Goal: Entertainment & Leisure: Browse casually

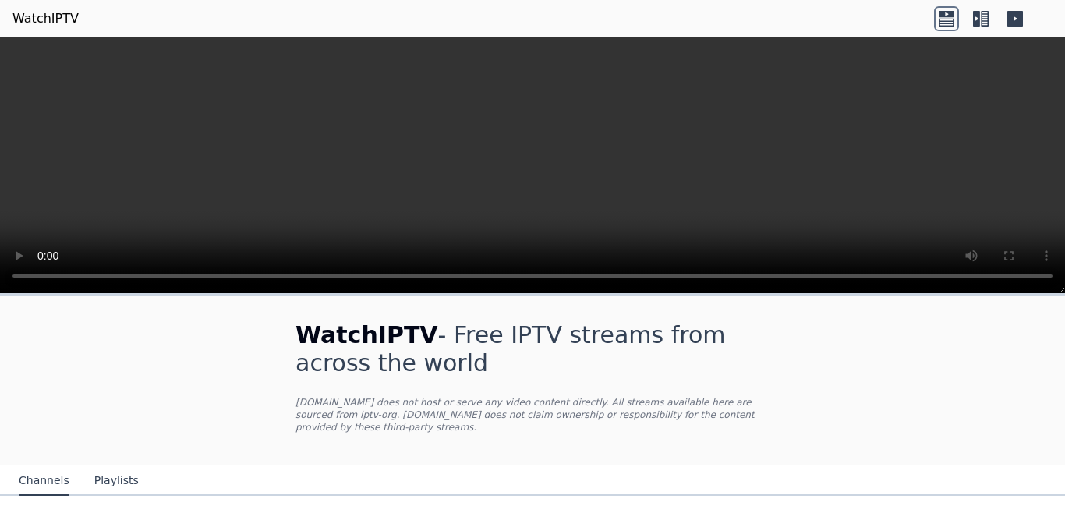
scroll to position [487, 0]
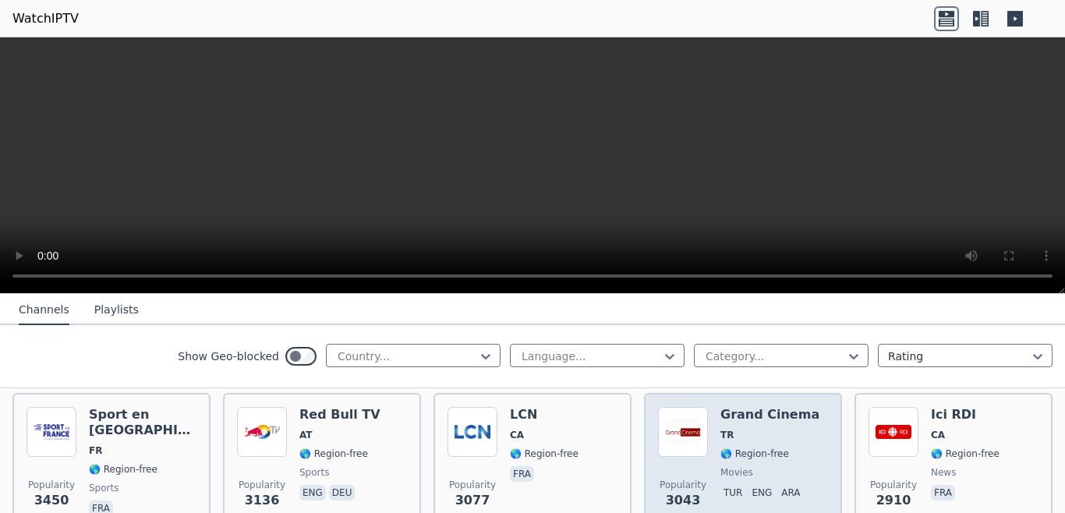
click at [725, 433] on div "Grand Cinema TR 🌎 Region-free movies tur eng ara" at bounding box center [769, 463] width 99 height 112
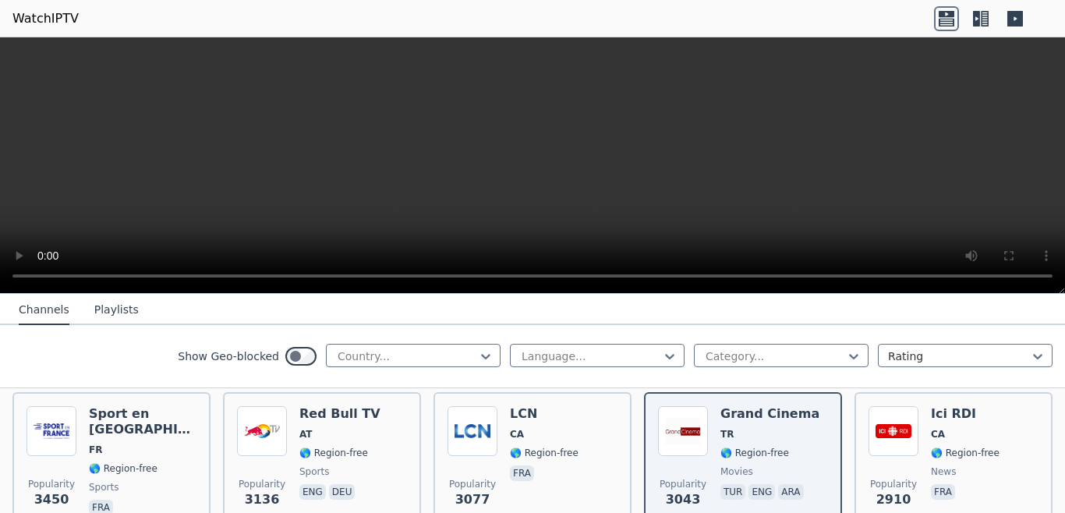
scroll to position [522, 0]
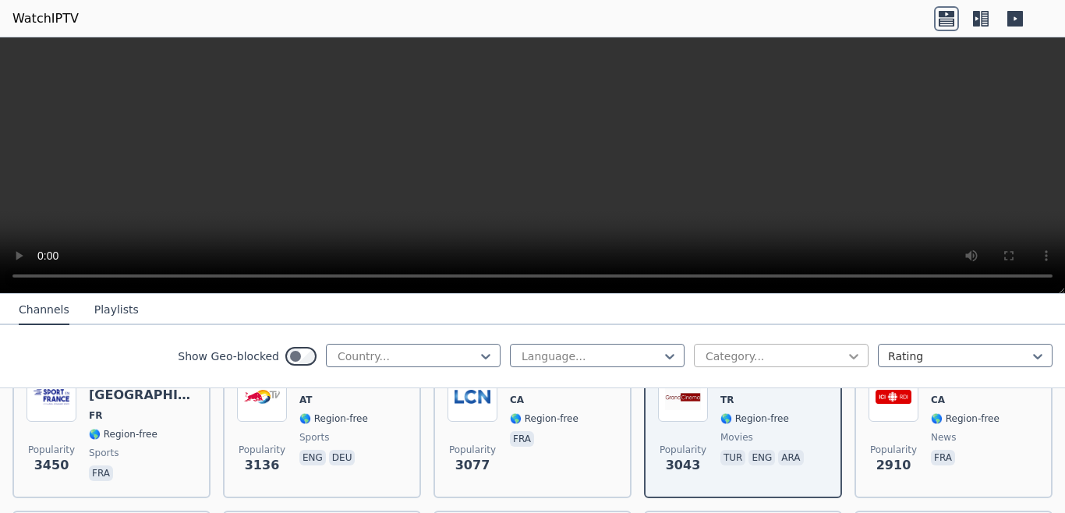
click at [846, 359] on icon at bounding box center [854, 356] width 16 height 16
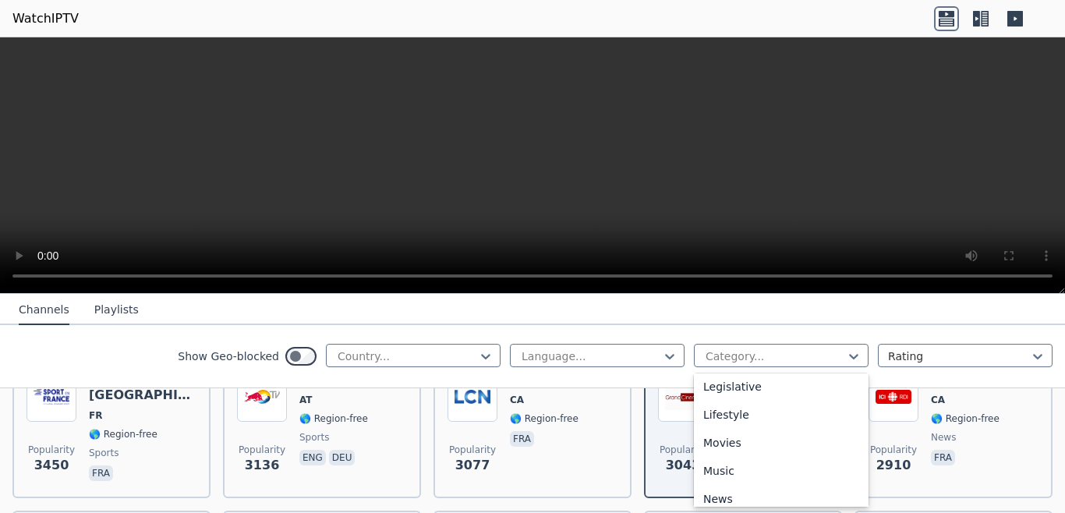
scroll to position [429, 0]
click at [720, 386] on div "Movies" at bounding box center [781, 382] width 175 height 28
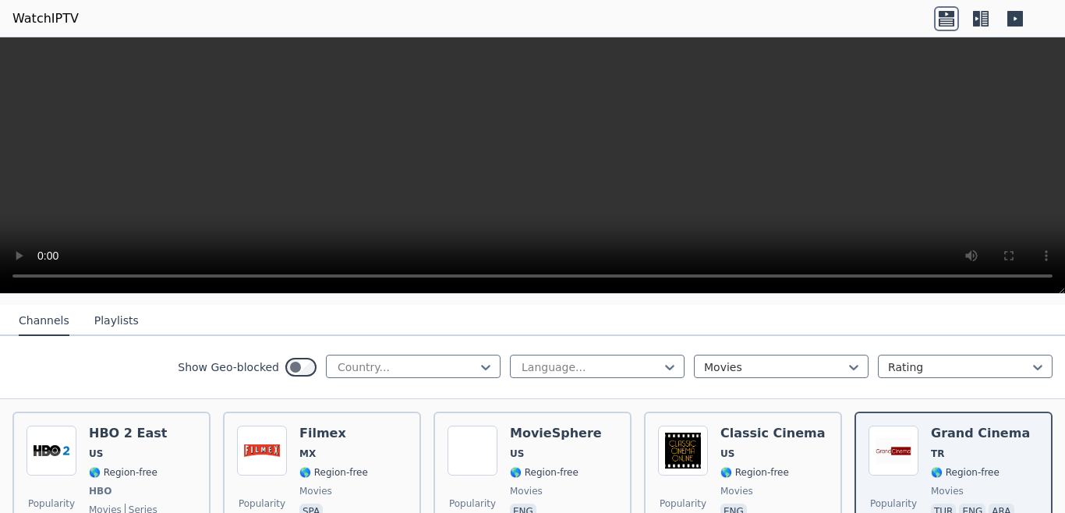
scroll to position [186, 0]
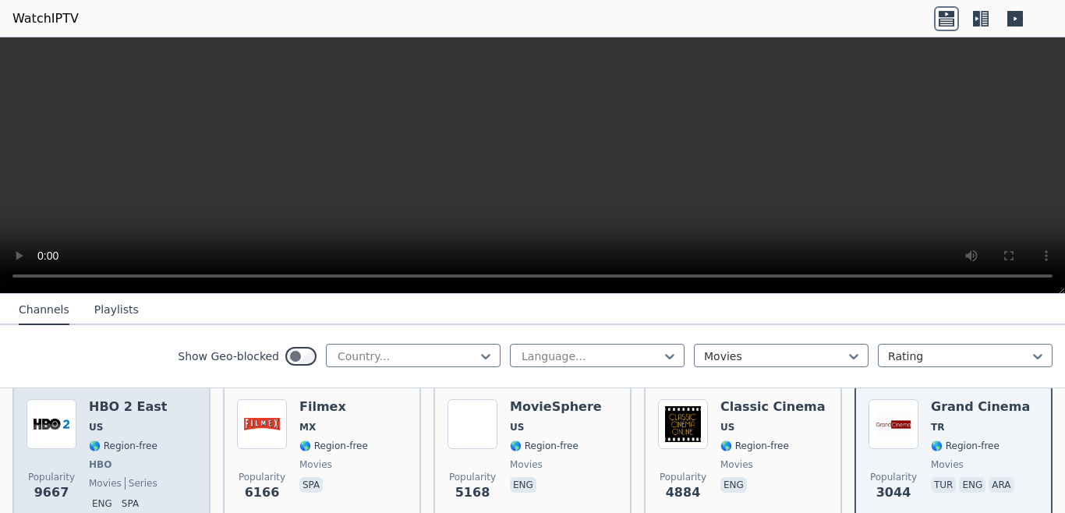
click at [116, 440] on span "🌎 Region-free" at bounding box center [123, 446] width 69 height 12
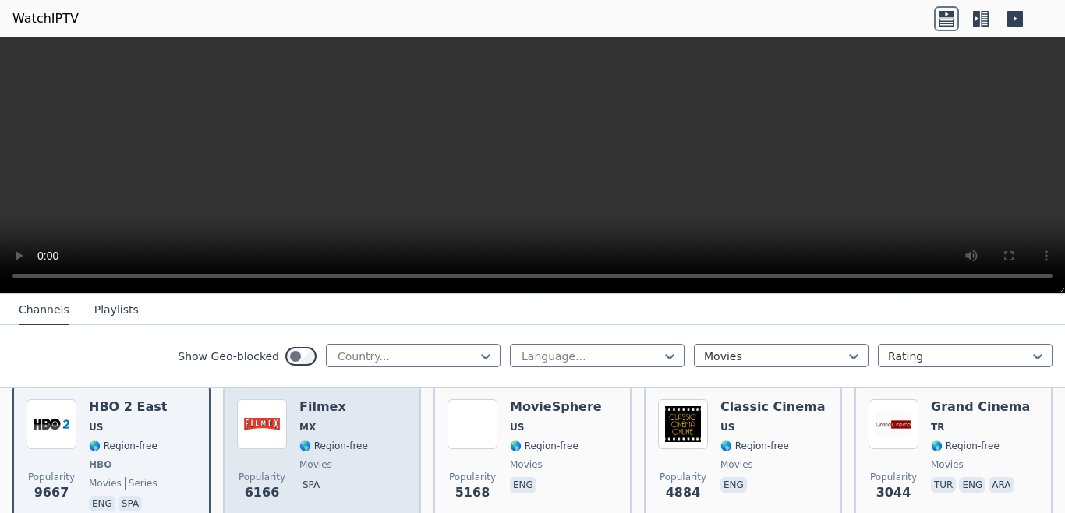
click at [304, 441] on div "Filmex MX 🌎 Region-free movies spa" at bounding box center [333, 456] width 69 height 115
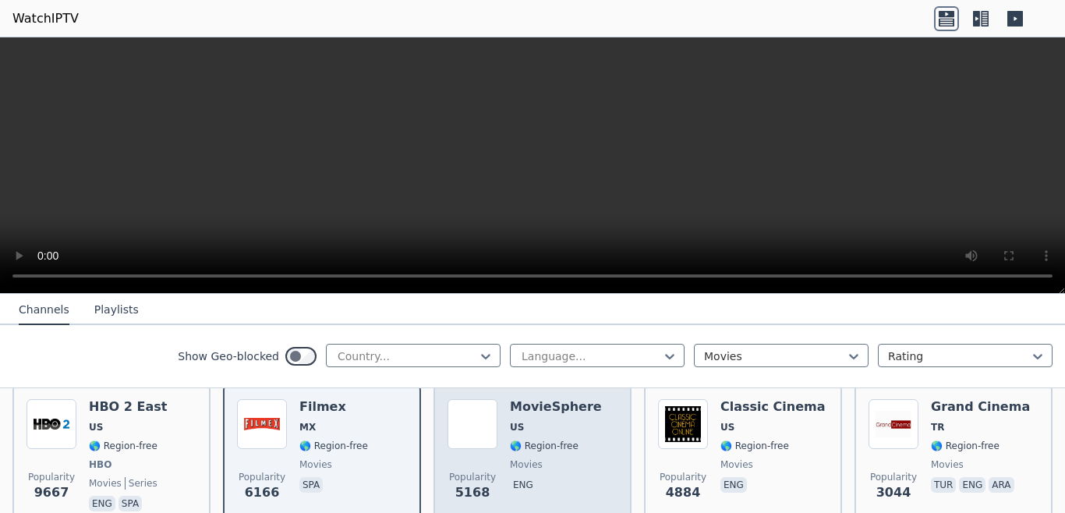
click at [510, 440] on span "🌎 Region-free" at bounding box center [544, 446] width 69 height 12
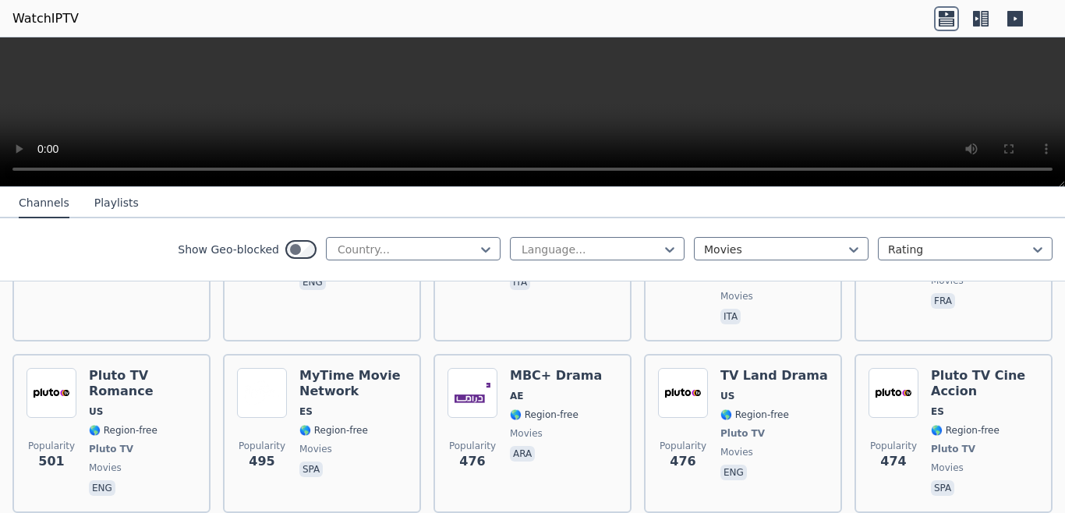
scroll to position [1290, 0]
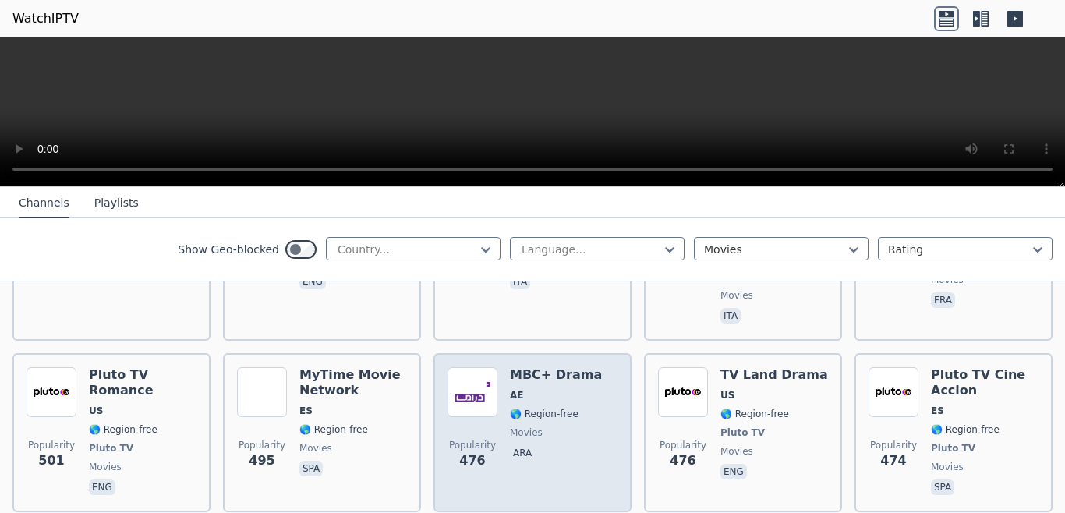
click at [528, 389] on span "AE" at bounding box center [556, 395] width 92 height 12
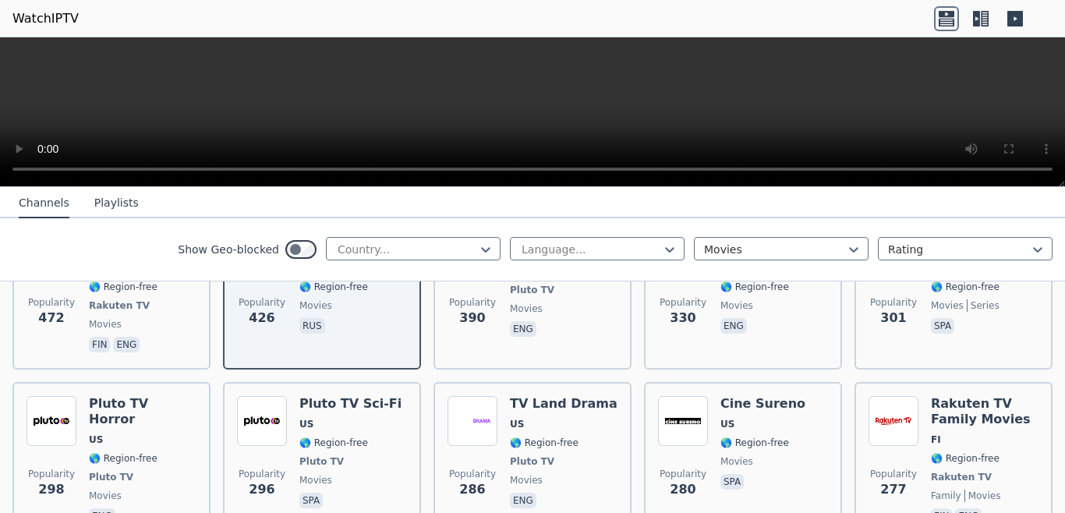
scroll to position [1554, 0]
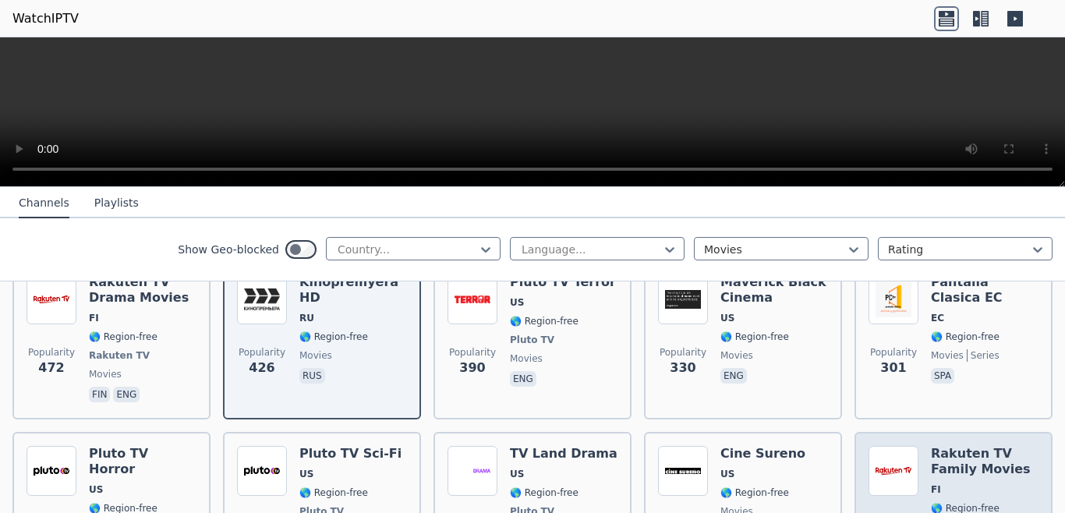
click at [953, 483] on span "FI" at bounding box center [985, 489] width 108 height 12
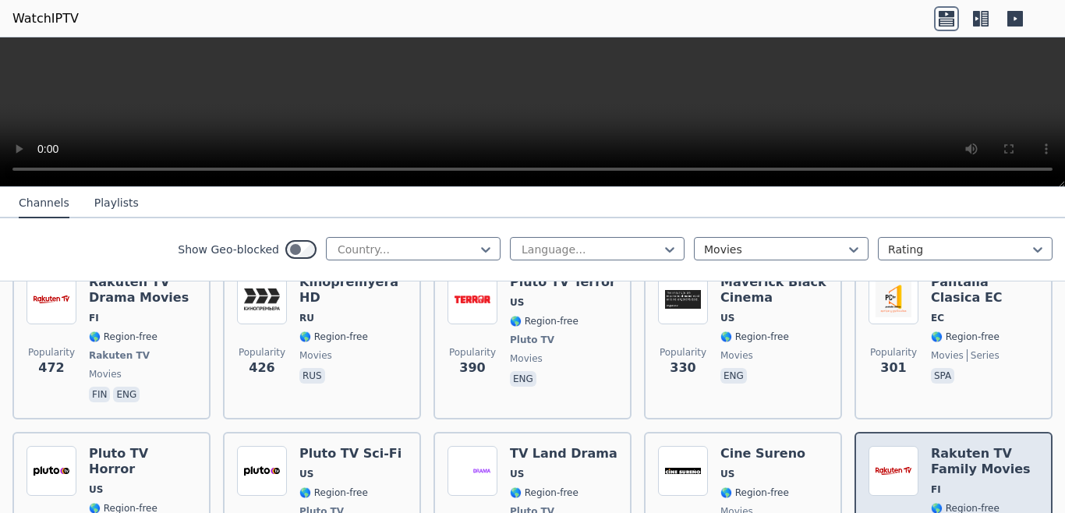
click at [953, 483] on span "FI" at bounding box center [985, 489] width 108 height 12
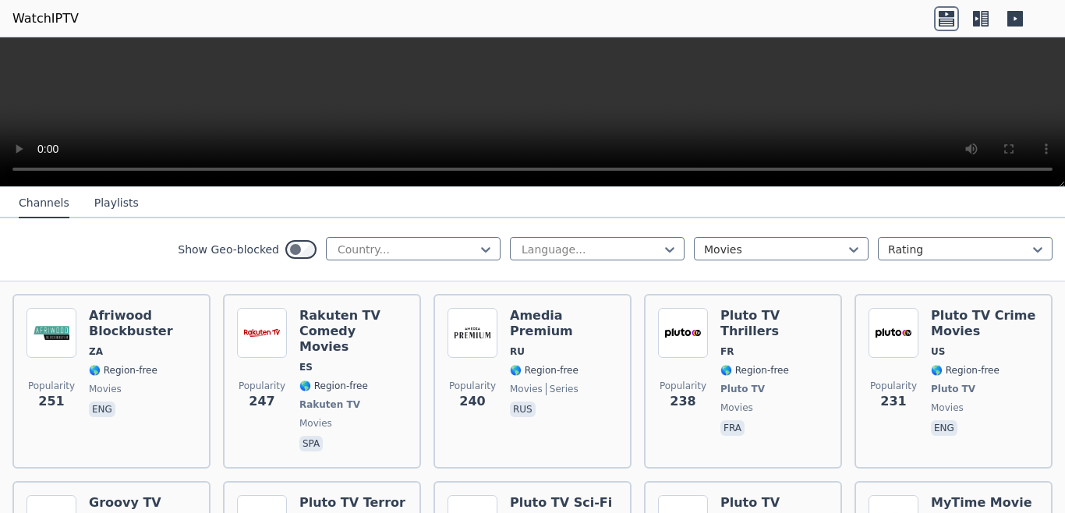
scroll to position [2067, 0]
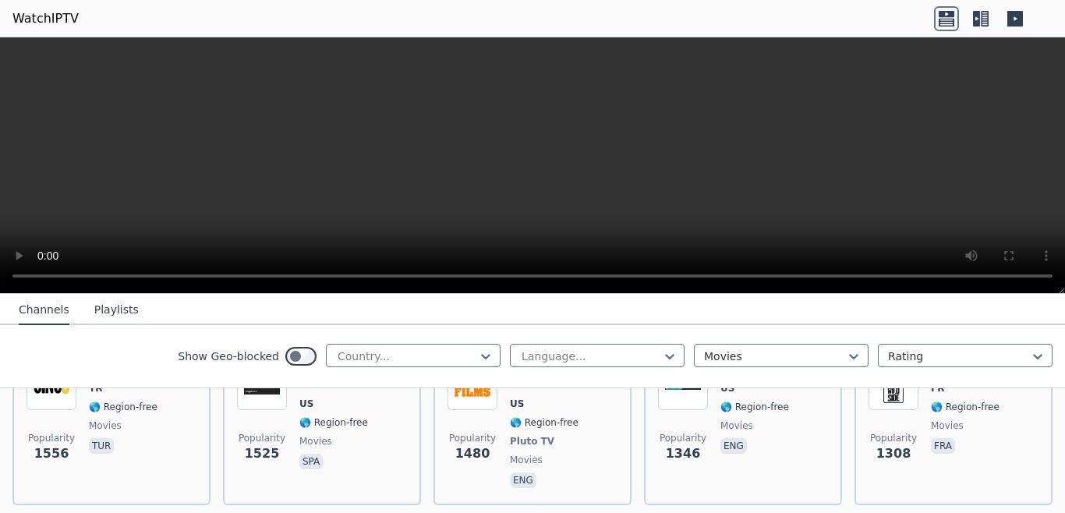
scroll to position [427, 0]
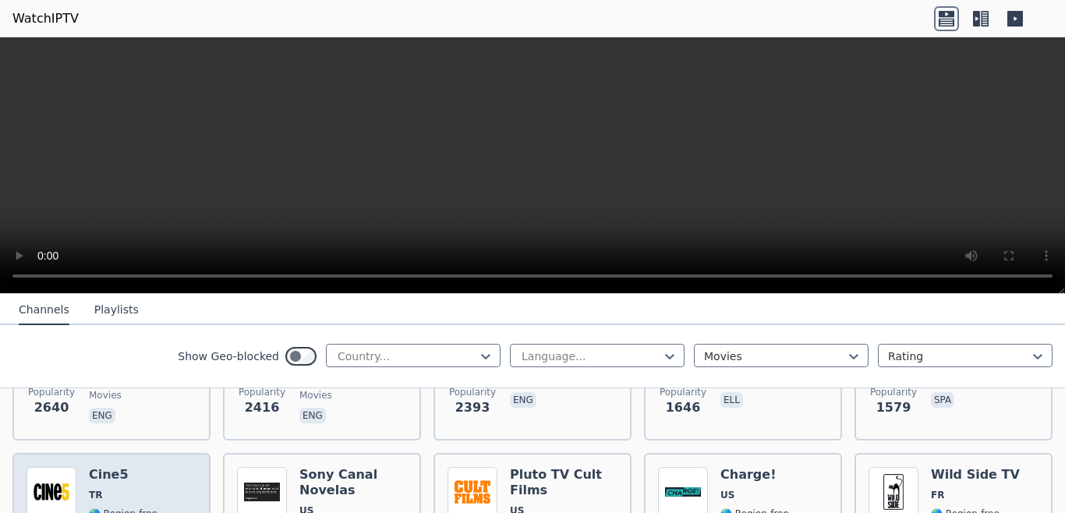
click at [120, 489] on span "TR" at bounding box center [123, 495] width 69 height 12
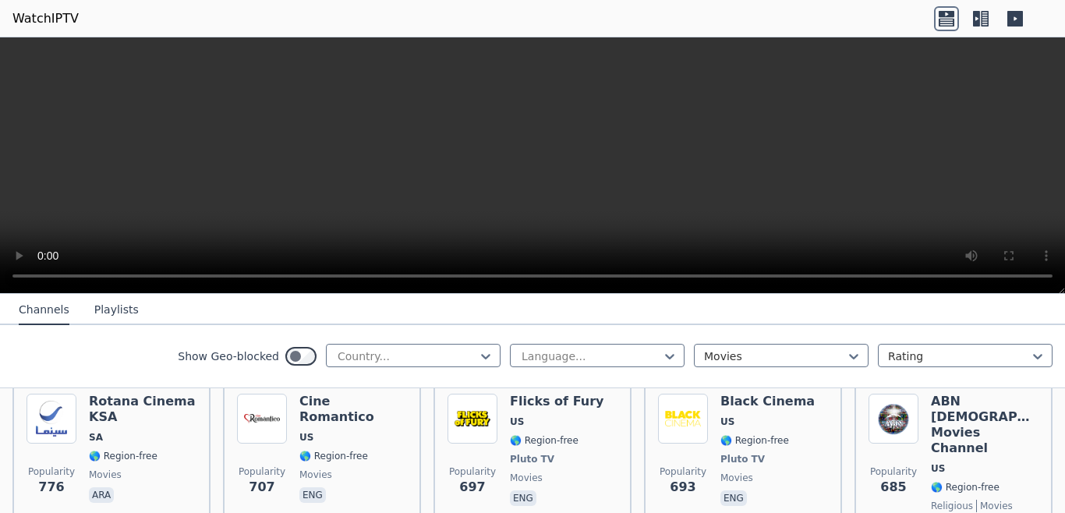
scroll to position [747, 0]
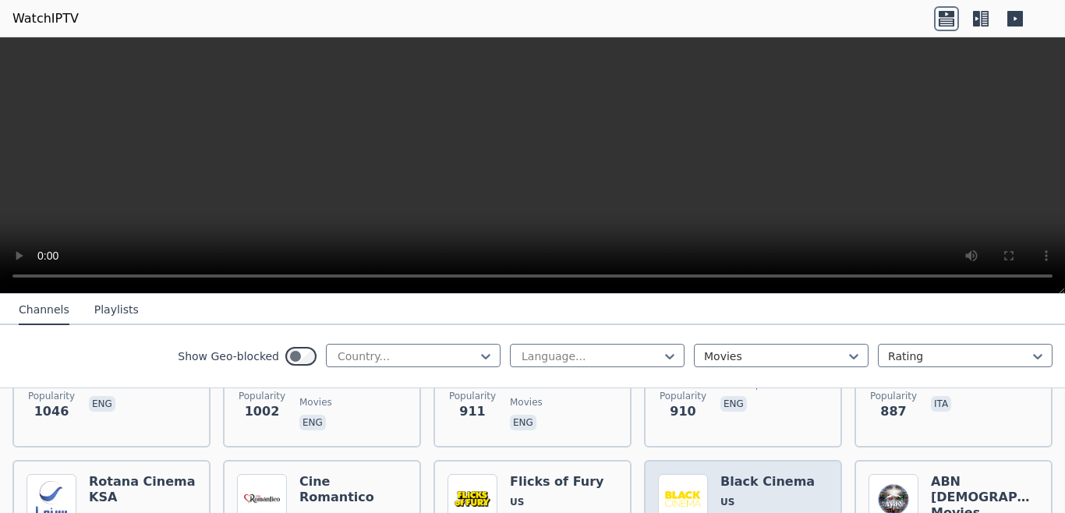
click at [736, 474] on h6 "Black Cinema" at bounding box center [767, 482] width 94 height 16
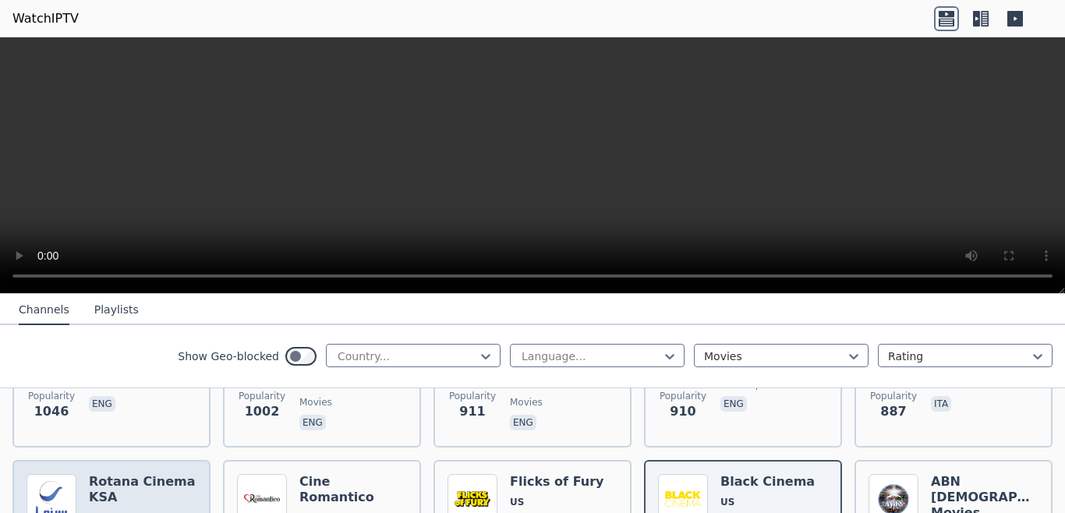
click at [117, 489] on h6 "Rotana Cinema KSA" at bounding box center [143, 489] width 108 height 31
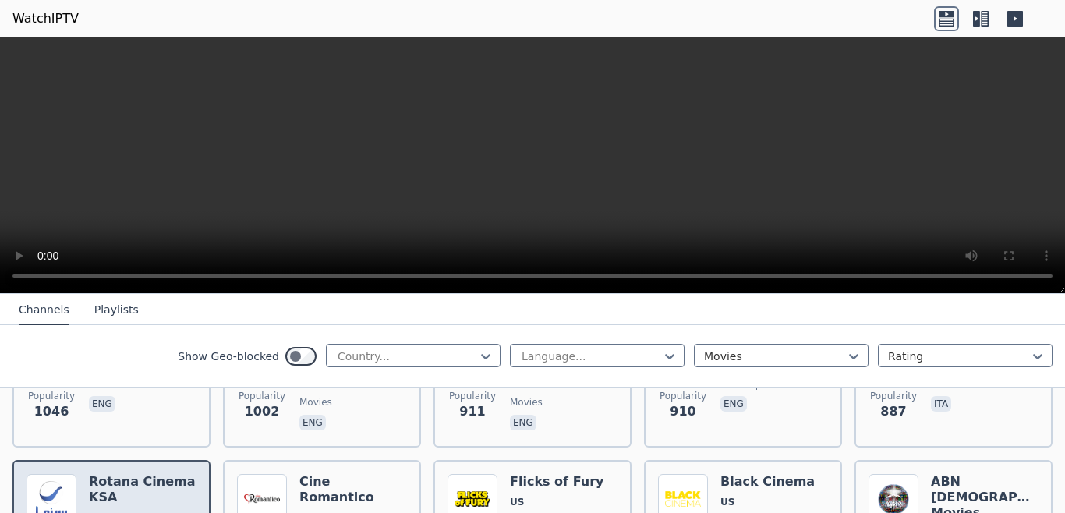
click at [117, 489] on h6 "Rotana Cinema KSA" at bounding box center [143, 489] width 108 height 31
click at [1030, 355] on icon at bounding box center [1038, 356] width 16 height 16
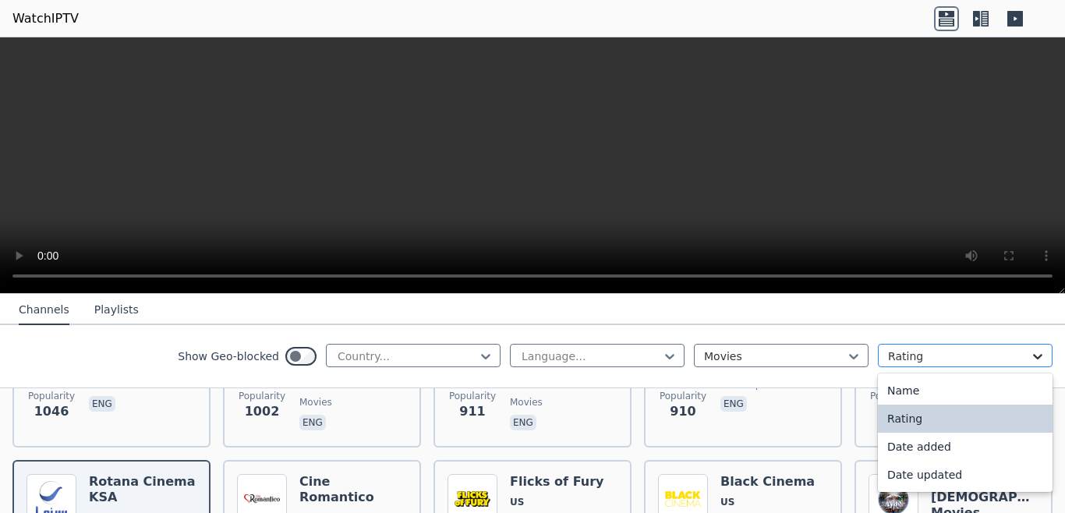
click at [1030, 355] on icon at bounding box center [1038, 356] width 16 height 16
click at [1030, 354] on icon at bounding box center [1038, 356] width 16 height 16
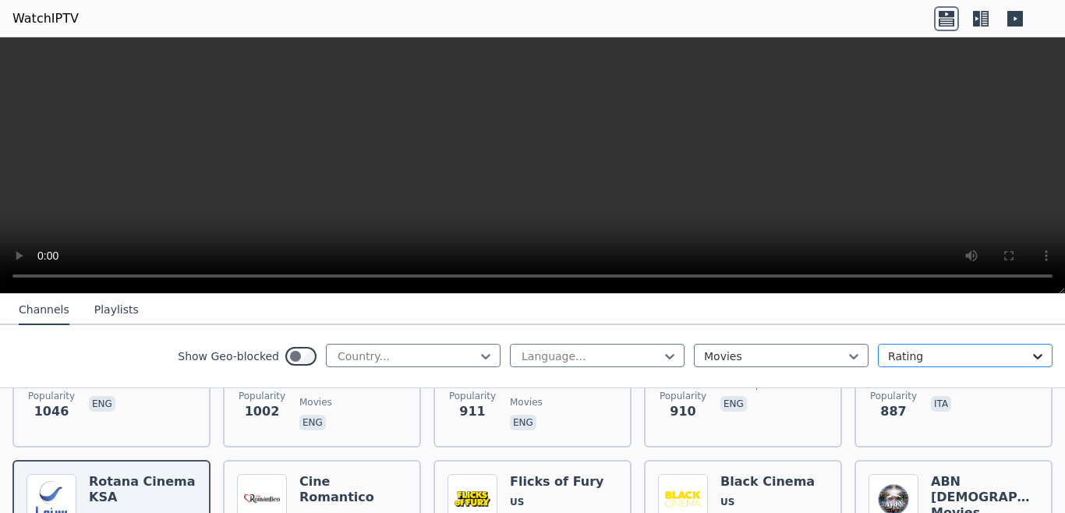
click at [1030, 354] on icon at bounding box center [1038, 356] width 16 height 16
click at [1030, 352] on icon at bounding box center [1038, 356] width 16 height 16
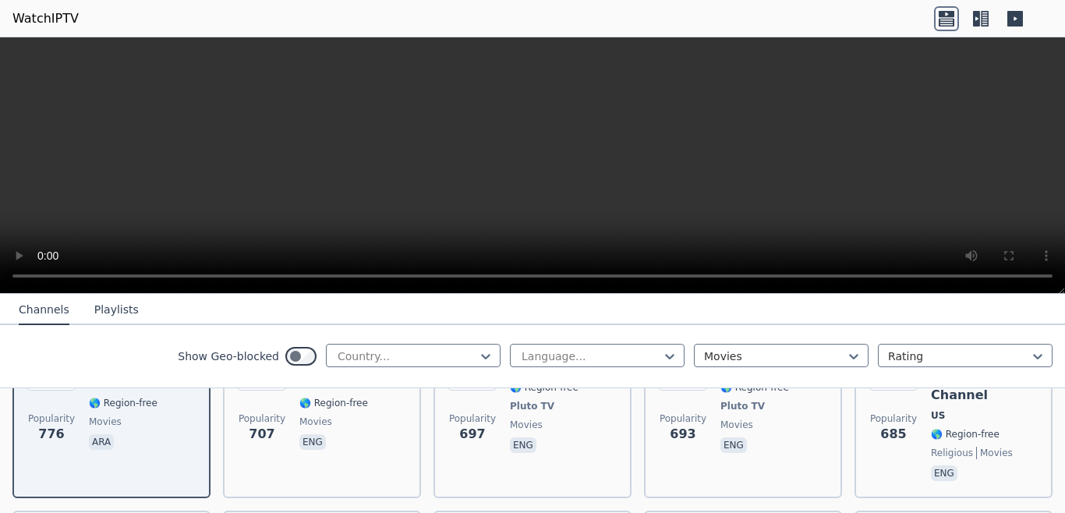
scroll to position [161, 0]
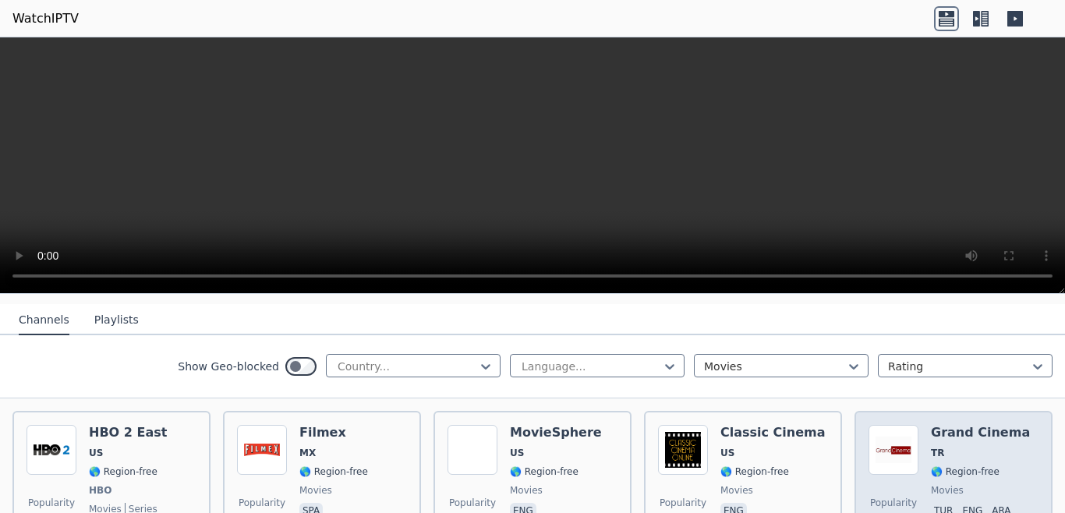
click at [977, 425] on h6 "Grand Cinema" at bounding box center [980, 433] width 99 height 16
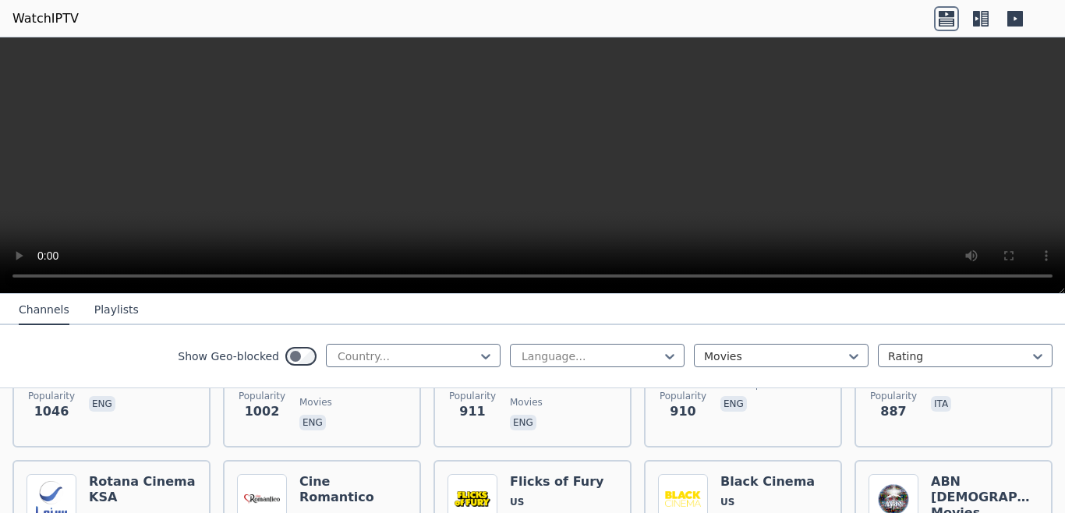
scroll to position [908, 0]
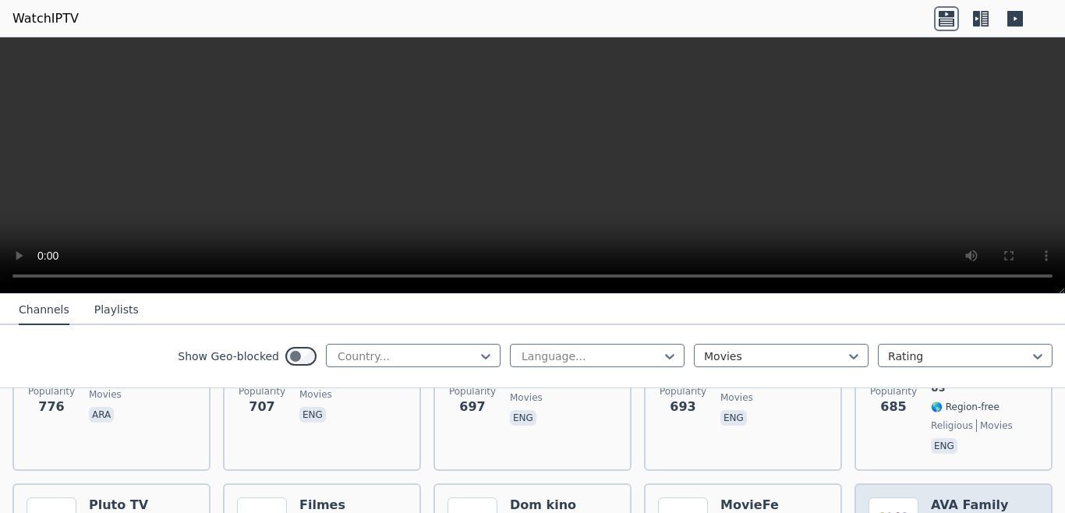
click at [962, 497] on h6 "AVA Family" at bounding box center [969, 505] width 77 height 16
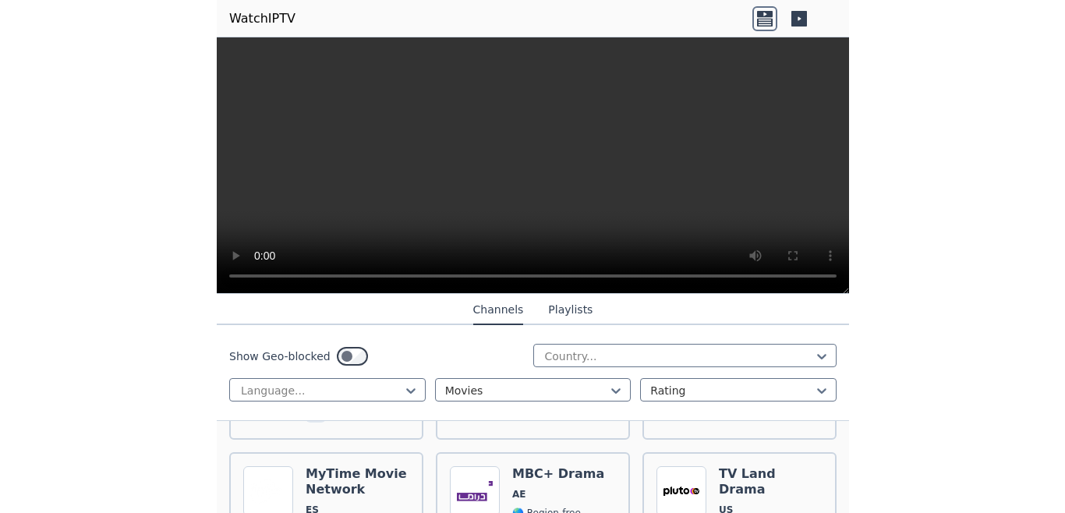
scroll to position [1469, 0]
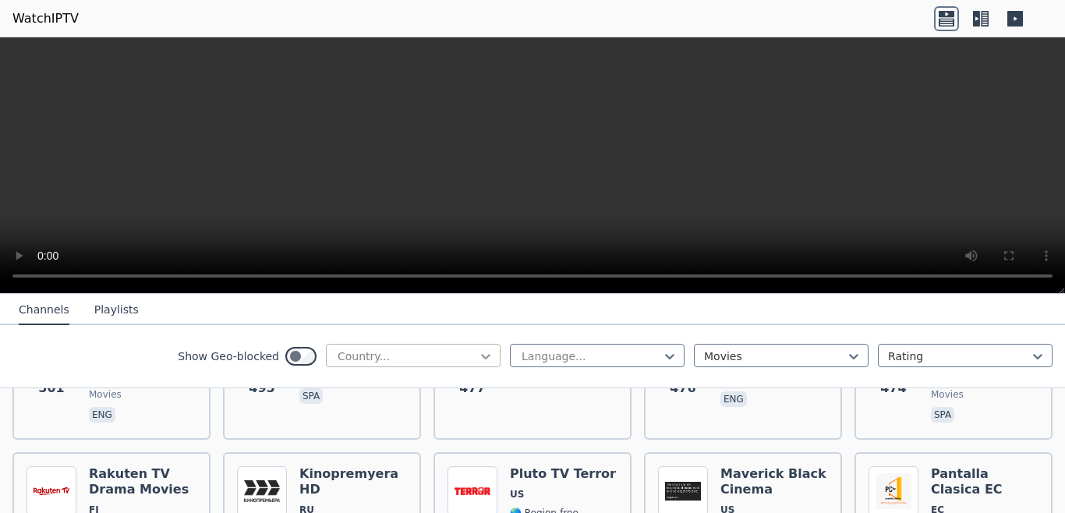
click at [478, 355] on icon at bounding box center [486, 356] width 16 height 16
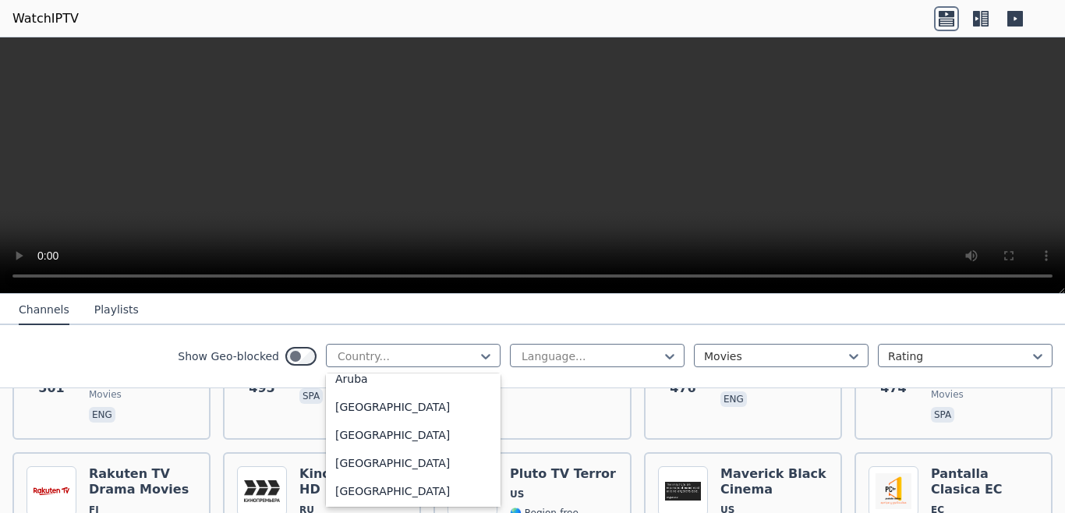
scroll to position [142, 0]
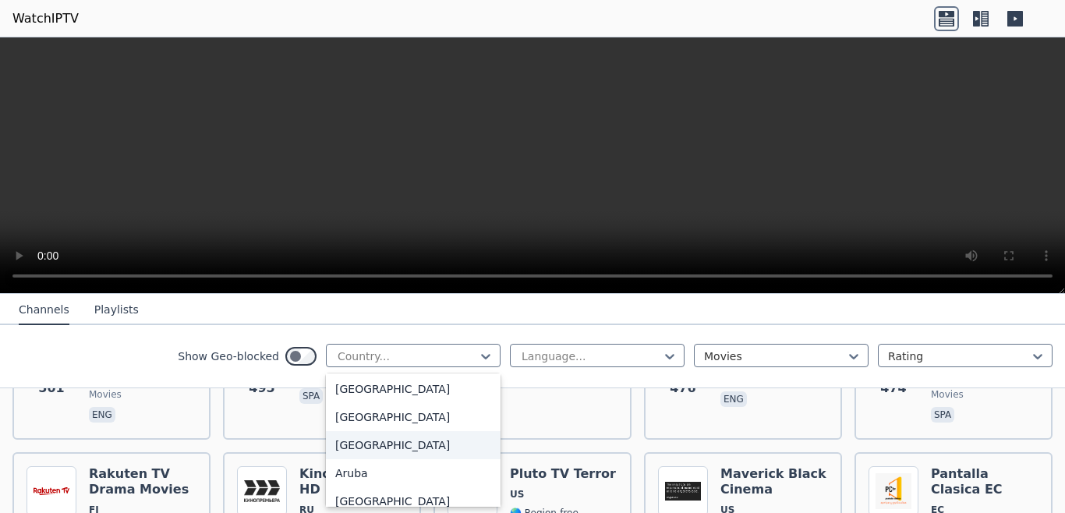
click at [358, 445] on div "[GEOGRAPHIC_DATA]" at bounding box center [413, 445] width 175 height 28
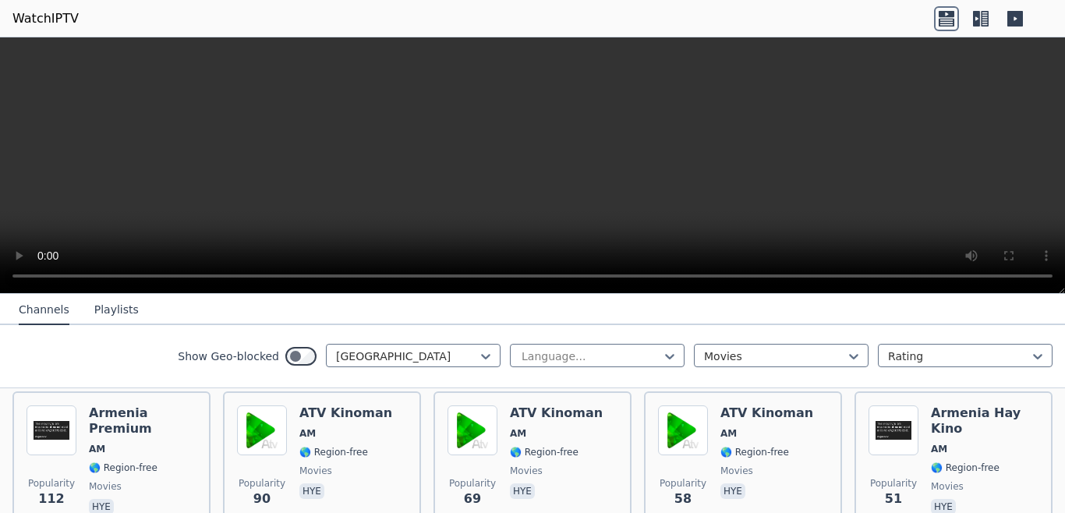
scroll to position [185, 0]
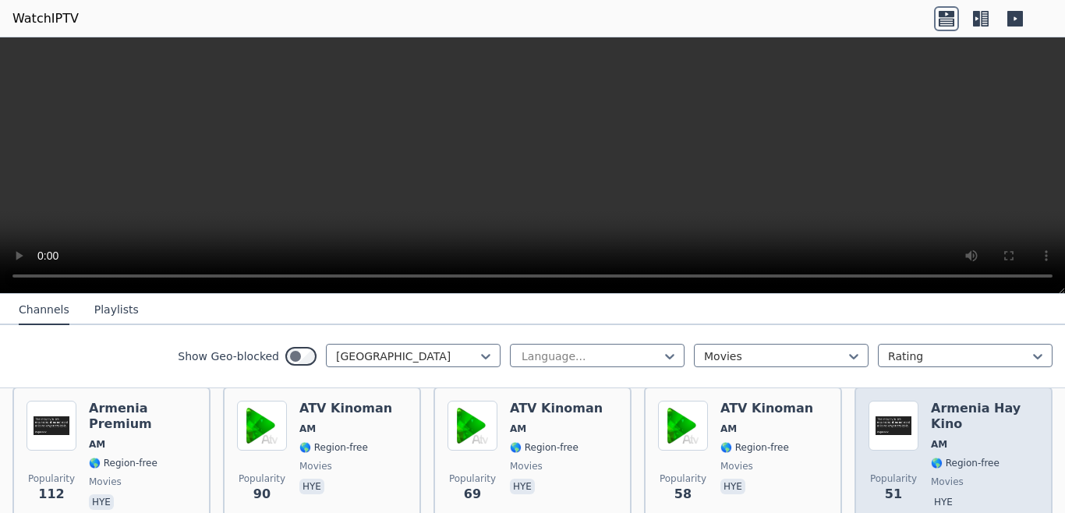
click at [967, 422] on div "Armenia Hay Kino AM 🌎 Region-free movies hye" at bounding box center [985, 457] width 108 height 112
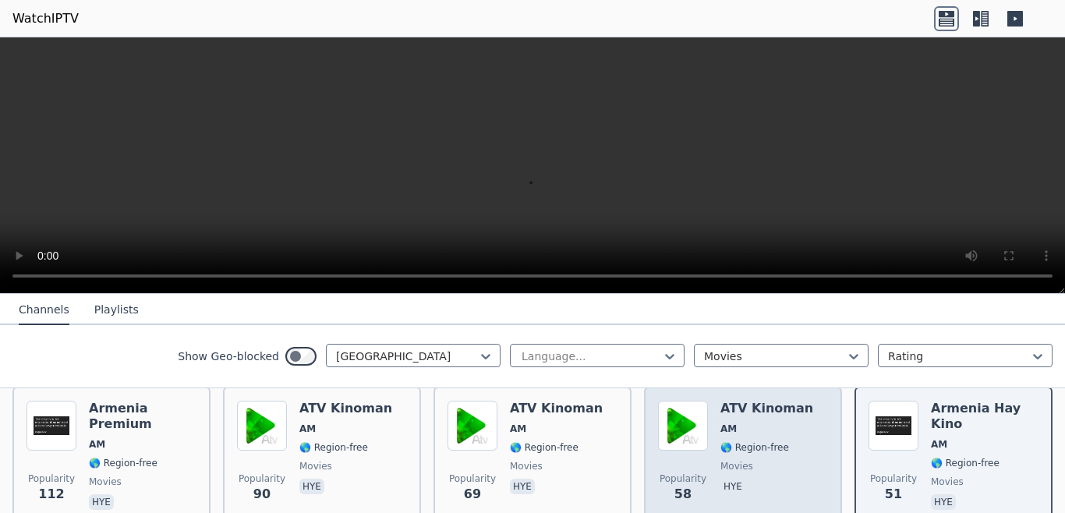
click at [730, 441] on span "🌎 Region-free" at bounding box center [754, 447] width 69 height 12
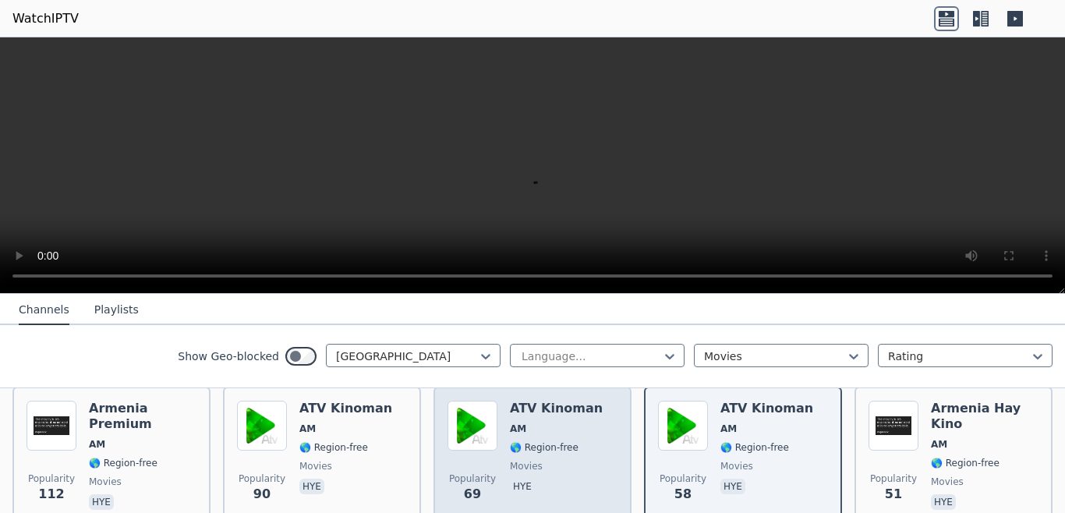
click at [561, 441] on span "🌎 Region-free" at bounding box center [544, 447] width 69 height 12
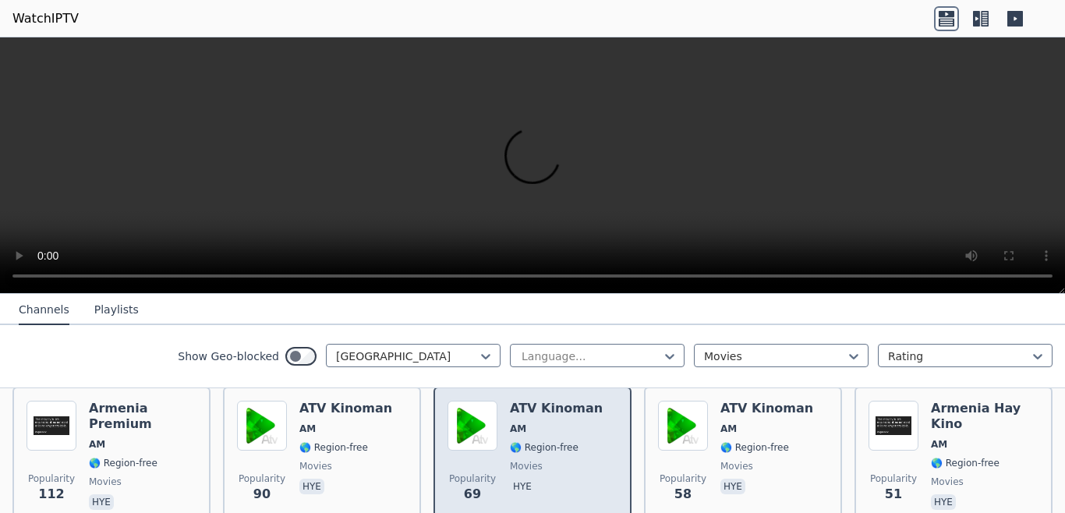
click at [561, 441] on span "🌎 Region-free" at bounding box center [544, 447] width 69 height 12
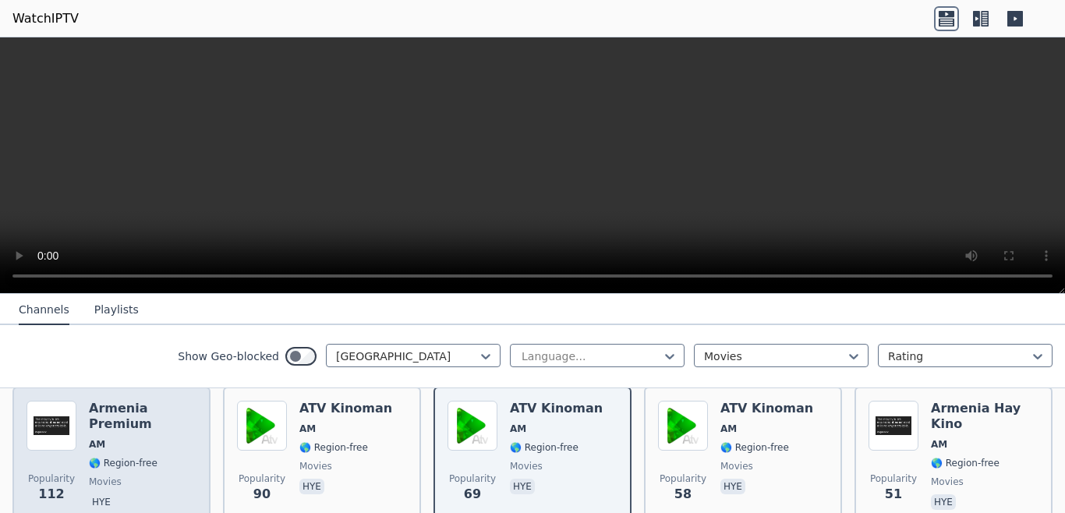
click at [172, 426] on div "Armenia Premium AM 🌎 Region-free movies hye" at bounding box center [143, 457] width 108 height 112
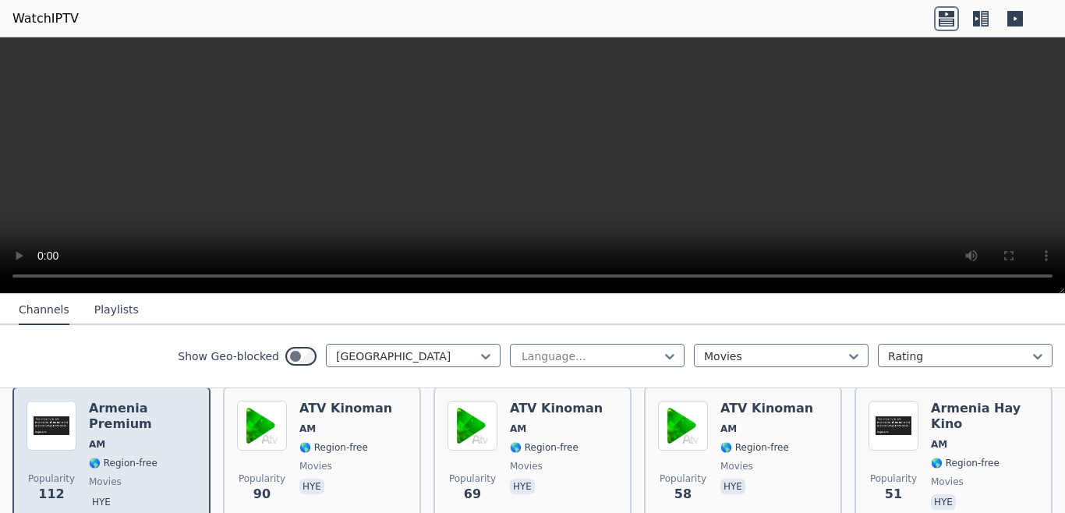
click at [172, 426] on div "Armenia Premium AM 🌎 Region-free movies hye" at bounding box center [143, 457] width 108 height 112
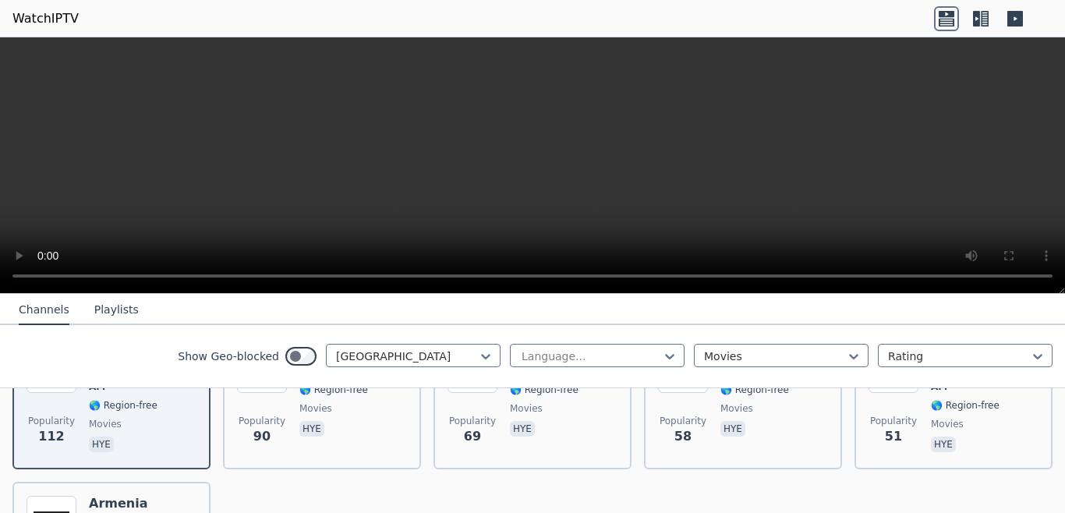
scroll to position [274, 0]
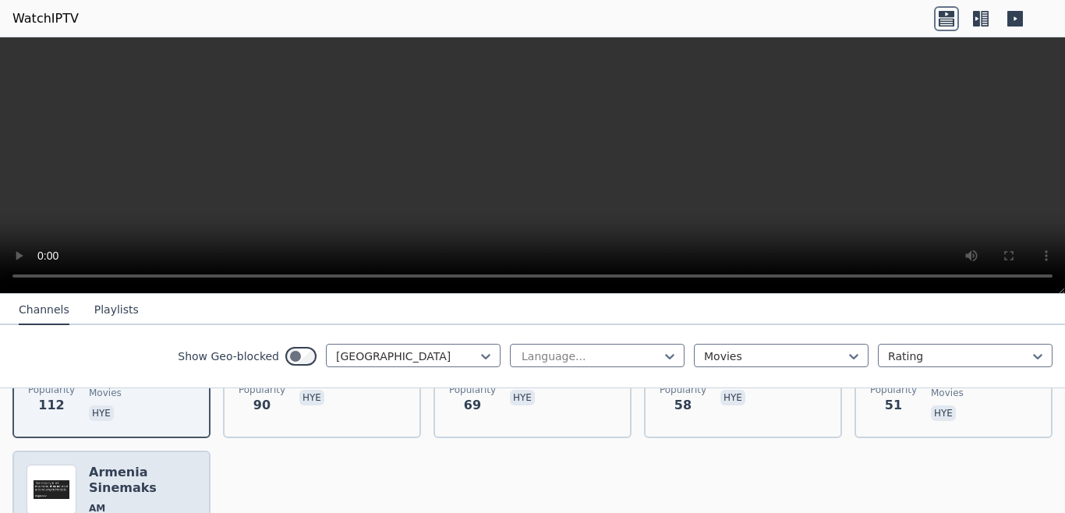
click at [140, 469] on div "Armenia Sinemaks AM 🌎 Region-free movies hye" at bounding box center [143, 521] width 108 height 112
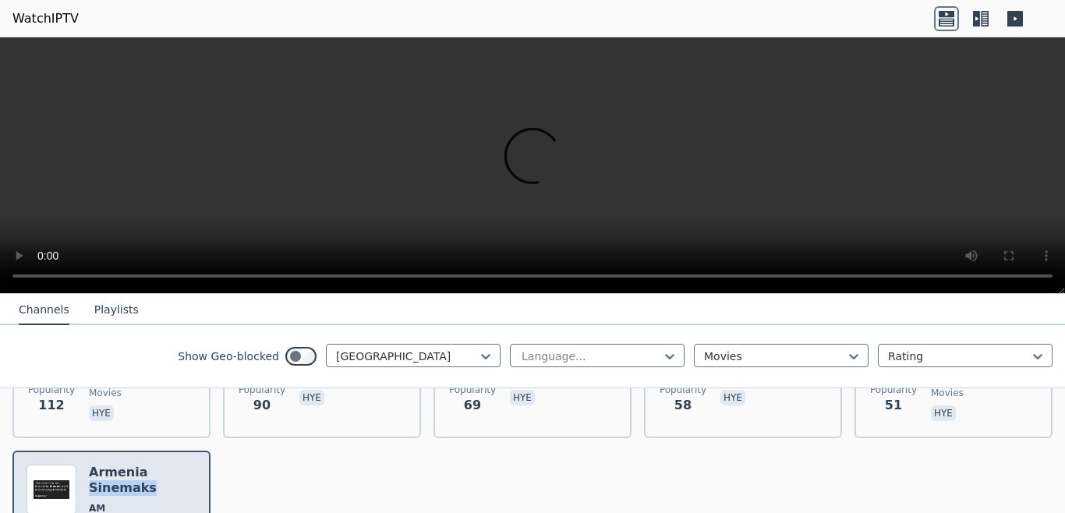
click at [140, 469] on div "Armenia Sinemaks AM 🌎 Region-free movies hye" at bounding box center [143, 521] width 108 height 112
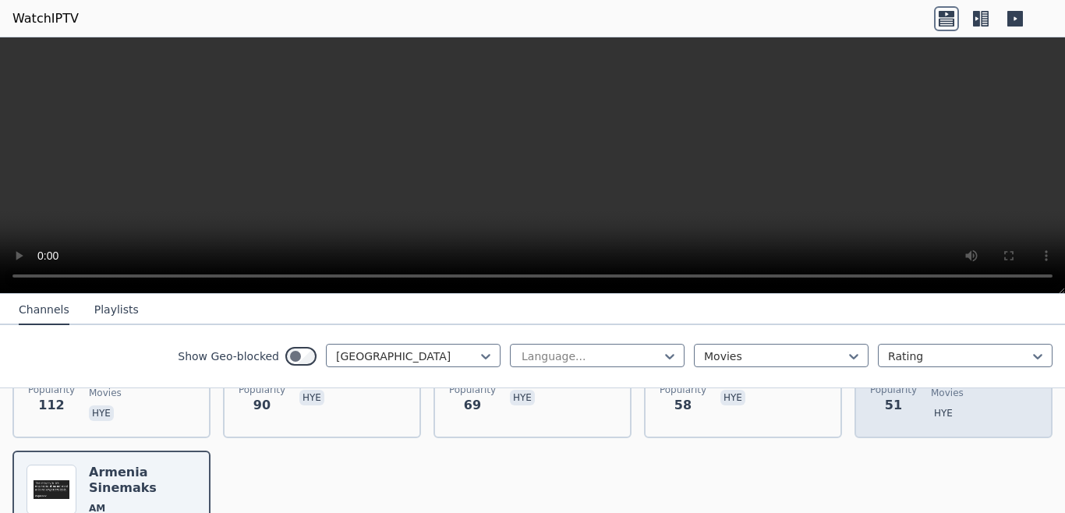
click at [919, 408] on div "Popularity 51 [GEOGRAPHIC_DATA] Hay Kino AM 🌎 Region-free movies hye" at bounding box center [953, 368] width 170 height 112
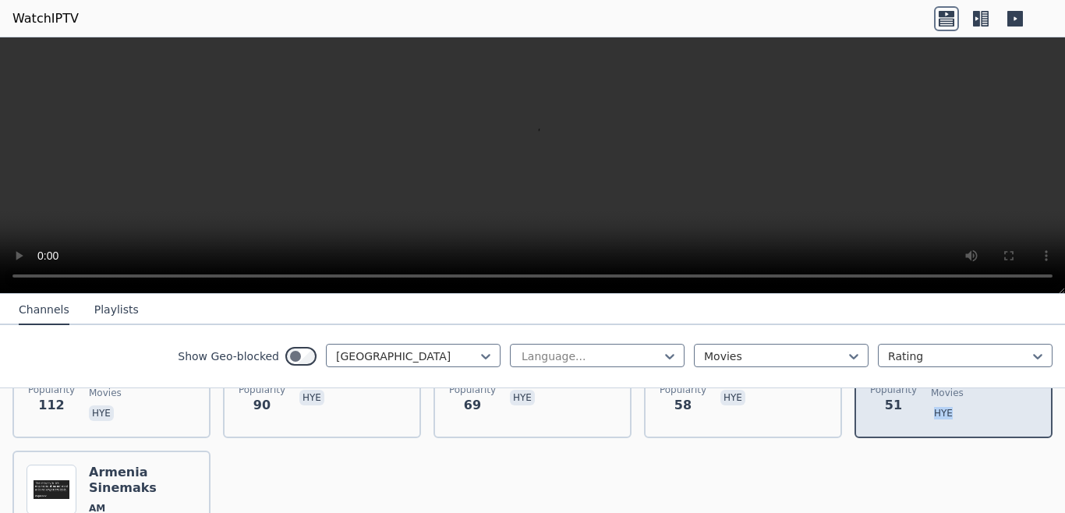
click at [919, 408] on div "Popularity 51 [GEOGRAPHIC_DATA] Hay Kino AM 🌎 Region-free movies hye" at bounding box center [953, 368] width 170 height 112
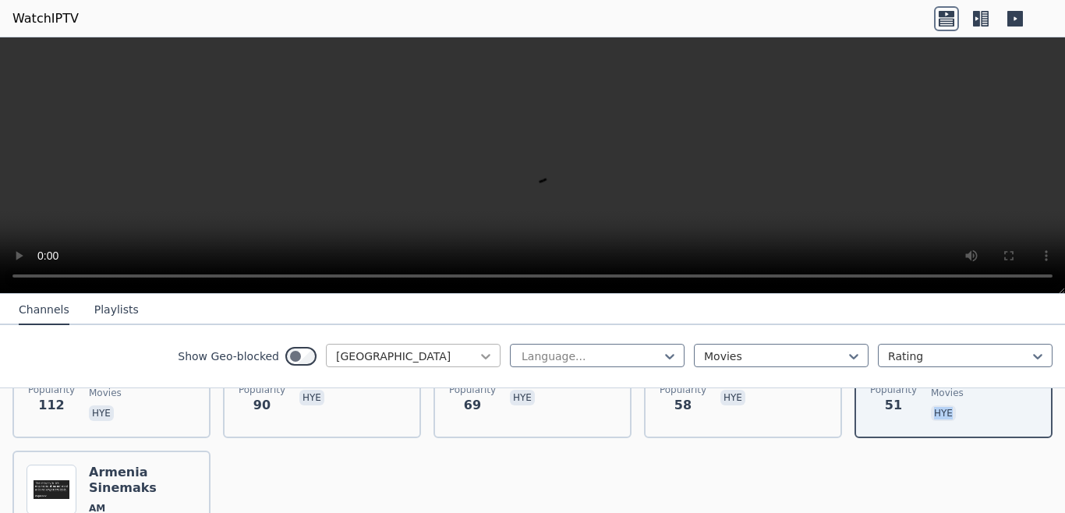
click at [478, 355] on icon at bounding box center [486, 356] width 16 height 16
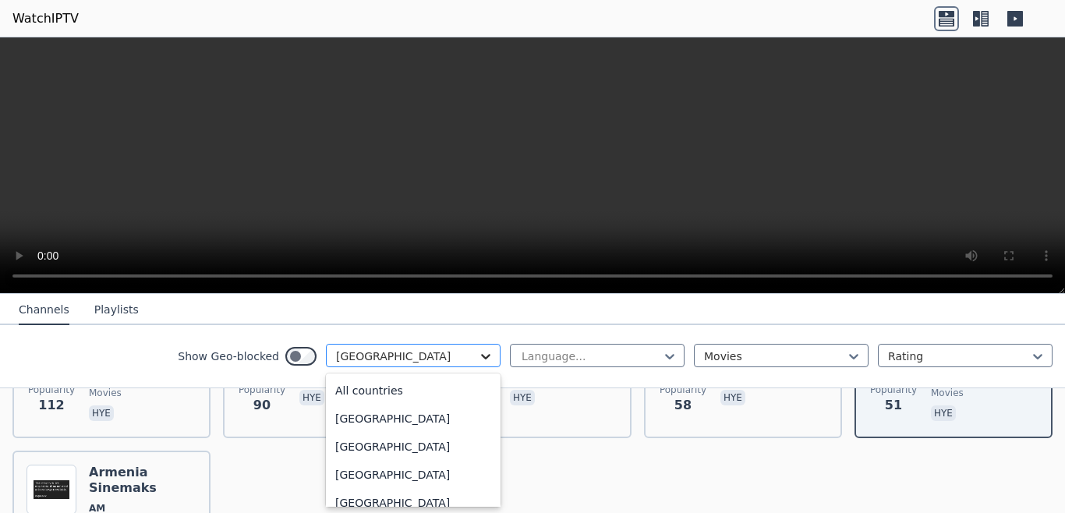
scroll to position [3, 0]
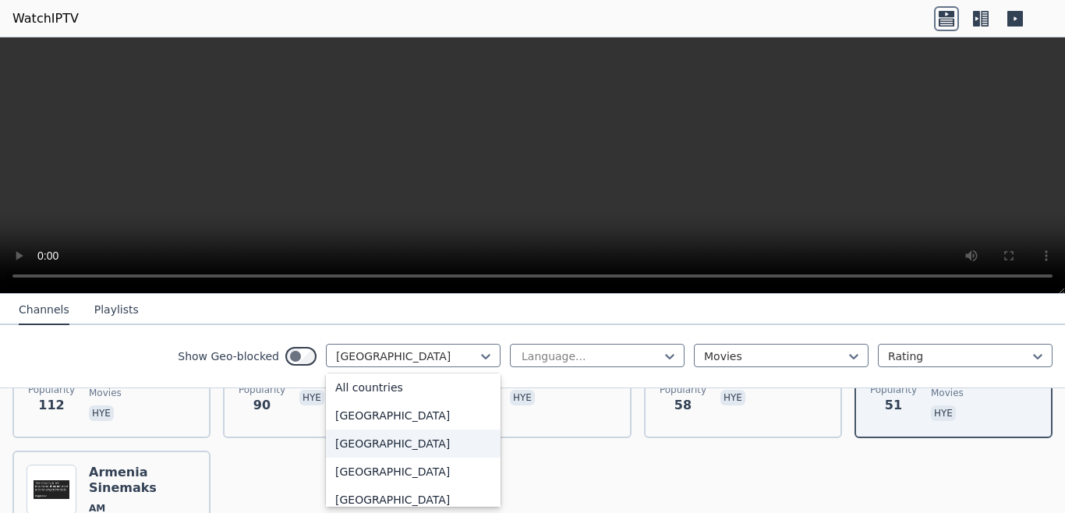
click at [360, 449] on div "[GEOGRAPHIC_DATA]" at bounding box center [413, 443] width 175 height 28
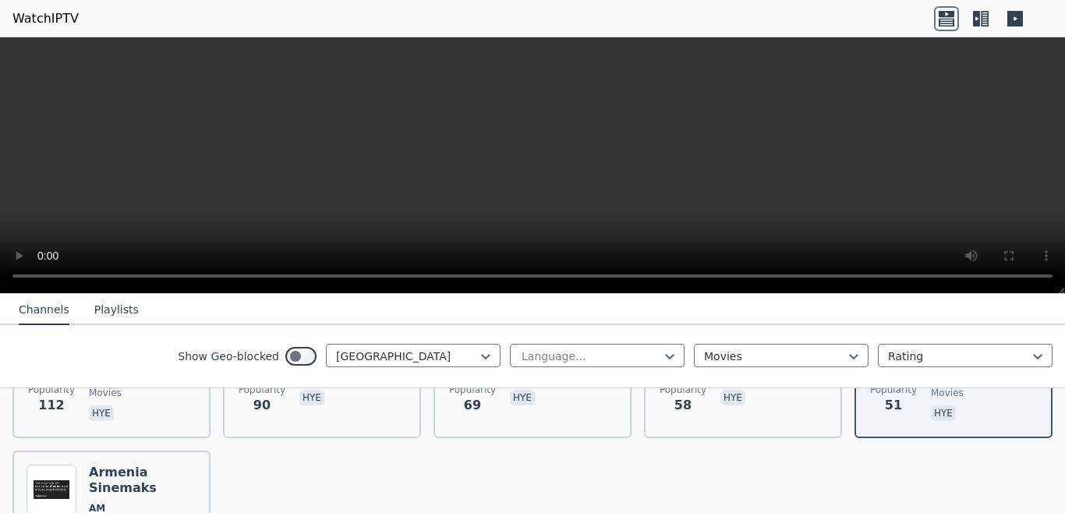
scroll to position [111, 0]
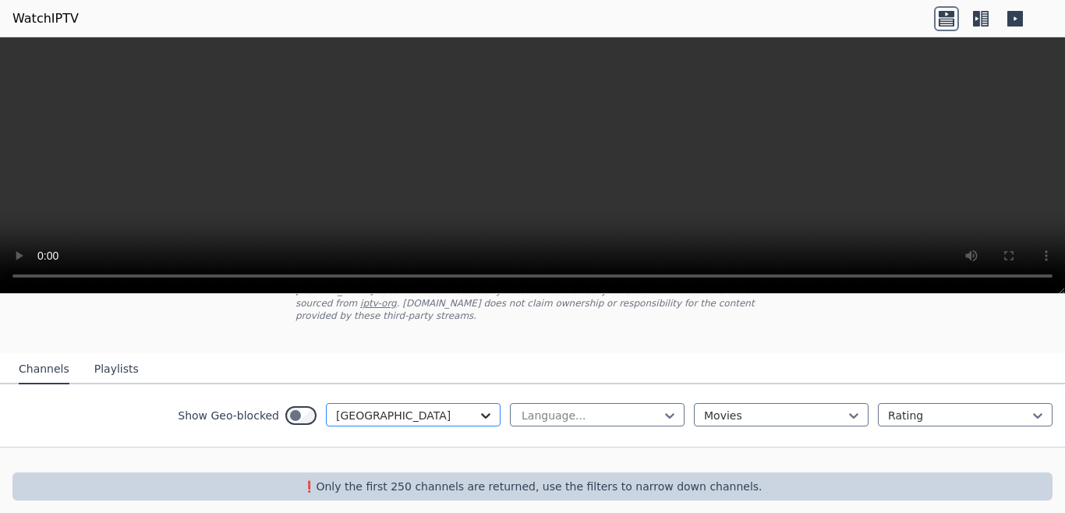
click at [473, 403] on div "option [GEOGRAPHIC_DATA], selected. [GEOGRAPHIC_DATA]" at bounding box center [413, 414] width 175 height 23
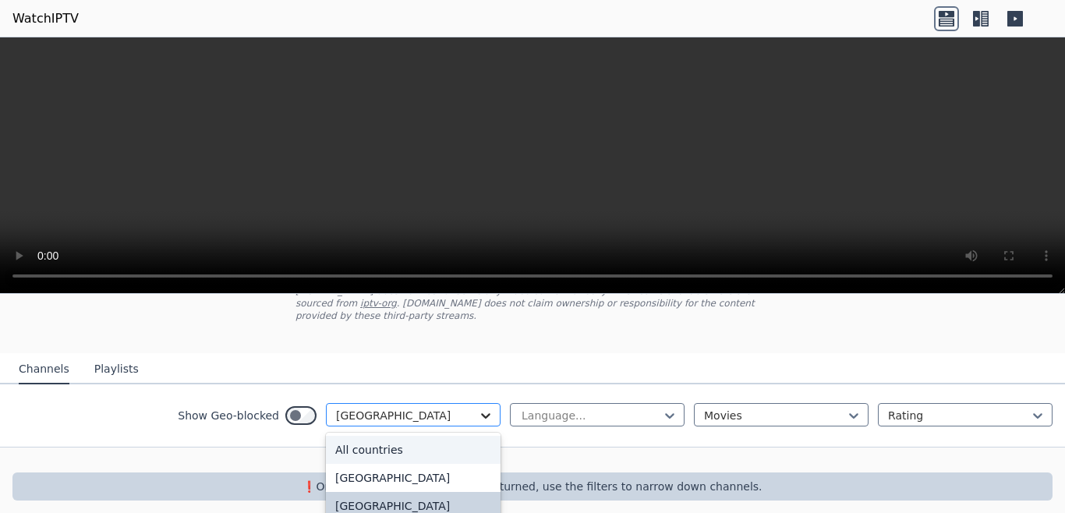
scroll to position [168, 0]
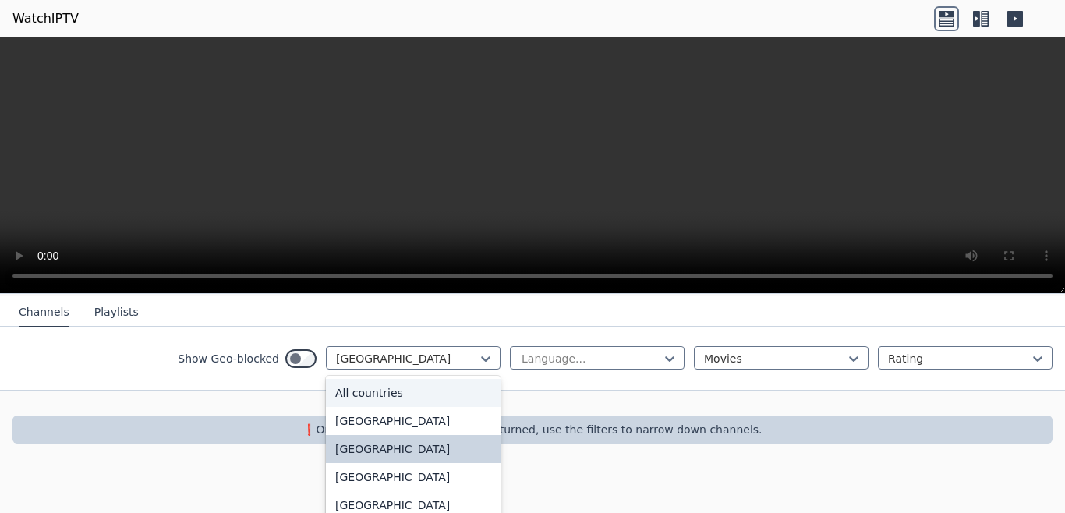
click at [432, 389] on div "All countries" at bounding box center [413, 393] width 175 height 28
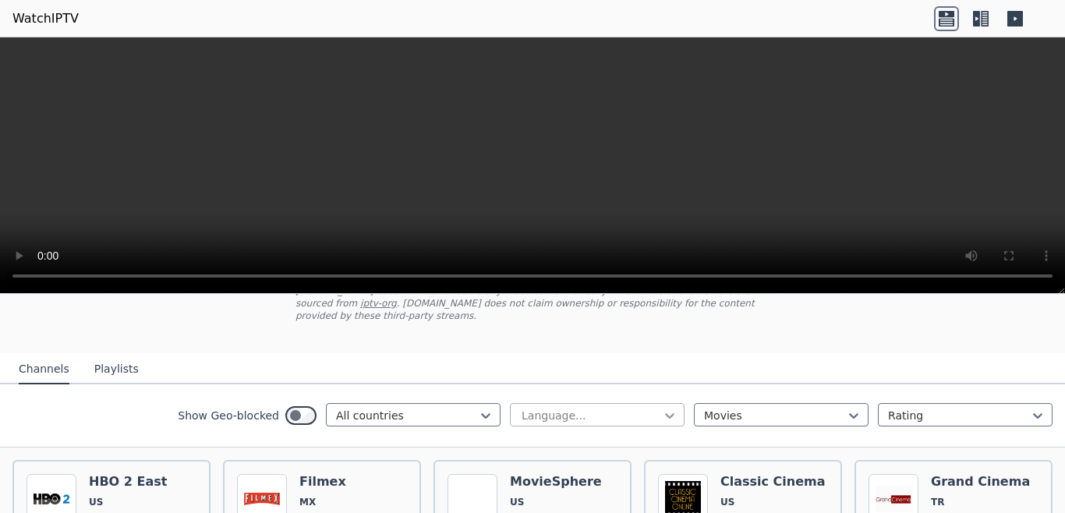
scroll to position [274, 0]
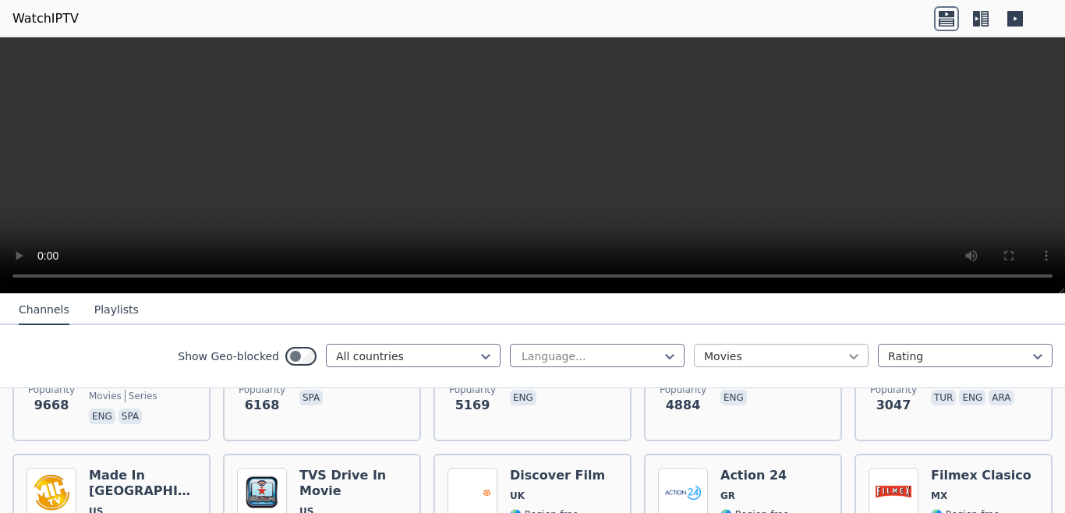
click at [849, 357] on icon at bounding box center [853, 356] width 9 height 5
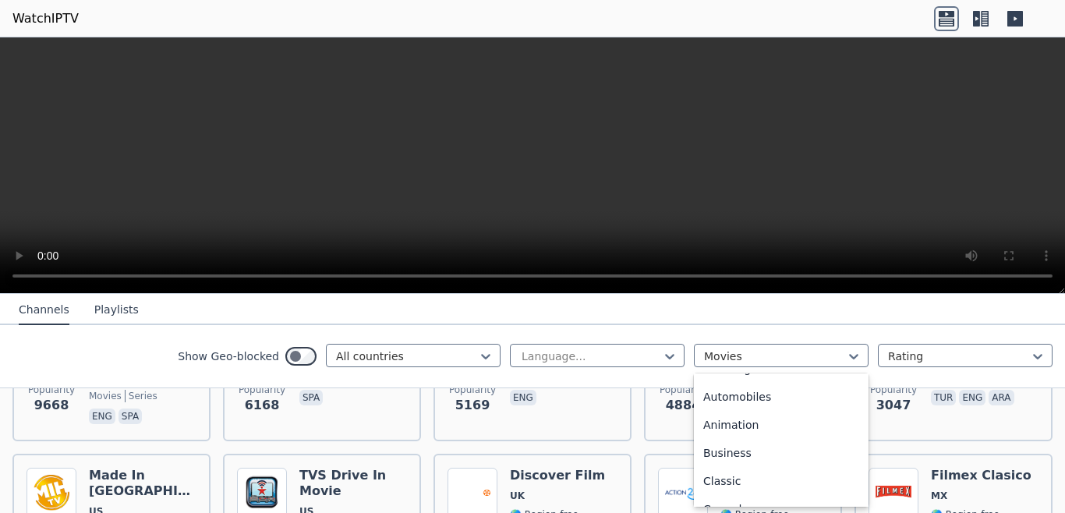
scroll to position [0, 0]
click at [793, 389] on div "All categories" at bounding box center [781, 390] width 175 height 28
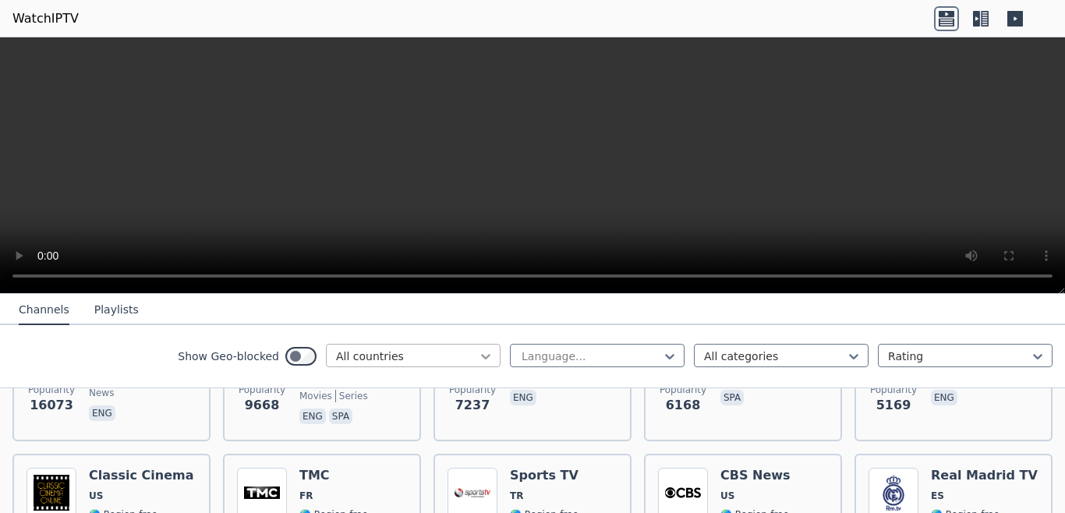
click at [478, 357] on icon at bounding box center [486, 356] width 16 height 16
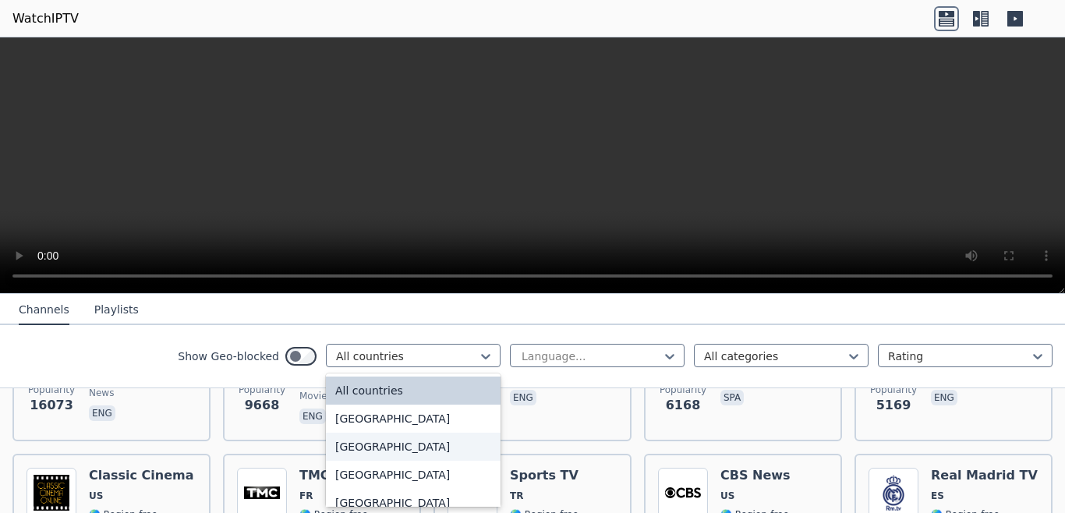
click at [408, 450] on div "[GEOGRAPHIC_DATA]" at bounding box center [413, 447] width 175 height 28
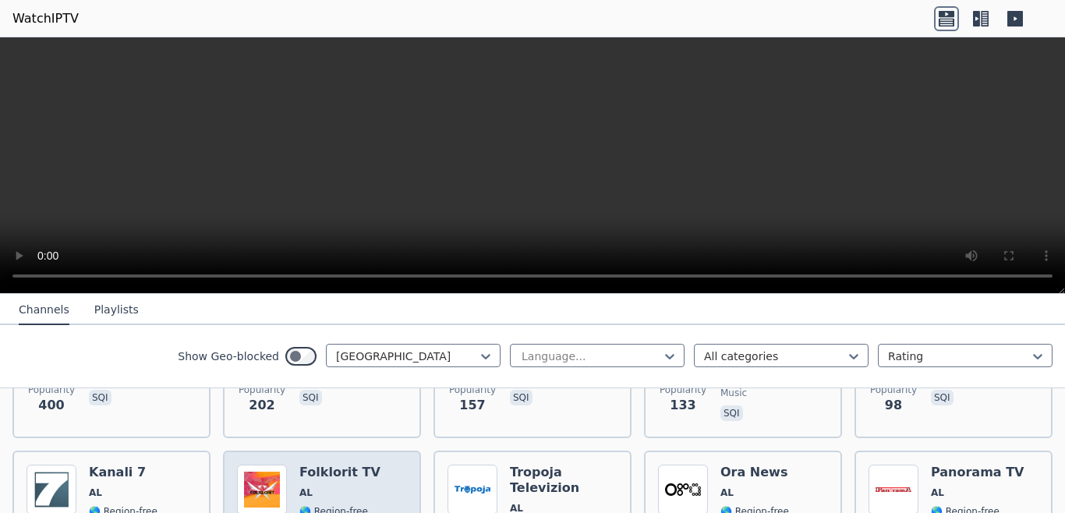
click at [327, 469] on div "Folklorit TV AL 🌎 Region-free music sqi" at bounding box center [339, 521] width 81 height 112
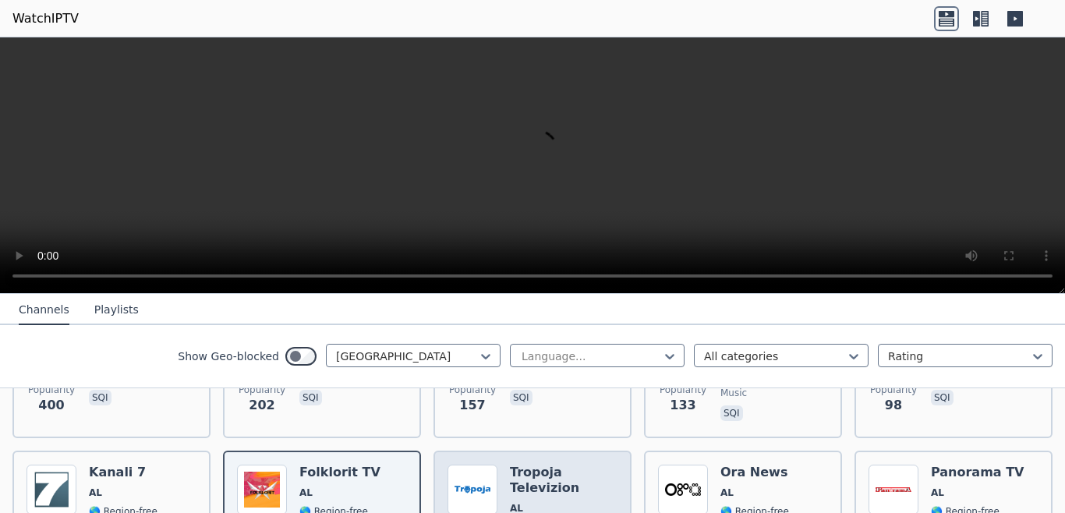
click at [533, 465] on h6 "Tropoja Televizion" at bounding box center [564, 480] width 108 height 31
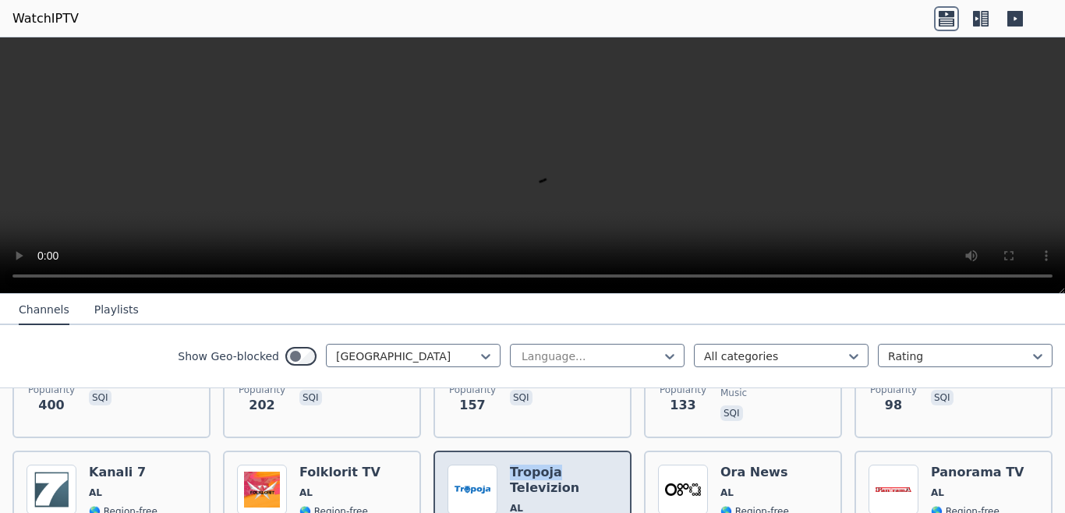
click at [533, 465] on h6 "Tropoja Televizion" at bounding box center [564, 480] width 108 height 31
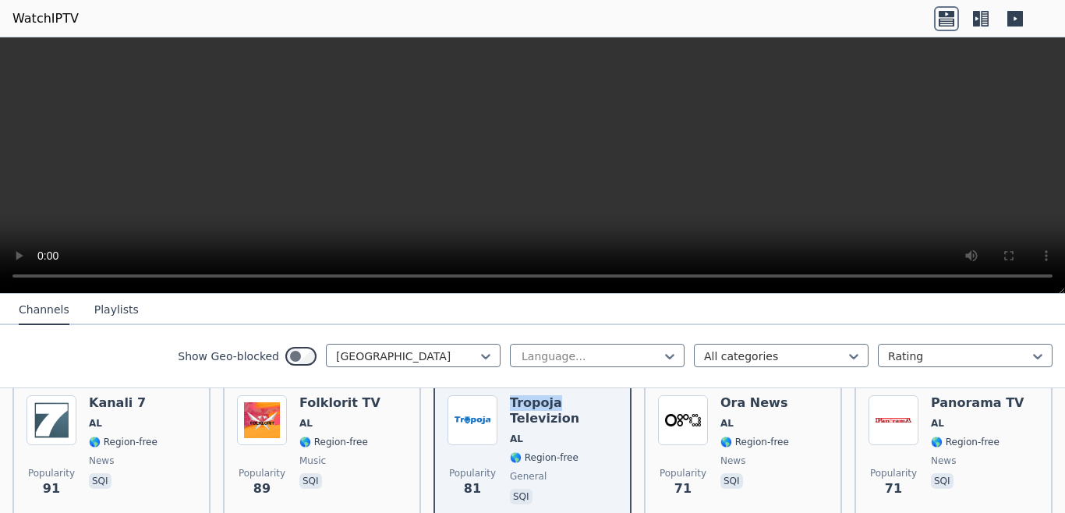
scroll to position [337, 0]
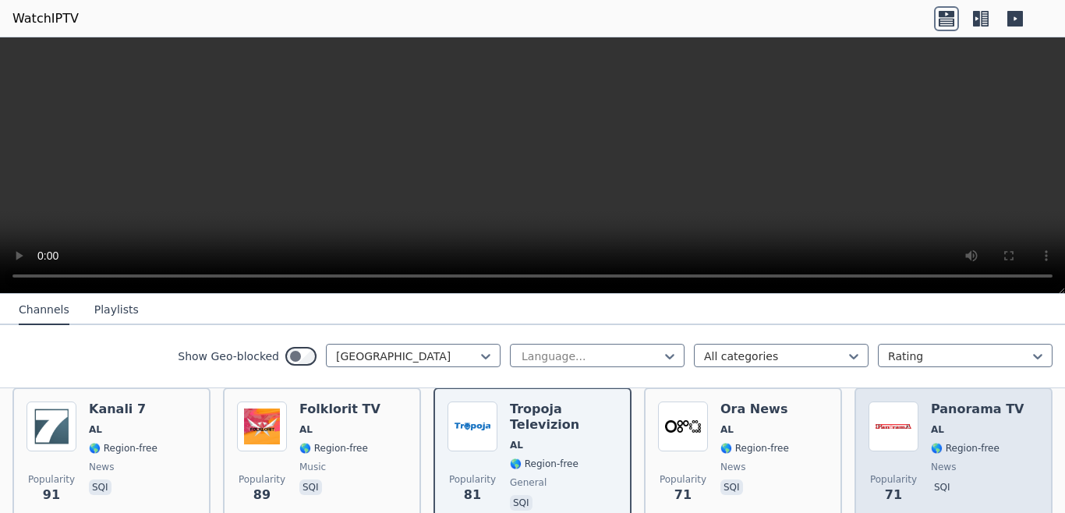
click at [964, 404] on h6 "Panorama TV" at bounding box center [978, 409] width 94 height 16
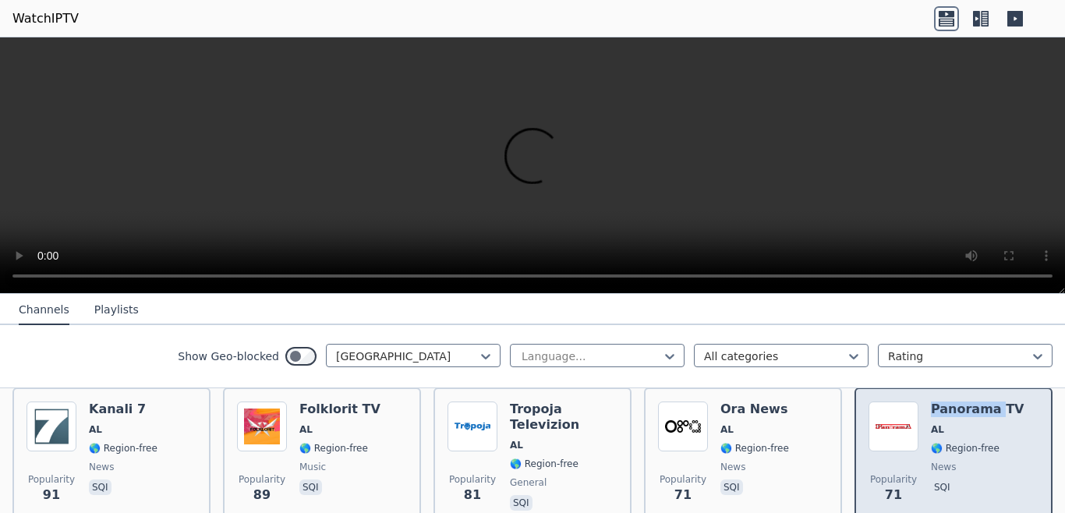
click at [964, 404] on h6 "Panorama TV" at bounding box center [978, 409] width 94 height 16
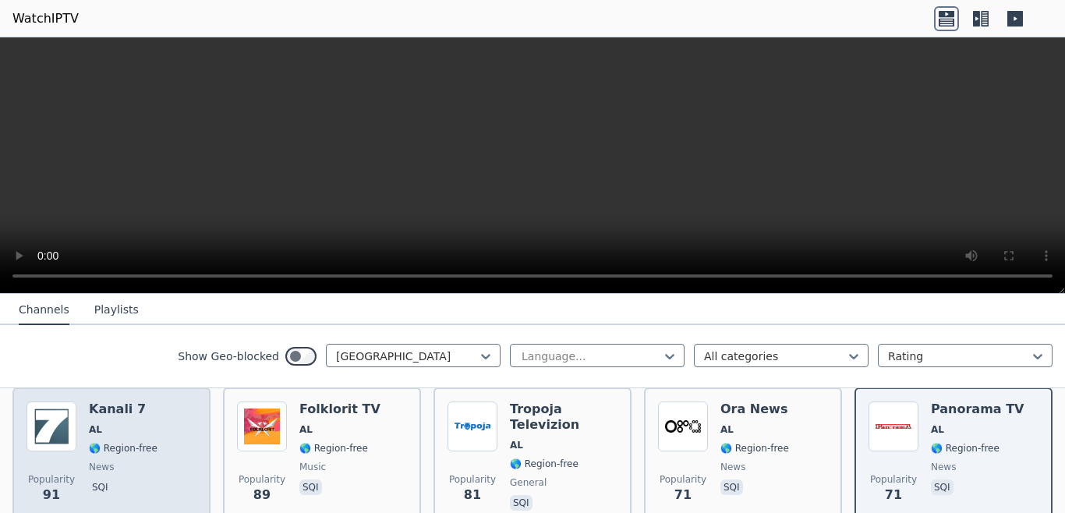
click at [115, 442] on span "🌎 Region-free" at bounding box center [123, 448] width 69 height 12
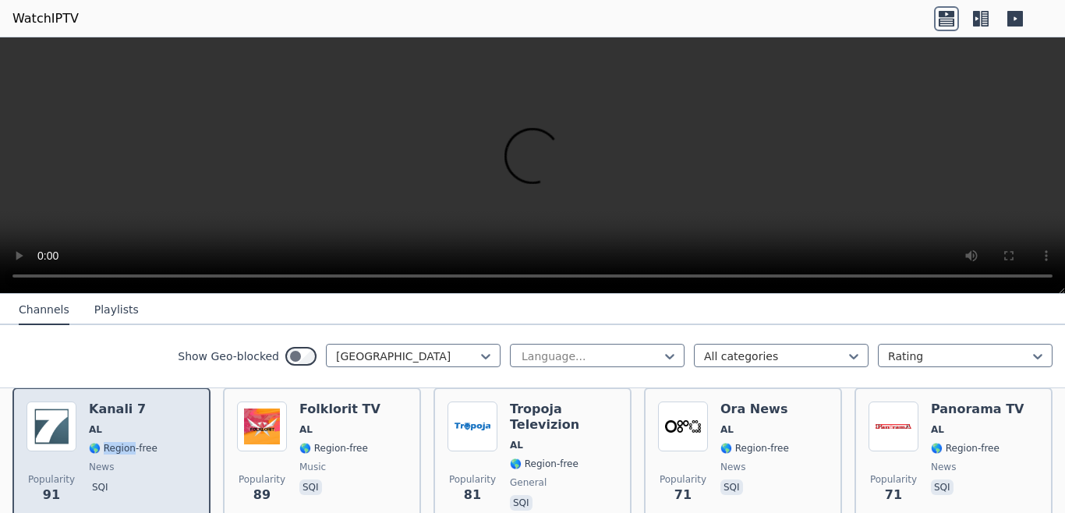
click at [115, 442] on span "🌎 Region-free" at bounding box center [123, 448] width 69 height 12
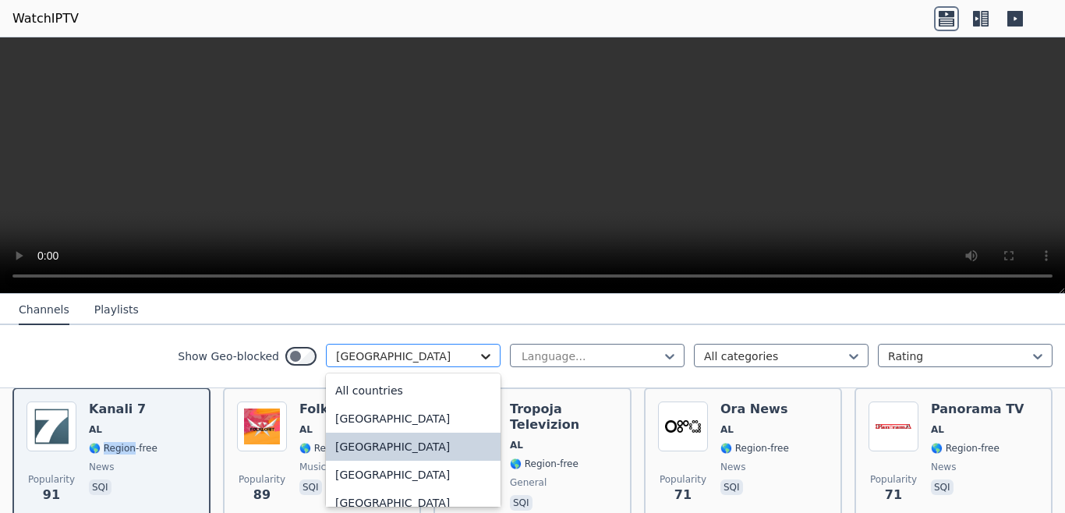
click at [481, 357] on icon at bounding box center [485, 356] width 9 height 5
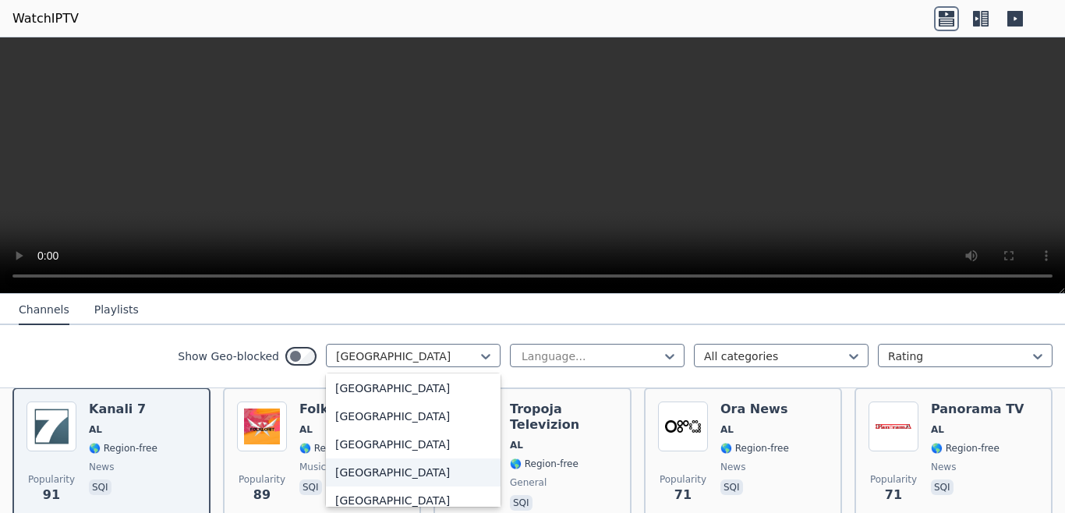
click at [378, 473] on div "[GEOGRAPHIC_DATA]" at bounding box center [413, 472] width 175 height 28
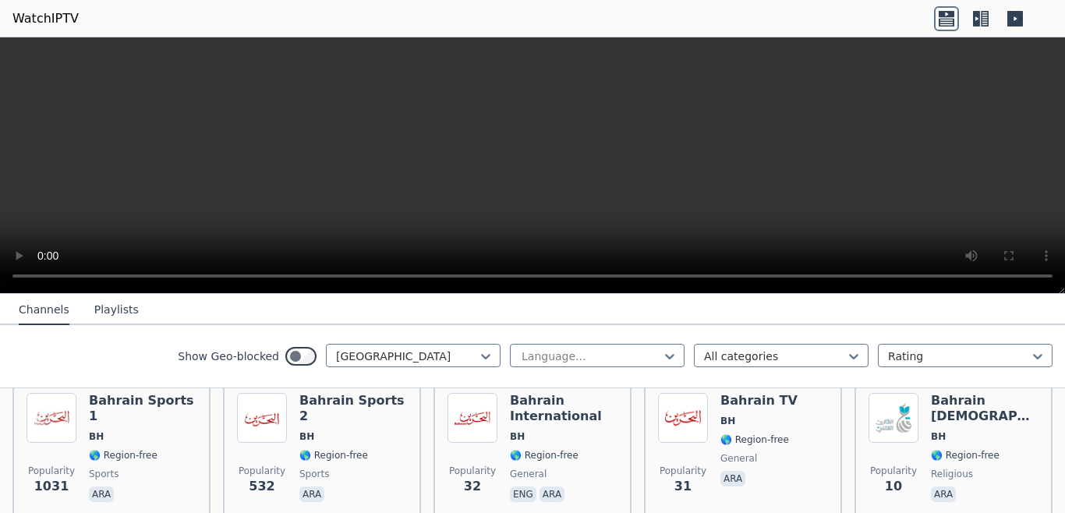
scroll to position [175, 0]
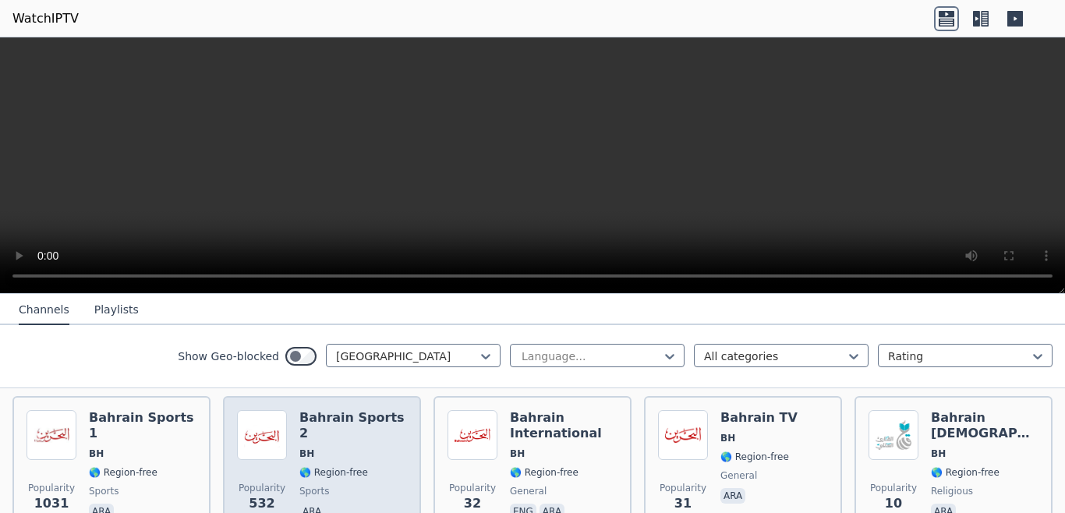
click at [364, 415] on div "Bahrain Sports 2 BH 🌎 Region-free sports ara" at bounding box center [353, 466] width 108 height 112
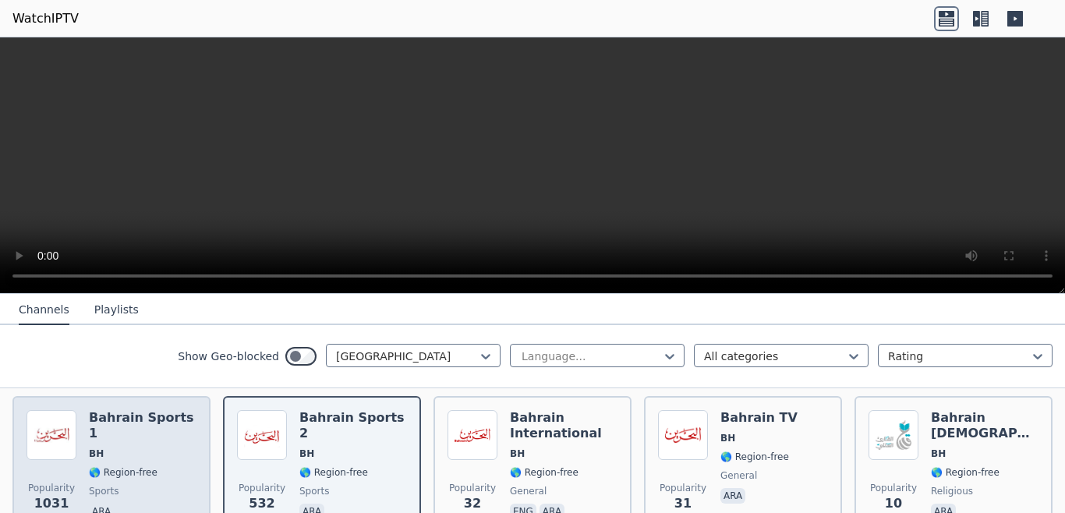
click at [171, 456] on div "Bahrain Sports 1 BH 🌎 Region-free sports ara" at bounding box center [143, 466] width 108 height 112
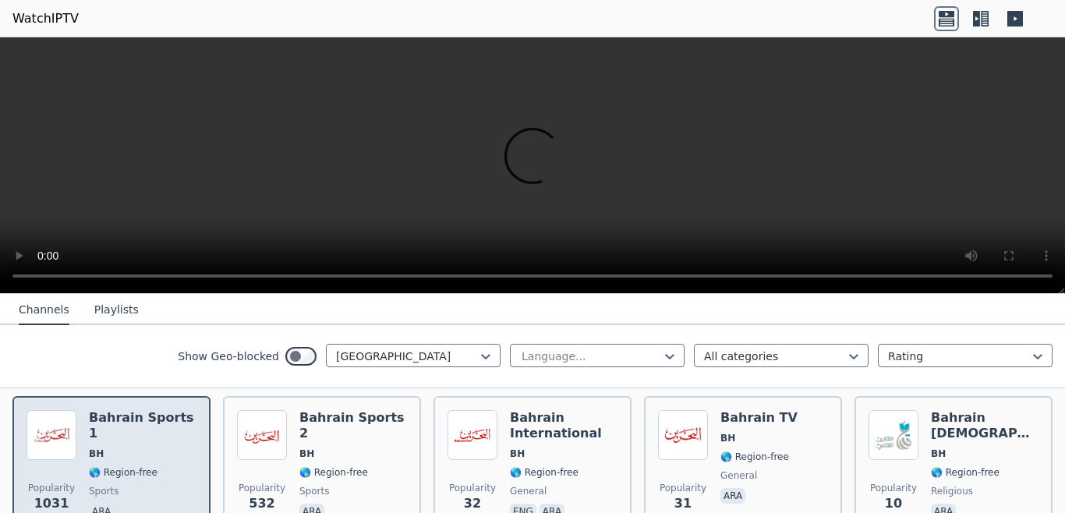
click at [171, 456] on div "Bahrain Sports 1 BH 🌎 Region-free sports ara" at bounding box center [143, 466] width 108 height 112
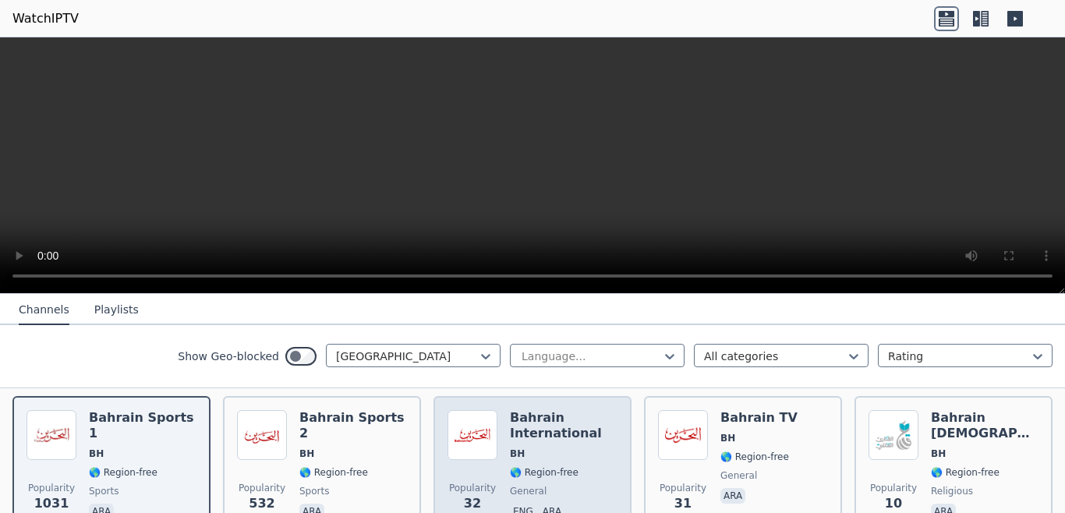
click at [497, 465] on div "Popularity 32 Bahrain International BH 🌎 Region-free general eng ara" at bounding box center [532, 466] width 170 height 112
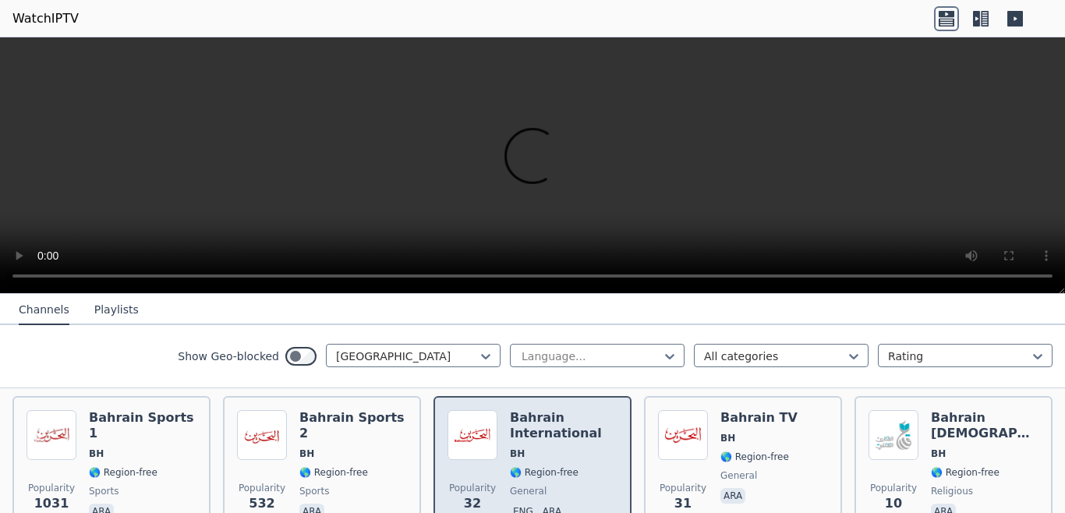
click at [497, 465] on div "Popularity 32 Bahrain International BH 🌎 Region-free general eng ara" at bounding box center [532, 466] width 170 height 112
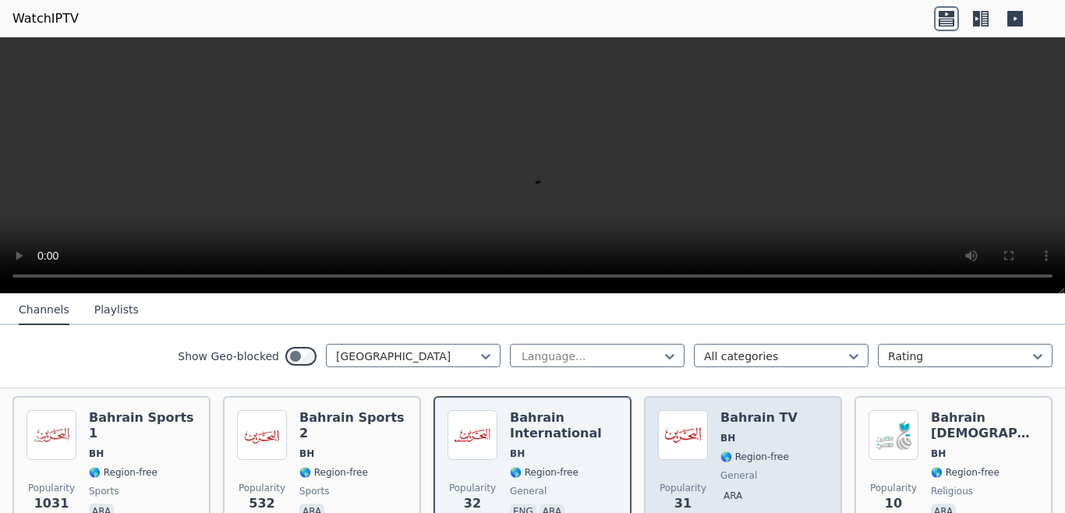
click at [723, 450] on span "🌎 Region-free" at bounding box center [754, 456] width 69 height 12
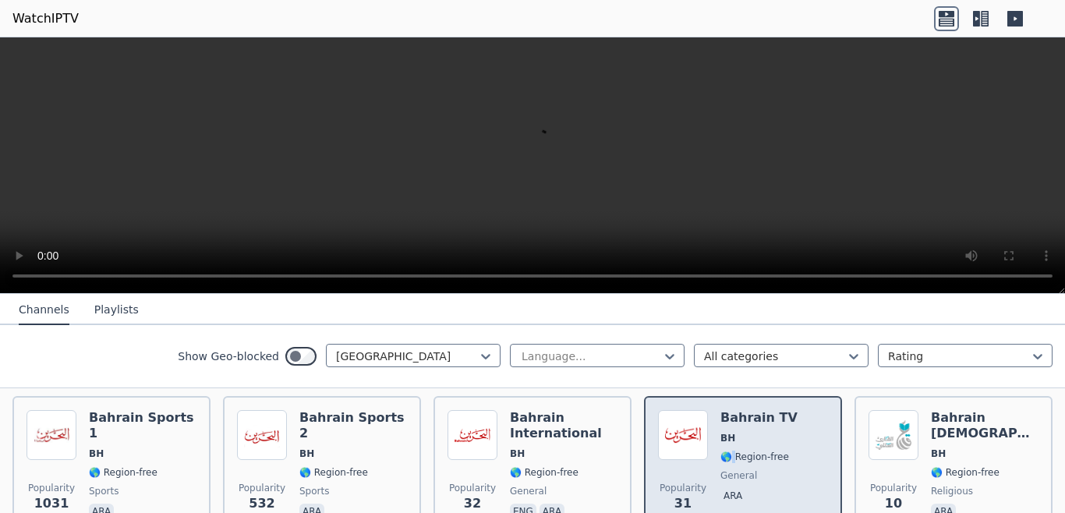
click at [723, 450] on span "🌎 Region-free" at bounding box center [754, 456] width 69 height 12
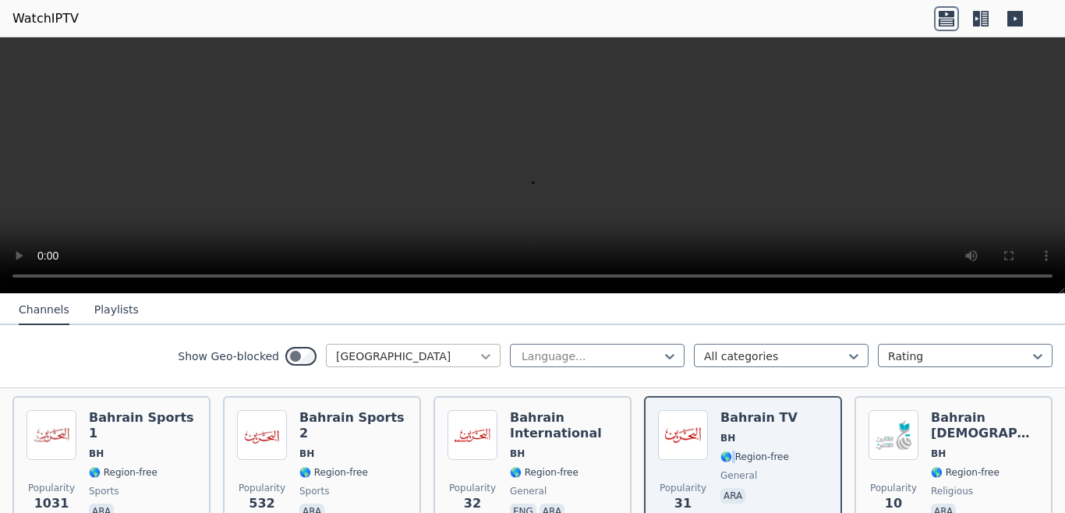
click at [481, 355] on icon at bounding box center [485, 356] width 9 height 5
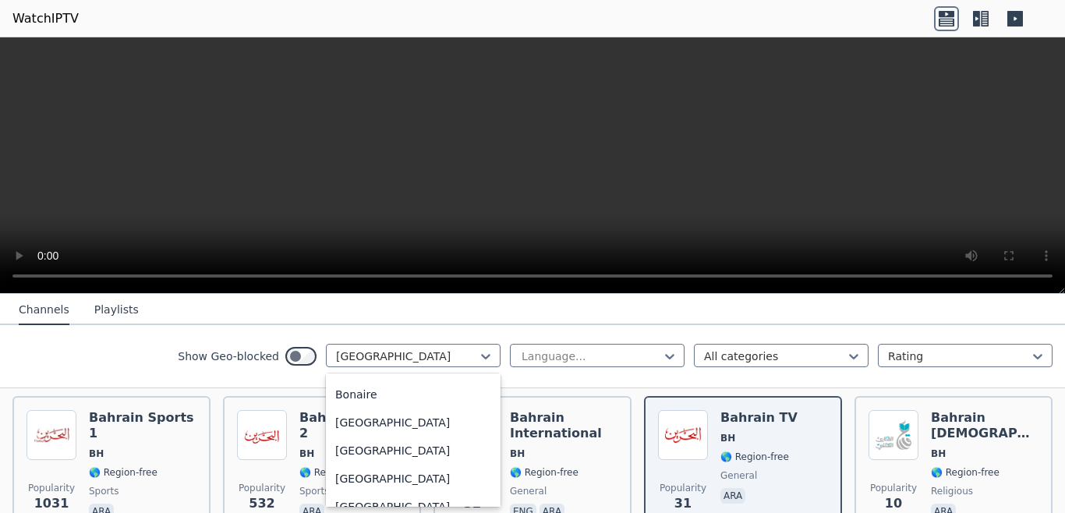
scroll to position [662, 0]
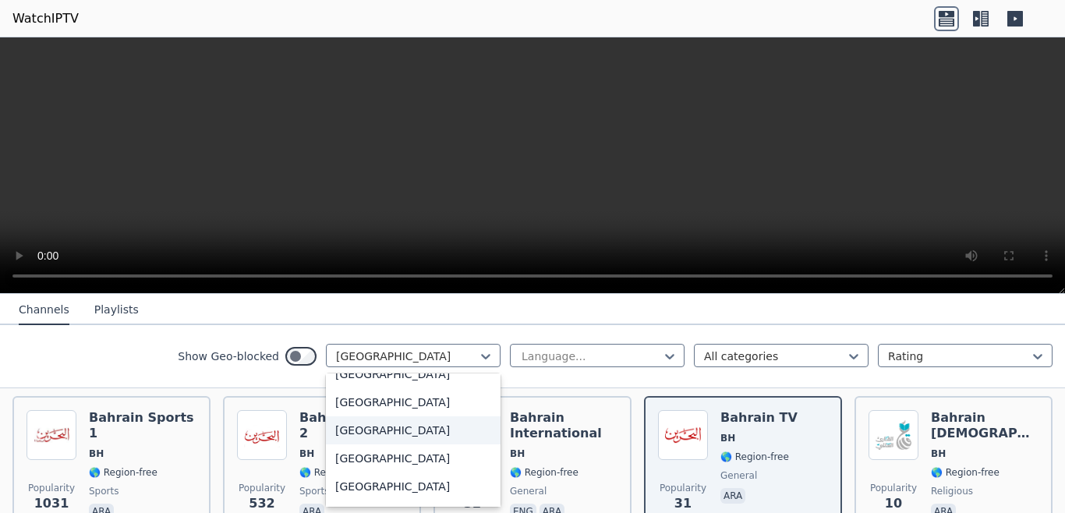
click at [385, 436] on div "[GEOGRAPHIC_DATA]" at bounding box center [413, 430] width 175 height 28
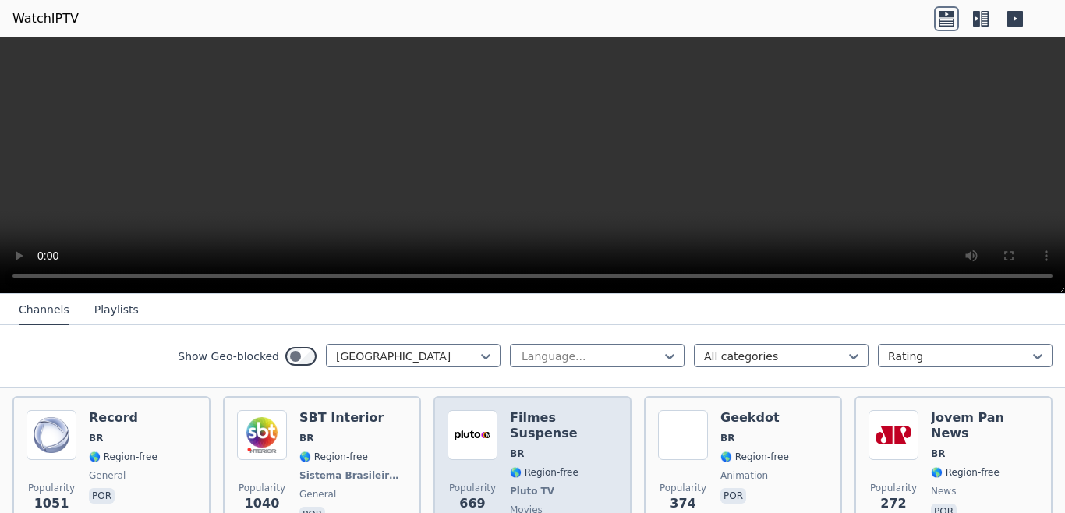
click at [525, 447] on span "BR" at bounding box center [564, 453] width 108 height 12
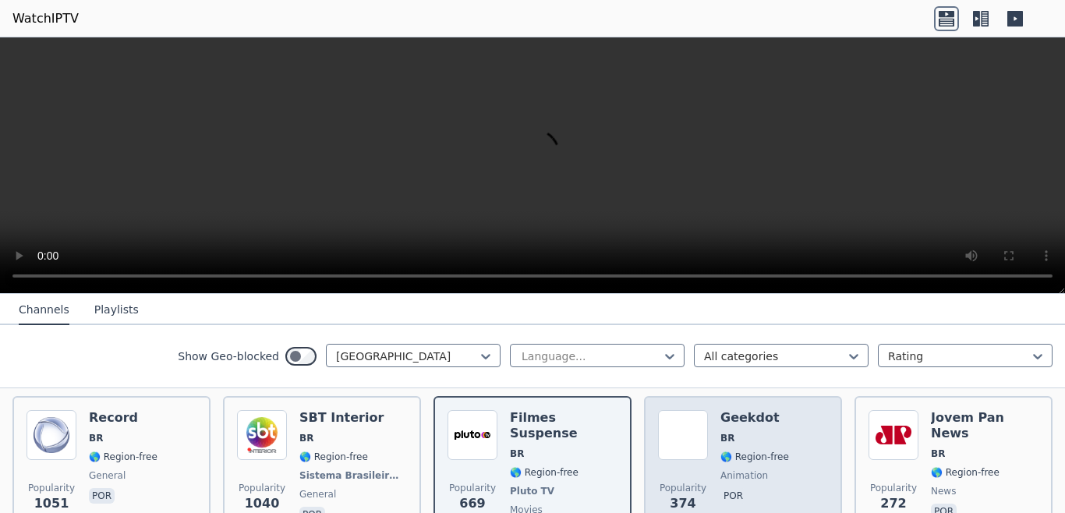
click at [695, 422] on img at bounding box center [683, 435] width 50 height 50
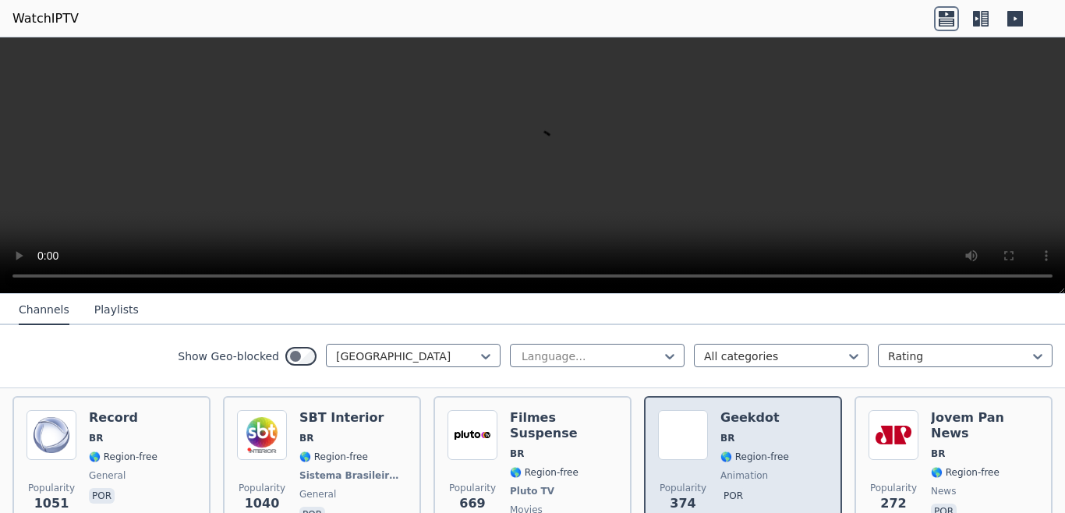
click at [695, 422] on img at bounding box center [683, 435] width 50 height 50
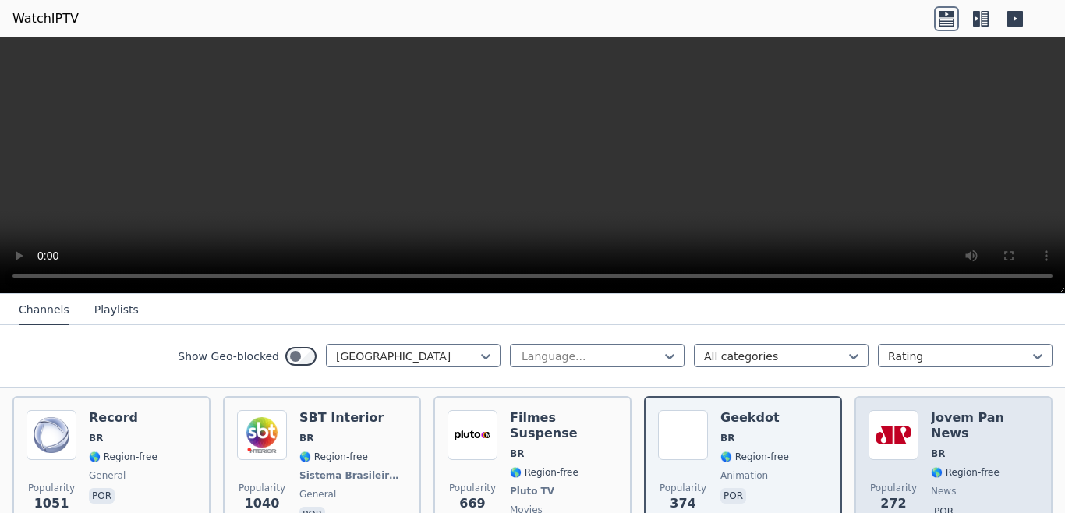
click at [931, 447] on span "BR" at bounding box center [938, 453] width 14 height 12
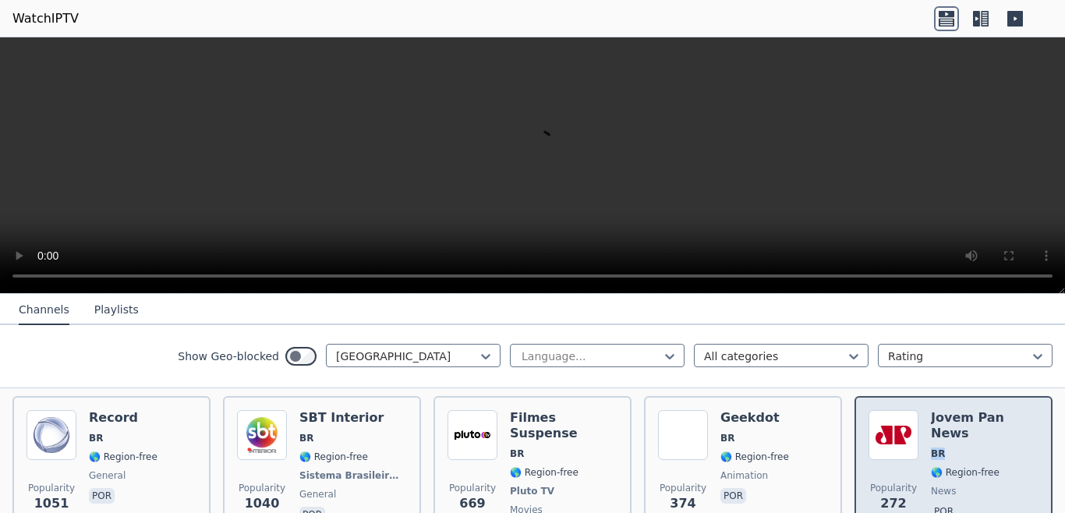
click at [931, 447] on span "BR" at bounding box center [938, 453] width 14 height 12
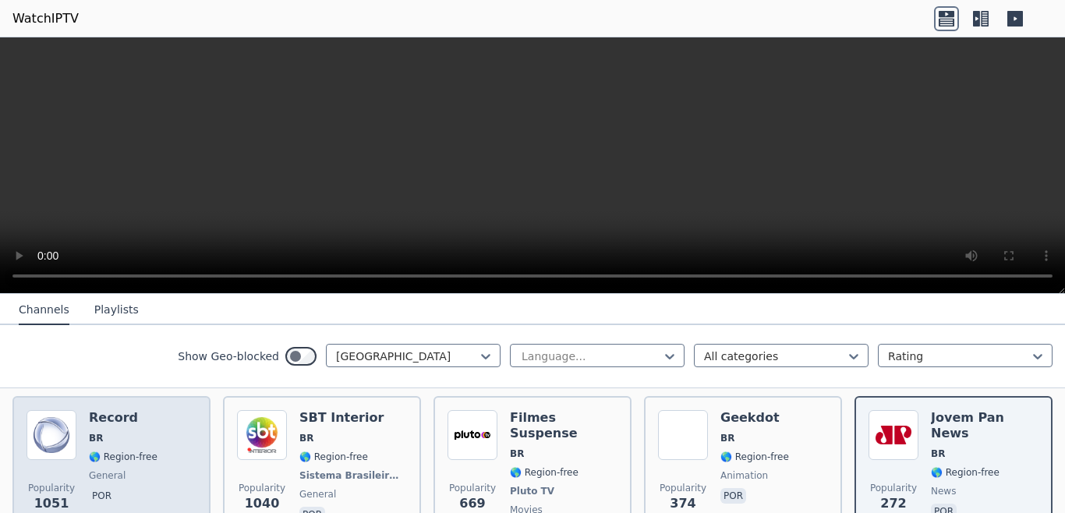
click at [112, 453] on div "Record BR 🌎 Region-free general por" at bounding box center [123, 475] width 69 height 131
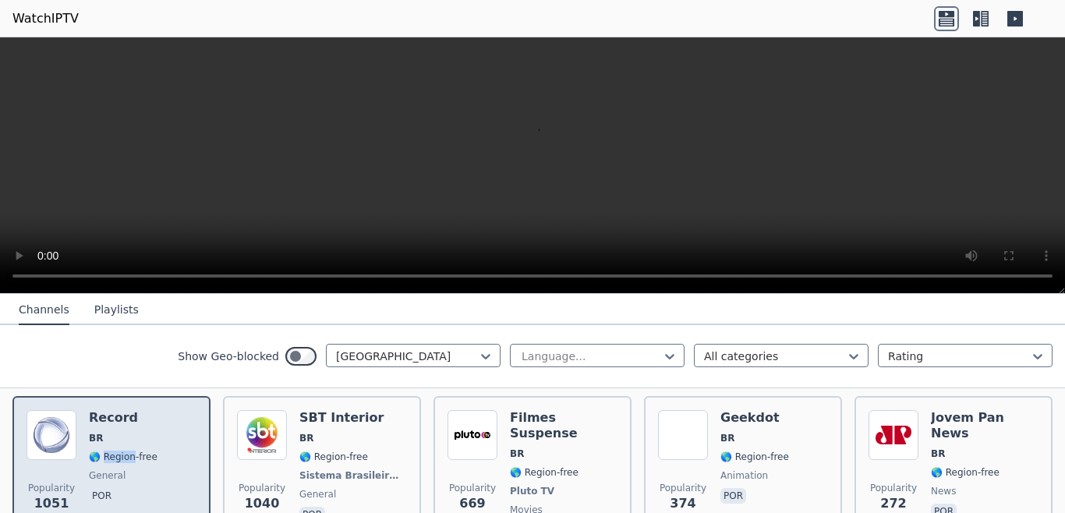
click at [112, 453] on div "Record BR 🌎 Region-free general por" at bounding box center [123, 475] width 69 height 131
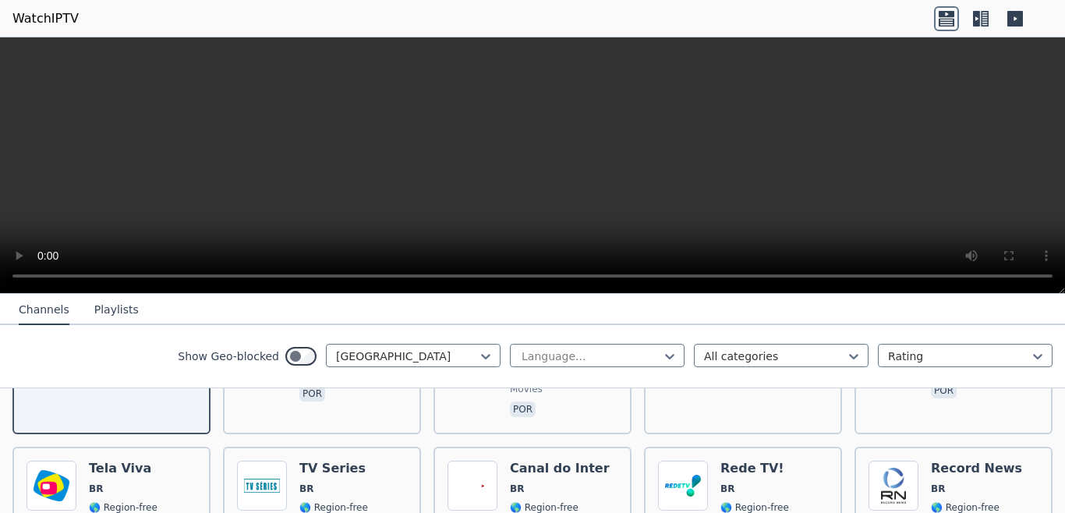
scroll to position [342, 0]
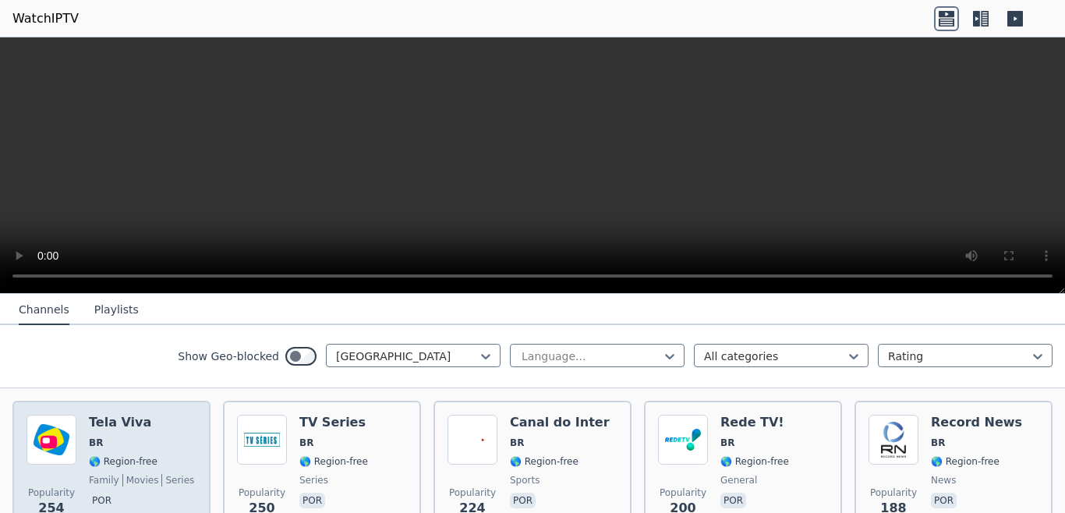
click at [143, 425] on div "Tela Viva BR 🌎 Region-free family movies series por" at bounding box center [141, 471] width 105 height 112
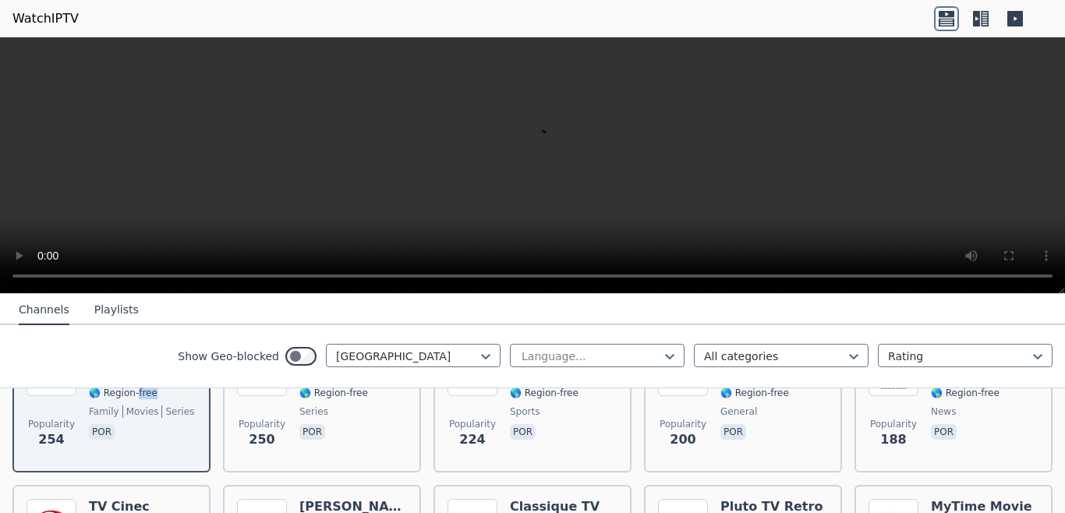
scroll to position [456, 0]
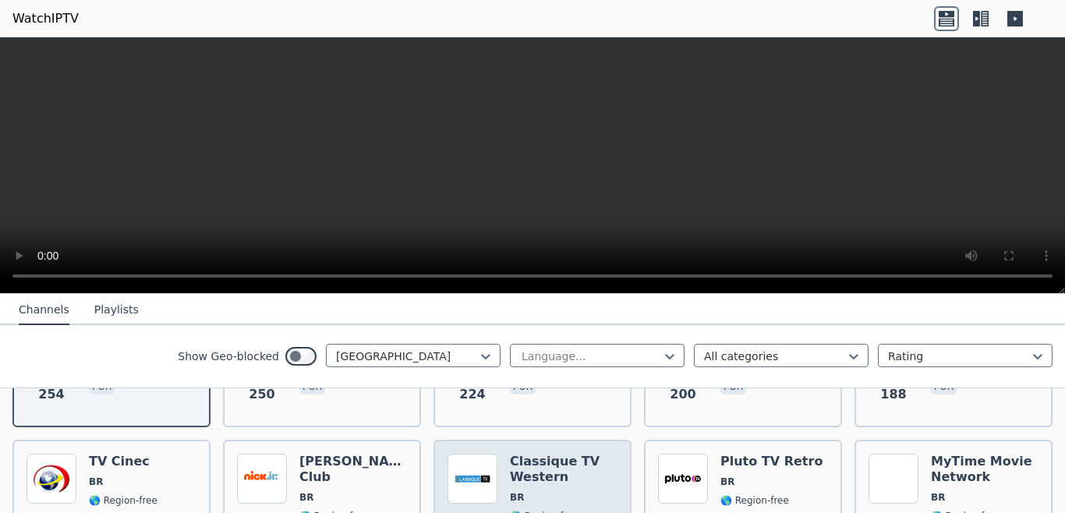
click at [555, 491] on span "BR" at bounding box center [564, 497] width 108 height 12
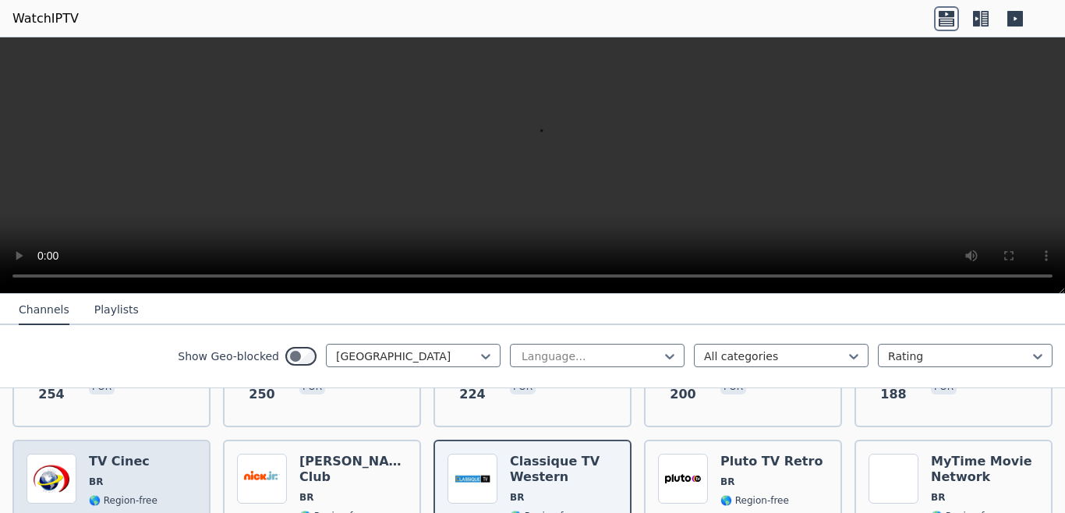
click at [161, 465] on div "Popularity 157 TV Cinec BR 🌎 Region-free movies por" at bounding box center [111, 519] width 170 height 131
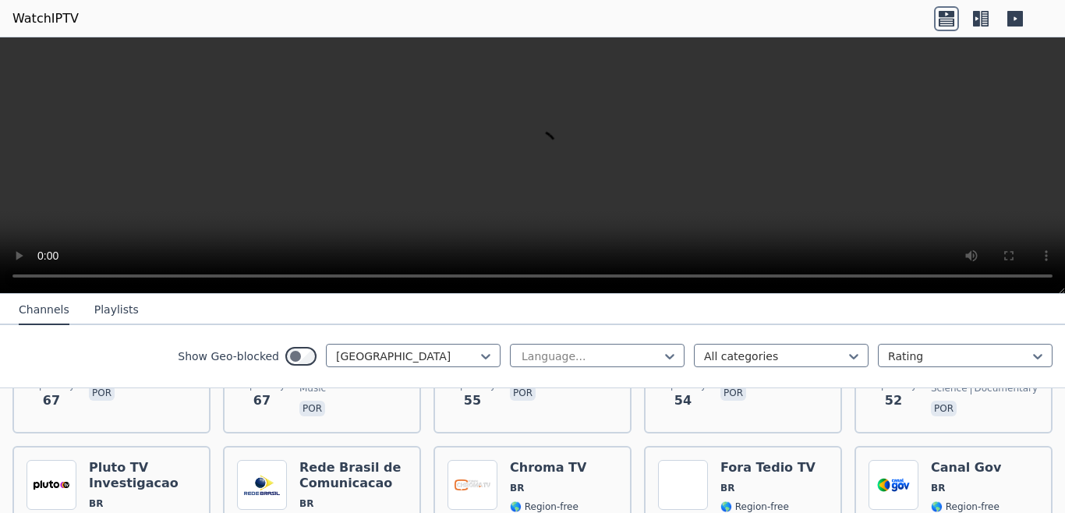
scroll to position [1163, 0]
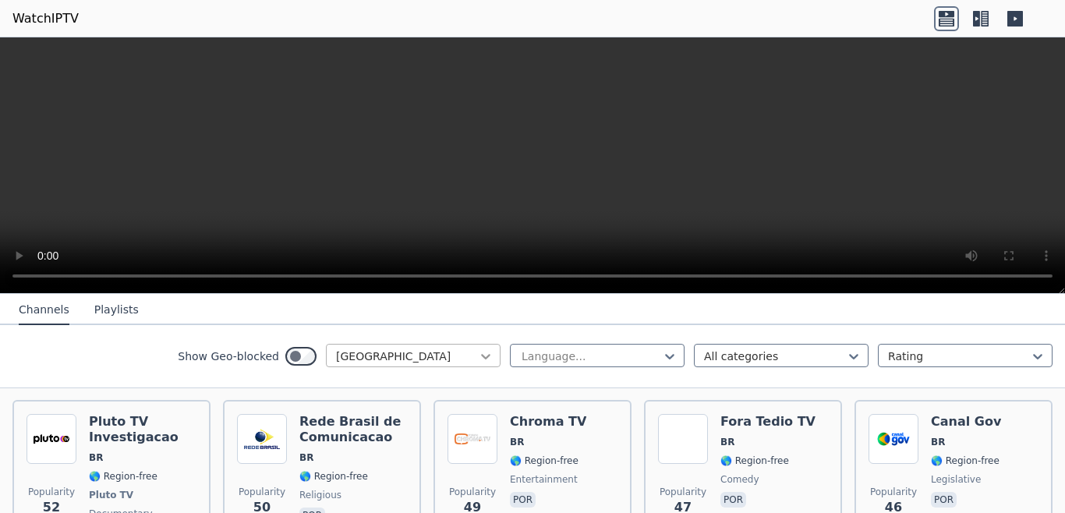
click at [478, 359] on icon at bounding box center [486, 356] width 16 height 16
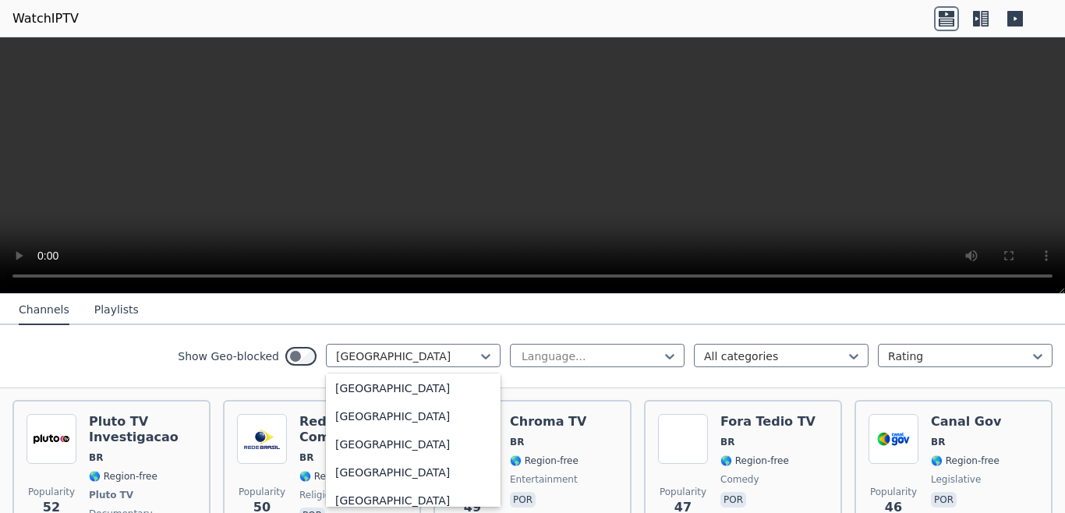
scroll to position [142, 0]
click at [363, 441] on div "[GEOGRAPHIC_DATA]" at bounding box center [413, 445] width 175 height 28
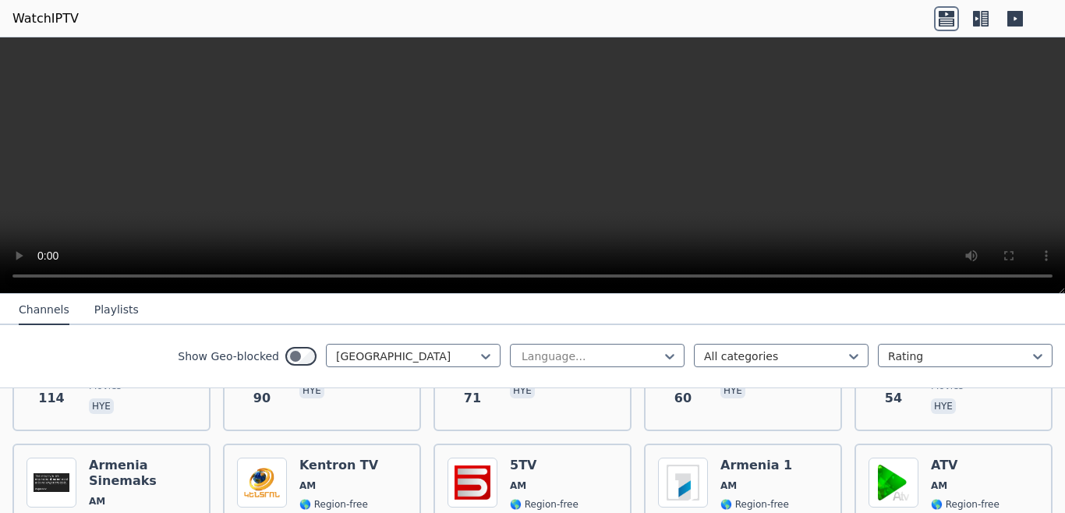
scroll to position [298, 0]
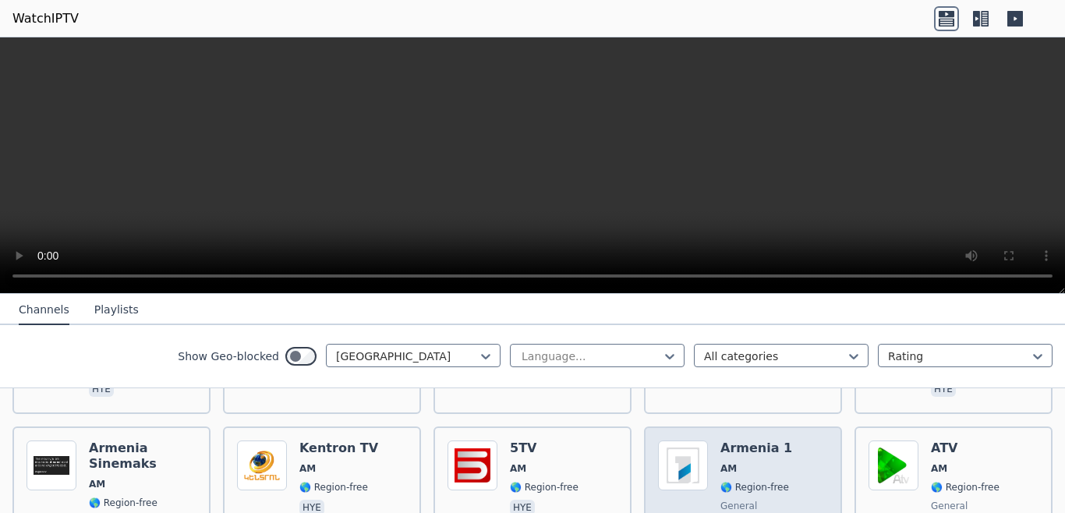
click at [770, 462] on div "Armenia 1 AM 🌎 Region-free general [PERSON_NAME]" at bounding box center [756, 496] width 72 height 112
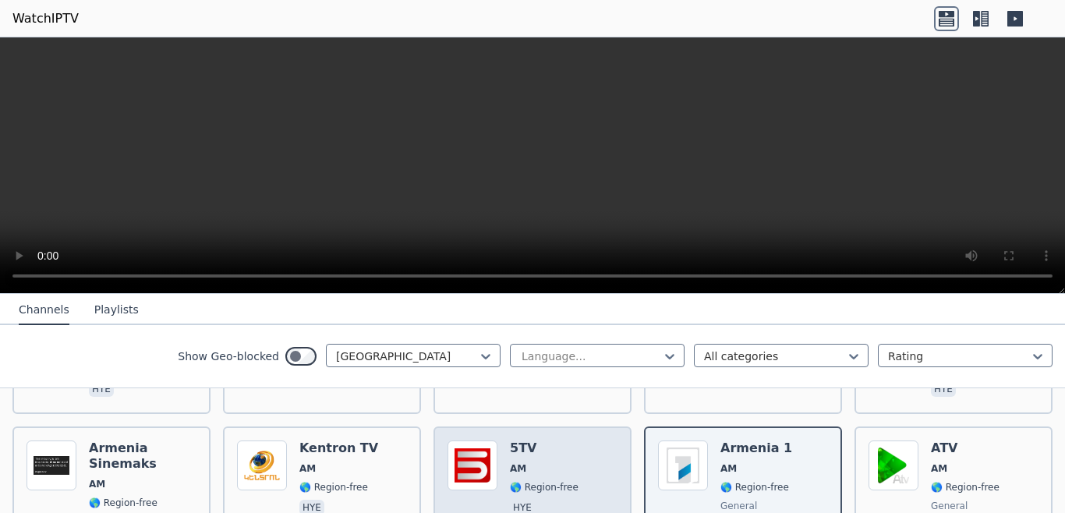
click at [573, 458] on div "Popularity 32 5TV AM 🌎 Region-free hye" at bounding box center [532, 496] width 170 height 112
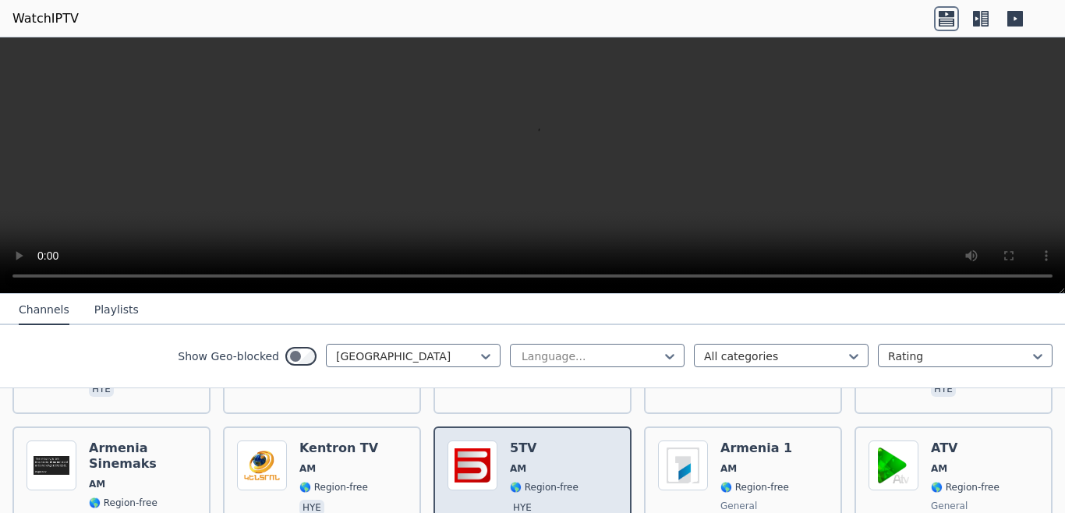
click at [573, 458] on div "Popularity 32 5TV AM 🌎 Region-free hye" at bounding box center [532, 496] width 170 height 112
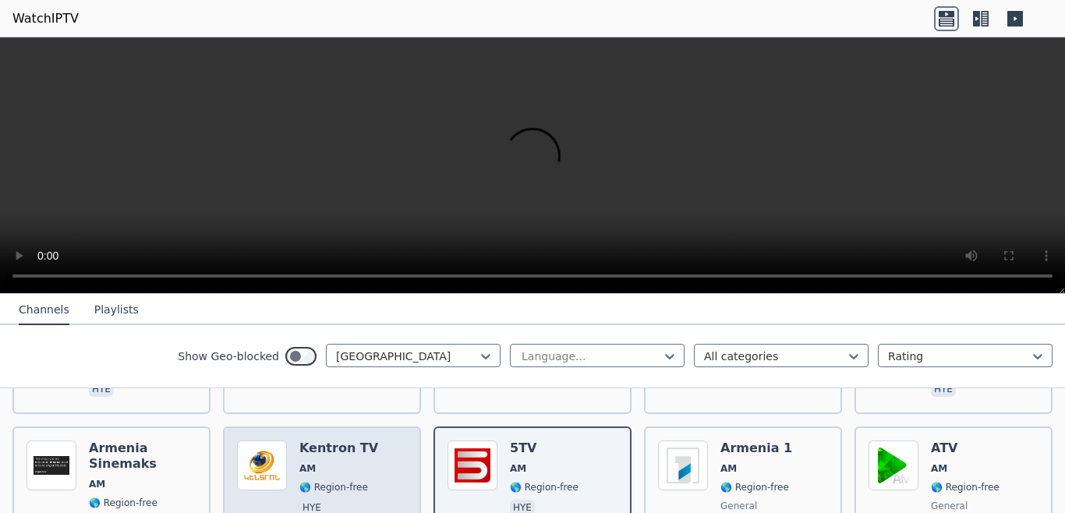
click at [369, 461] on div "Popularity 43 Kentron TV AM 🌎 Region-free hye" at bounding box center [322, 496] width 170 height 112
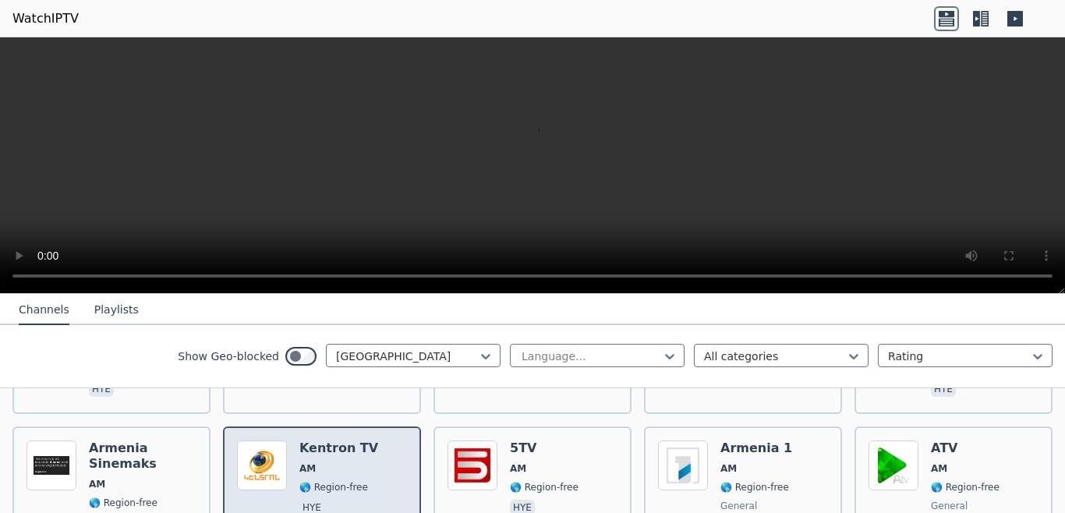
click at [369, 461] on div "Popularity 43 Kentron TV AM 🌎 Region-free hye" at bounding box center [322, 496] width 170 height 112
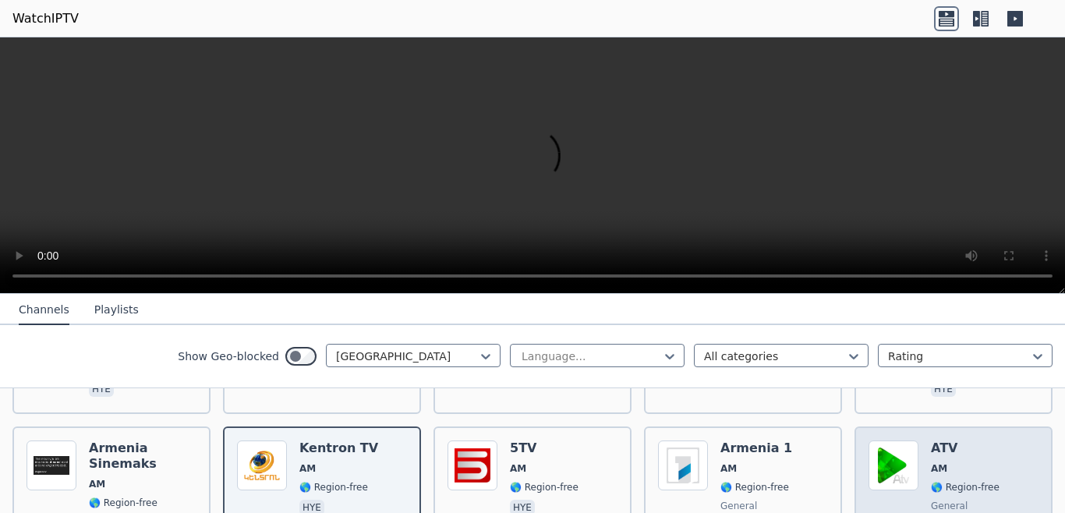
click at [931, 449] on div "ATV AM 🌎 Region-free general [PERSON_NAME]" at bounding box center [965, 496] width 69 height 112
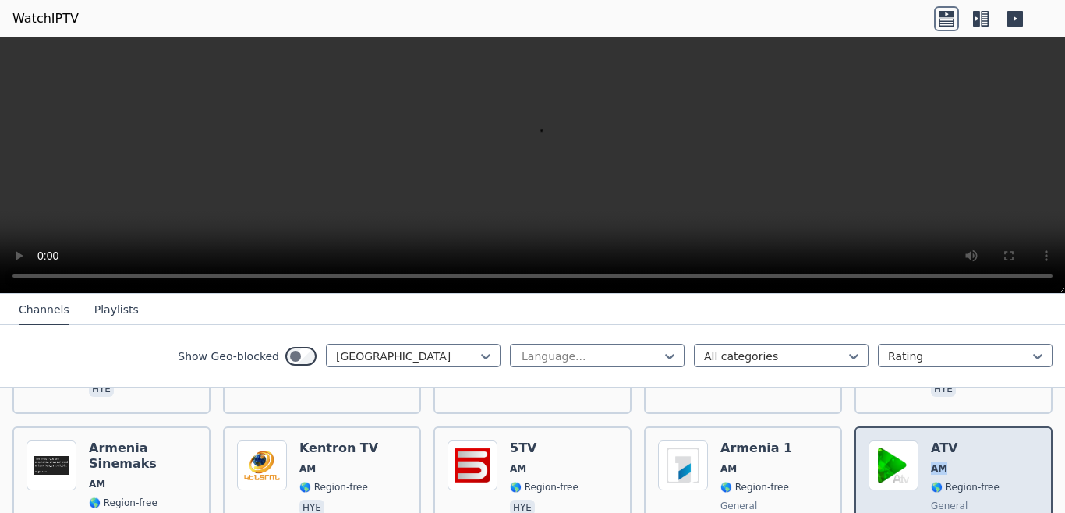
click at [931, 449] on div "ATV AM 🌎 Region-free general [PERSON_NAME]" at bounding box center [965, 496] width 69 height 112
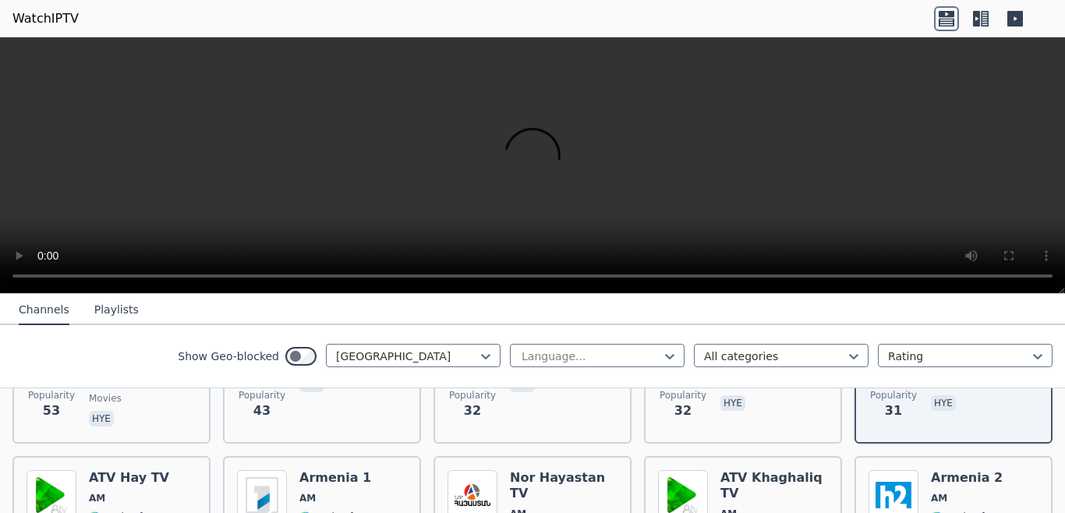
scroll to position [434, 0]
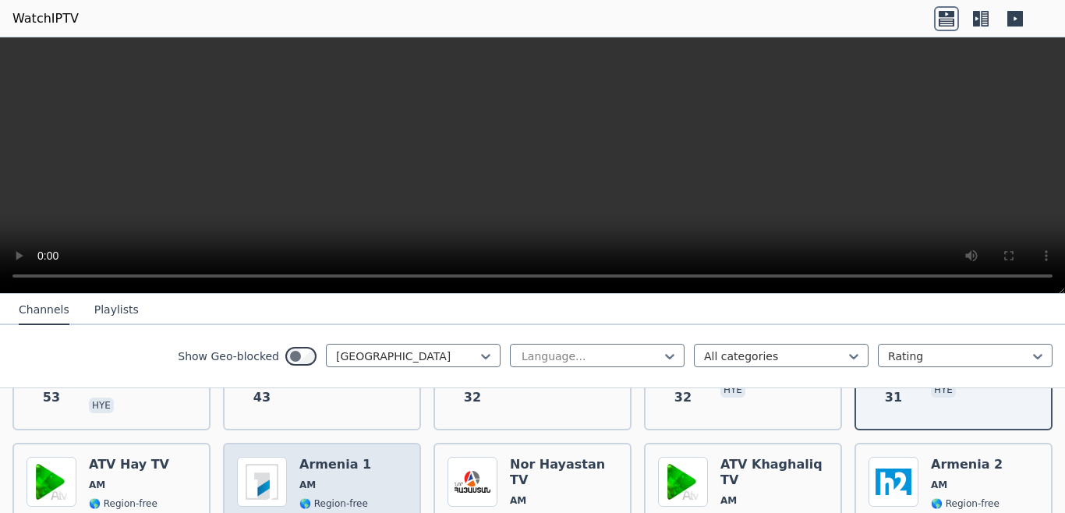
click at [359, 491] on div "Popularity 28 [GEOGRAPHIC_DATA] 1 AM 🌎 Region-free general [PERSON_NAME]" at bounding box center [322, 513] width 170 height 112
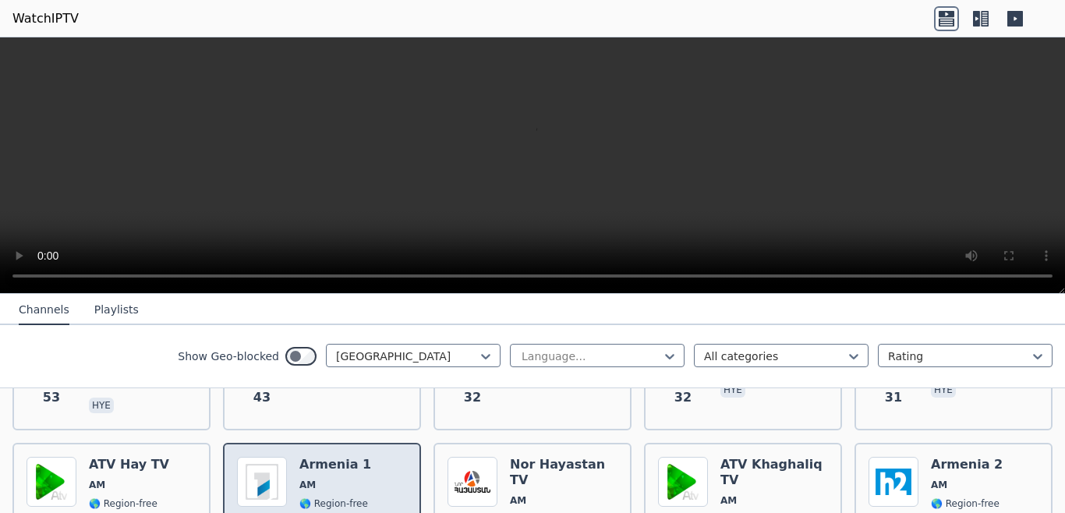
click at [359, 491] on div "Popularity 28 [GEOGRAPHIC_DATA] 1 AM 🌎 Region-free general [PERSON_NAME]" at bounding box center [322, 513] width 170 height 112
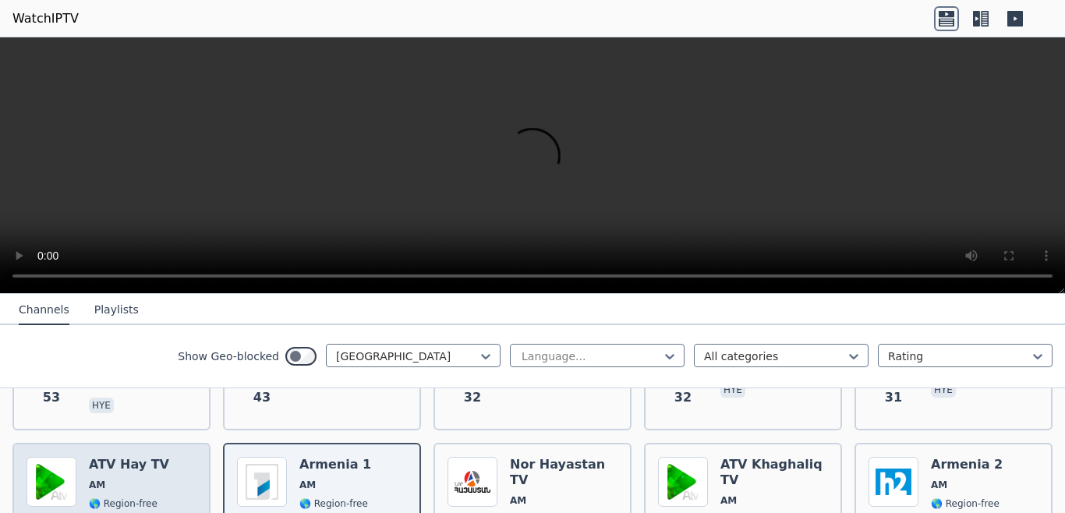
click at [153, 497] on span "🌎 Region-free" at bounding box center [129, 503] width 80 height 12
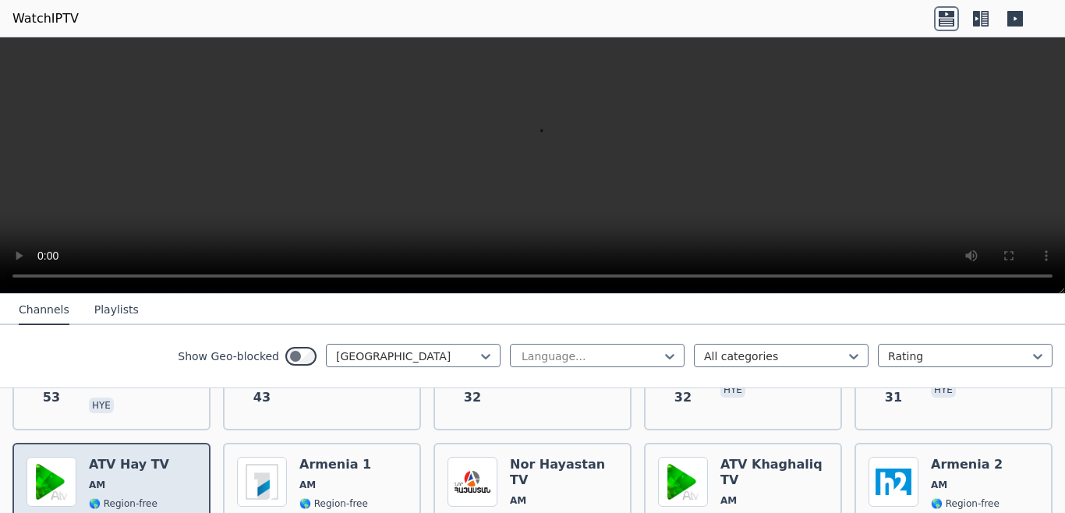
click at [153, 497] on span "🌎 Region-free" at bounding box center [129, 503] width 80 height 12
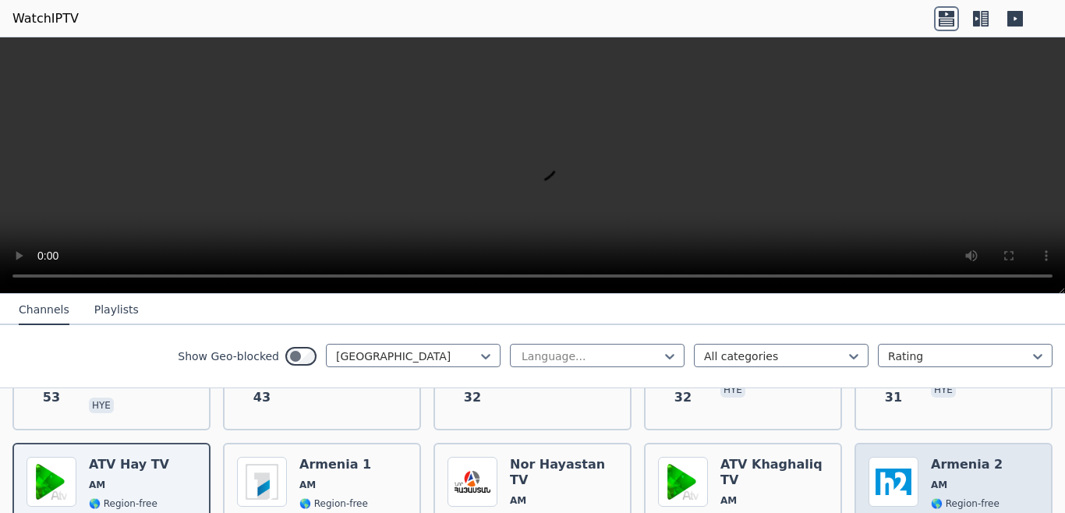
click at [871, 457] on img at bounding box center [893, 482] width 50 height 50
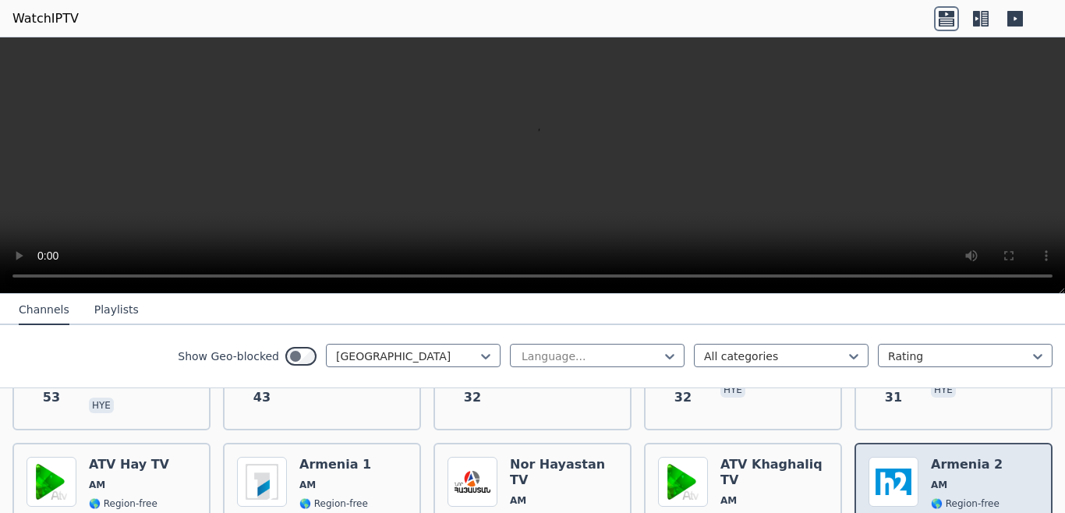
click at [871, 457] on img at bounding box center [893, 482] width 50 height 50
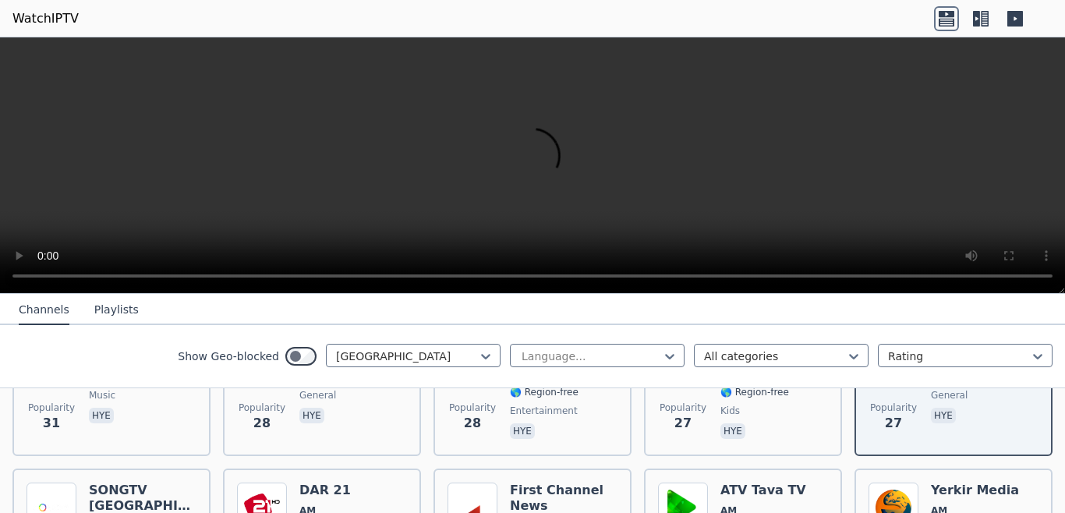
scroll to position [613, 0]
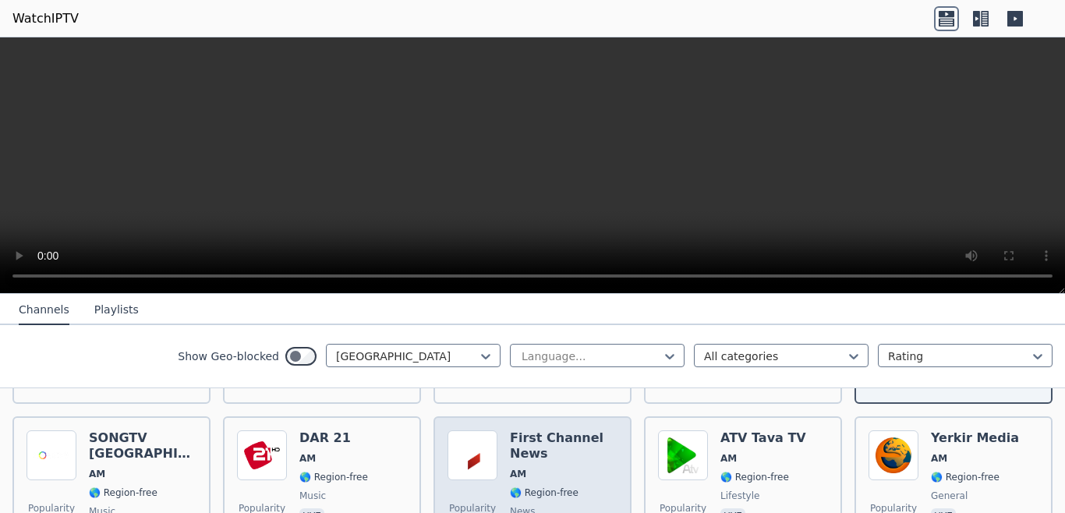
click at [567, 443] on h6 "First Channel News" at bounding box center [564, 445] width 108 height 31
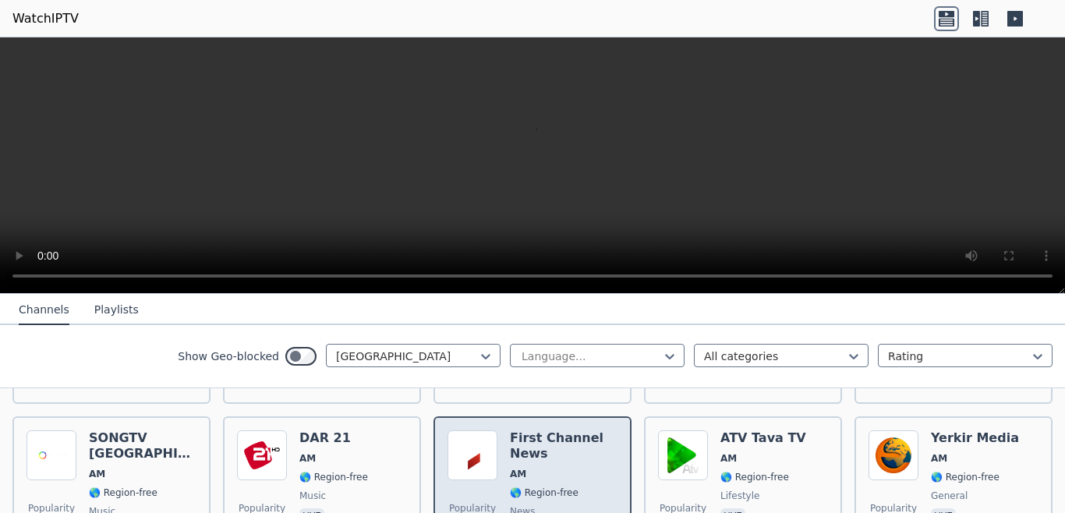
click at [567, 443] on h6 "First Channel News" at bounding box center [564, 445] width 108 height 31
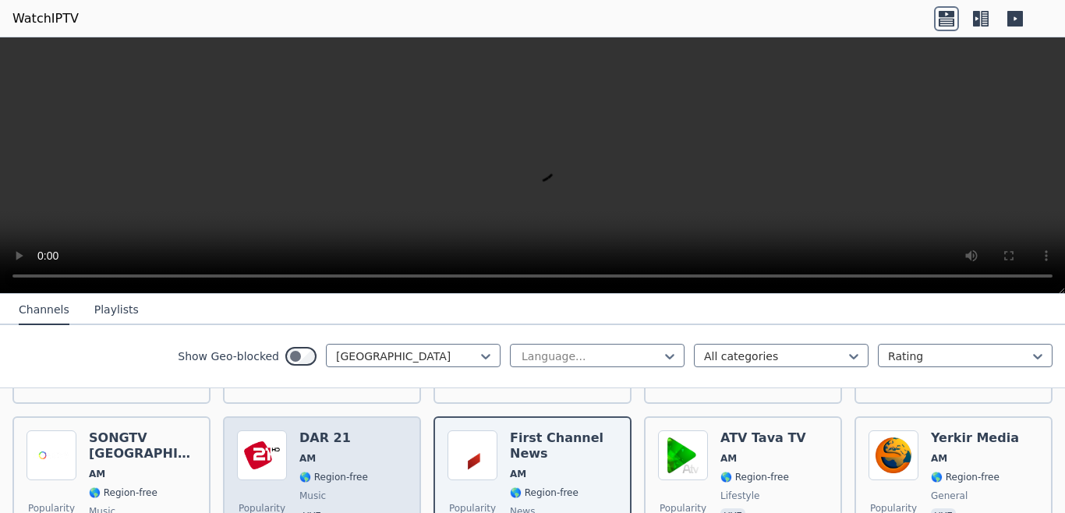
click at [351, 471] on span "🌎 Region-free" at bounding box center [333, 477] width 69 height 12
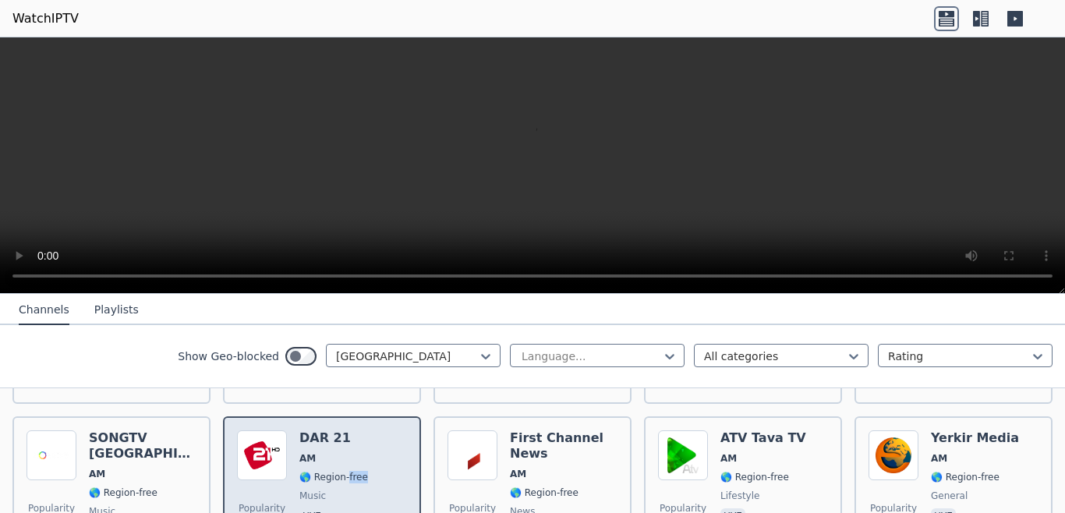
click at [351, 471] on span "🌎 Region-free" at bounding box center [333, 477] width 69 height 12
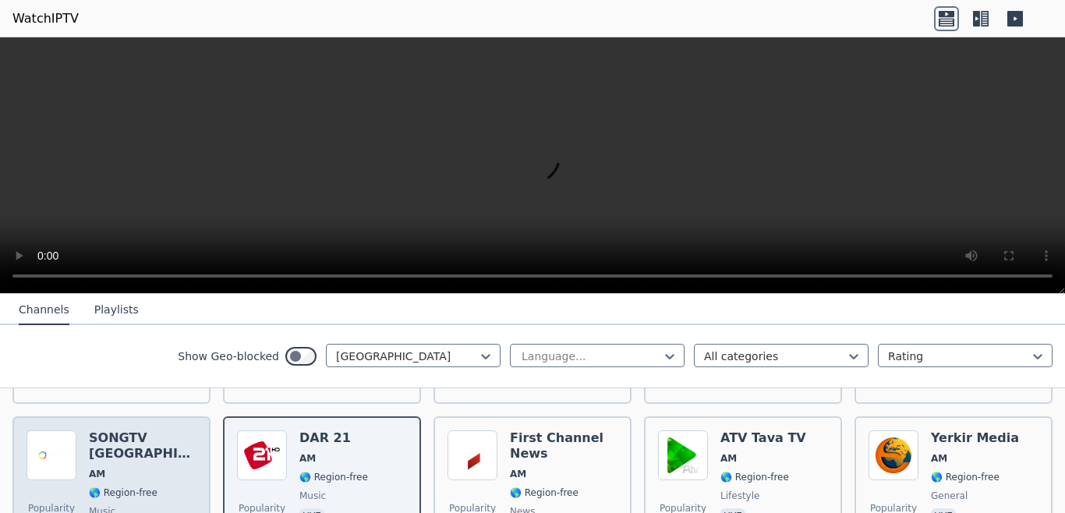
click at [185, 471] on div "SONGTV [GEOGRAPHIC_DATA] AM 🌎 Region-free music hye" at bounding box center [143, 486] width 108 height 112
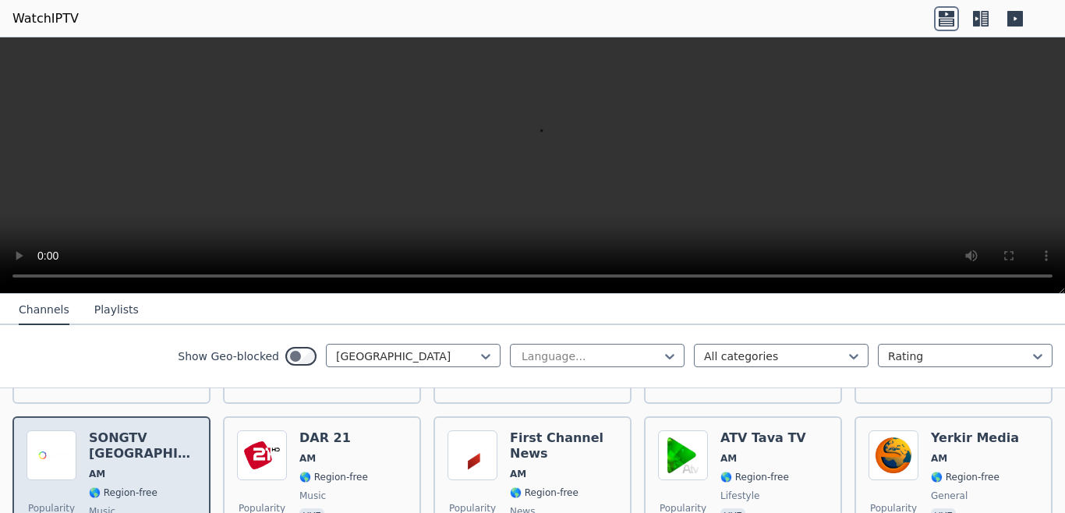
click at [185, 471] on div "SONGTV [GEOGRAPHIC_DATA] AM 🌎 Region-free music hye" at bounding box center [143, 486] width 108 height 112
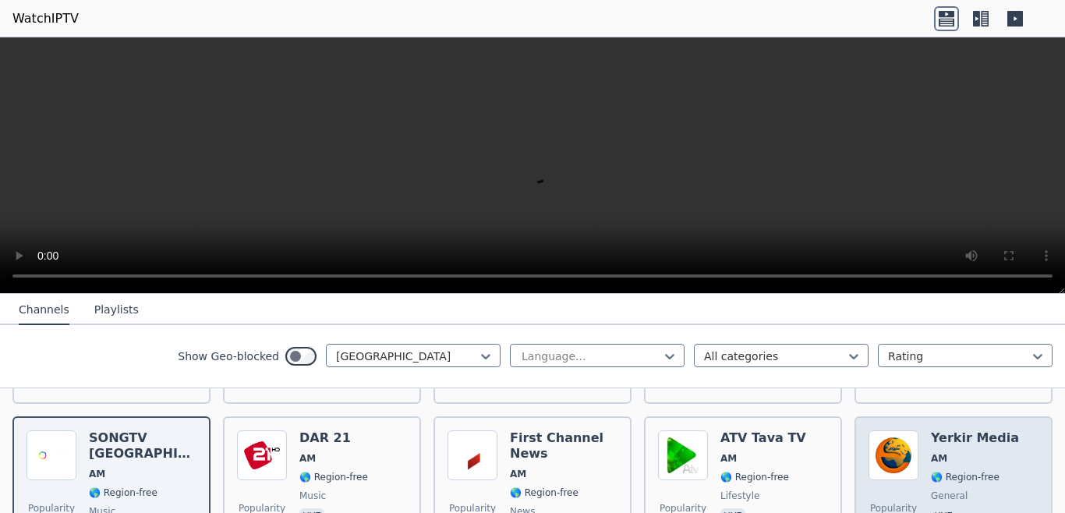
click at [960, 432] on h6 "Yerkir Media" at bounding box center [975, 438] width 88 height 16
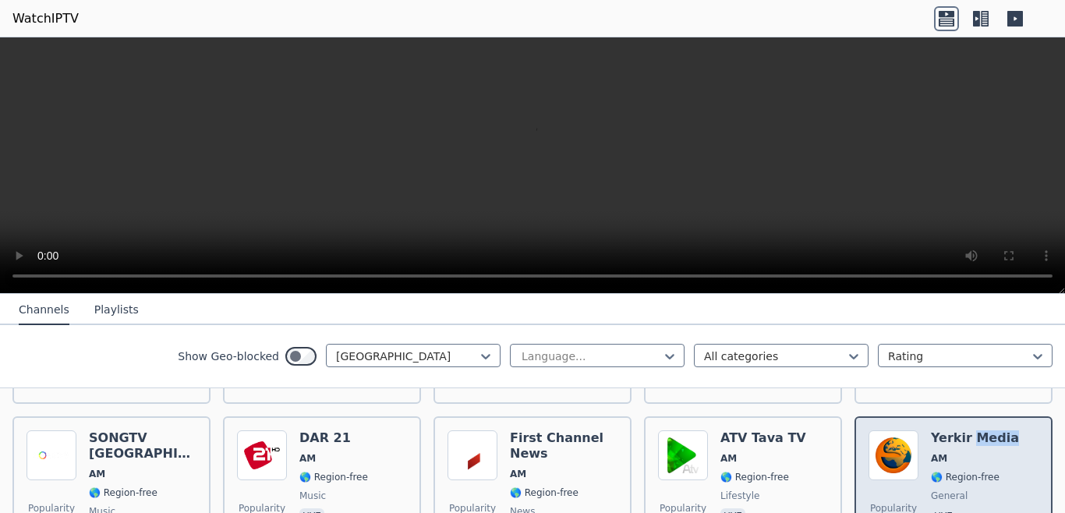
click at [960, 432] on h6 "Yerkir Media" at bounding box center [975, 438] width 88 height 16
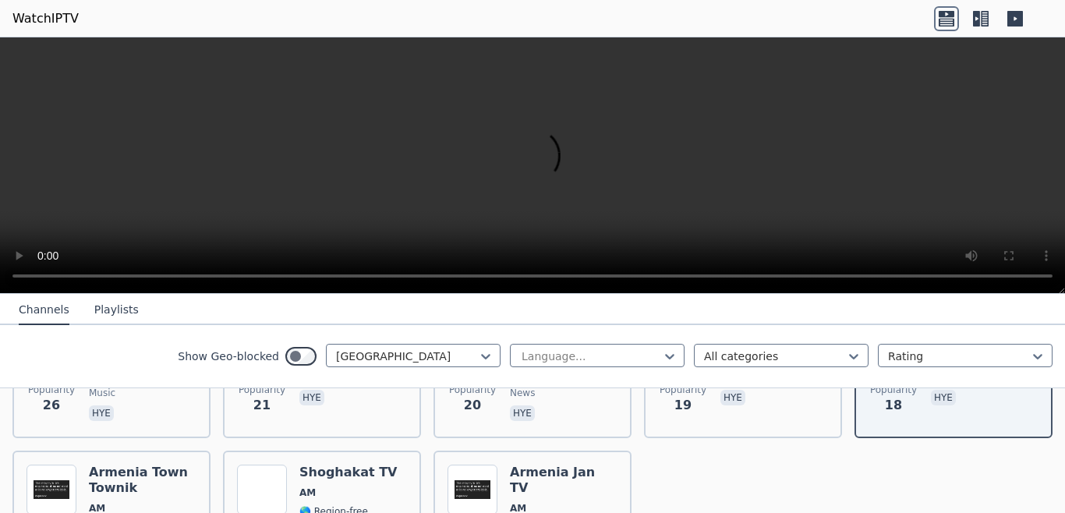
scroll to position [761, 0]
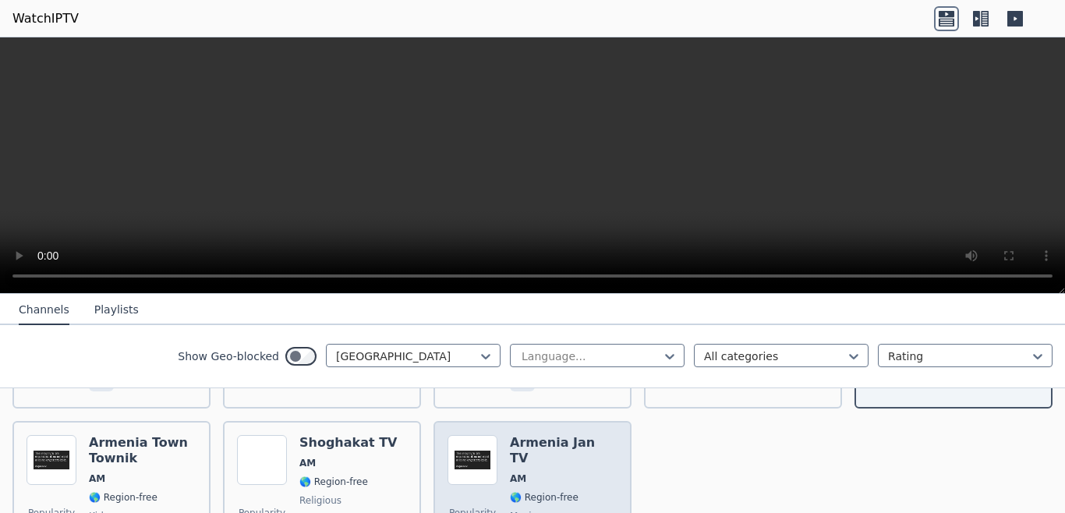
click at [567, 472] on span "AM" at bounding box center [564, 478] width 108 height 12
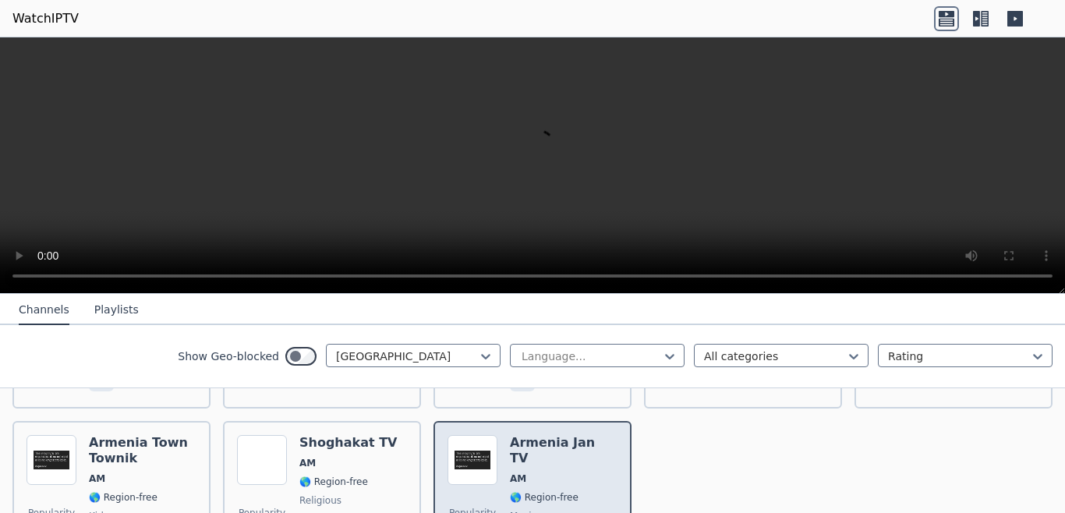
click at [567, 472] on span "AM" at bounding box center [564, 478] width 108 height 12
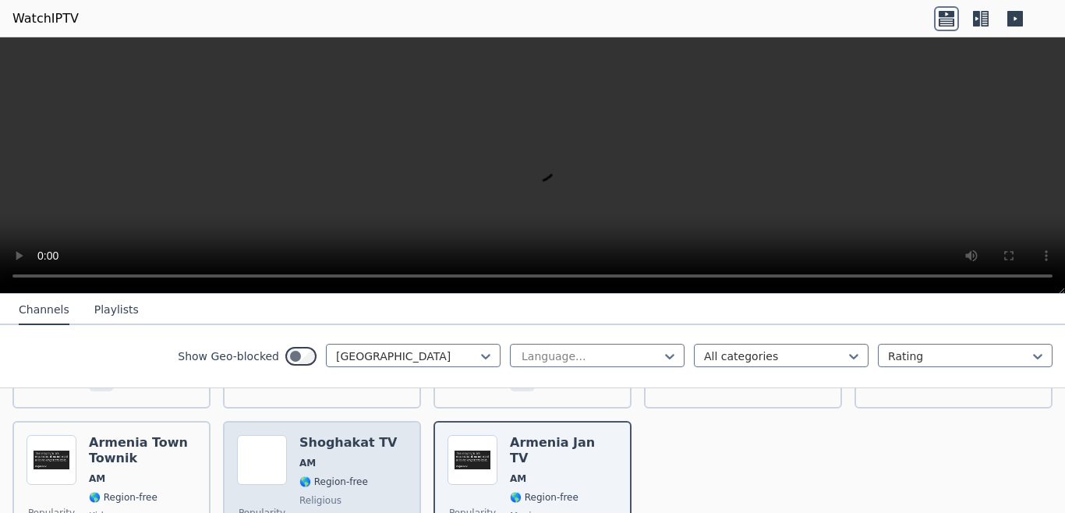
click at [344, 475] on span "🌎 Region-free" at bounding box center [333, 481] width 69 height 12
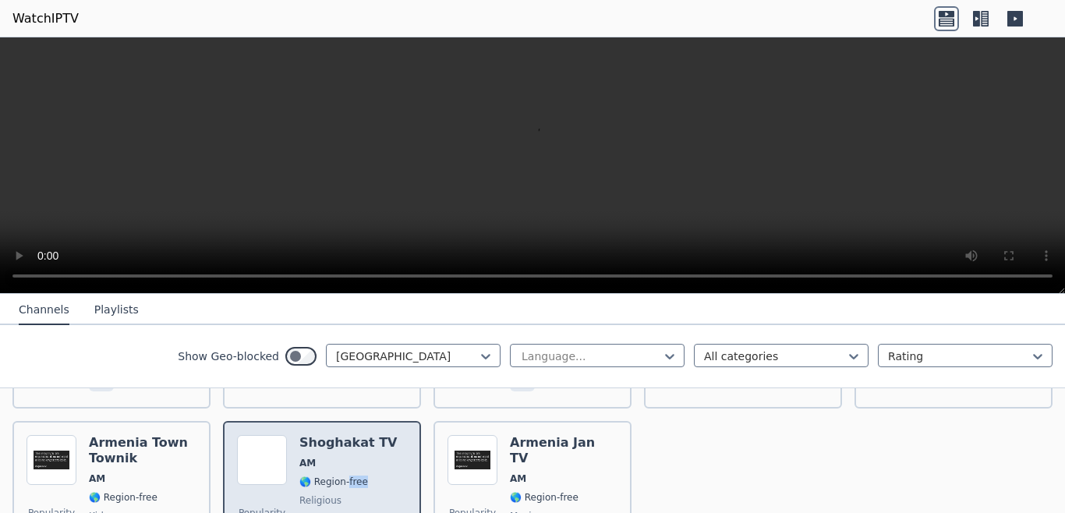
click at [344, 475] on span "🌎 Region-free" at bounding box center [333, 481] width 69 height 12
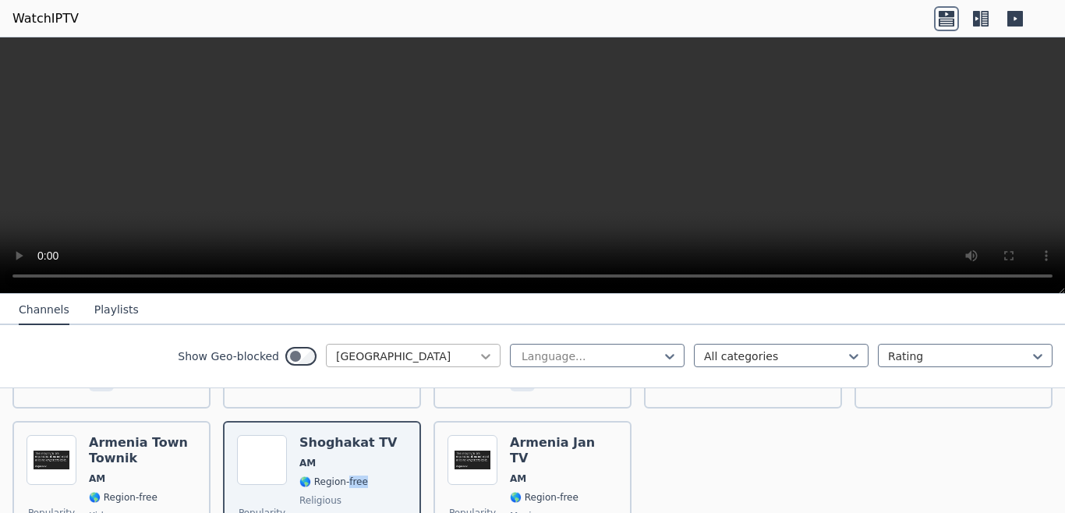
click at [478, 352] on icon at bounding box center [486, 356] width 16 height 16
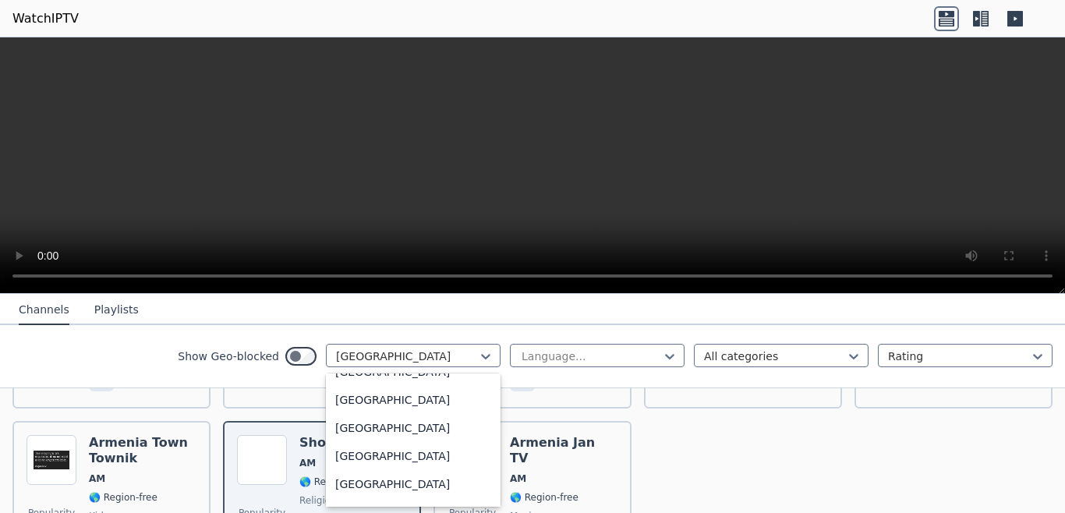
scroll to position [1937, 0]
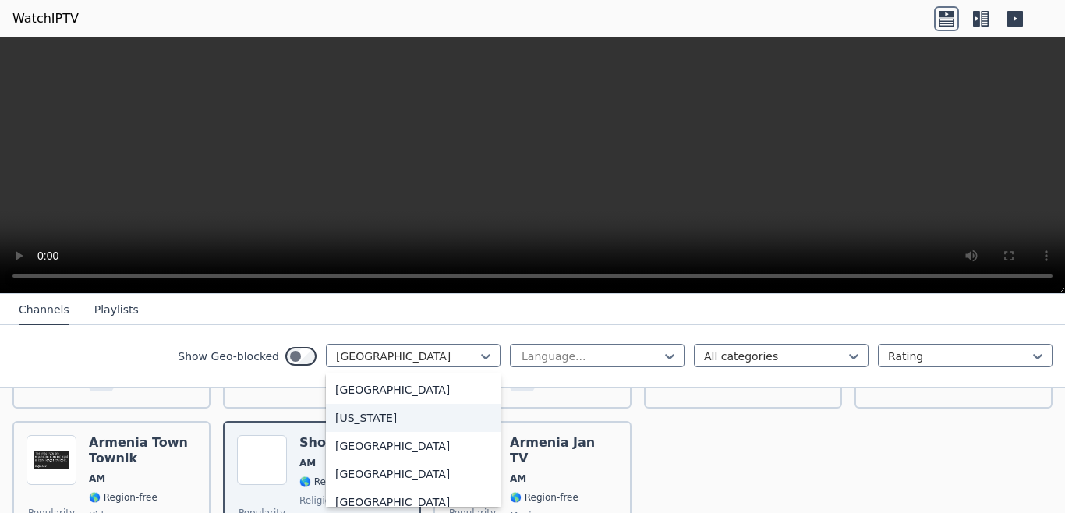
click at [376, 432] on div "[US_STATE]" at bounding box center [413, 418] width 175 height 28
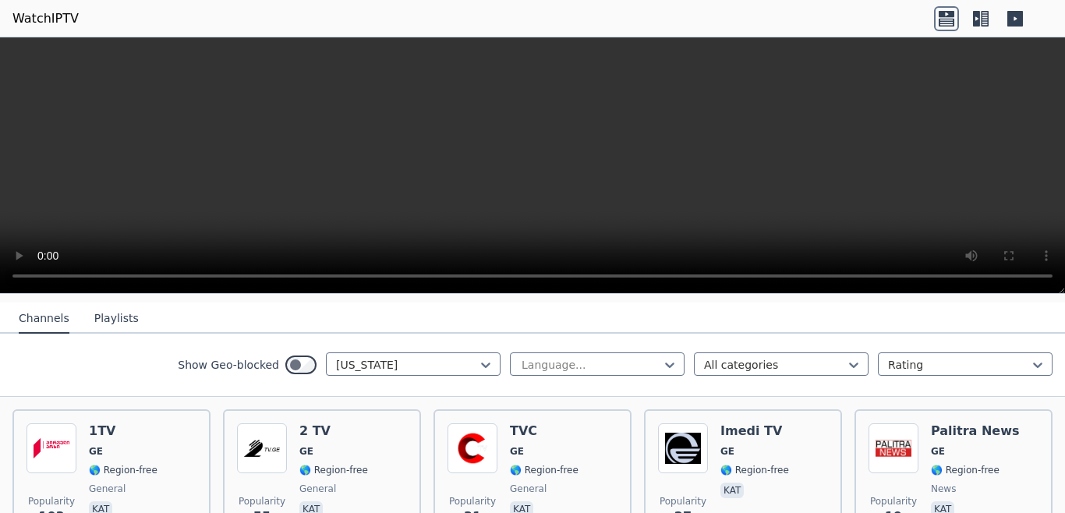
scroll to position [179, 0]
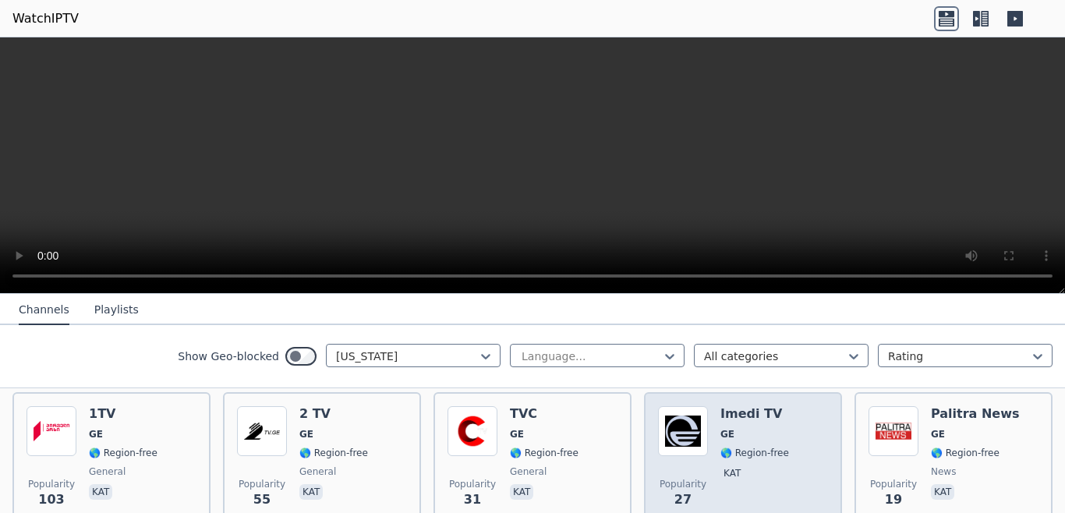
click at [741, 447] on span "🌎 Region-free" at bounding box center [754, 453] width 69 height 12
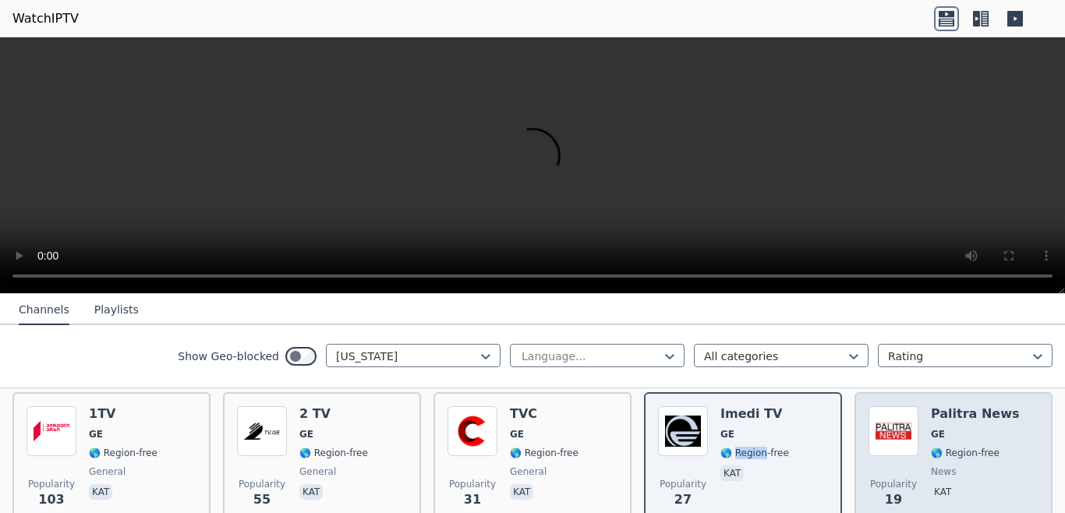
click at [904, 440] on img at bounding box center [893, 431] width 50 height 50
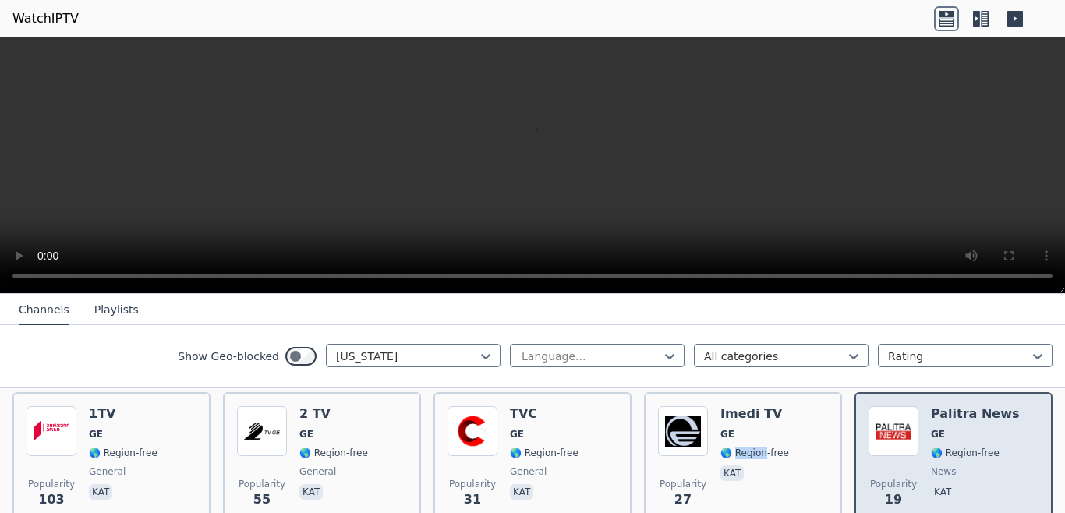
click at [904, 440] on img at bounding box center [893, 431] width 50 height 50
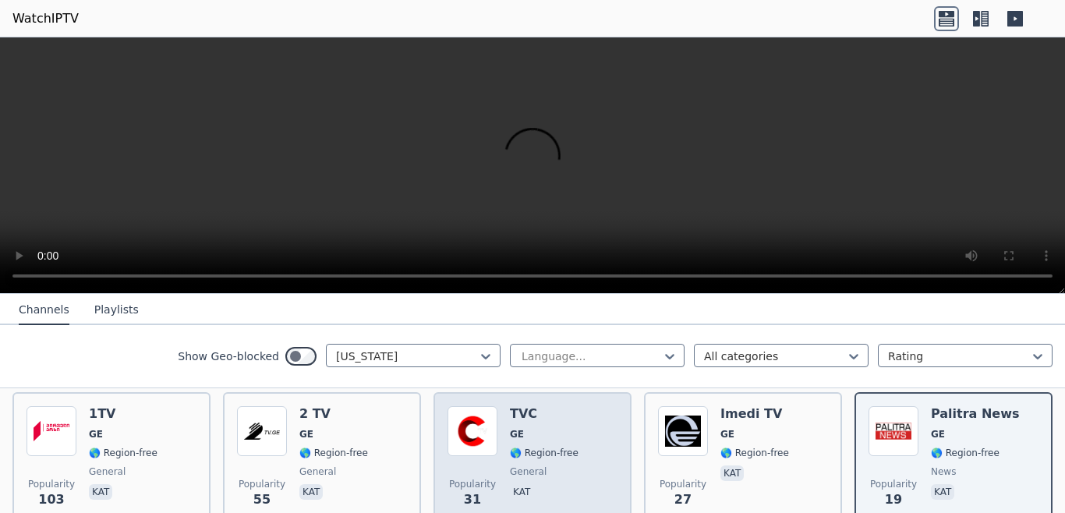
click at [540, 465] on span "general" at bounding box center [544, 471] width 69 height 12
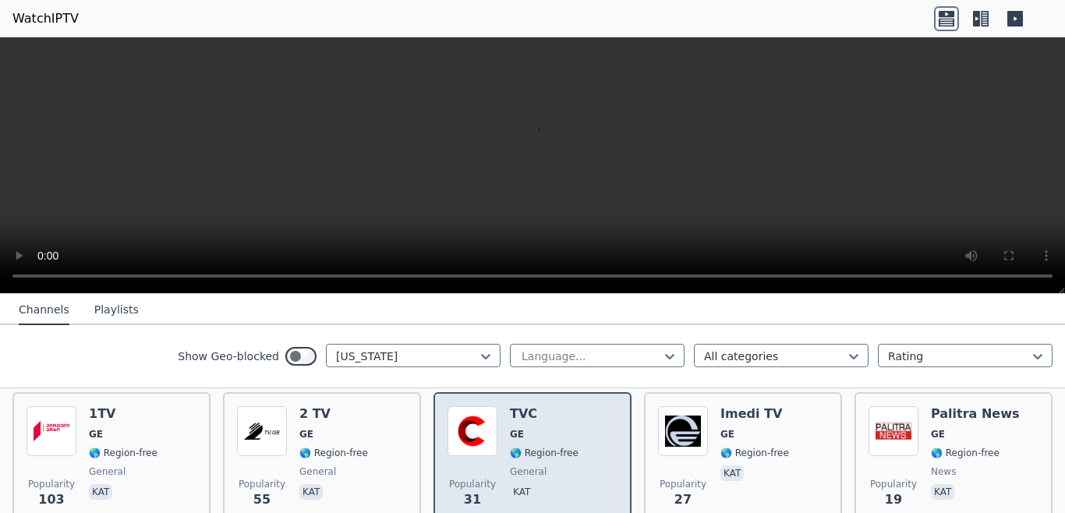
click at [540, 465] on span "general" at bounding box center [544, 471] width 69 height 12
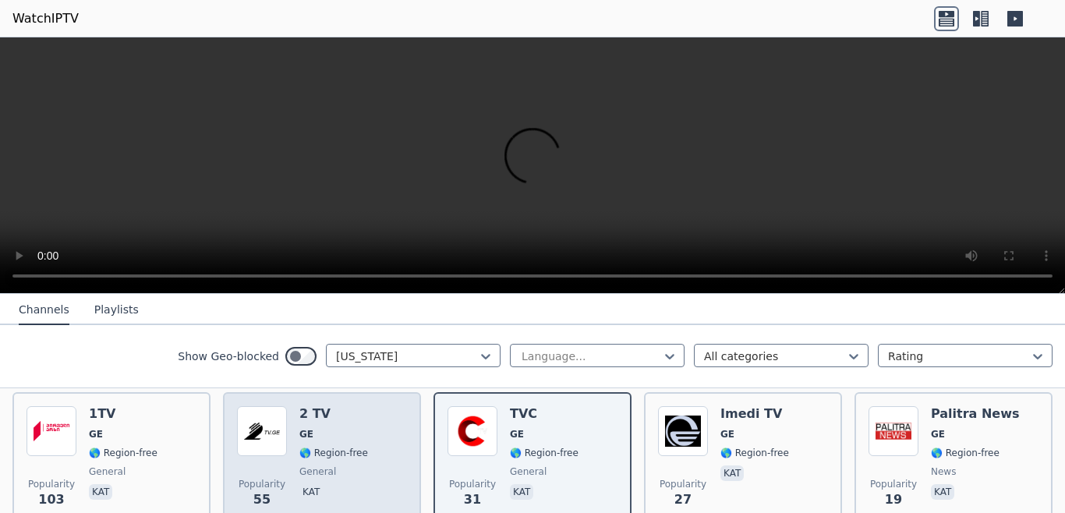
click at [342, 447] on span "🌎 Region-free" at bounding box center [333, 453] width 69 height 12
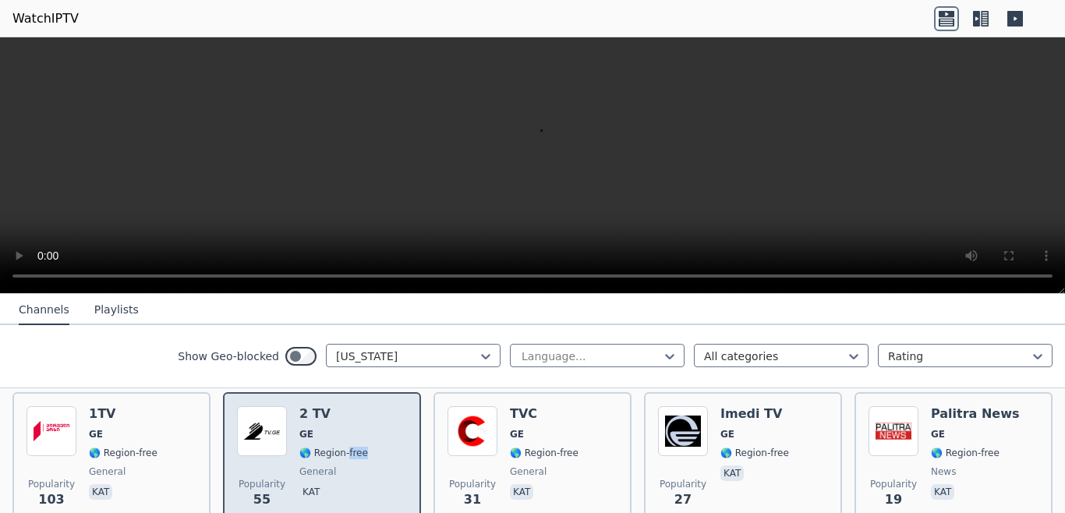
click at [342, 447] on span "🌎 Region-free" at bounding box center [333, 453] width 69 height 12
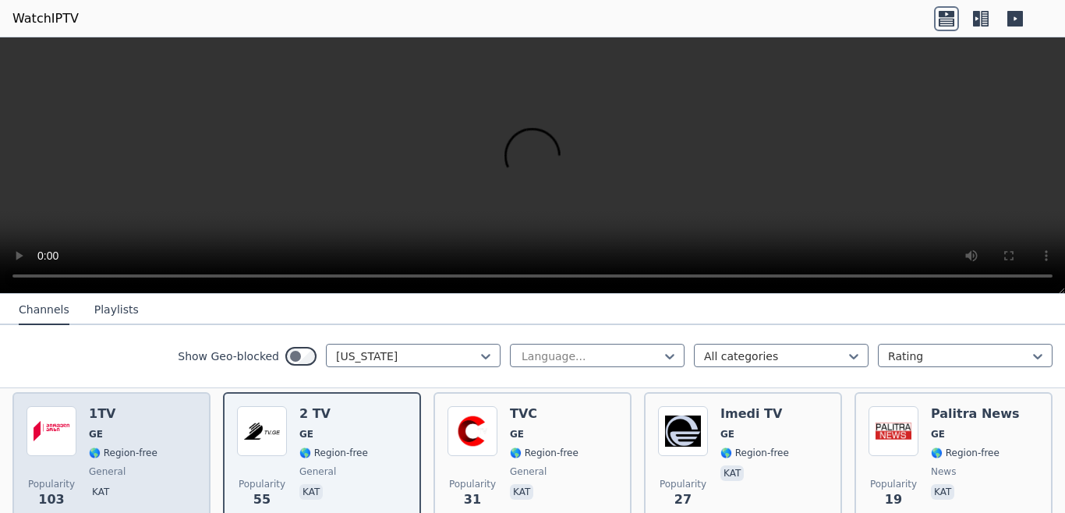
click at [160, 429] on div "Popularity 103 1TV GE 🌎 Region-free general [PERSON_NAME]" at bounding box center [111, 462] width 170 height 112
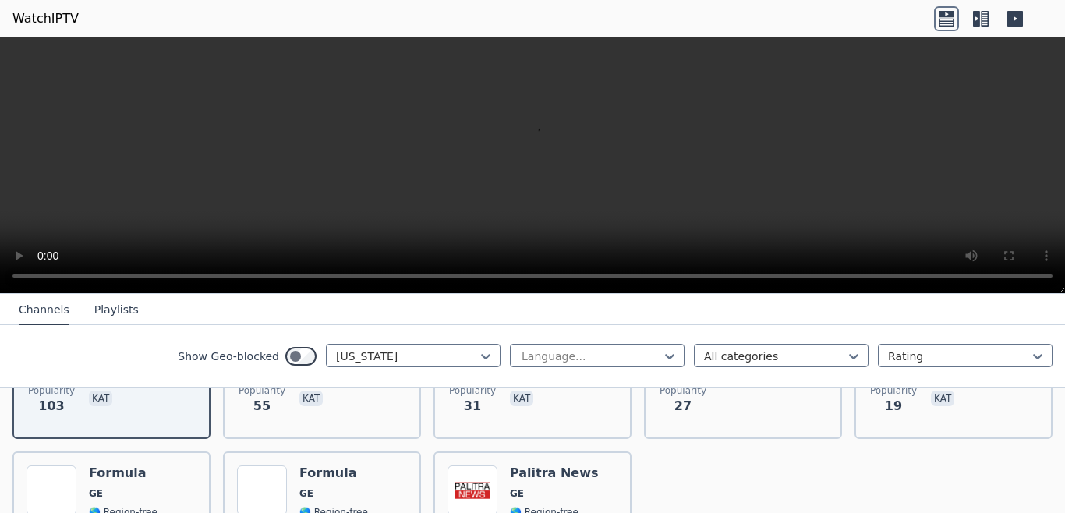
scroll to position [278, 0]
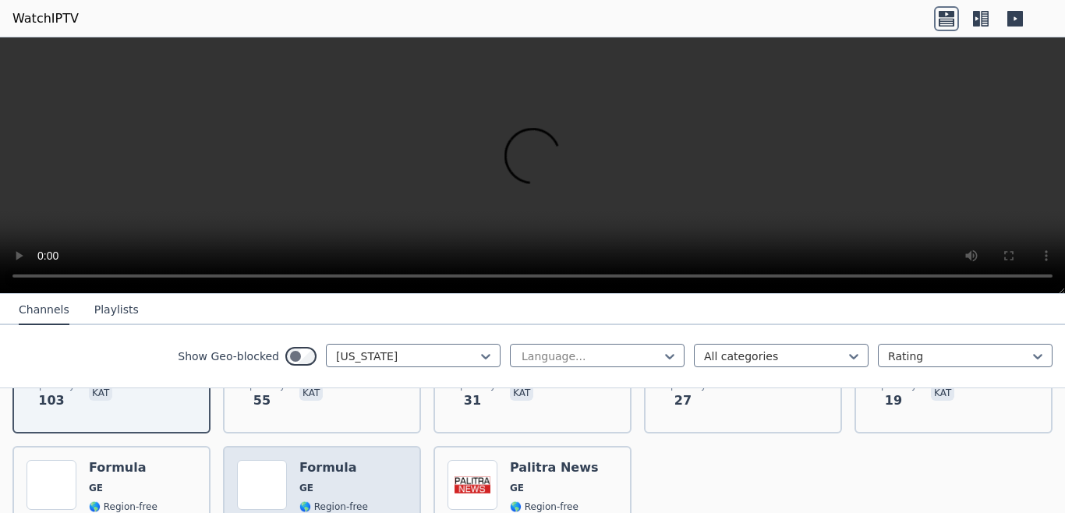
click at [356, 472] on div "Popularity 13 Formula GE 🌎 Region-free kat" at bounding box center [322, 516] width 170 height 112
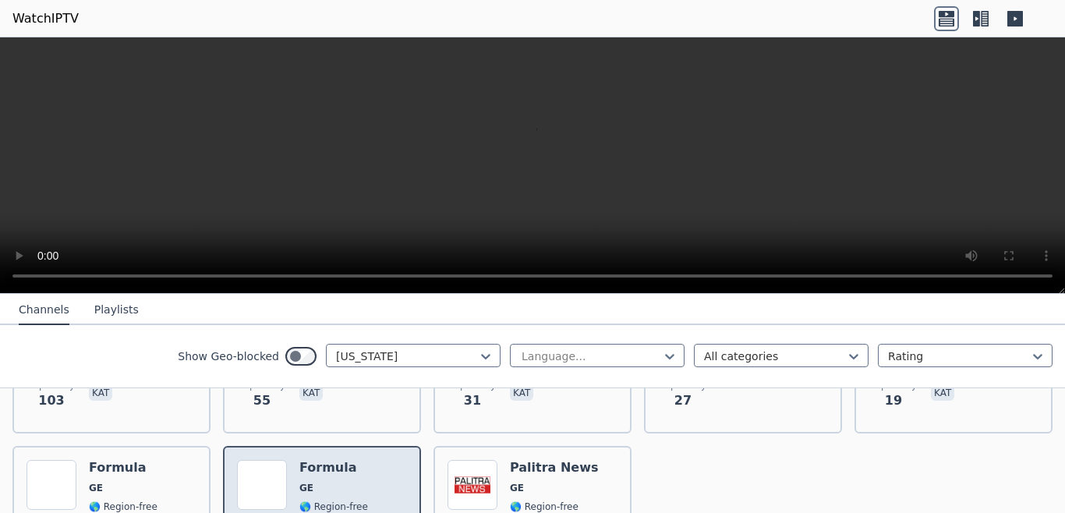
click at [356, 472] on div "Popularity 13 Formula GE 🌎 Region-free kat" at bounding box center [322, 516] width 170 height 112
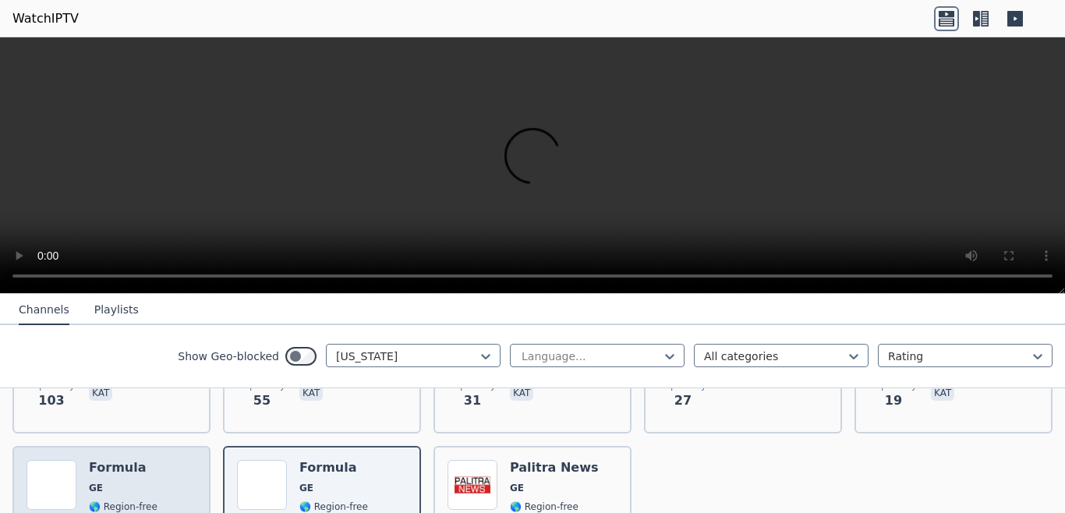
click at [172, 483] on div "Popularity 15 Formula GE 🌎 Region-free kat" at bounding box center [111, 516] width 170 height 112
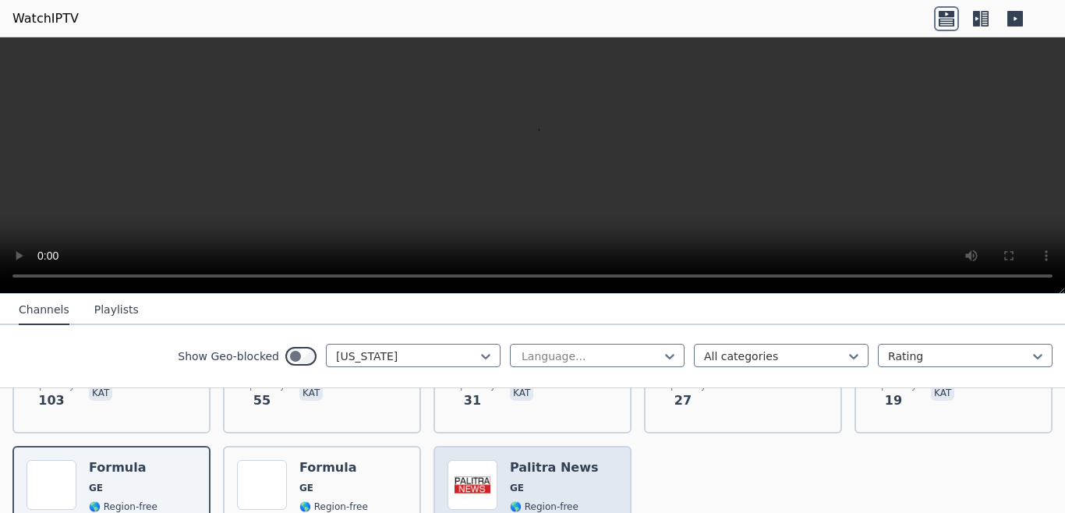
click at [553, 460] on h6 "Palitra News" at bounding box center [554, 468] width 89 height 16
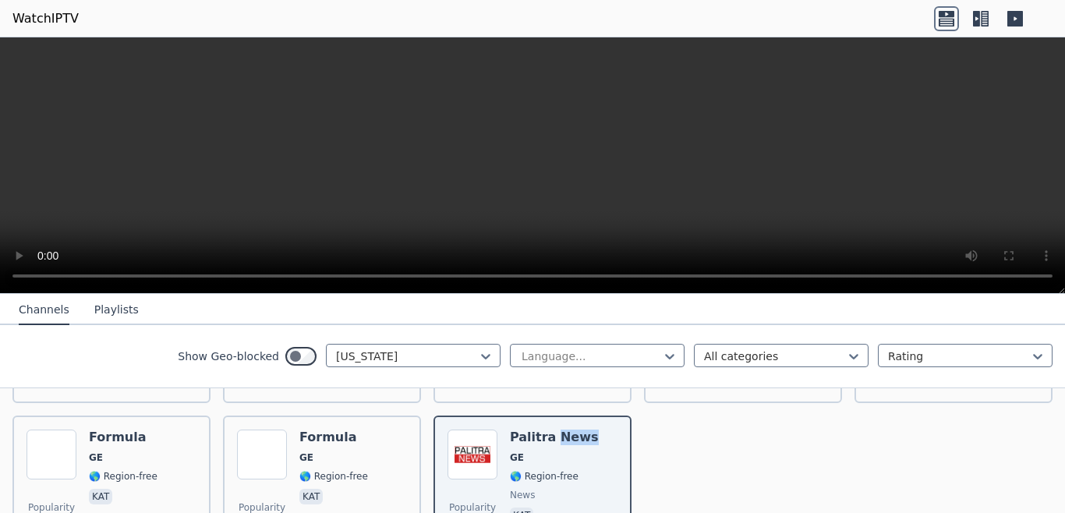
scroll to position [281, 0]
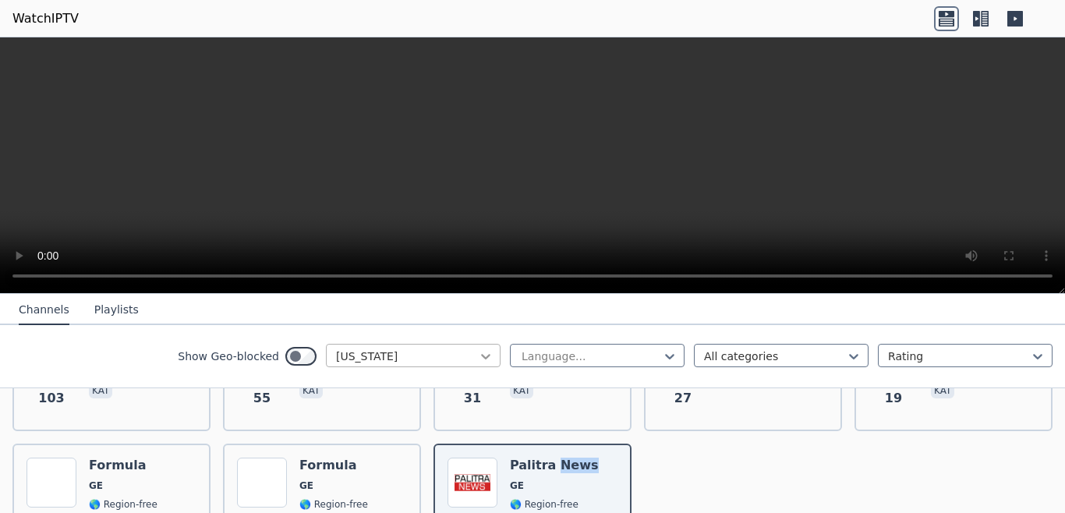
click at [481, 356] on icon at bounding box center [485, 356] width 9 height 5
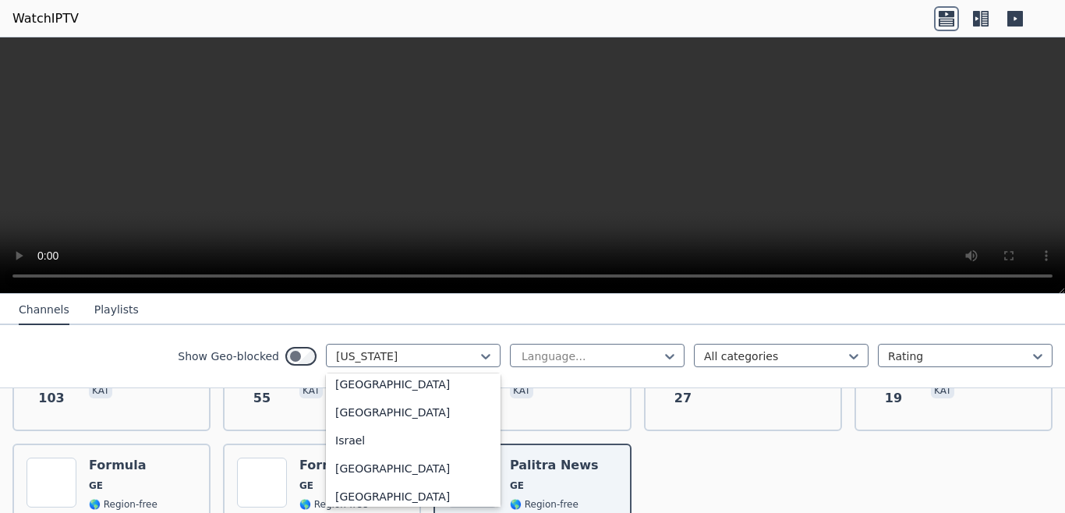
scroll to position [2551, 0]
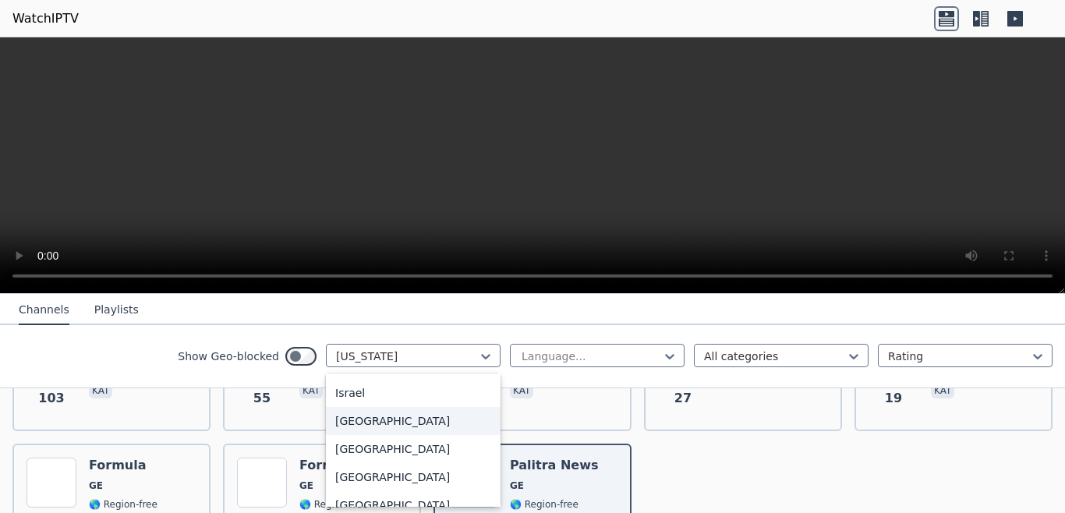
click at [412, 435] on div "[GEOGRAPHIC_DATA]" at bounding box center [413, 421] width 175 height 28
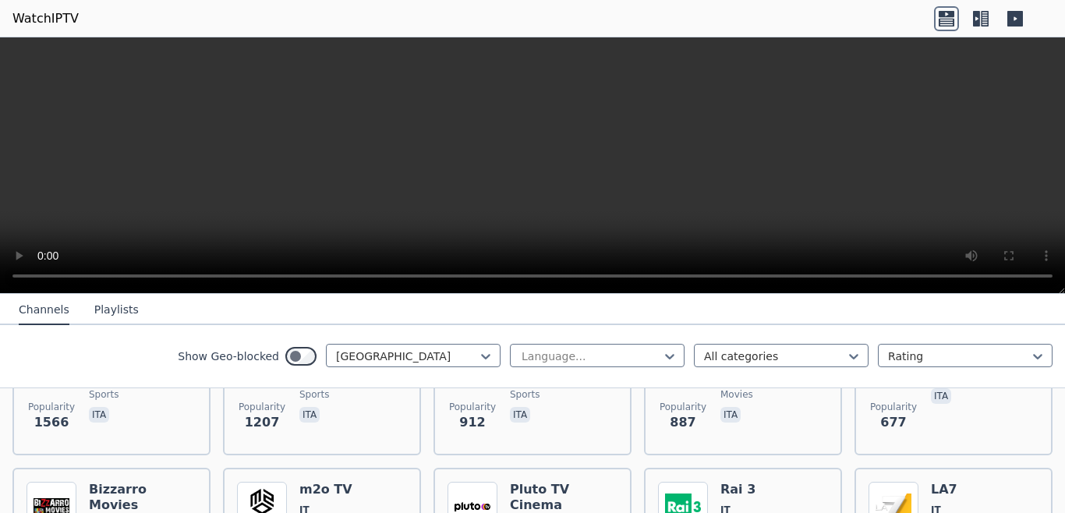
scroll to position [289, 0]
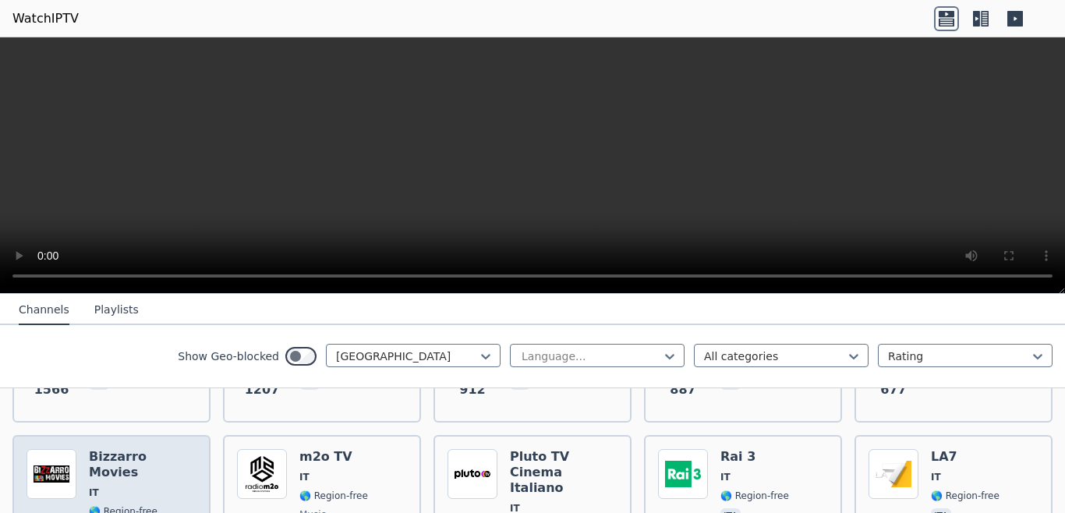
click at [152, 486] on span "IT" at bounding box center [143, 492] width 108 height 12
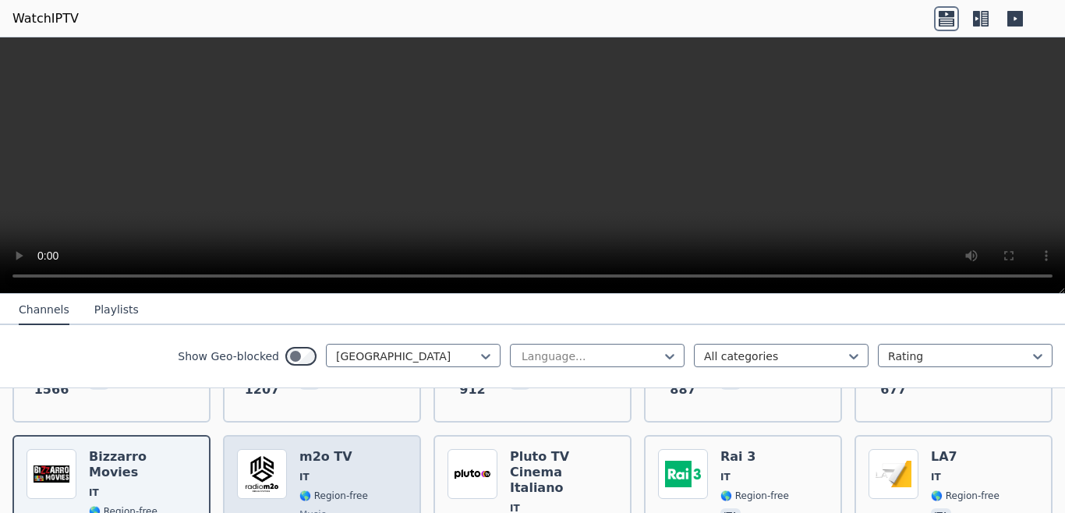
click at [310, 471] on span "IT" at bounding box center [333, 477] width 69 height 12
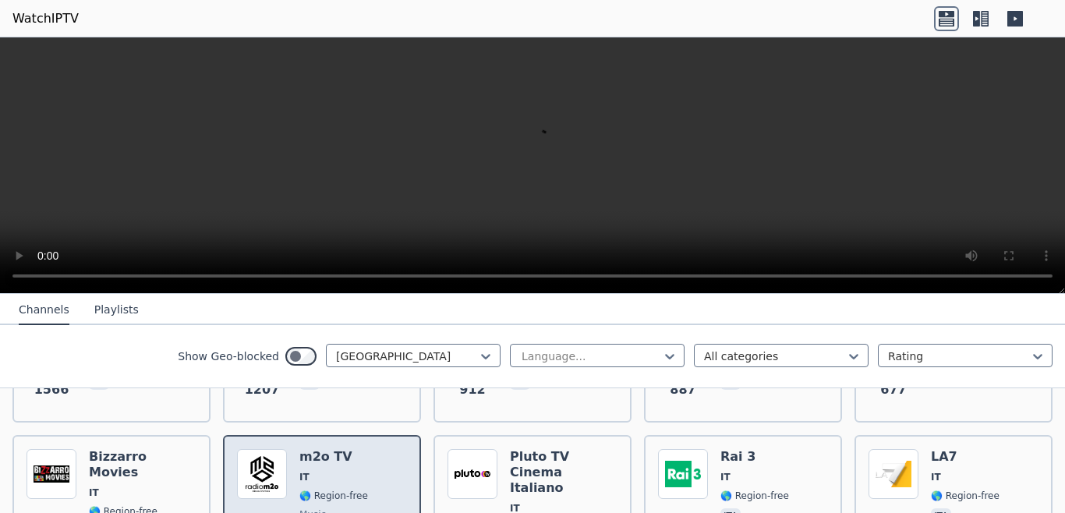
click at [310, 471] on span "IT" at bounding box center [333, 477] width 69 height 12
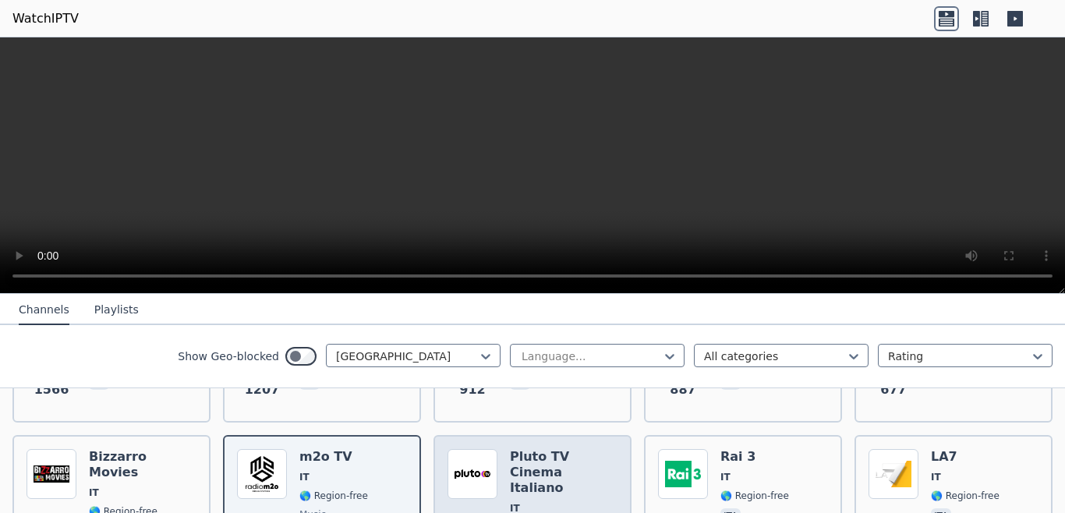
click at [566, 457] on h6 "Pluto TV Cinema Italiano" at bounding box center [564, 472] width 108 height 47
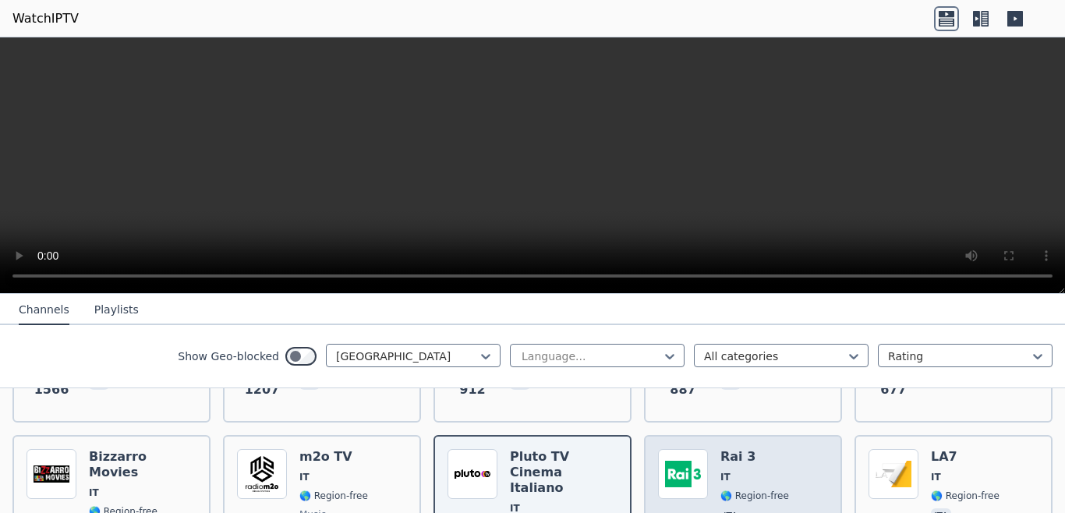
click at [704, 461] on div "Popularity 479 Rai 3 IT 🌎 Region-free ita" at bounding box center [743, 522] width 170 height 147
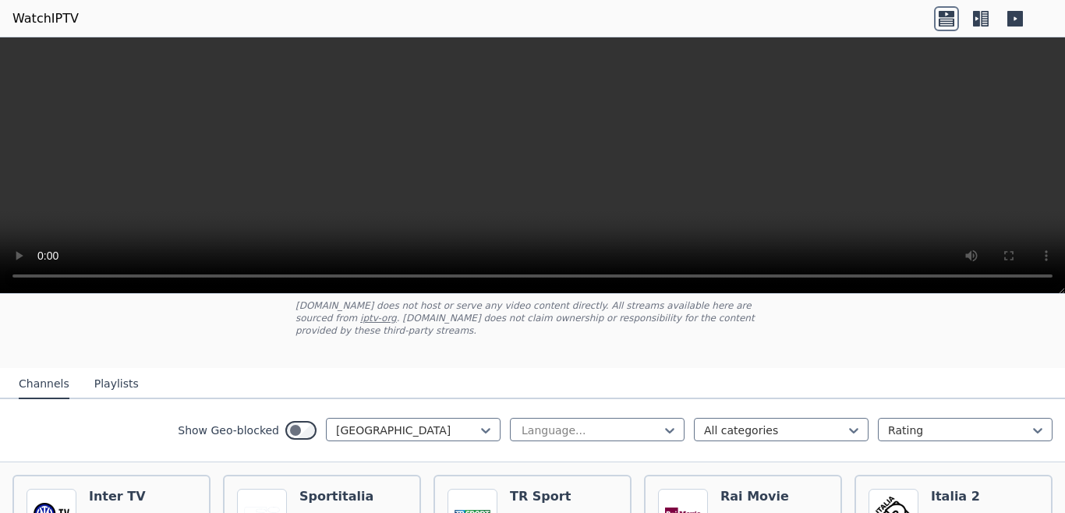
scroll to position [129, 0]
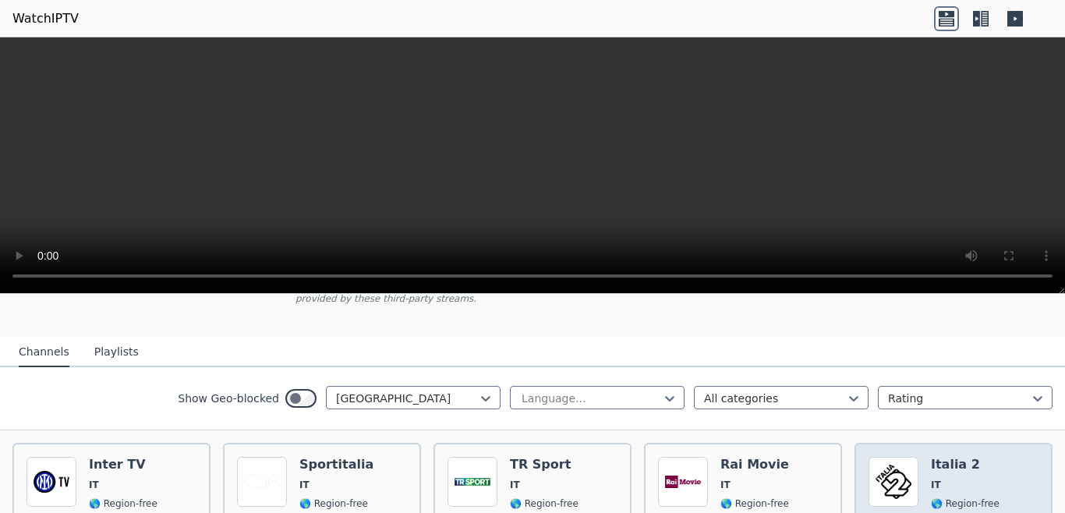
click at [953, 465] on div "Italia 2 IT 🌎 Region-free ita" at bounding box center [965, 513] width 69 height 112
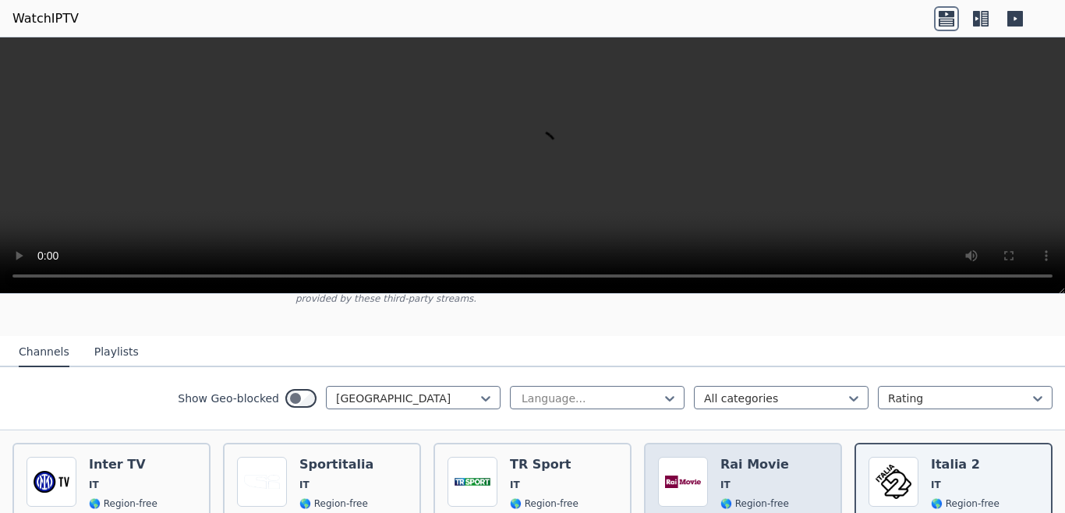
click at [759, 479] on span "IT" at bounding box center [754, 485] width 69 height 12
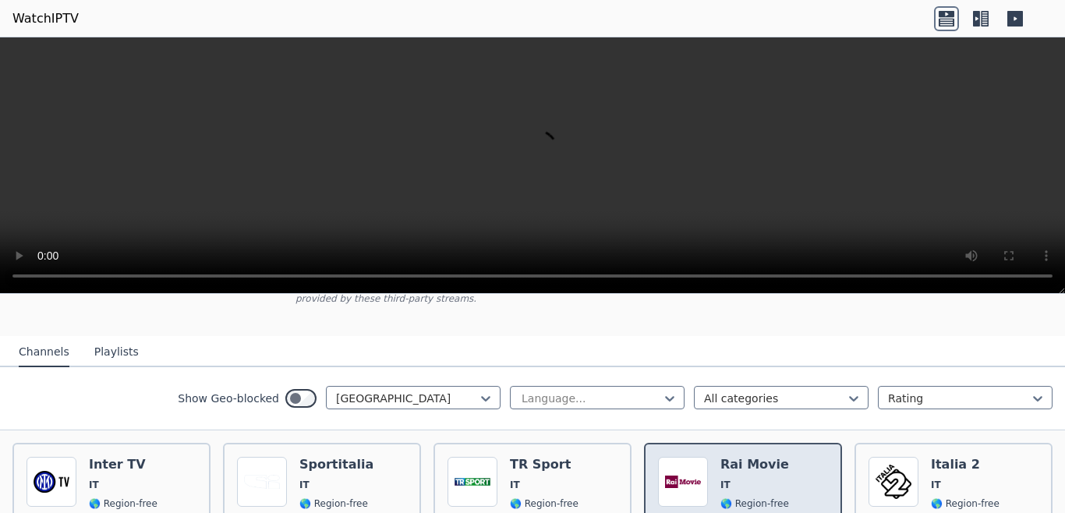
click at [759, 479] on span "IT" at bounding box center [754, 485] width 69 height 12
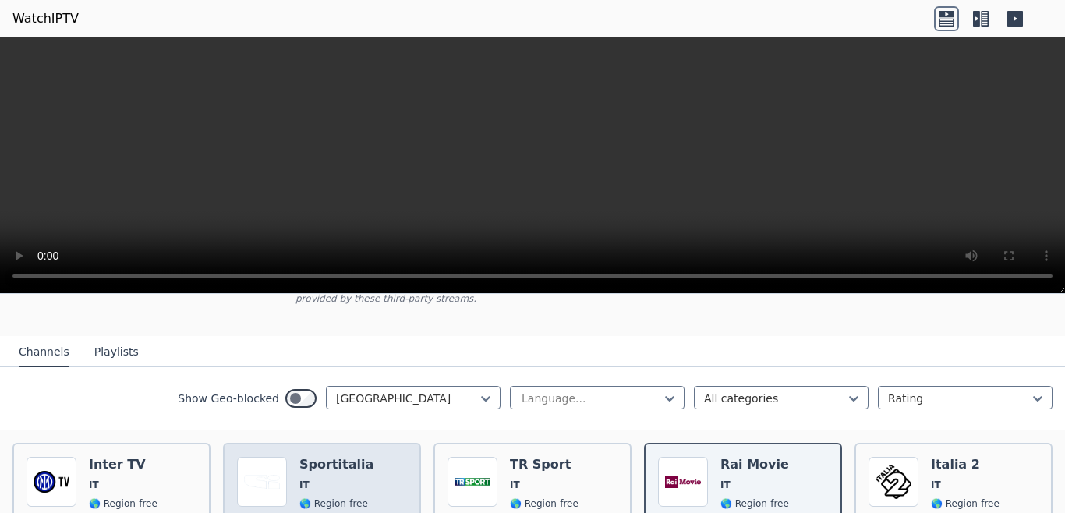
click at [355, 479] on span "IT" at bounding box center [336, 485] width 74 height 12
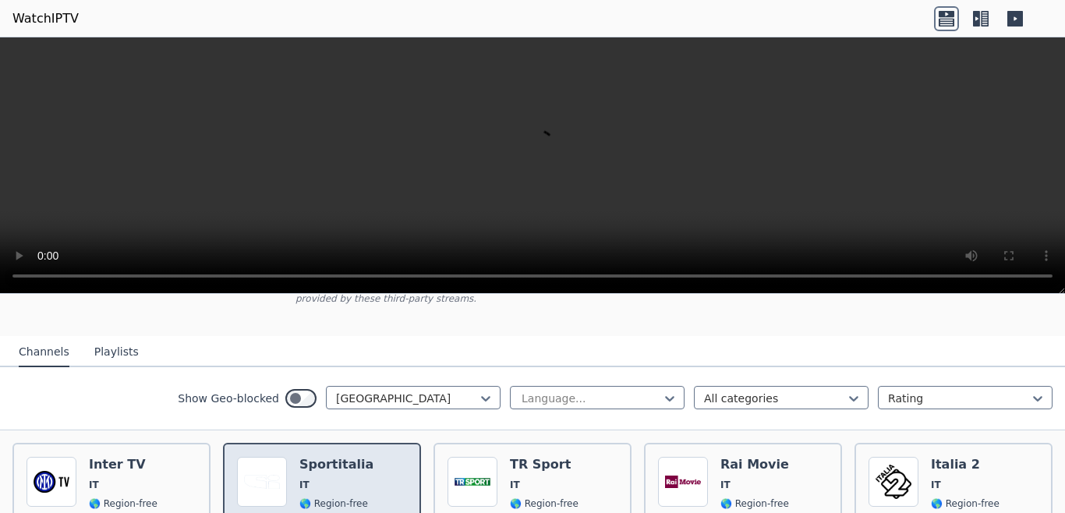
click at [355, 479] on span "IT" at bounding box center [336, 485] width 74 height 12
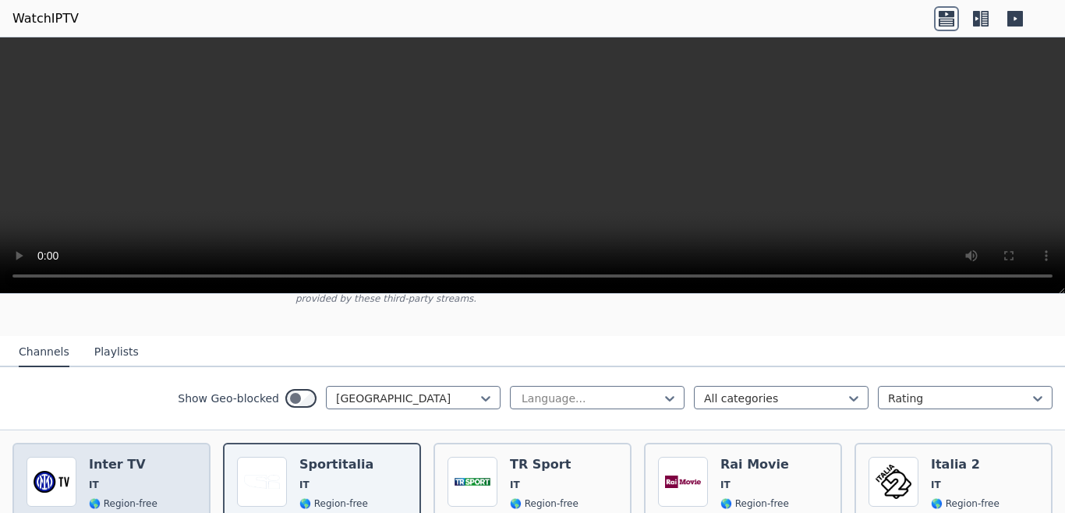
click at [167, 473] on div "Popularity 1566 Inter TV IT 🌎 Region-free sports ita" at bounding box center [111, 513] width 170 height 112
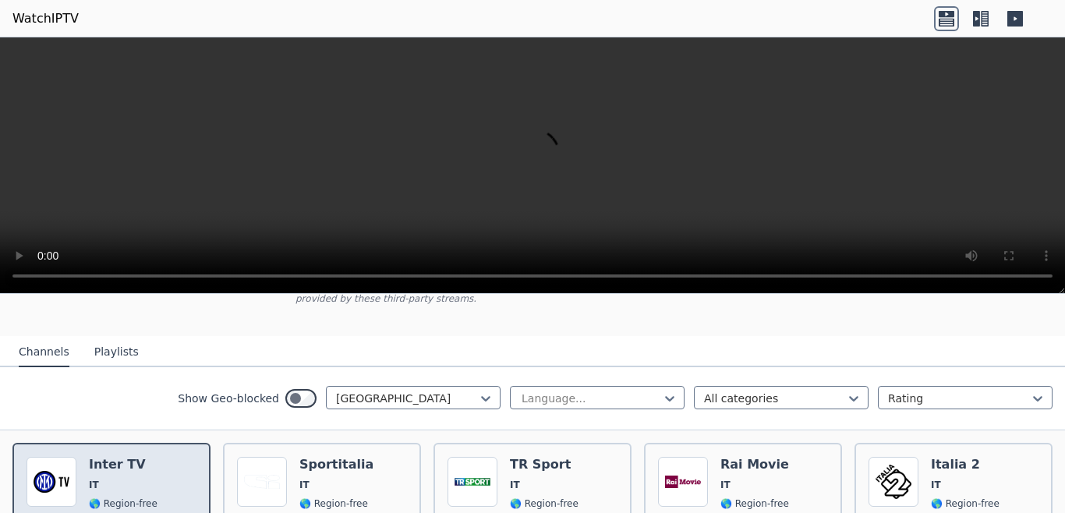
click at [167, 473] on div "Popularity 1566 Inter TV IT 🌎 Region-free sports ita" at bounding box center [111, 513] width 170 height 112
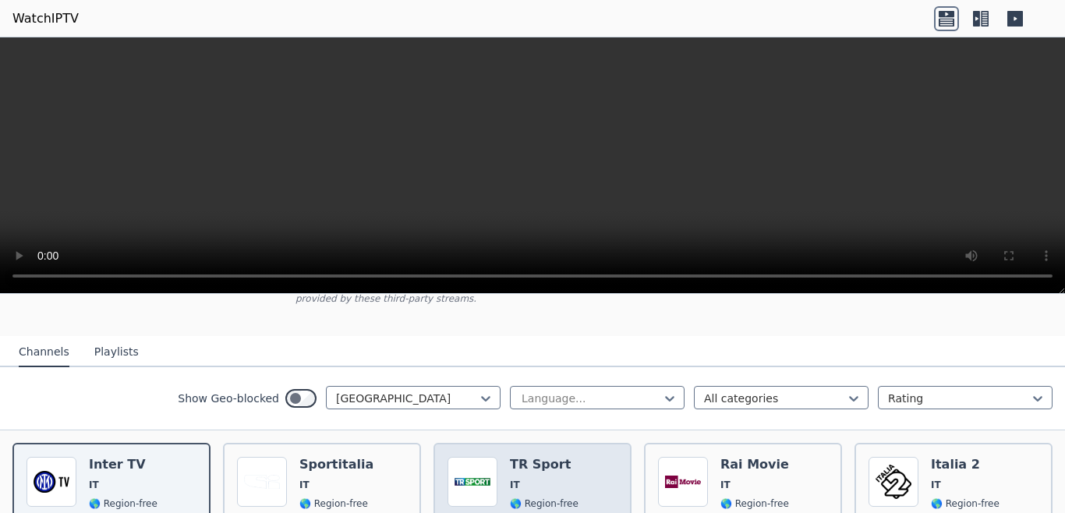
click at [488, 477] on img at bounding box center [472, 482] width 50 height 50
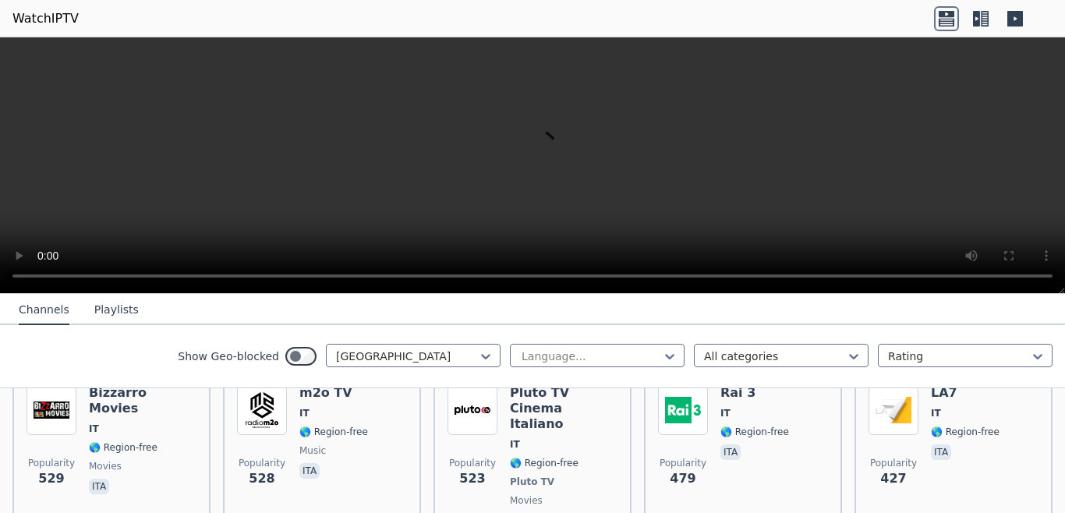
scroll to position [482, 0]
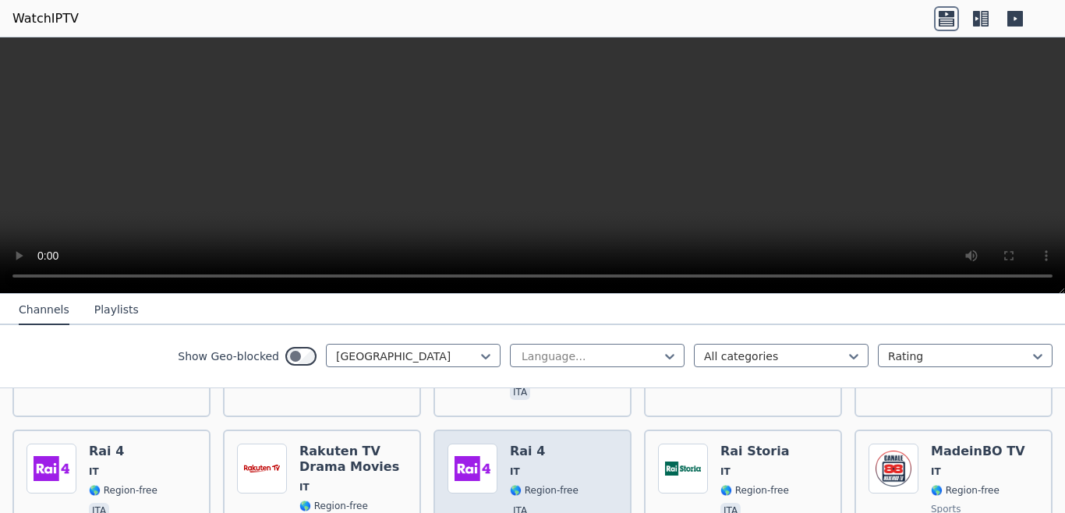
click at [562, 465] on span "IT" at bounding box center [544, 471] width 69 height 12
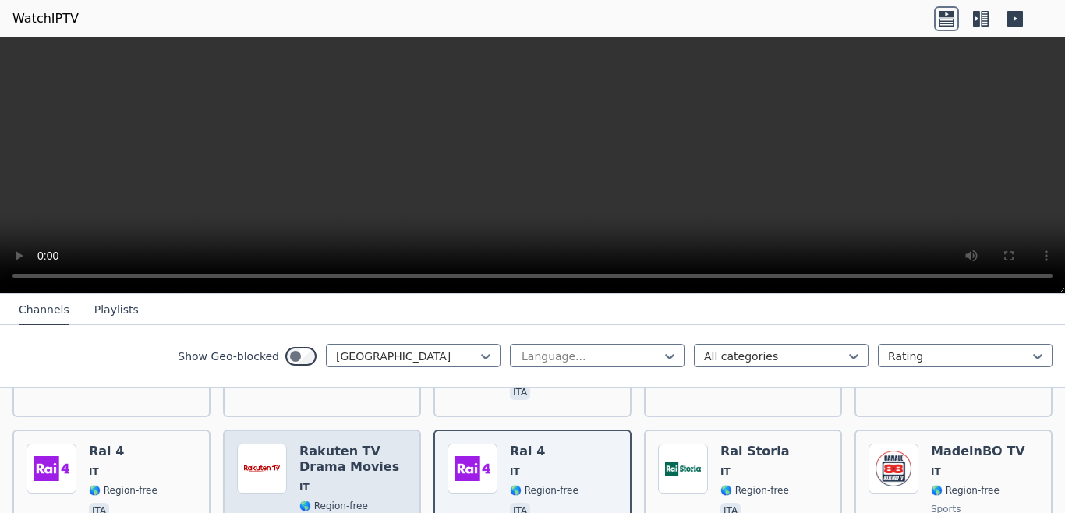
click at [354, 481] on span "IT" at bounding box center [353, 487] width 108 height 12
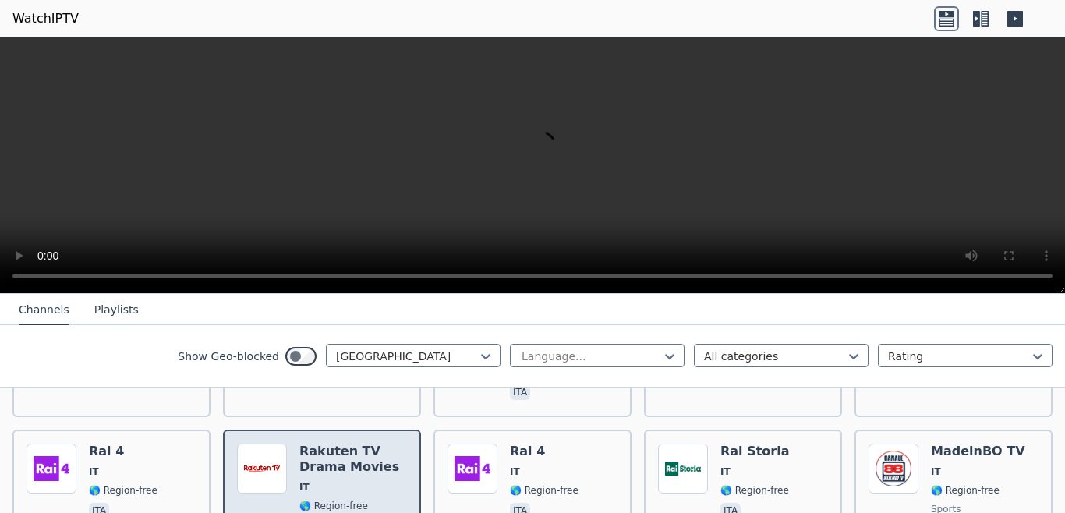
click at [354, 481] on span "IT" at bounding box center [353, 487] width 108 height 12
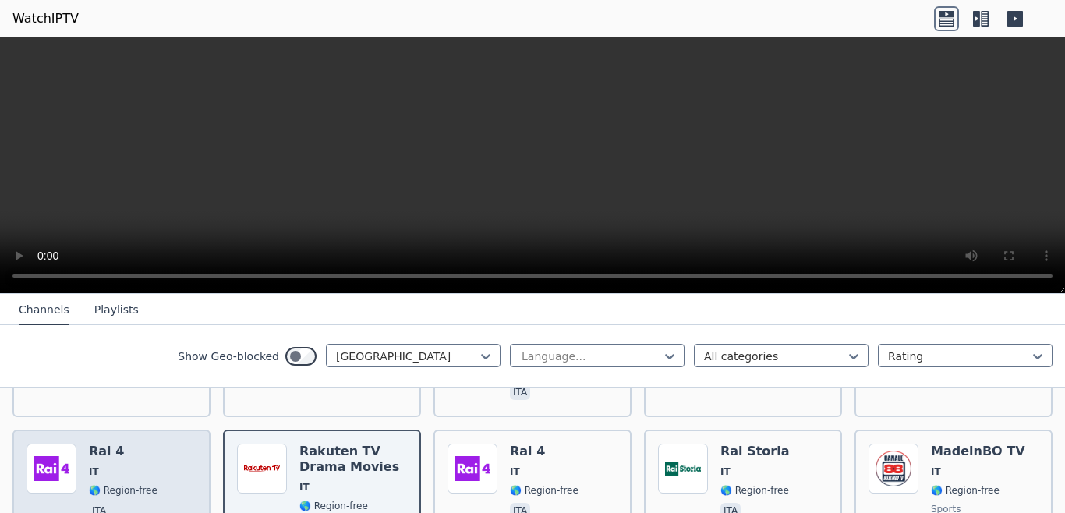
click at [148, 470] on div "Popularity 304 Rai 4 IT 🌎 Region-free ita" at bounding box center [111, 508] width 170 height 131
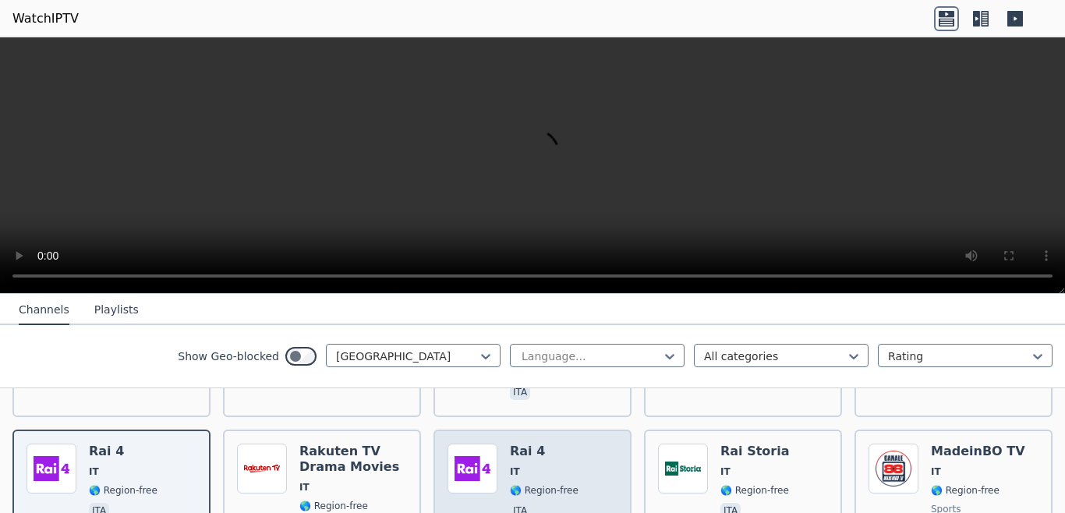
click at [521, 465] on span "IT" at bounding box center [544, 471] width 69 height 12
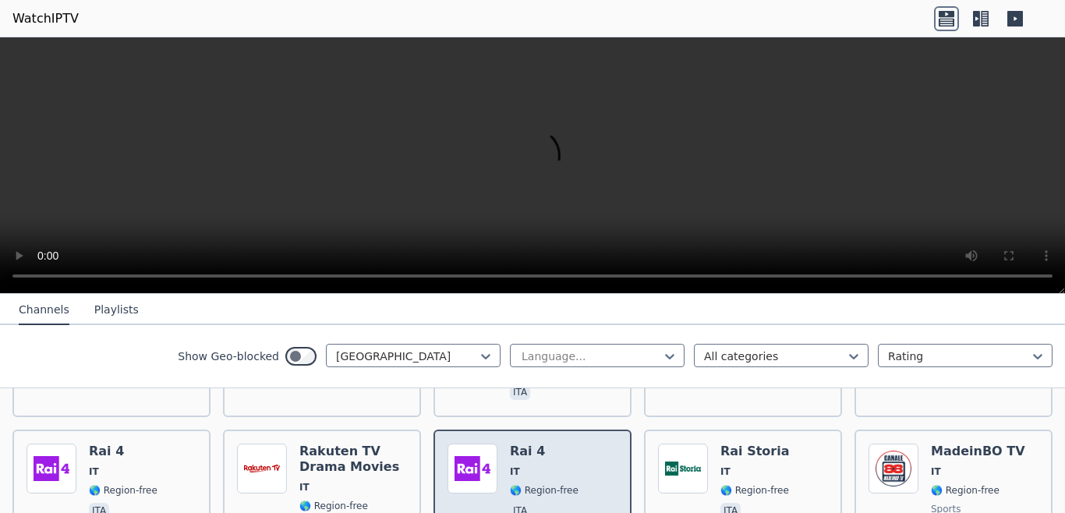
click at [521, 465] on span "IT" at bounding box center [544, 471] width 69 height 12
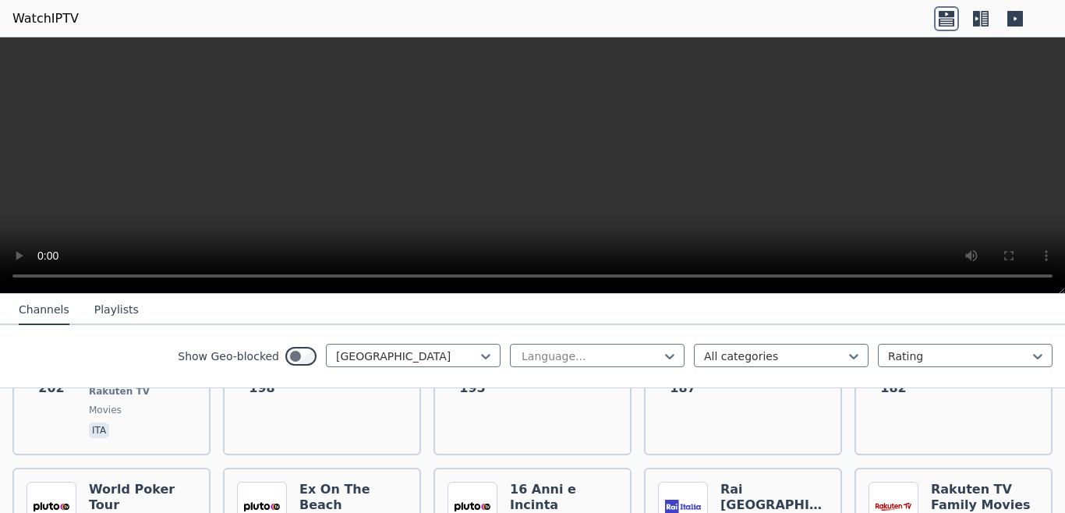
scroll to position [835, 0]
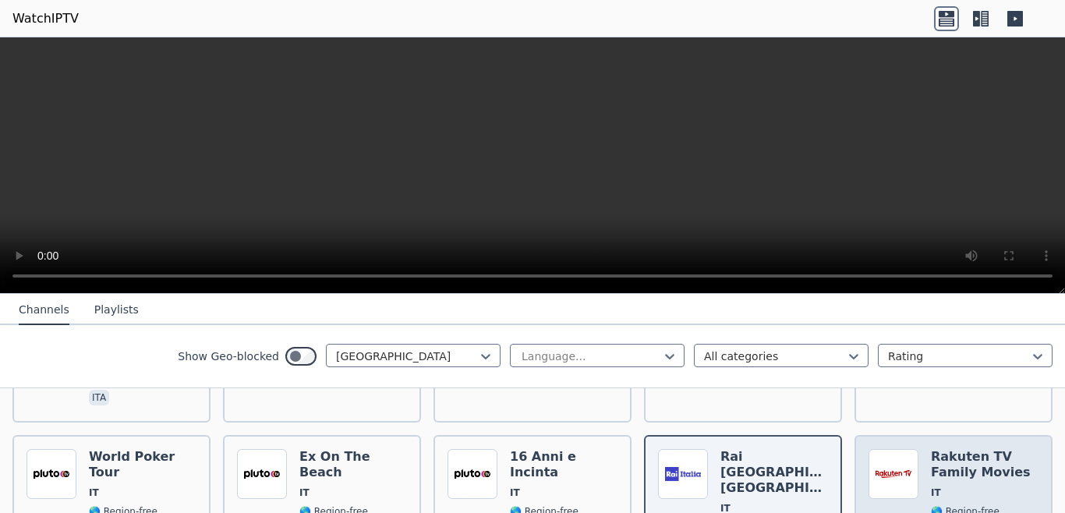
click at [931, 486] on span "IT" at bounding box center [936, 492] width 10 height 12
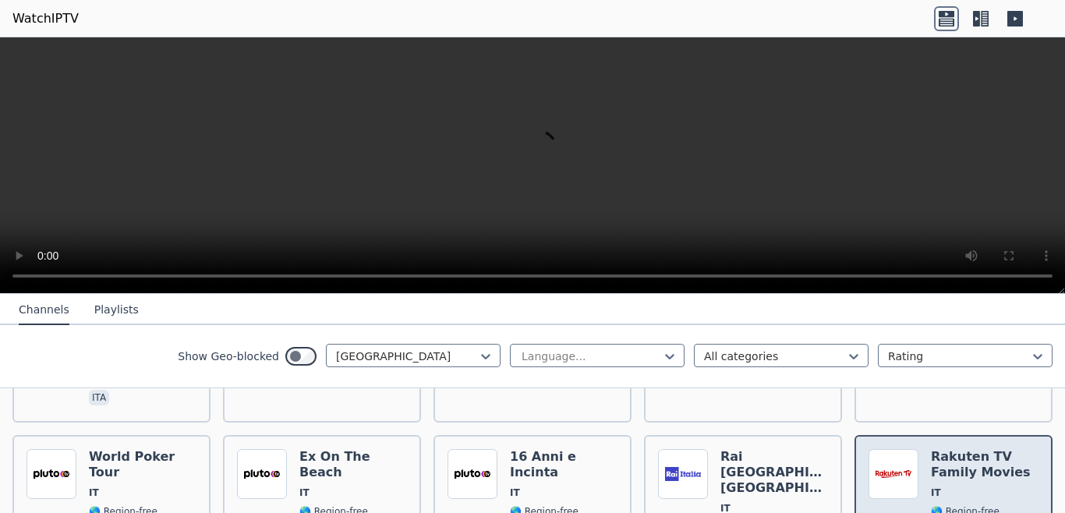
click at [931, 486] on span "IT" at bounding box center [936, 492] width 10 height 12
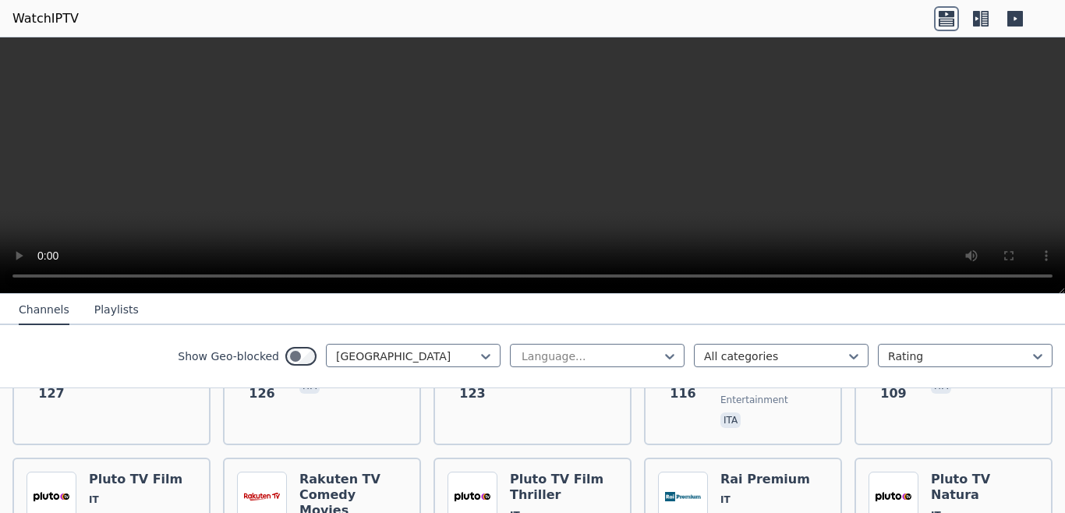
scroll to position [1188, 0]
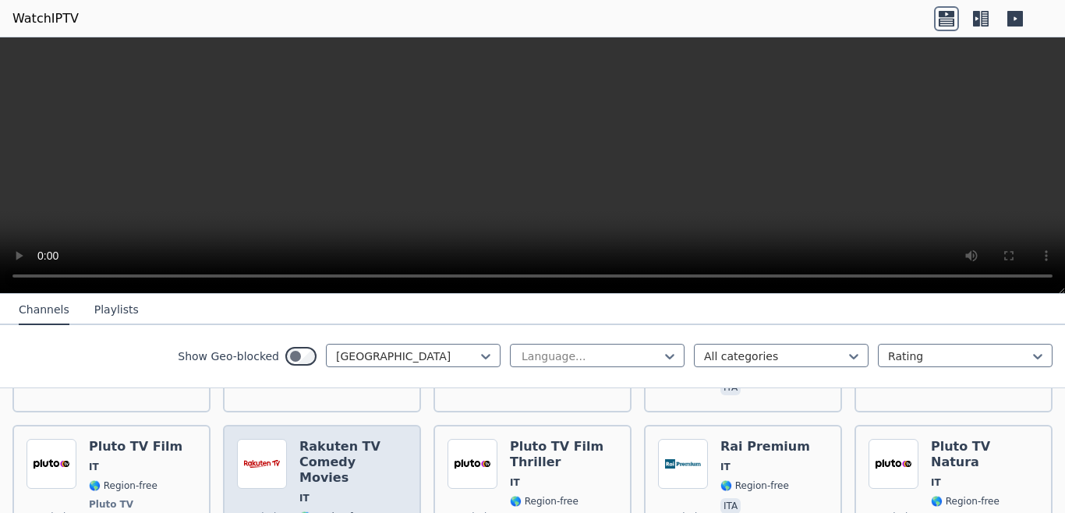
click at [363, 439] on h6 "Rakuten TV Comedy Movies" at bounding box center [353, 462] width 108 height 47
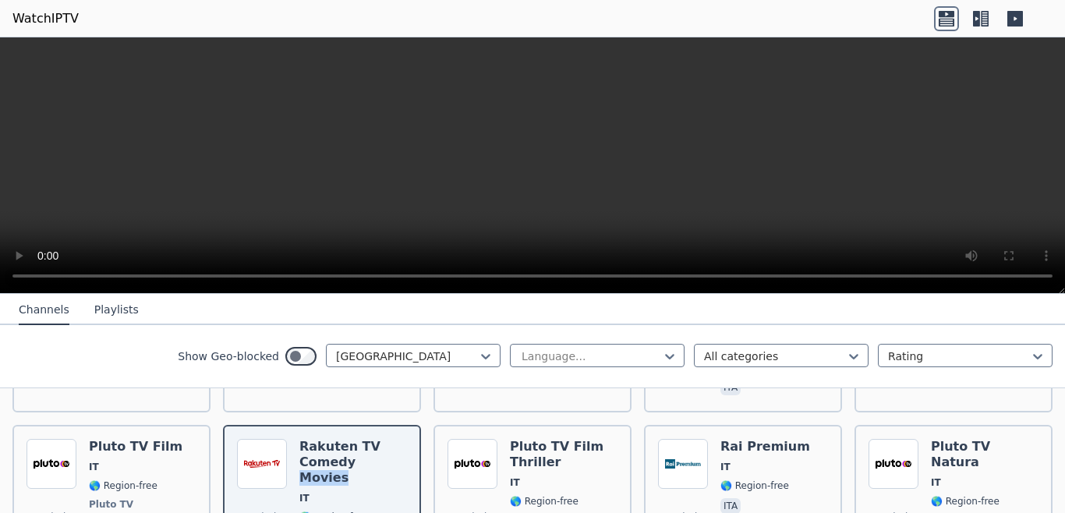
click at [115, 314] on button "Playlists" at bounding box center [116, 310] width 44 height 30
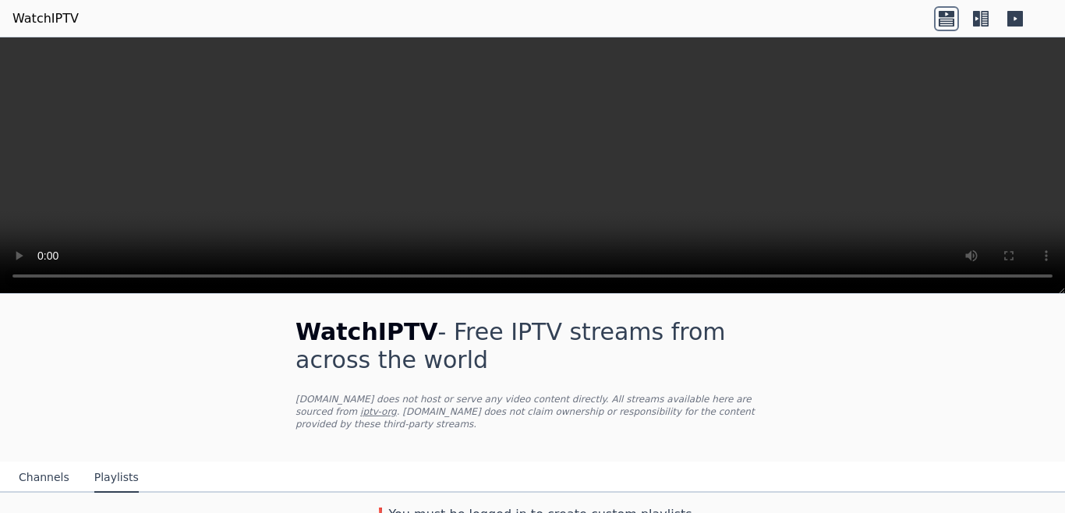
scroll to position [0, 0]
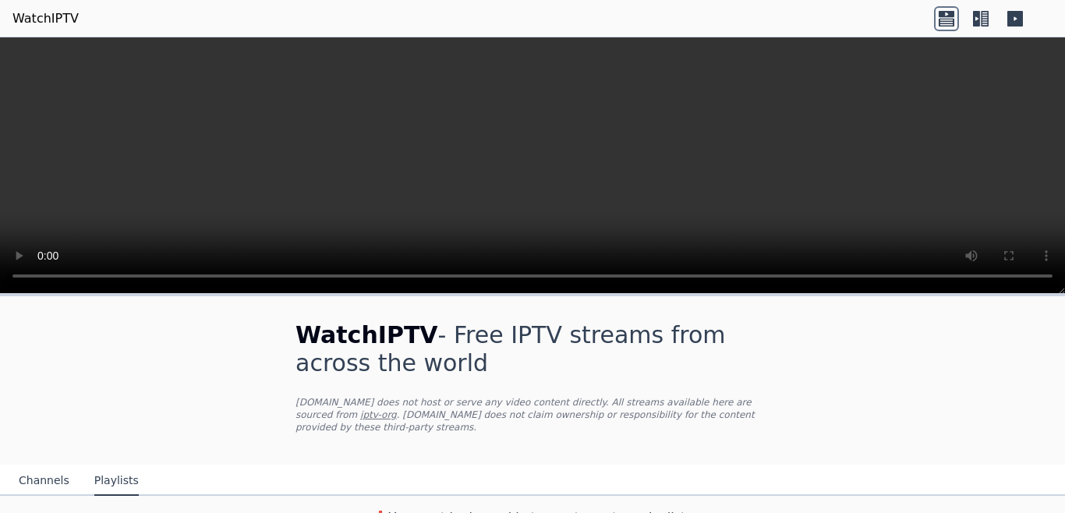
click at [29, 467] on button "Channels" at bounding box center [44, 481] width 51 height 30
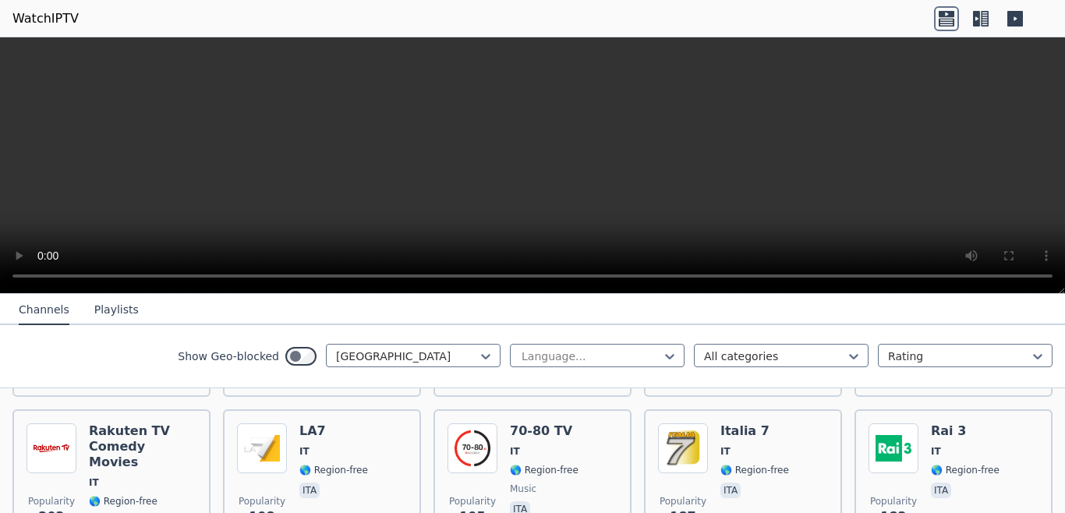
scroll to position [481, 0]
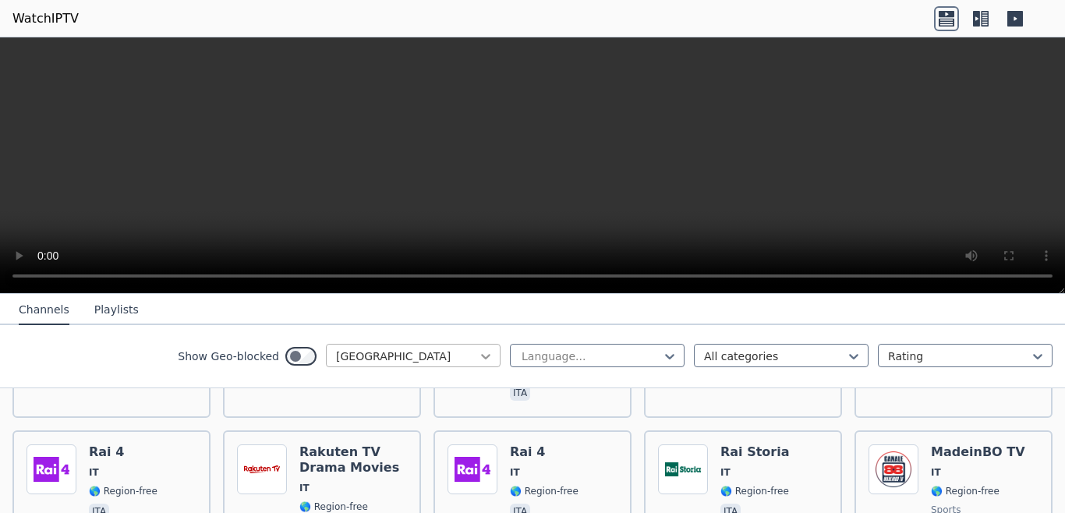
click at [479, 356] on icon at bounding box center [486, 356] width 16 height 16
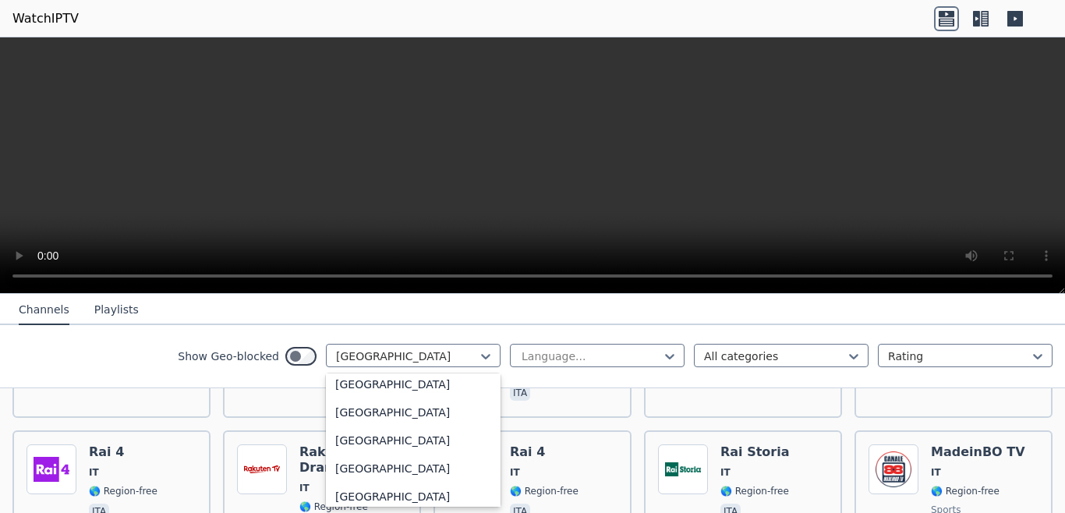
scroll to position [4110, 0]
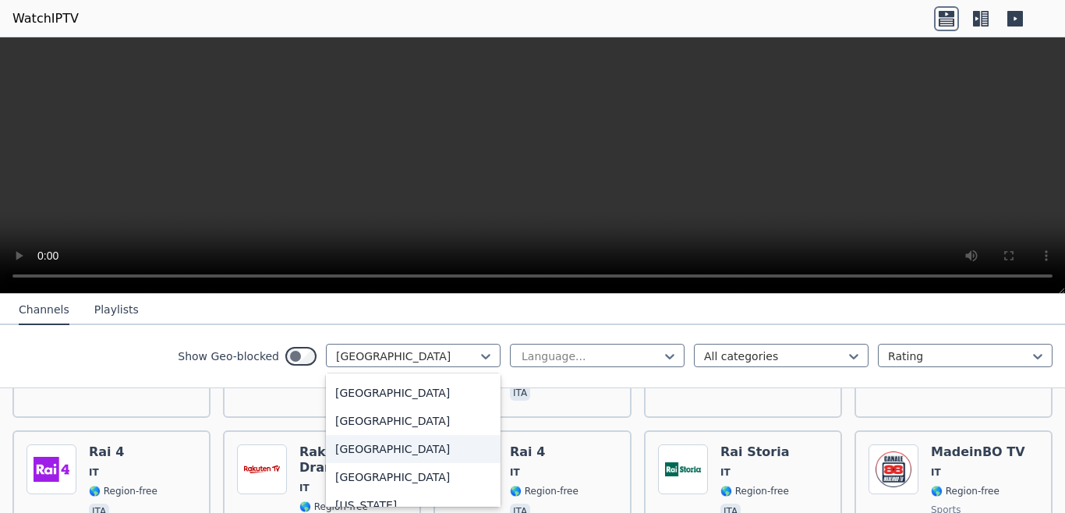
click at [369, 445] on div "[GEOGRAPHIC_DATA]" at bounding box center [413, 449] width 175 height 28
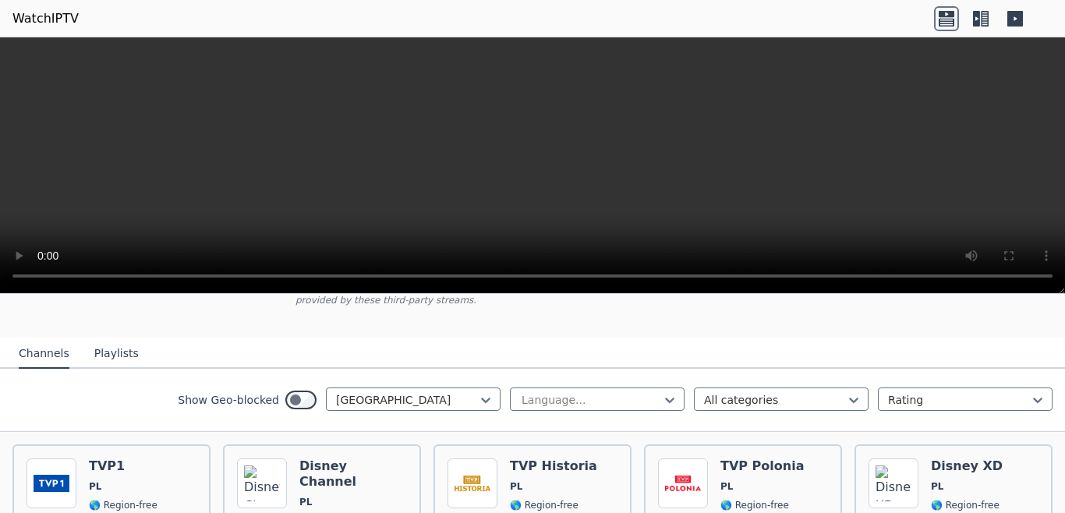
scroll to position [158, 0]
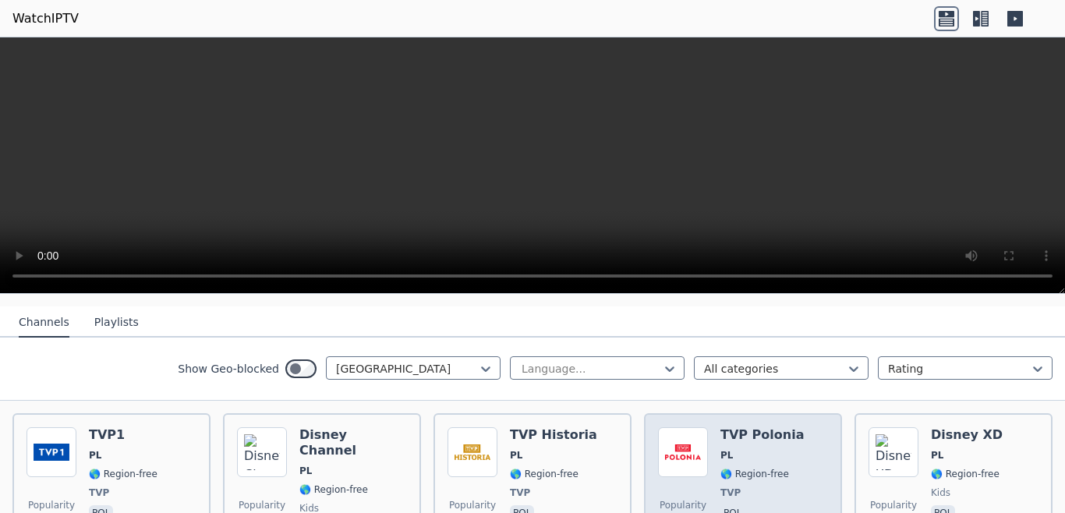
click at [765, 451] on div "TVP Polonia PL 🌎 Region-free TVP pol" at bounding box center [761, 483] width 83 height 112
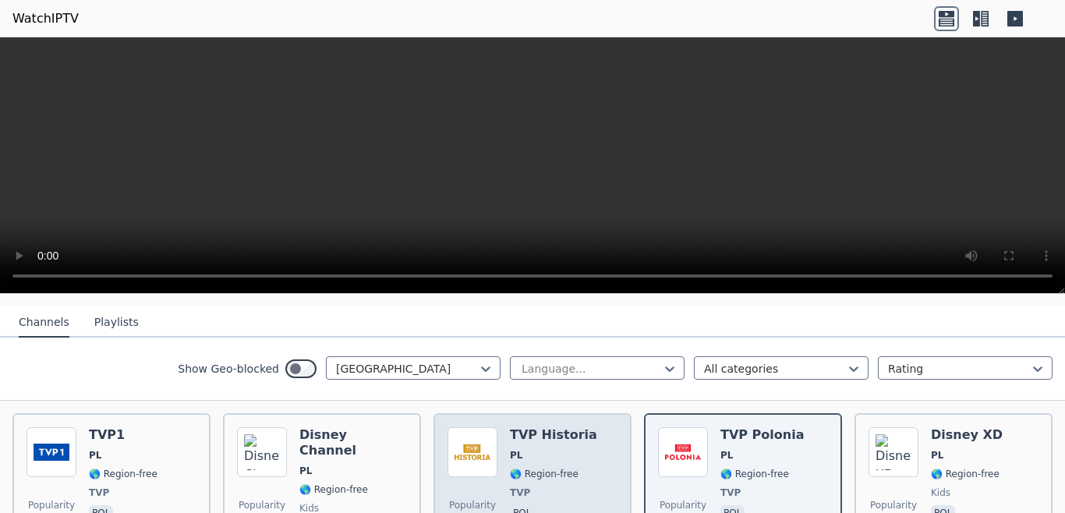
click at [551, 452] on div "TVP Historia PL 🌎 Region-free TVP pol" at bounding box center [553, 483] width 87 height 112
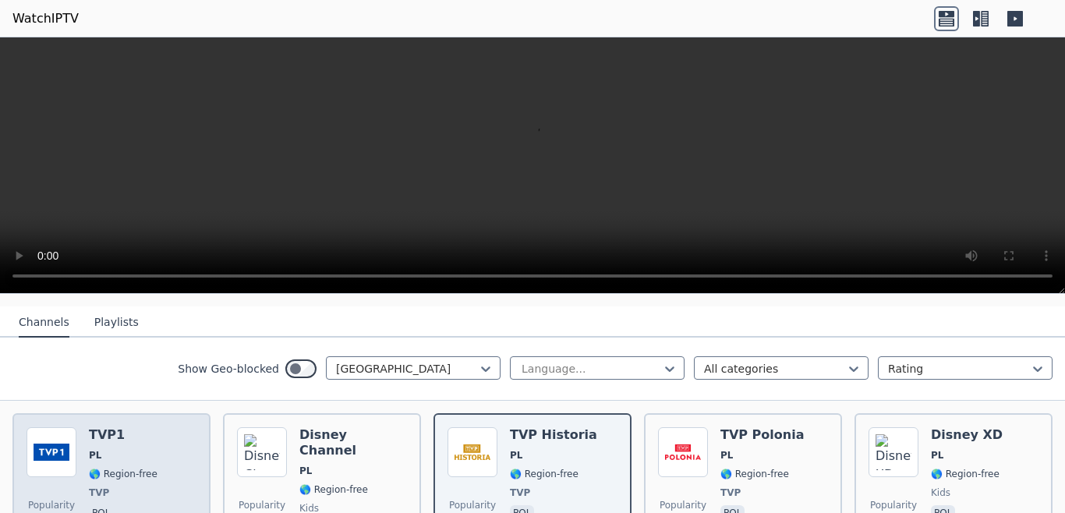
click at [123, 468] on span "🌎 Region-free" at bounding box center [123, 474] width 69 height 12
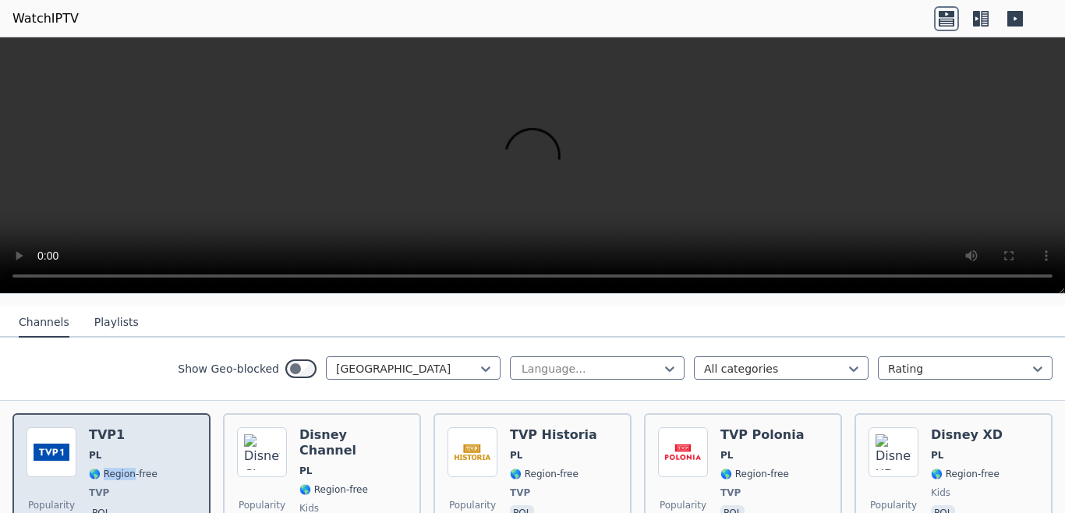
click at [123, 468] on span "🌎 Region-free" at bounding box center [123, 474] width 69 height 12
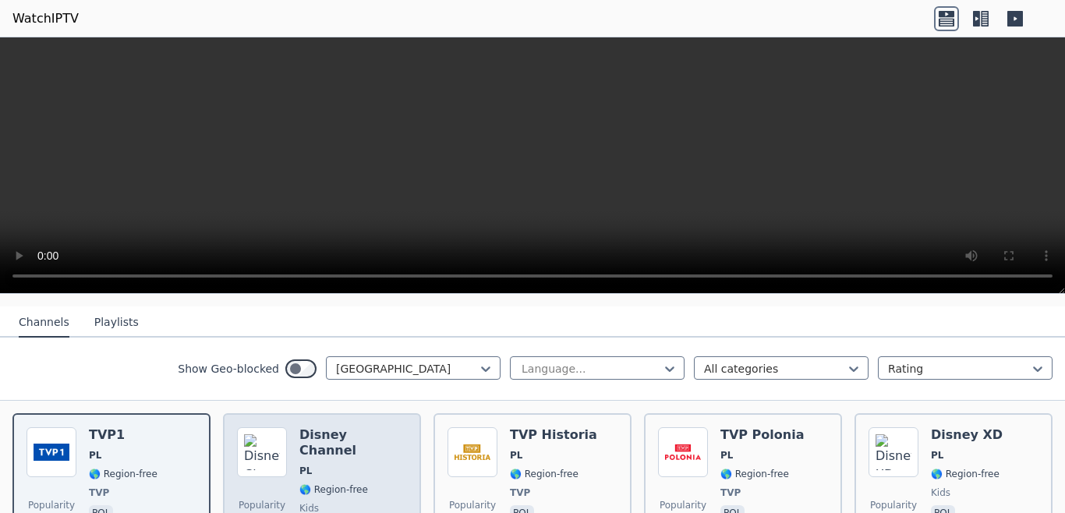
click at [332, 483] on span "🌎 Region-free" at bounding box center [333, 489] width 69 height 12
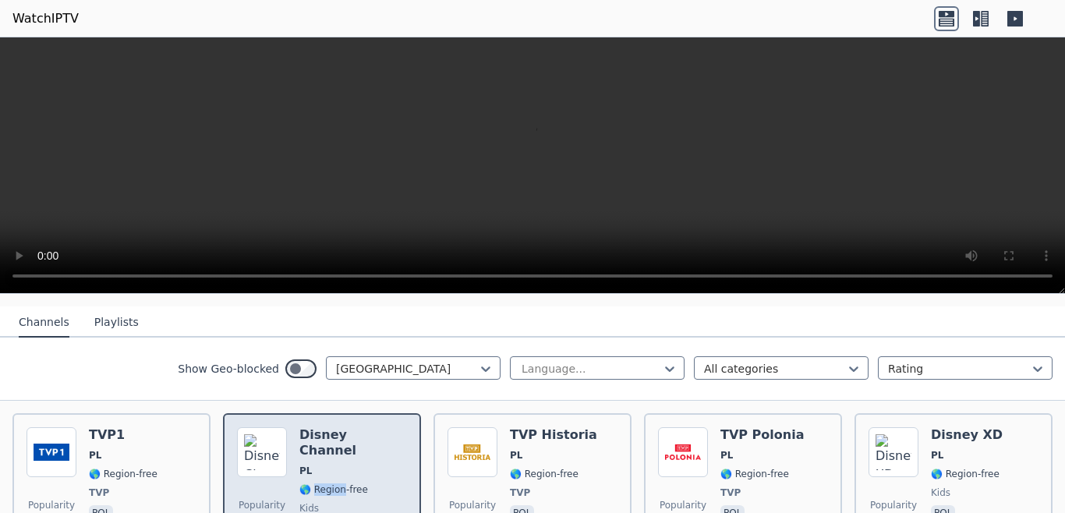
click at [332, 483] on span "🌎 Region-free" at bounding box center [333, 489] width 69 height 12
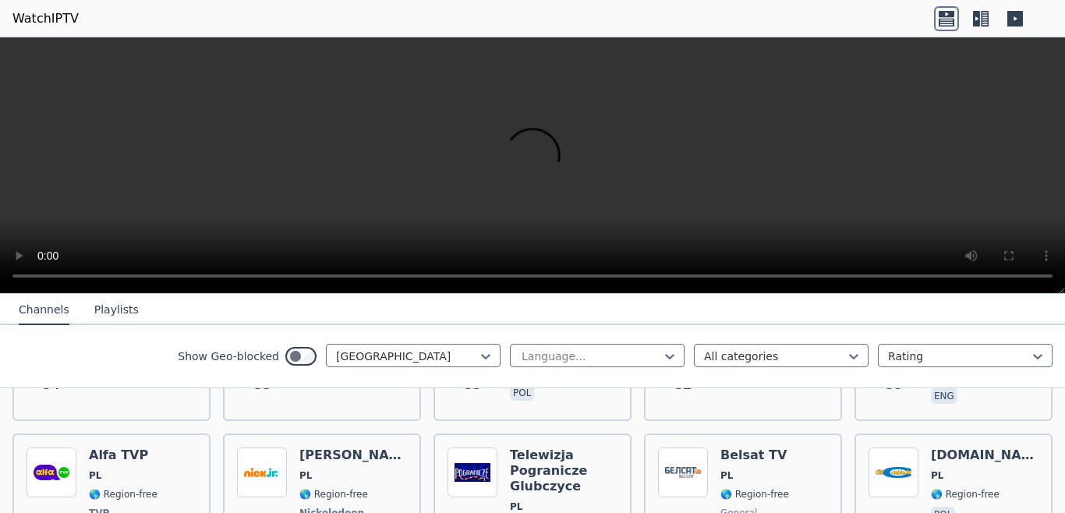
scroll to position [614, 0]
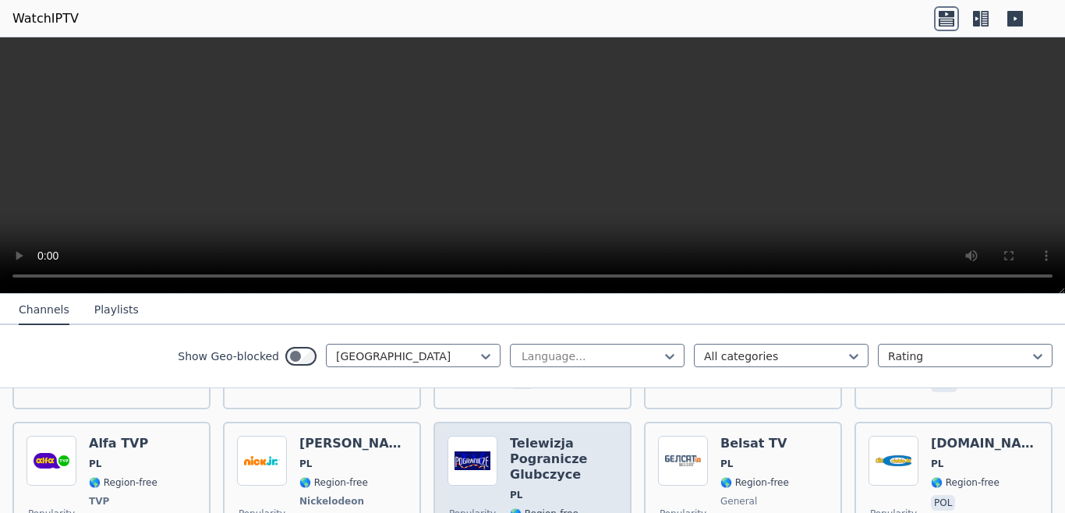
click at [560, 442] on h6 "Telewizja Pogranicze Glubczyce" at bounding box center [564, 459] width 108 height 47
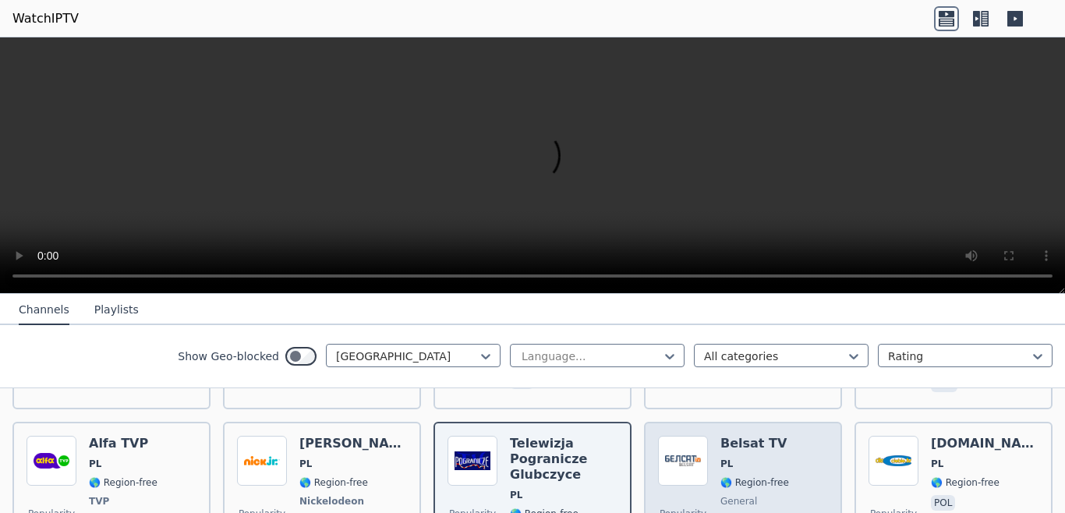
click at [726, 458] on span "PL" at bounding box center [762, 464] width 84 height 12
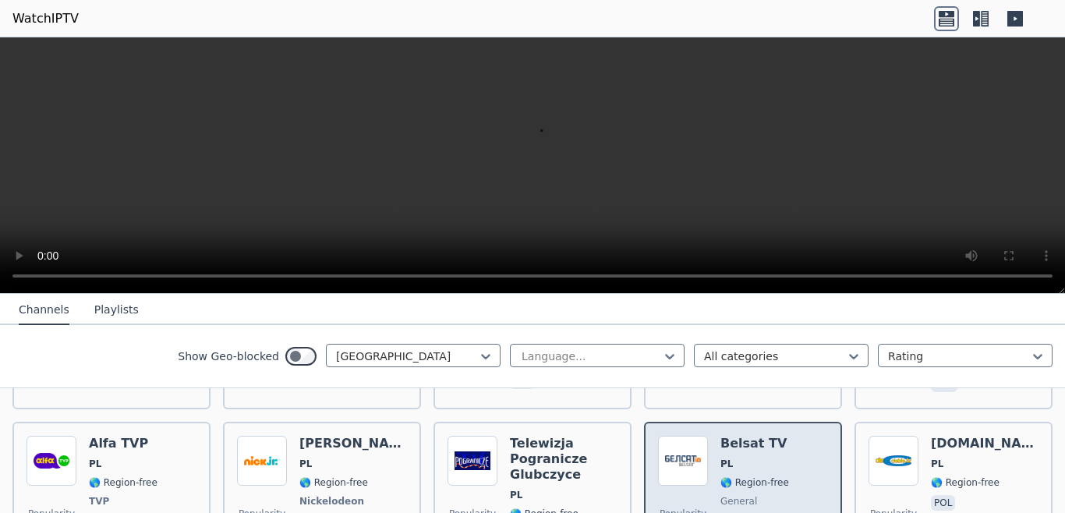
click at [726, 458] on span "PL" at bounding box center [762, 464] width 84 height 12
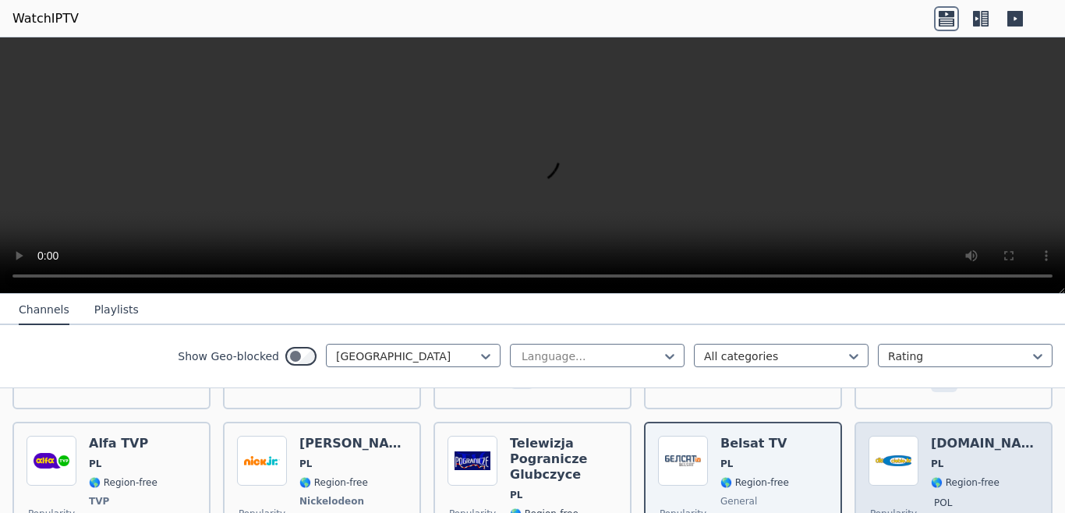
click at [959, 443] on div "[DOMAIN_NAME] PL 🌎 Region-free pol" at bounding box center [985, 493] width 108 height 115
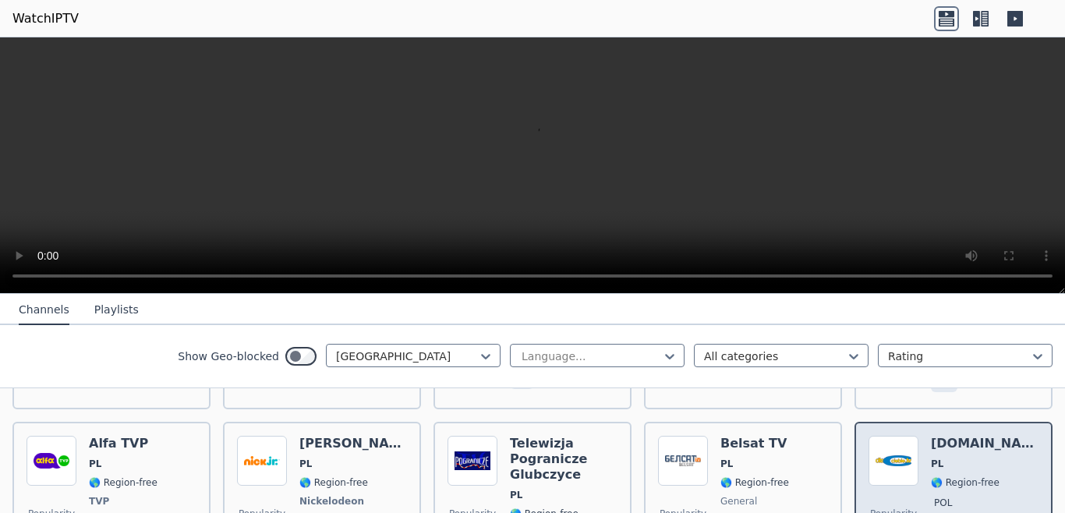
click at [959, 443] on div "[DOMAIN_NAME] PL 🌎 Region-free pol" at bounding box center [985, 493] width 108 height 115
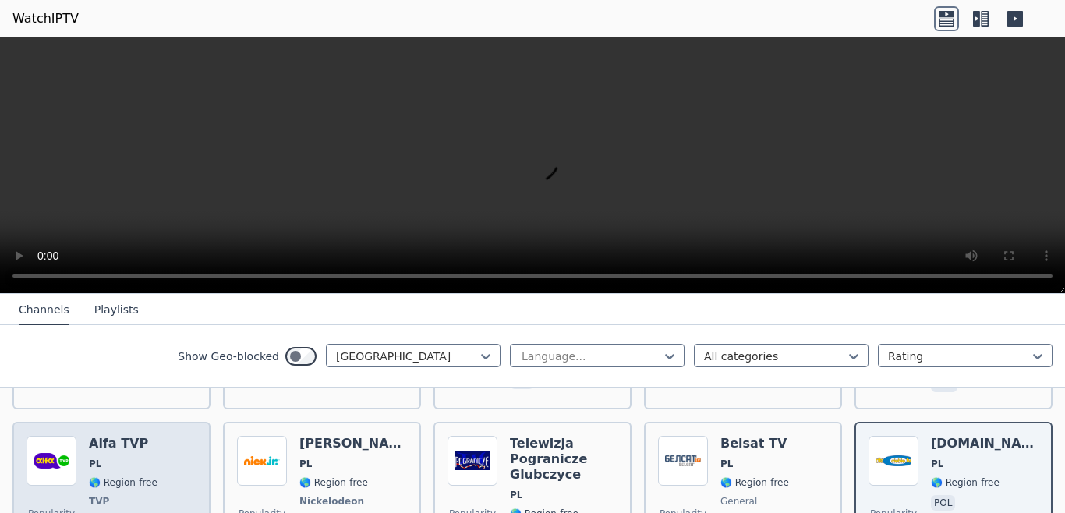
click at [167, 462] on div "Popularity 77 Alfa TVP PL 🌎 Region-free TVP general pol" at bounding box center [111, 493] width 170 height 115
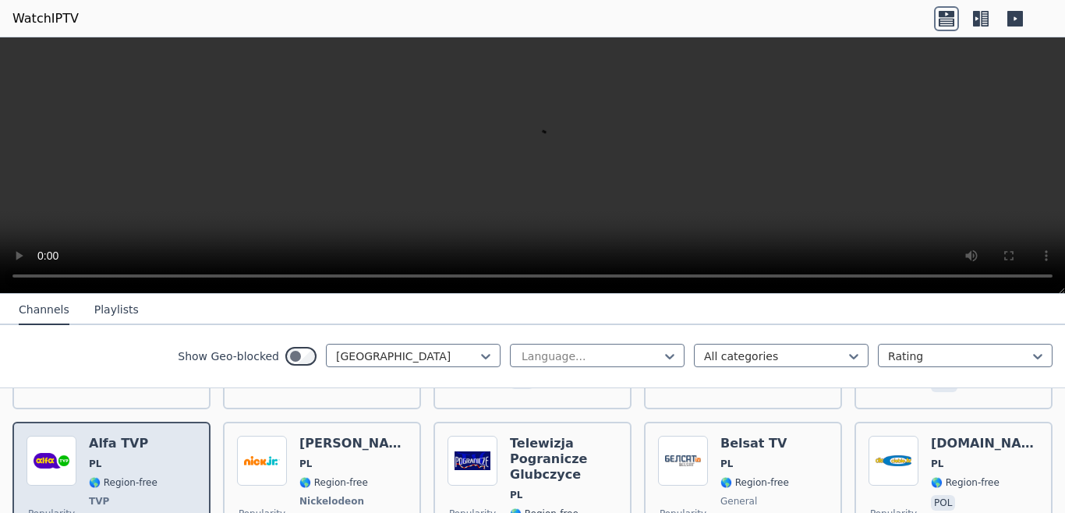
click at [167, 462] on div "Popularity 77 Alfa TVP PL 🌎 Region-free TVP general pol" at bounding box center [111, 493] width 170 height 115
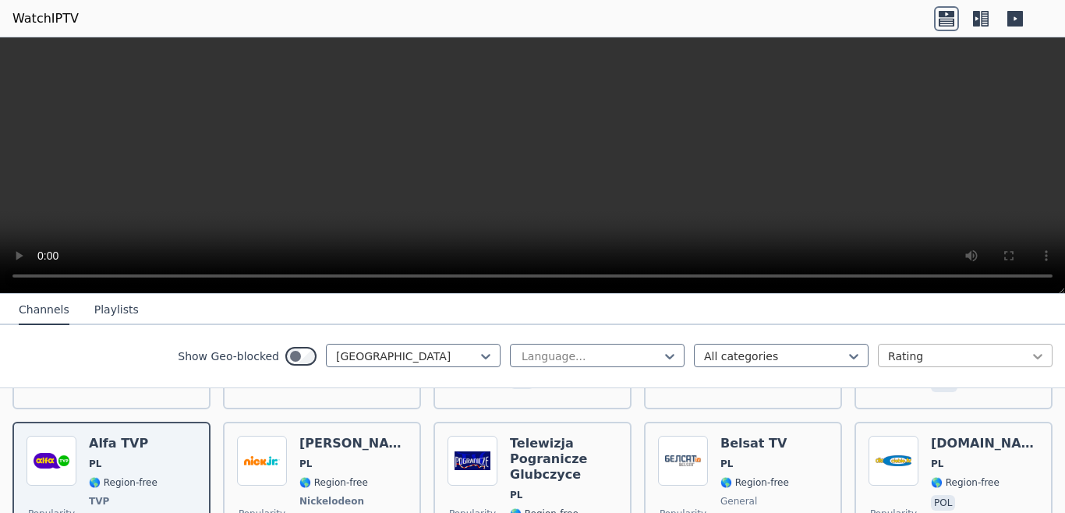
click at [1030, 352] on icon at bounding box center [1038, 356] width 16 height 16
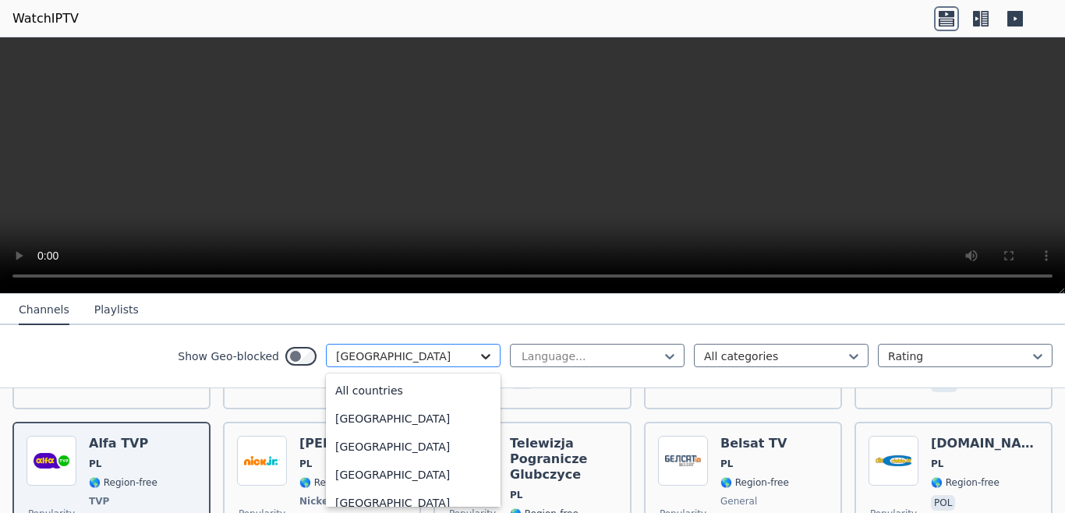
click at [478, 356] on icon at bounding box center [486, 356] width 16 height 16
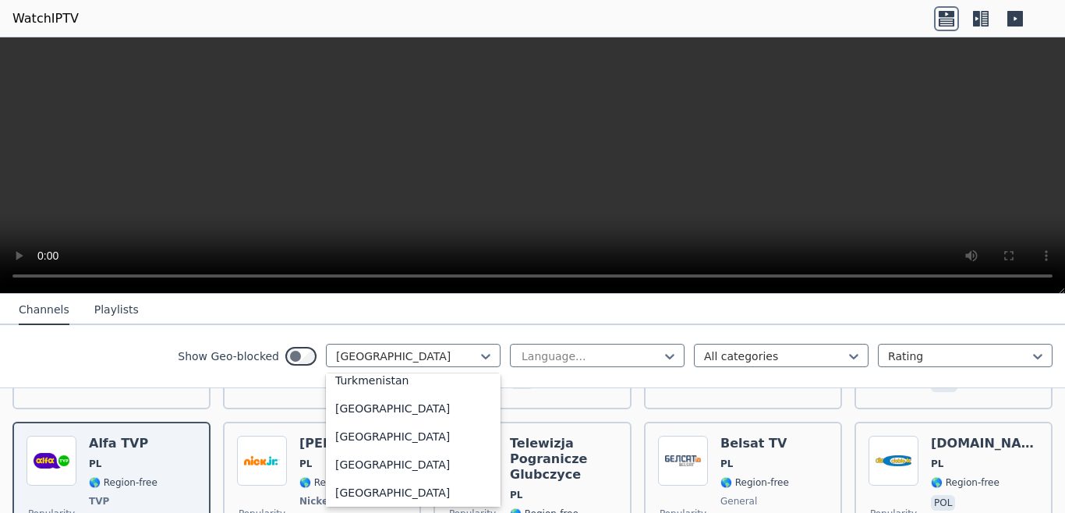
scroll to position [5291, 0]
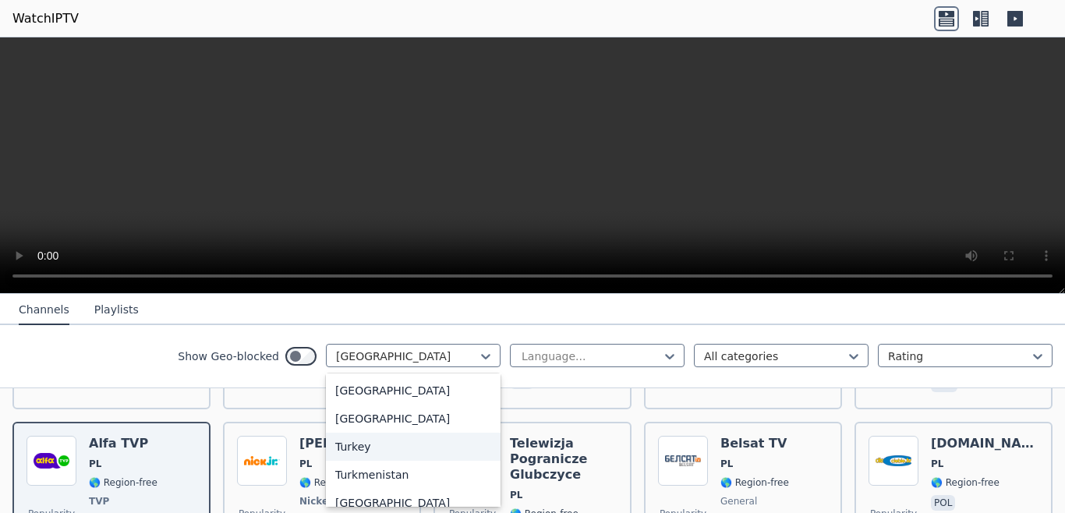
click at [380, 451] on div "Turkey" at bounding box center [413, 447] width 175 height 28
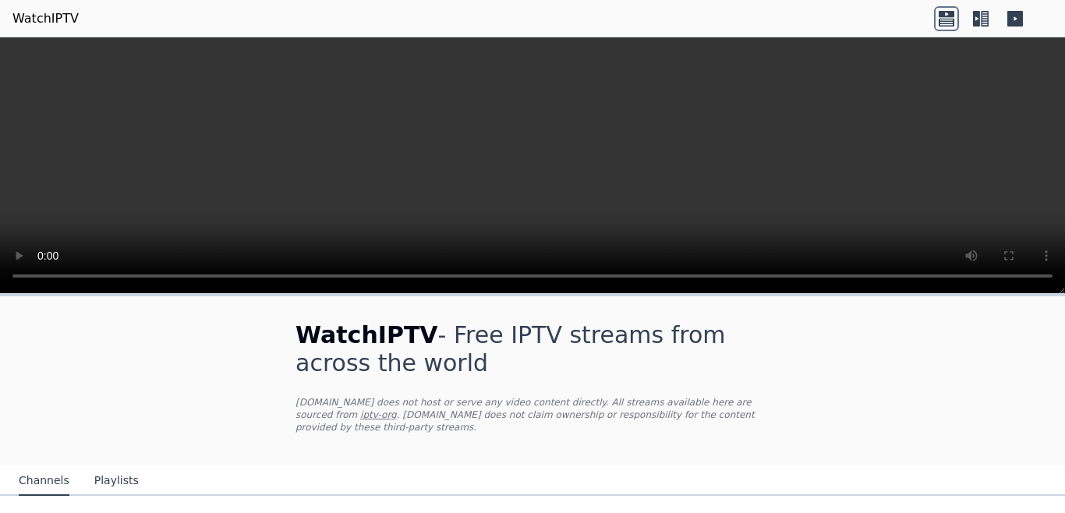
scroll to position [201, 0]
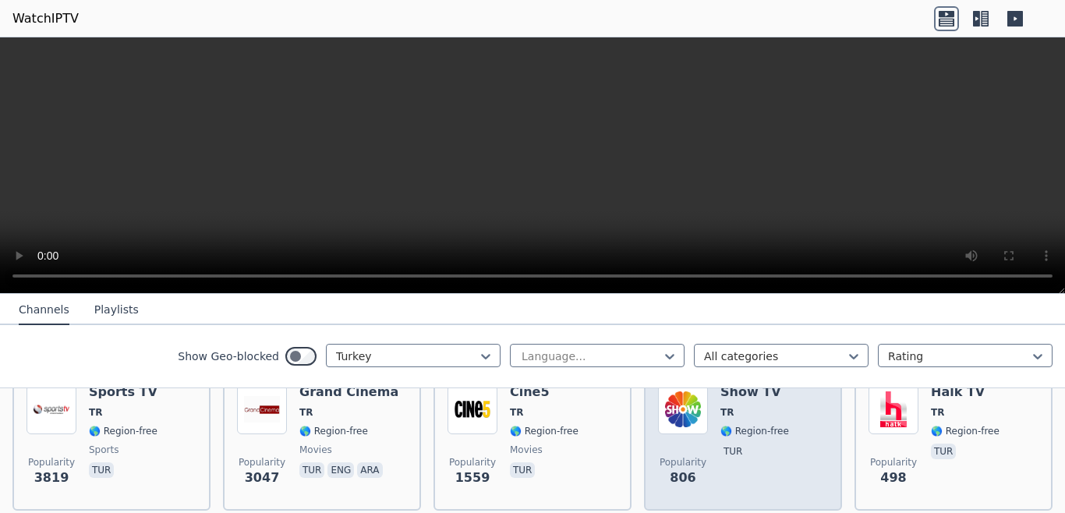
click at [741, 409] on div "Show TV TR 🌎 Region-free tur" at bounding box center [754, 440] width 69 height 112
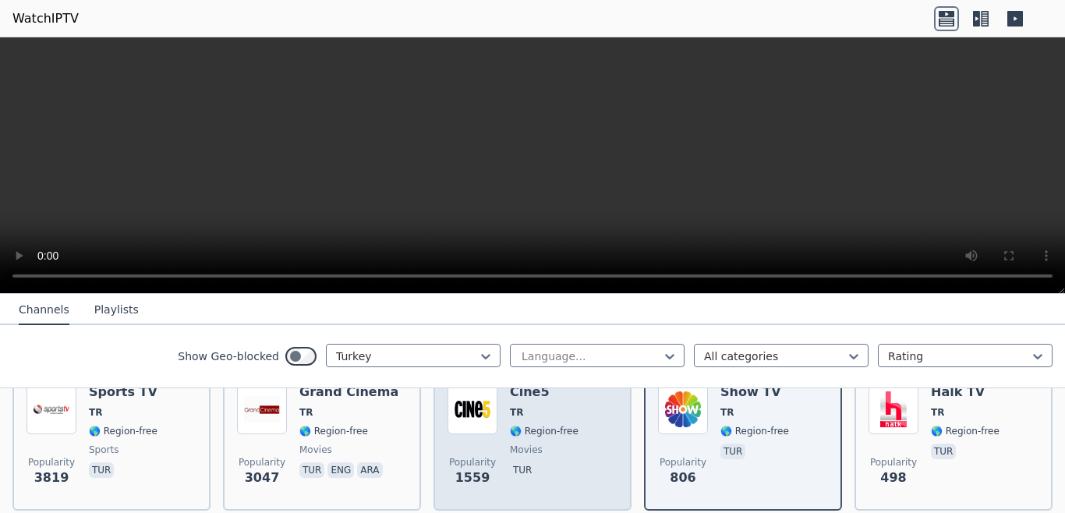
click at [571, 431] on div "Popularity 1559 Cine5 TR 🌎 Region-free movies tur" at bounding box center [532, 440] width 170 height 112
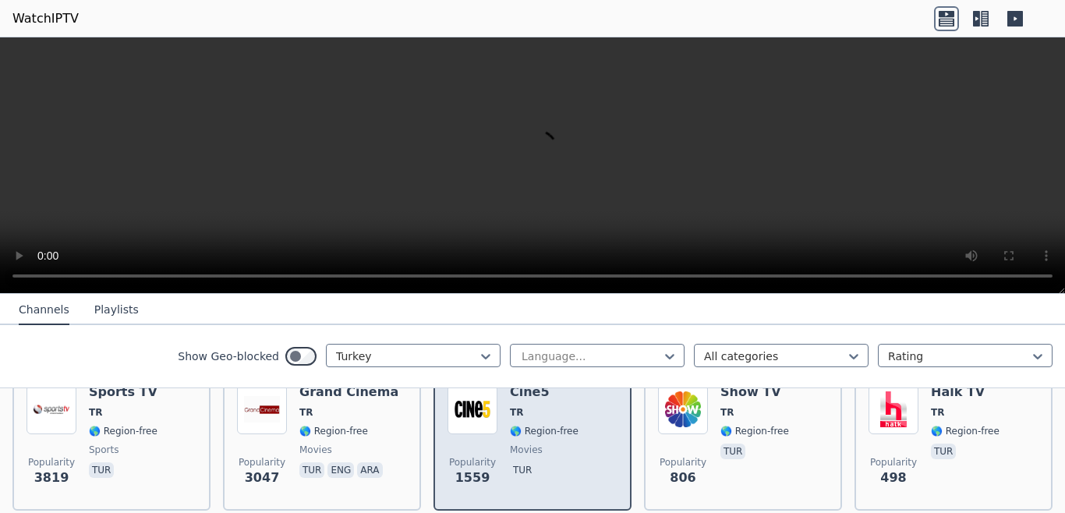
click at [571, 431] on div "Popularity 1559 Cine5 TR 🌎 Region-free movies tur" at bounding box center [532, 440] width 170 height 112
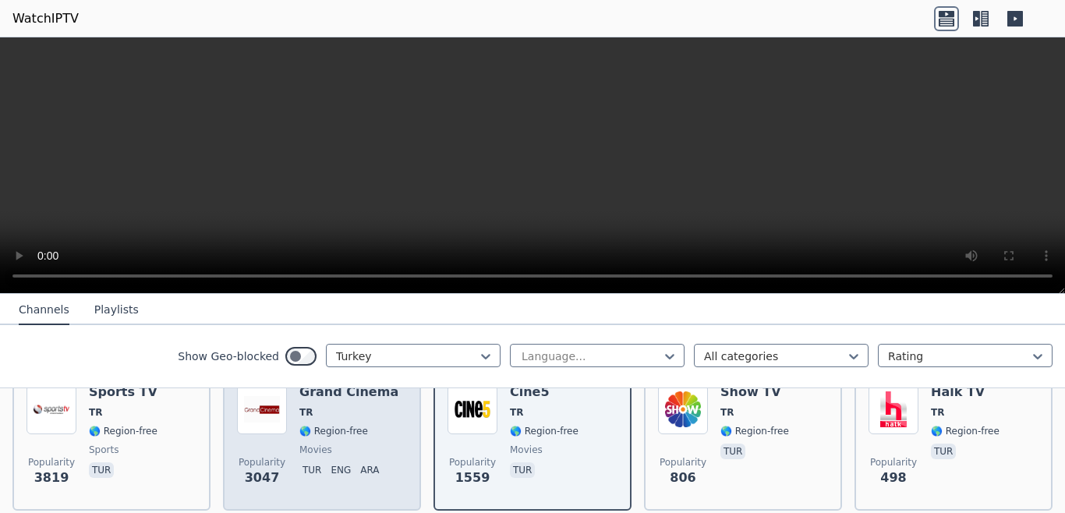
click at [287, 436] on div "Popularity 3047 Grand Cinema TR 🌎 Region-free movies tur eng ara" at bounding box center [322, 440] width 170 height 112
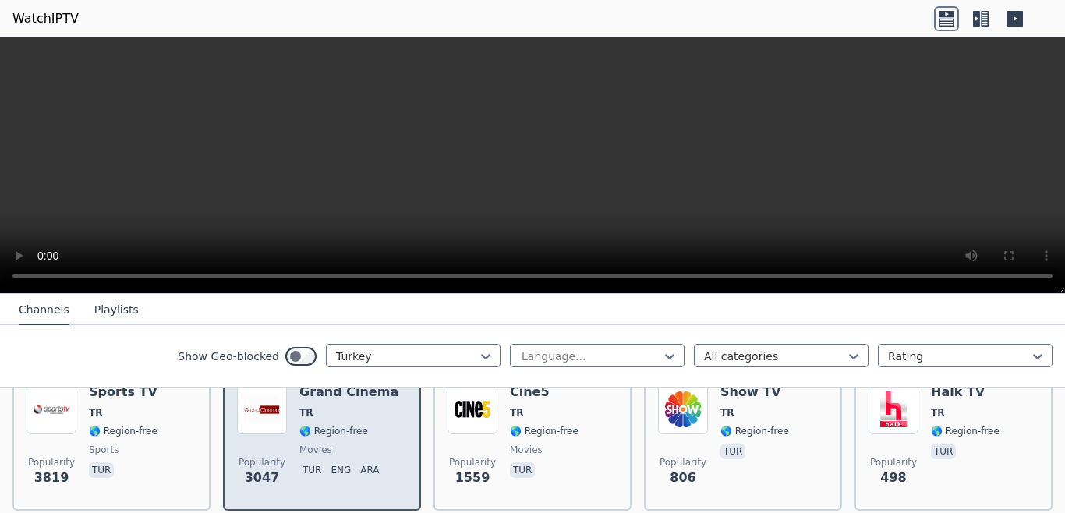
click at [287, 436] on div "Popularity 3047 Grand Cinema TR 🌎 Region-free movies tur eng ara" at bounding box center [322, 440] width 170 height 112
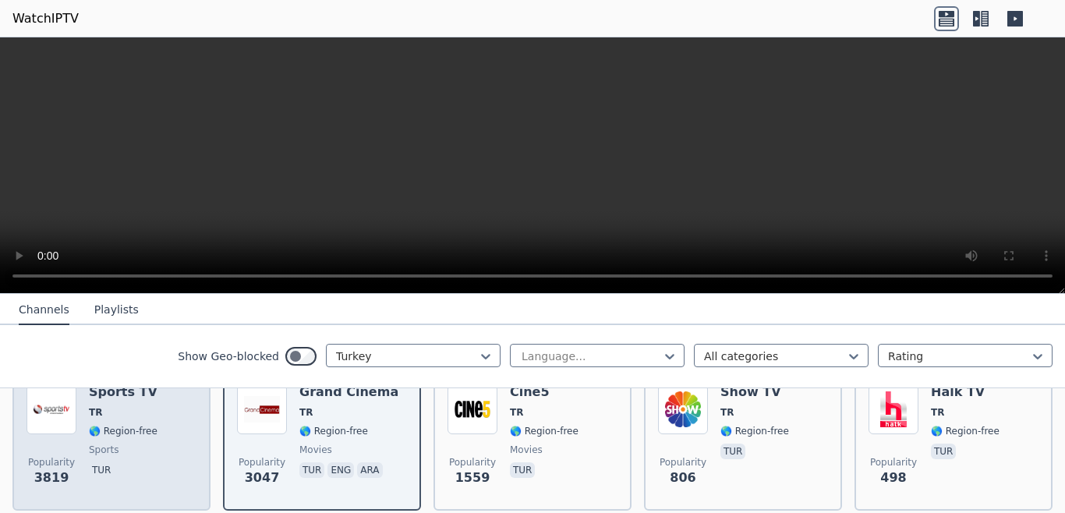
click at [157, 443] on div "Popularity 3819 Sports TV TR 🌎 Region-free sports tur" at bounding box center [111, 440] width 170 height 112
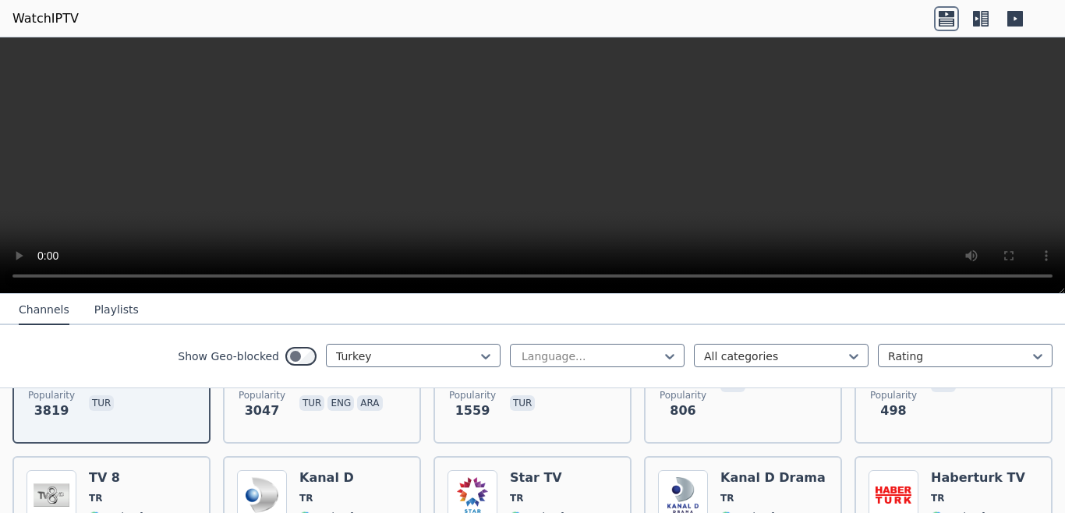
scroll to position [335, 0]
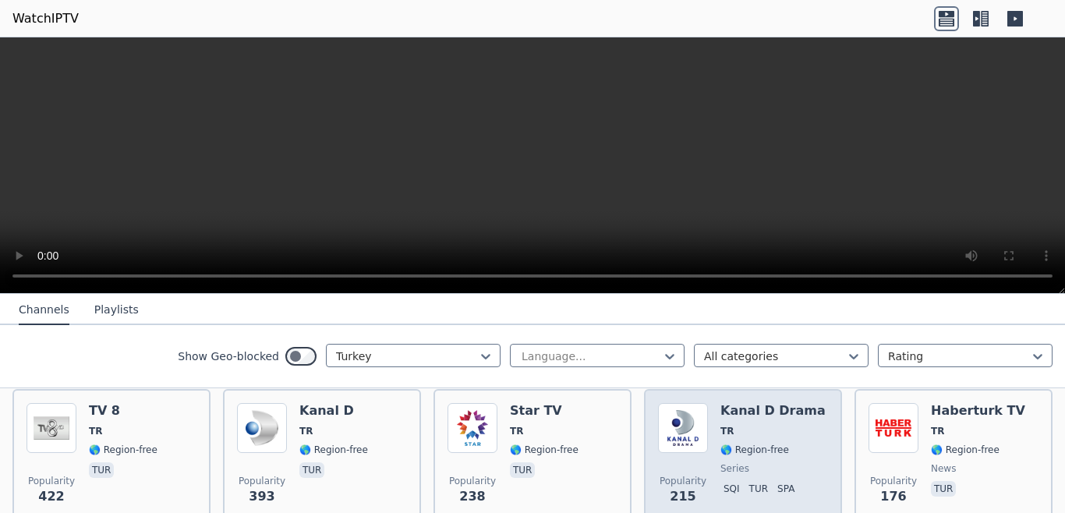
click at [761, 411] on div "Kanal D Drama TR 🌎 Region-free series sqi tur spa" at bounding box center [772, 459] width 105 height 112
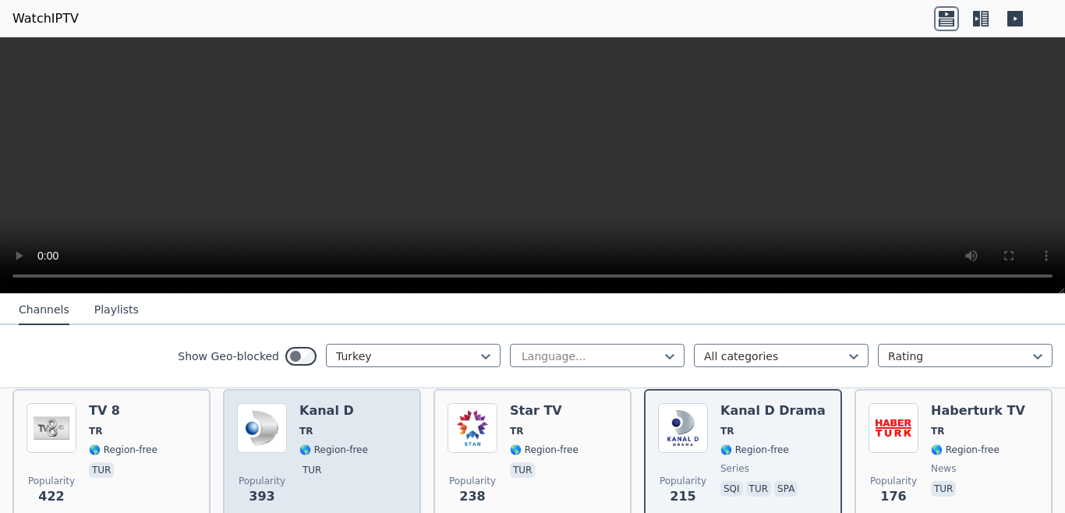
click at [369, 431] on div "Popularity 393 Kanal D TR 🌎 Region-free tur" at bounding box center [322, 459] width 170 height 112
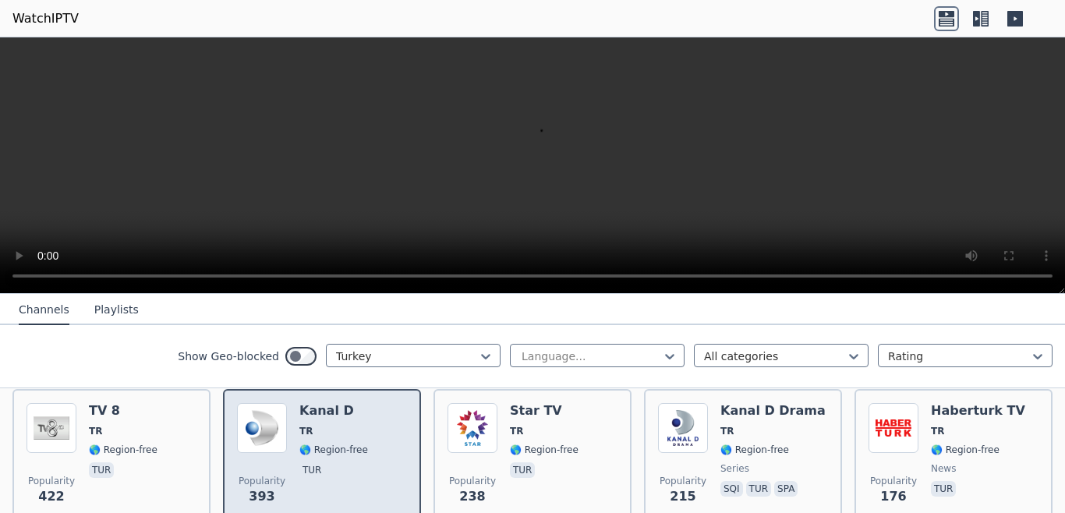
click at [369, 431] on div "Popularity 393 Kanal D TR 🌎 Region-free tur" at bounding box center [322, 459] width 170 height 112
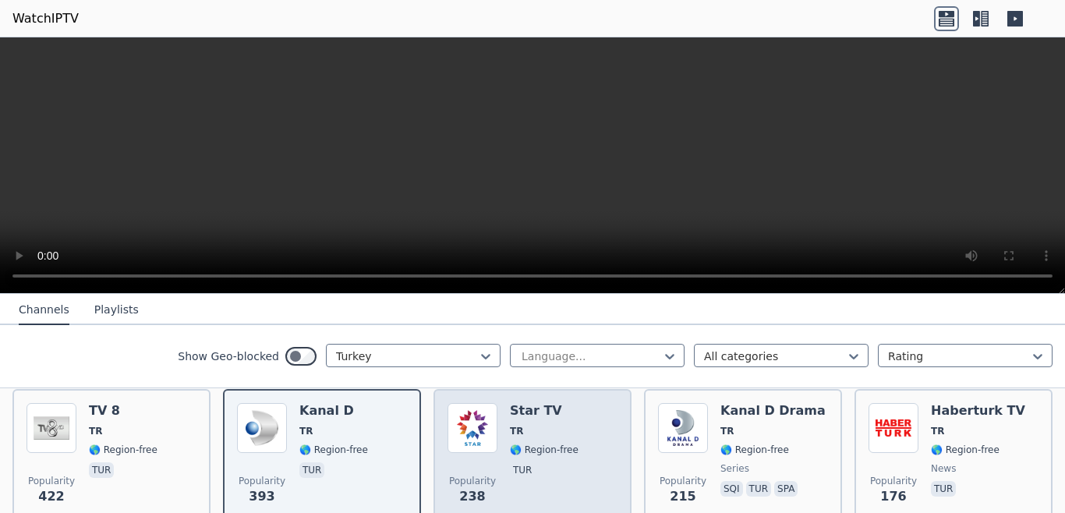
click at [518, 427] on div "Star TV TR 🌎 Region-free tur" at bounding box center [544, 459] width 69 height 112
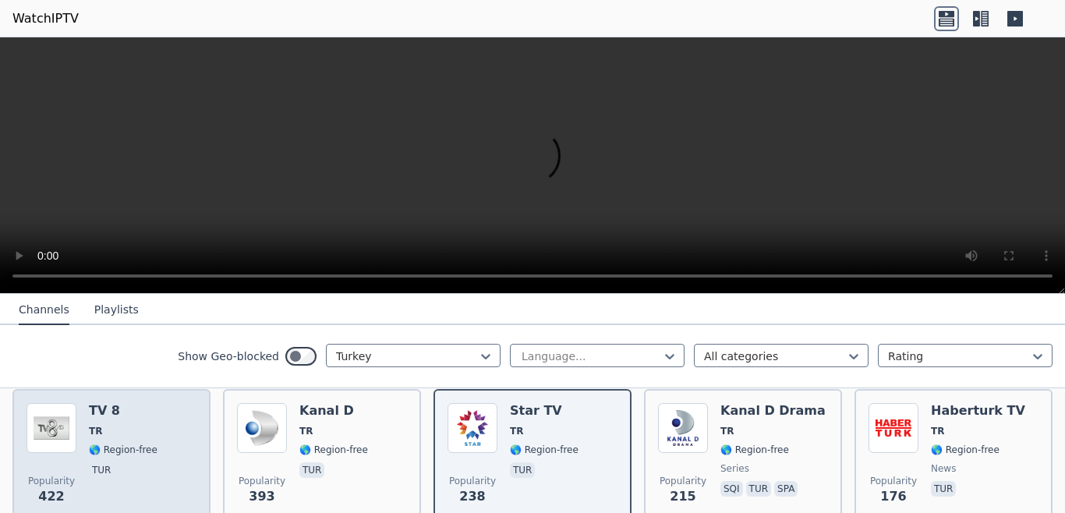
click at [146, 443] on span "🌎 Region-free" at bounding box center [123, 449] width 69 height 12
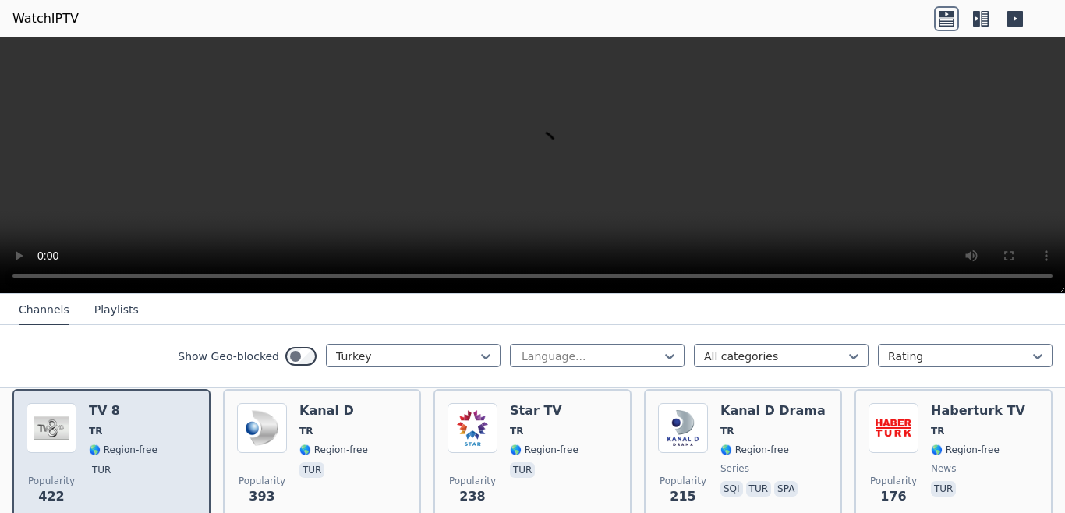
click at [146, 443] on span "🌎 Region-free" at bounding box center [123, 449] width 69 height 12
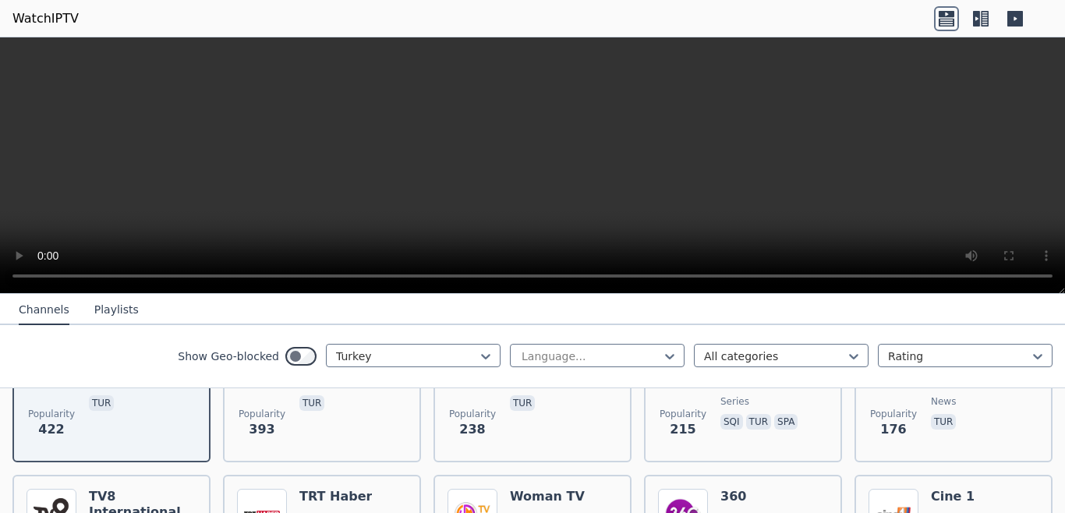
scroll to position [425, 0]
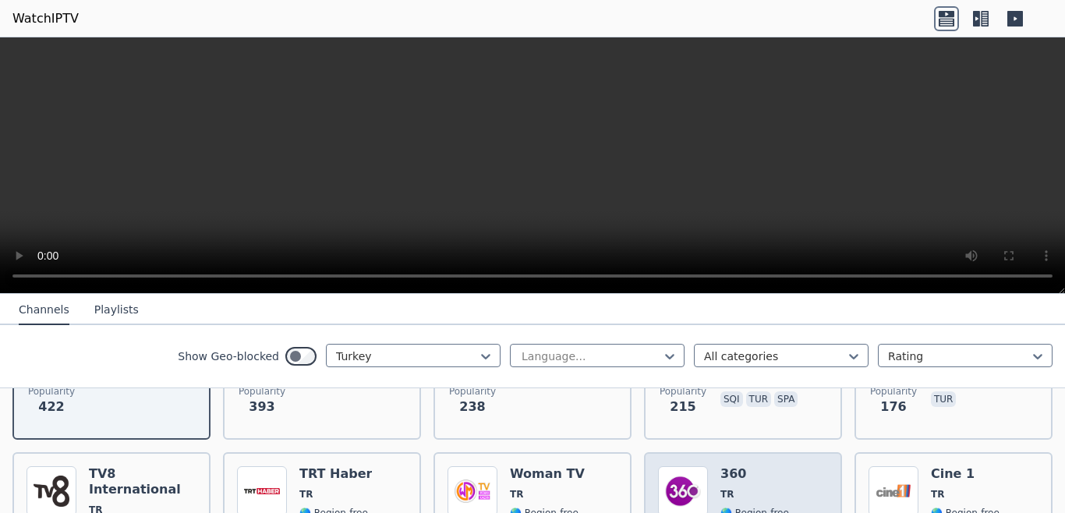
click at [761, 488] on span "TR" at bounding box center [754, 494] width 69 height 12
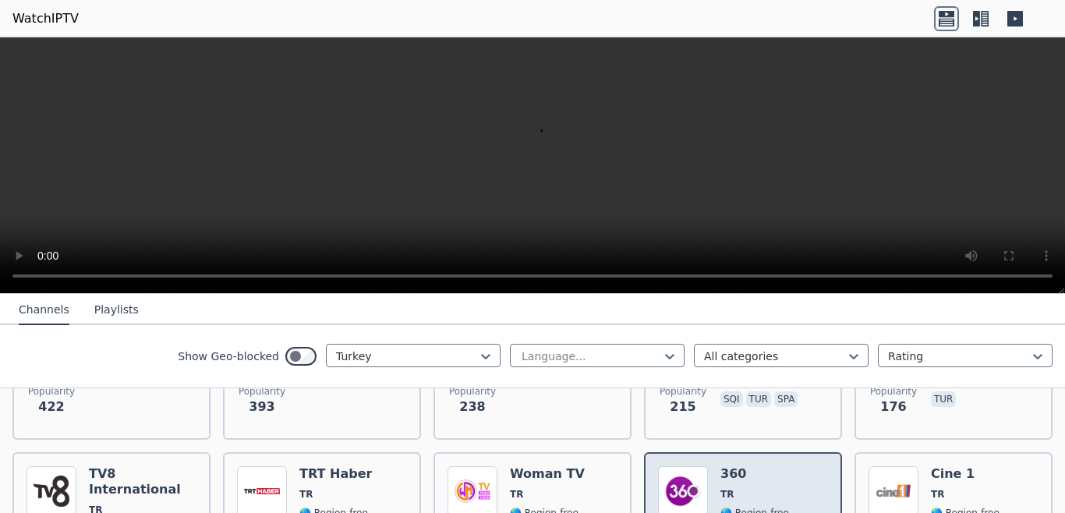
click at [761, 488] on span "TR" at bounding box center [754, 494] width 69 height 12
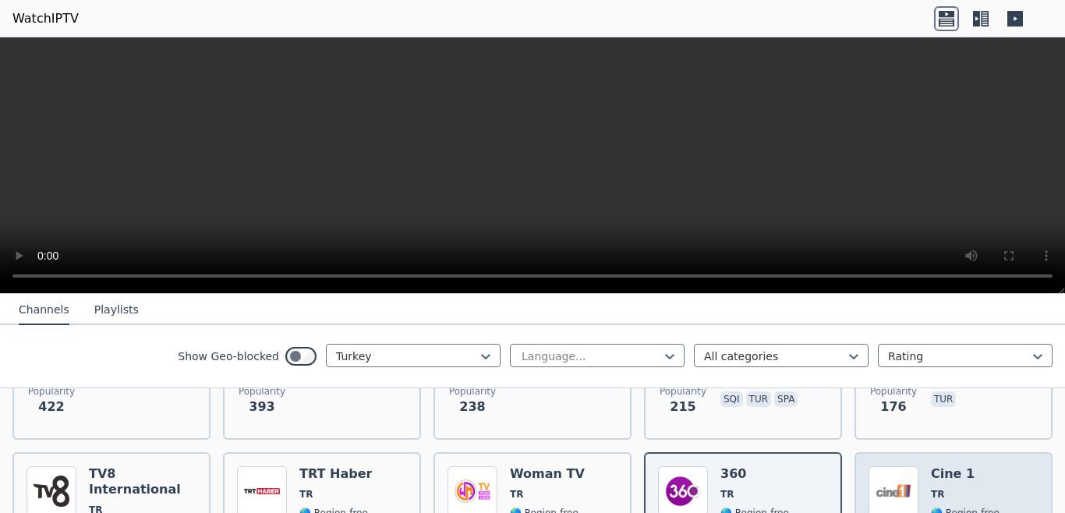
click at [908, 474] on div "Popularity 113 Cine 1 TR 🌎 Region-free general tur" at bounding box center [953, 522] width 170 height 112
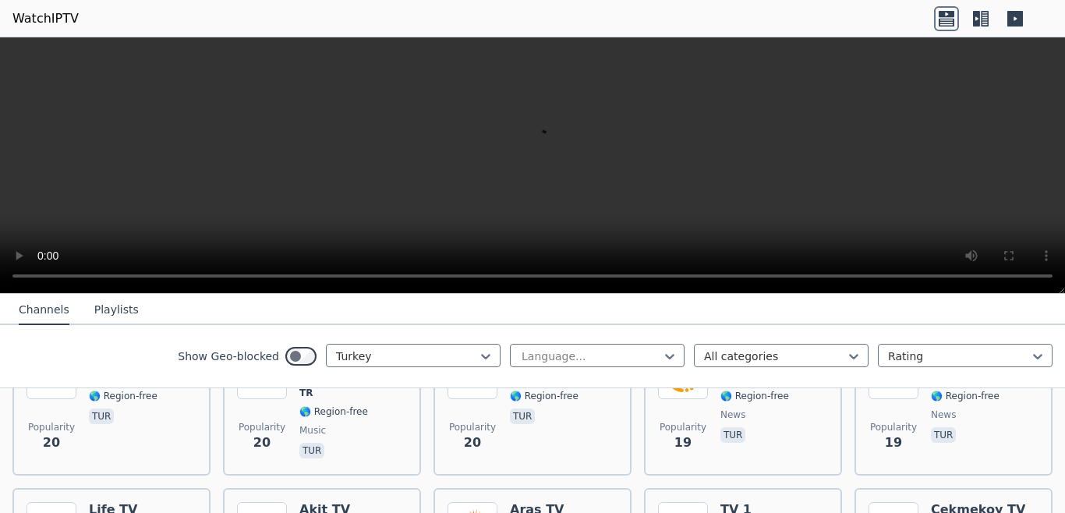
scroll to position [2706, 0]
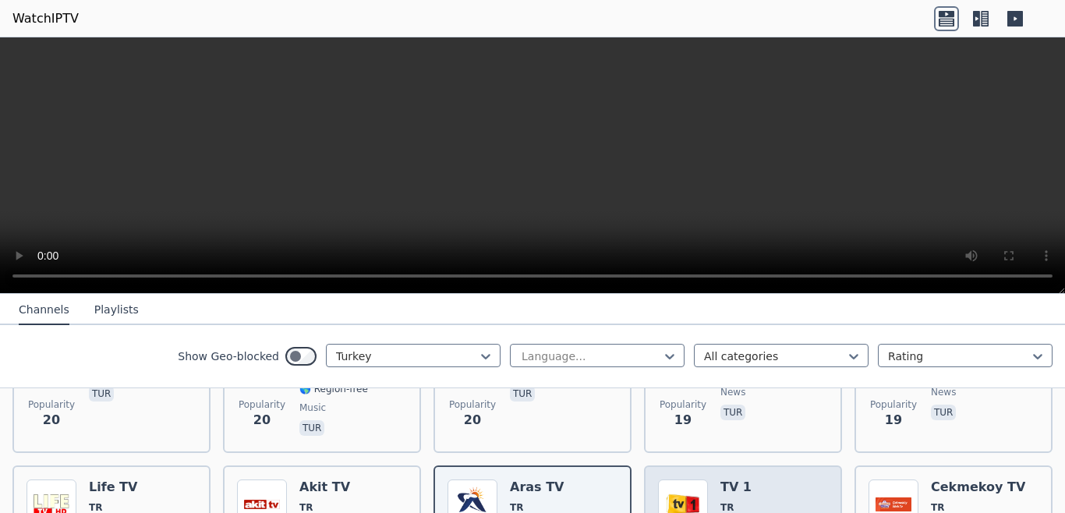
click at [734, 479] on h6 "TV 1" at bounding box center [754, 487] width 69 height 16
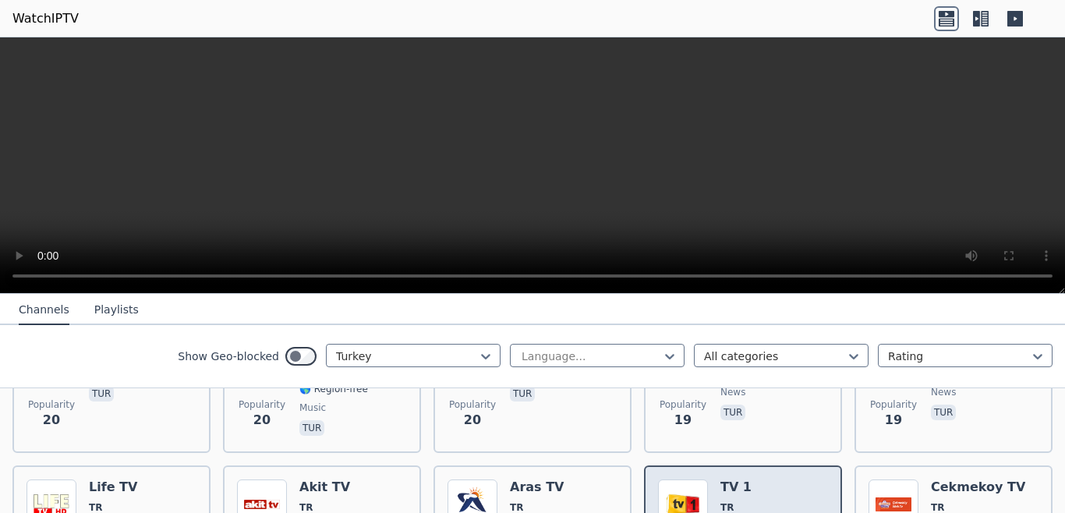
click at [734, 479] on h6 "TV 1" at bounding box center [754, 487] width 69 height 16
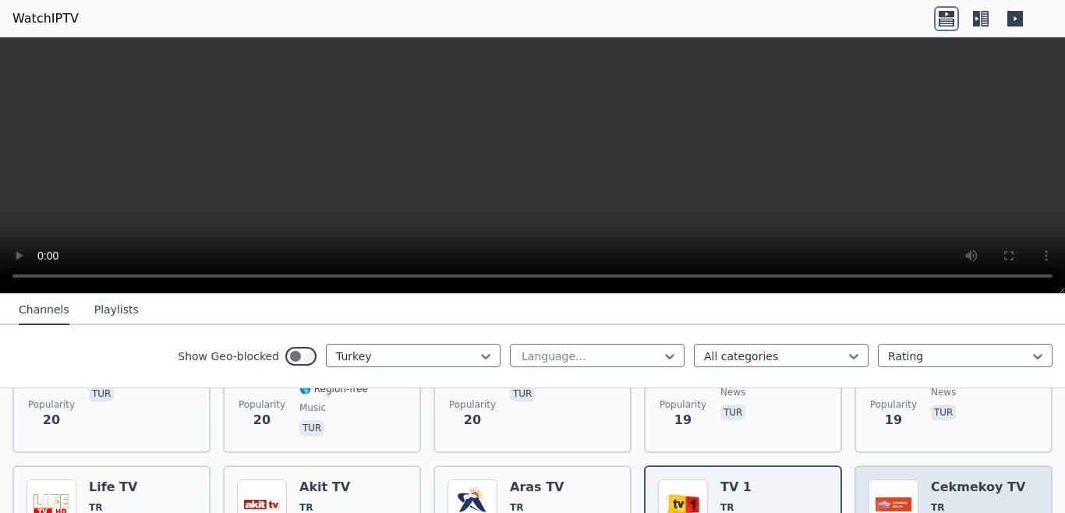
click at [990, 479] on h6 "Cekmekoy TV" at bounding box center [978, 487] width 94 height 16
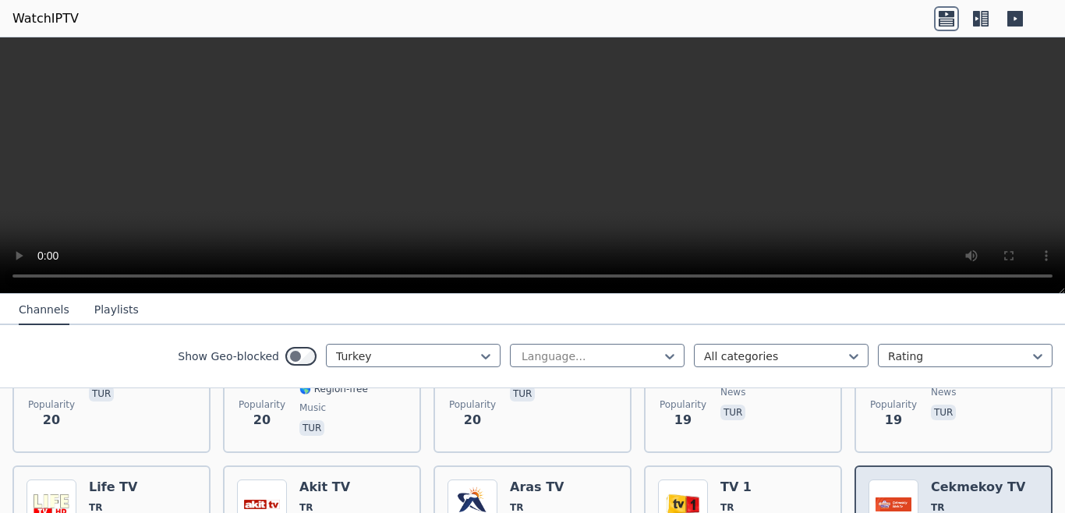
click at [990, 479] on h6 "Cekmekoy TV" at bounding box center [978, 487] width 94 height 16
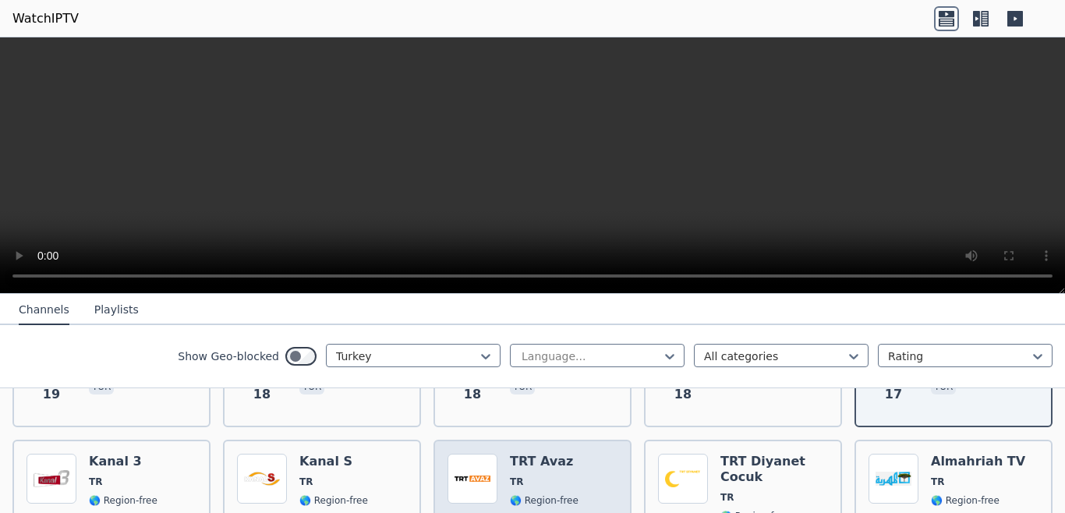
click at [546, 477] on div "TRT Avaz TR 🌎 Region-free tur" at bounding box center [544, 510] width 69 height 112
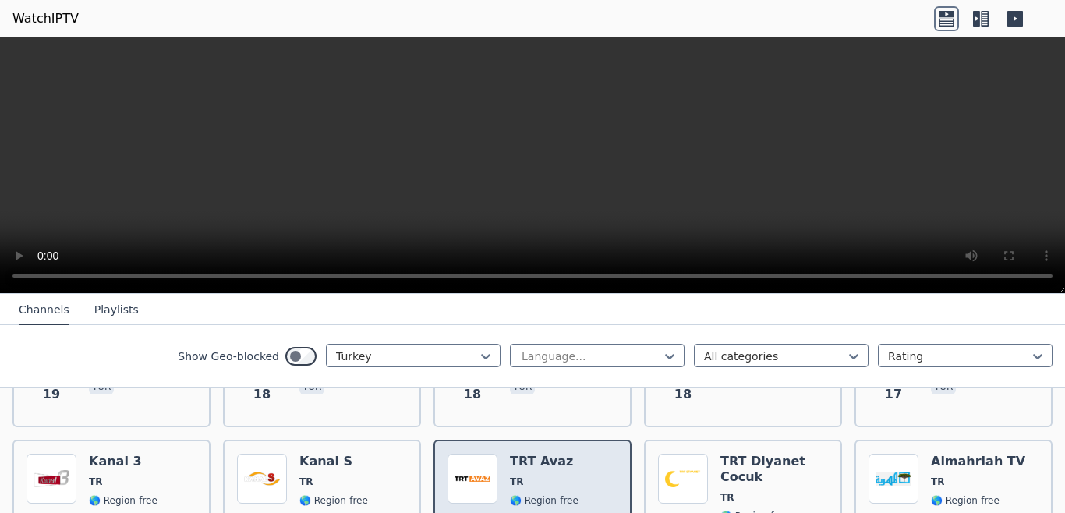
click at [546, 477] on div "TRT Avaz TR 🌎 Region-free tur" at bounding box center [544, 510] width 69 height 112
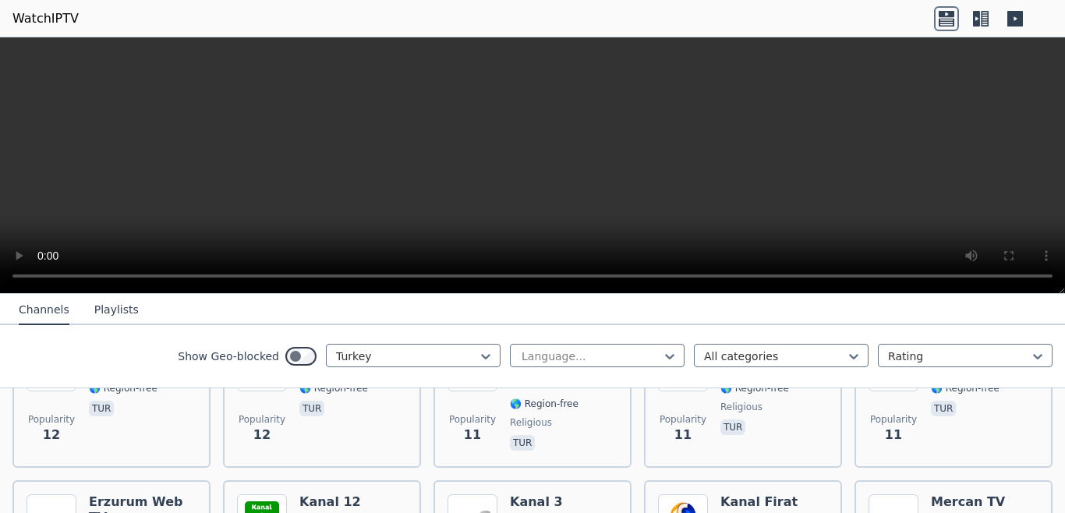
scroll to position [3846, 0]
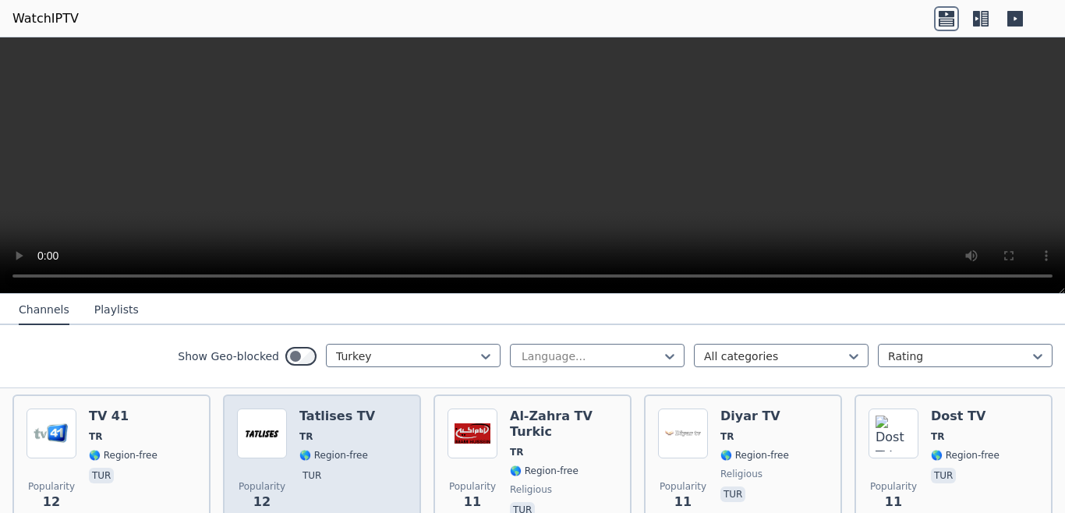
click at [355, 433] on div "Tatlises TV TR 🌎 Region-free tur" at bounding box center [337, 464] width 76 height 112
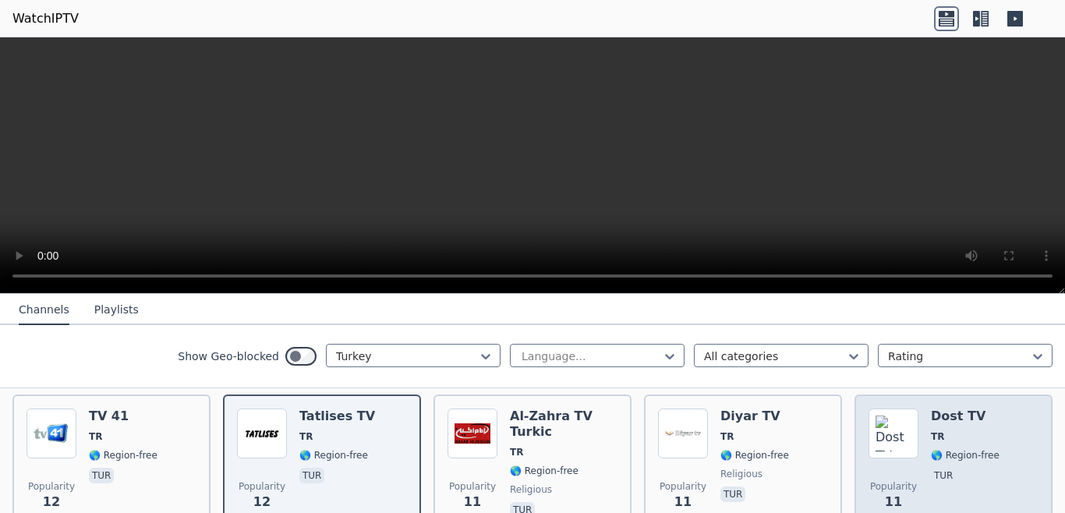
click at [905, 438] on img at bounding box center [893, 433] width 50 height 50
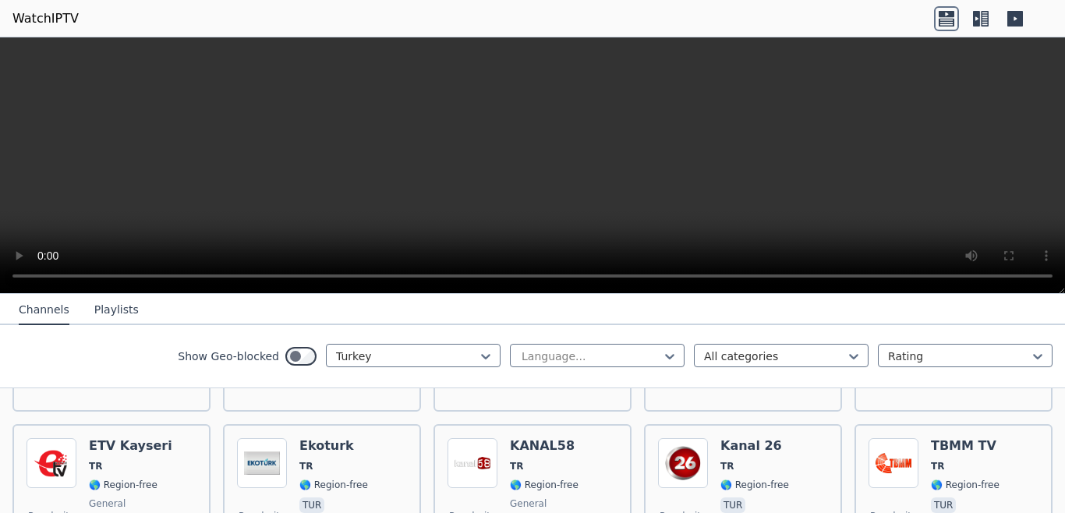
scroll to position [3655, 0]
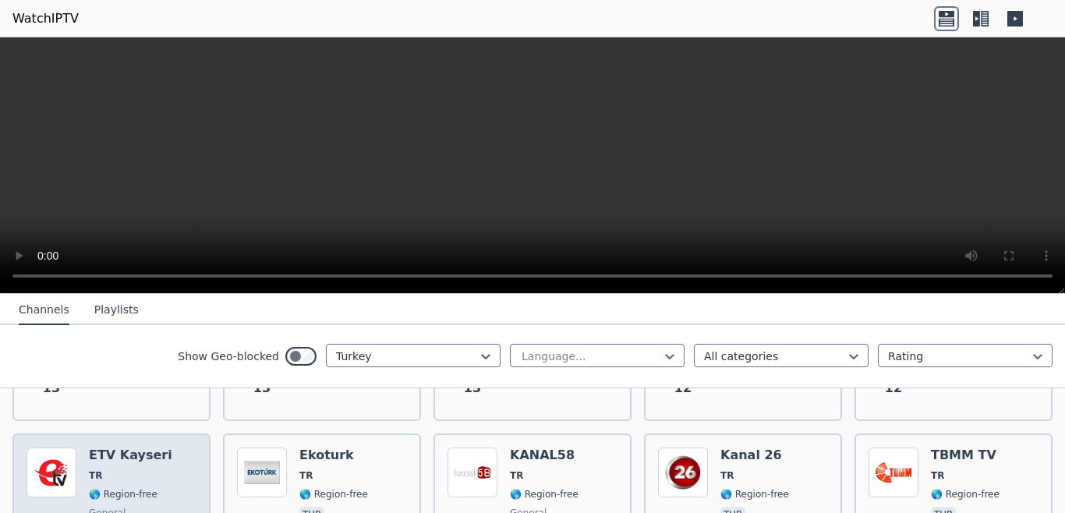
click at [105, 469] on span "TR" at bounding box center [130, 475] width 83 height 12
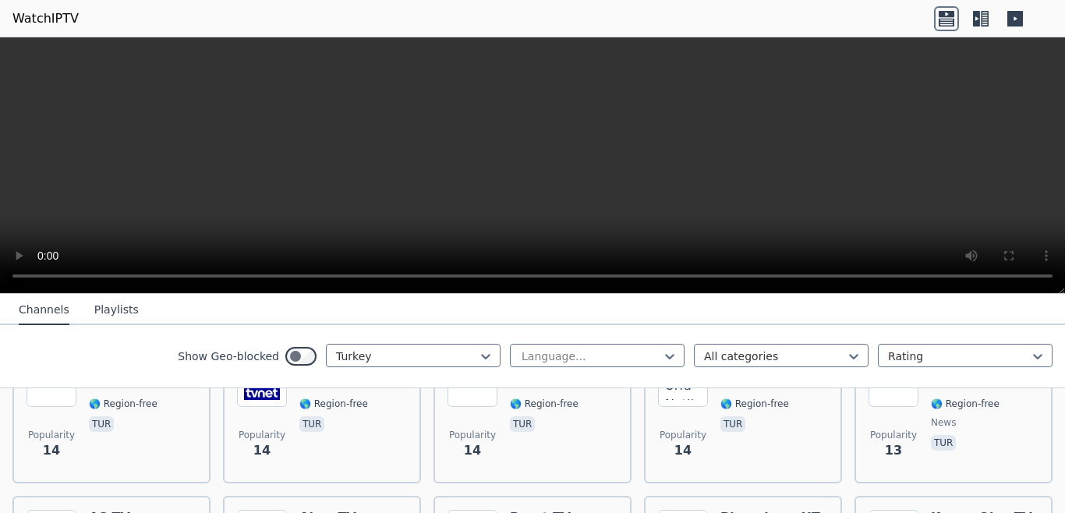
scroll to position [3220, 0]
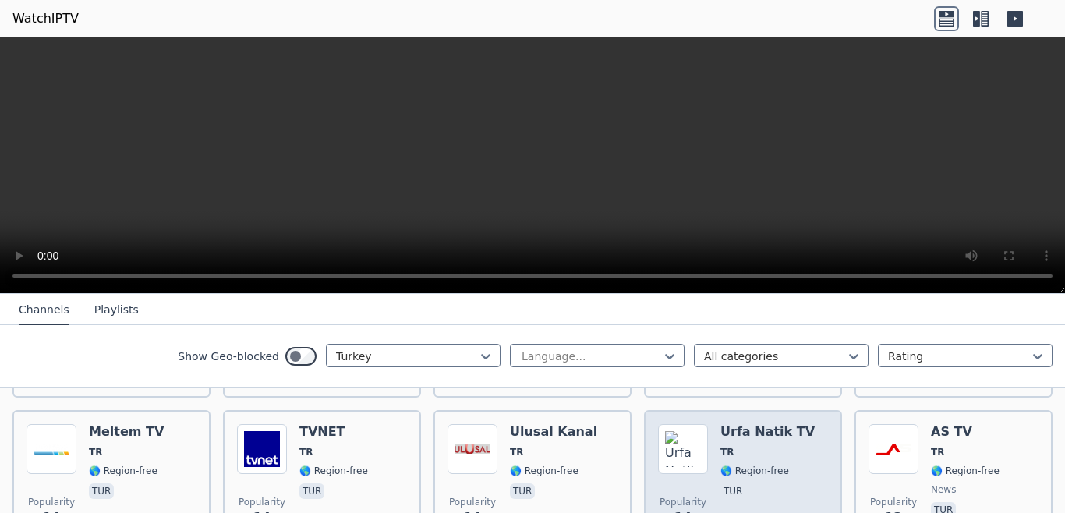
click at [734, 446] on div "Urfa Natik TV TR 🌎 Region-free tur" at bounding box center [767, 480] width 94 height 112
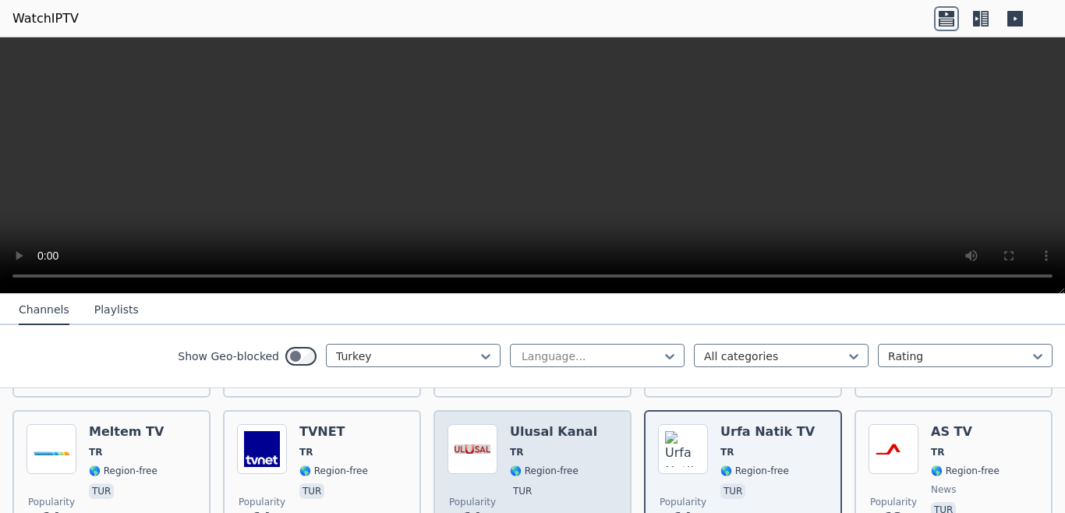
click at [571, 447] on div "Ulusal Kanal TR 🌎 Region-free tur" at bounding box center [553, 480] width 87 height 112
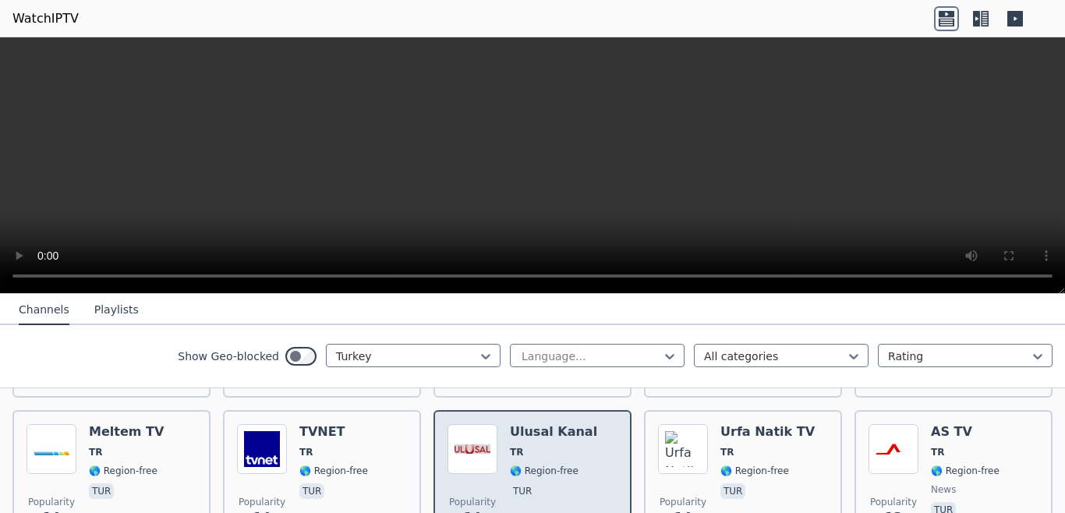
click at [571, 447] on div "Ulusal Kanal TR 🌎 Region-free tur" at bounding box center [553, 480] width 87 height 112
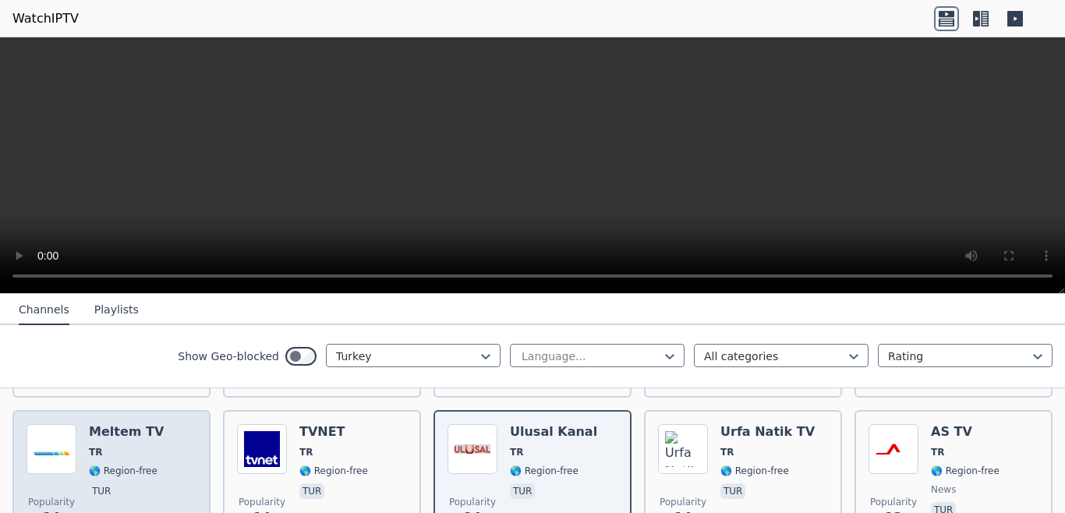
click at [150, 450] on div "Meltem TV TR 🌎 Region-free tur" at bounding box center [126, 480] width 75 height 112
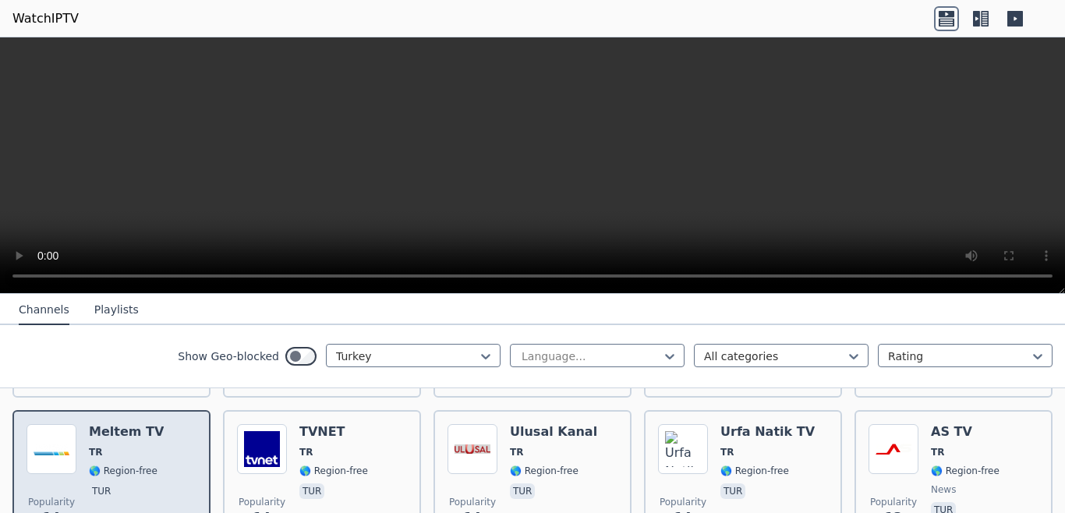
click at [150, 450] on div "Meltem TV TR 🌎 Region-free tur" at bounding box center [126, 480] width 75 height 112
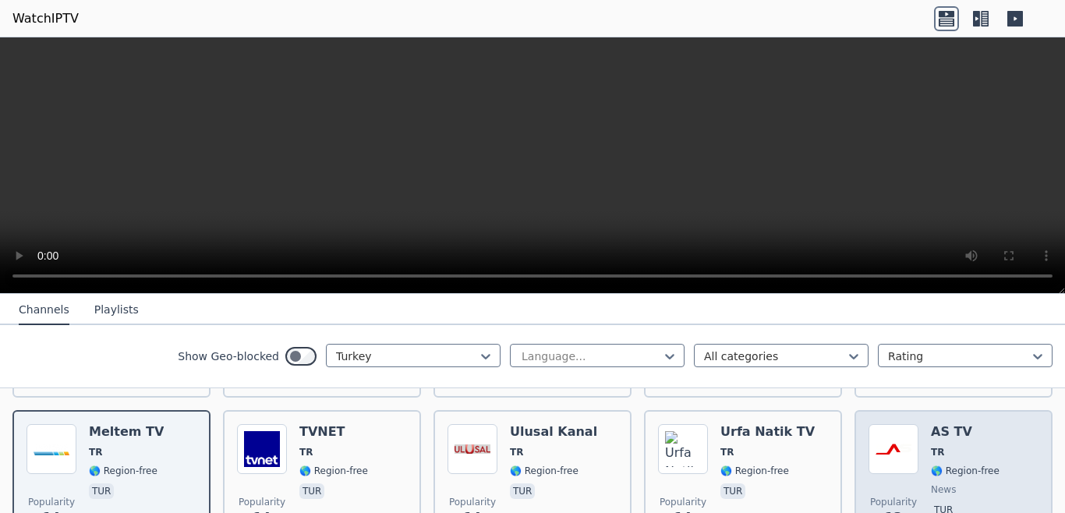
click at [974, 446] on div "AS TV TR 🌎 Region-free news tur" at bounding box center [965, 480] width 69 height 112
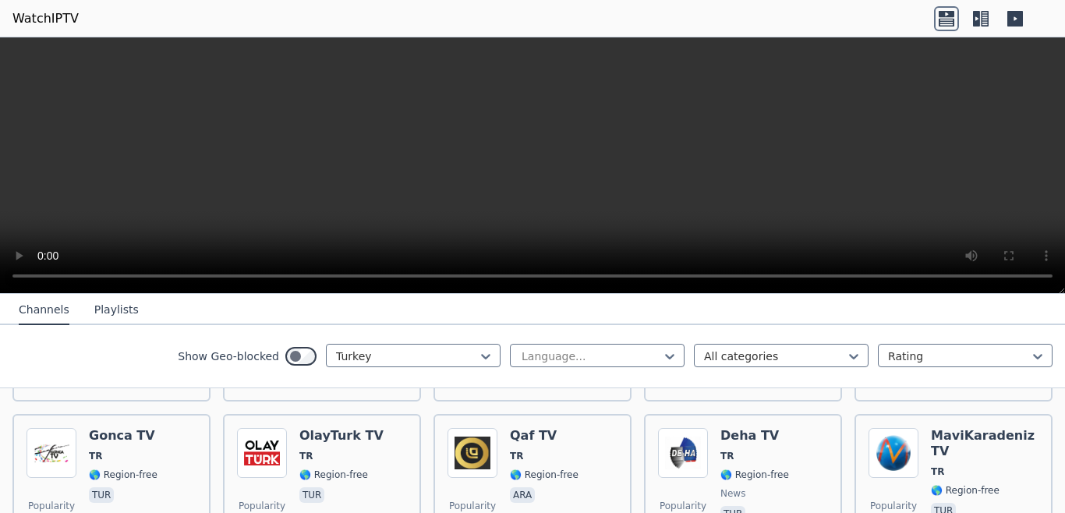
scroll to position [3064, 0]
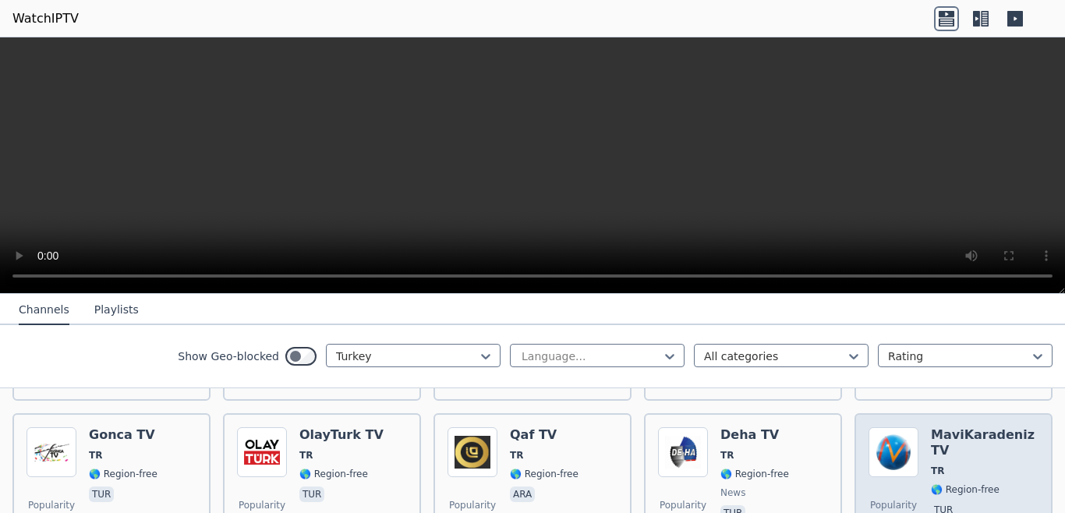
click at [935, 465] on span "TR" at bounding box center [985, 471] width 108 height 12
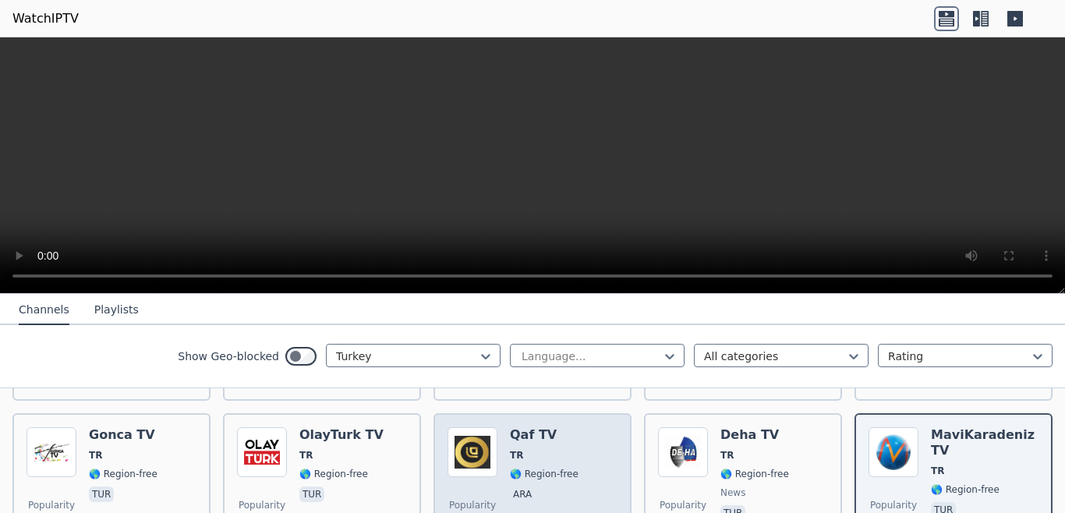
click at [541, 449] on span "TR" at bounding box center [544, 455] width 69 height 12
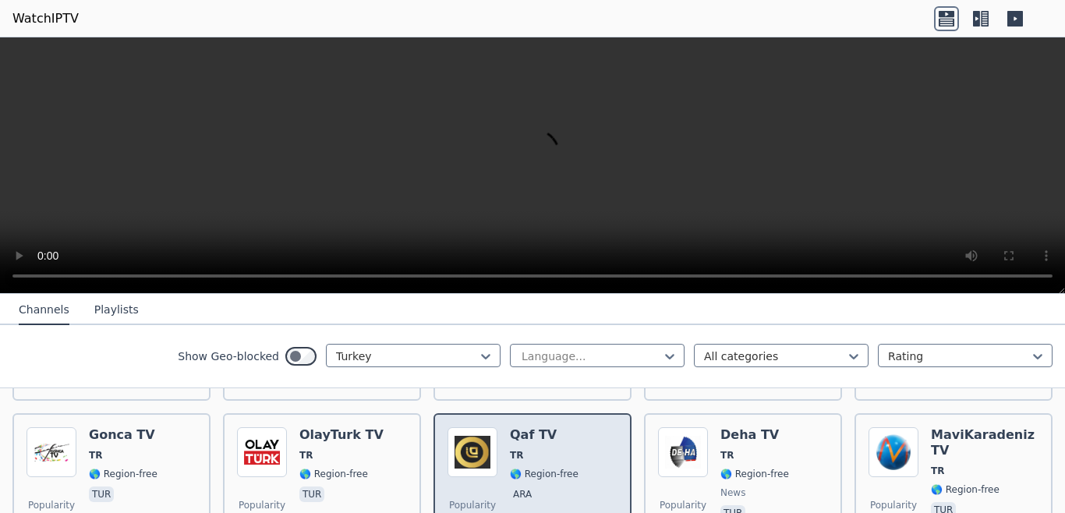
click at [541, 449] on span "TR" at bounding box center [544, 455] width 69 height 12
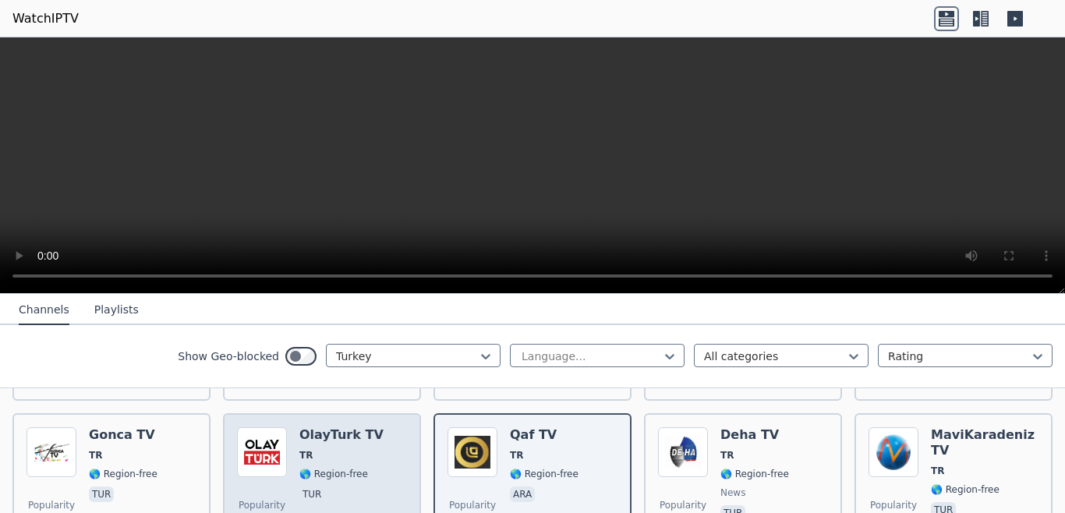
click at [342, 468] on span "🌎 Region-free" at bounding box center [333, 474] width 69 height 12
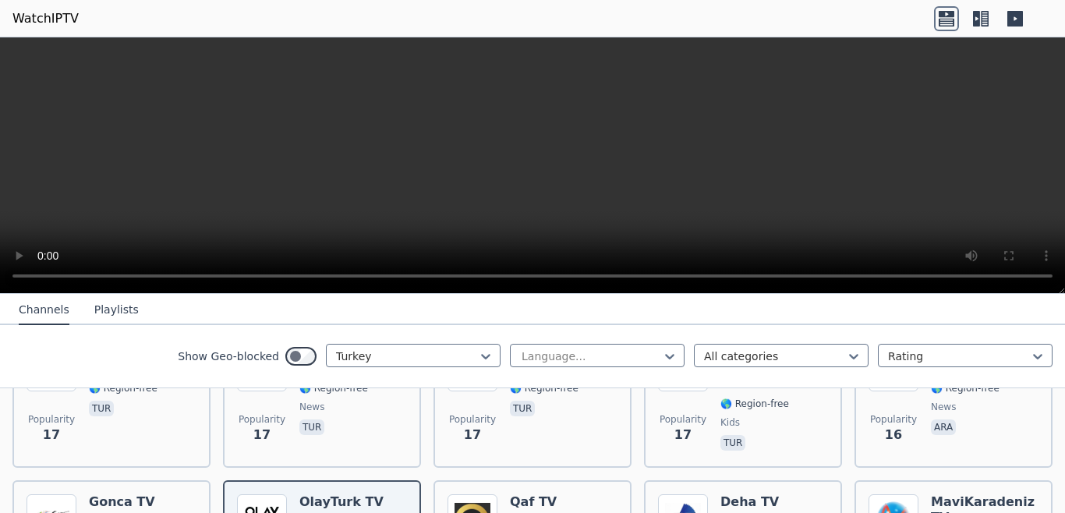
scroll to position [2974, 0]
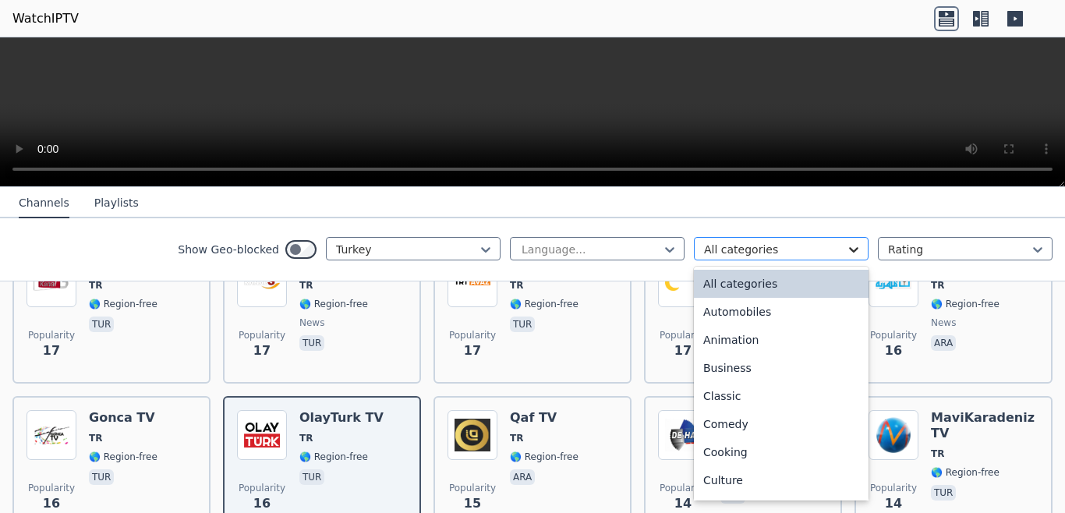
click at [849, 249] on icon at bounding box center [853, 249] width 9 height 5
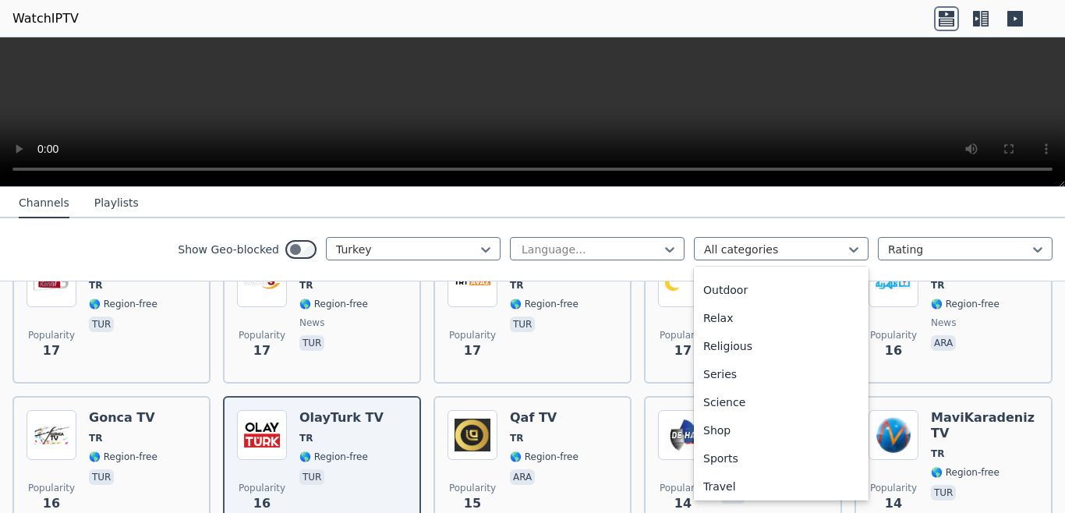
scroll to position [516, 0]
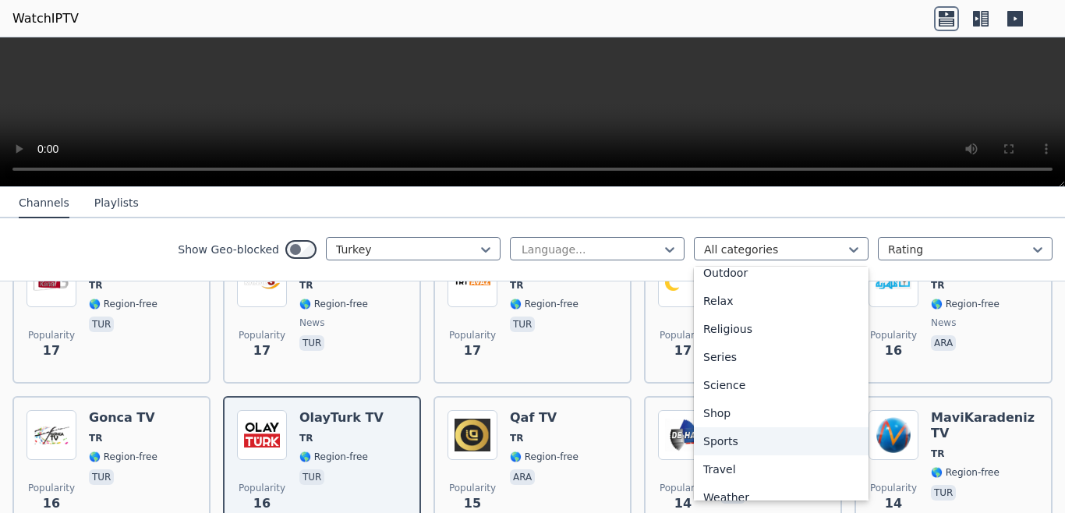
click at [754, 443] on div "Sports" at bounding box center [781, 441] width 175 height 28
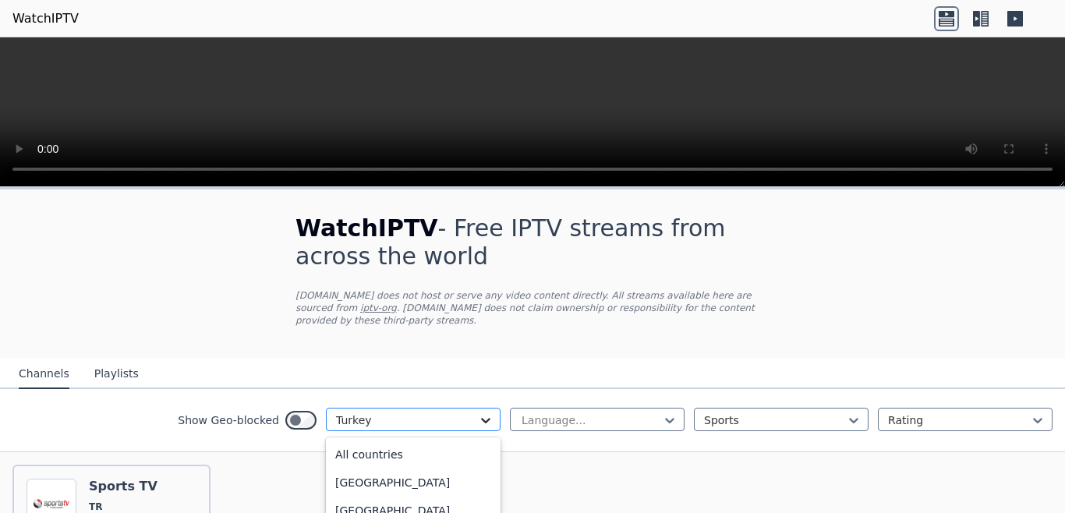
click at [478, 412] on icon at bounding box center [486, 420] width 16 height 16
click at [432, 440] on div "All countries" at bounding box center [413, 454] width 175 height 28
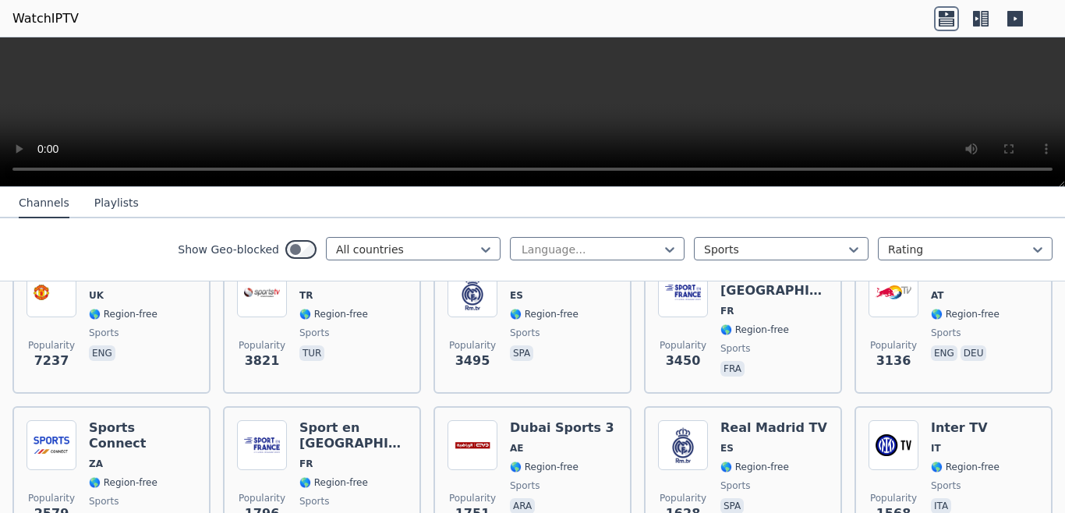
scroll to position [131, 0]
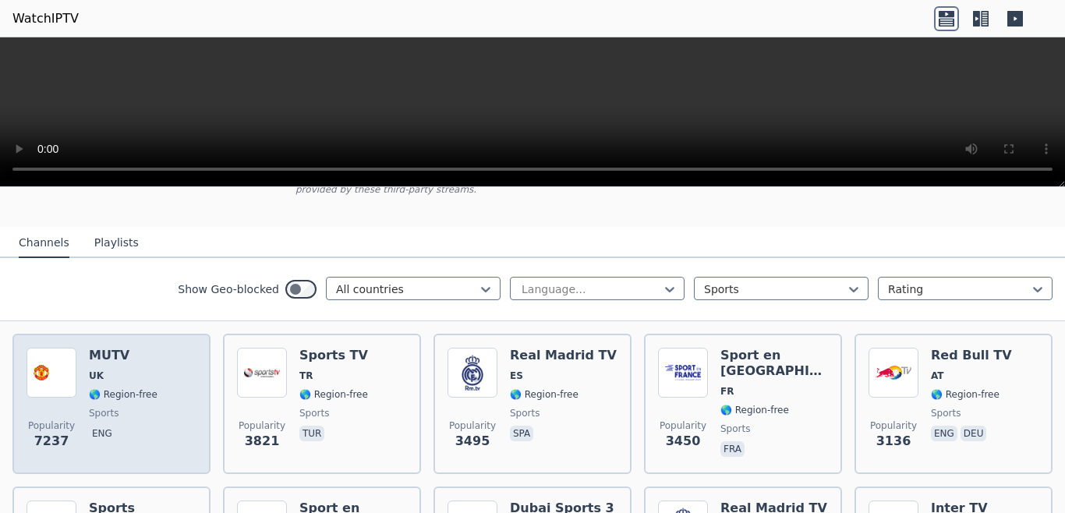
click at [141, 388] on span "🌎 Region-free" at bounding box center [123, 394] width 69 height 12
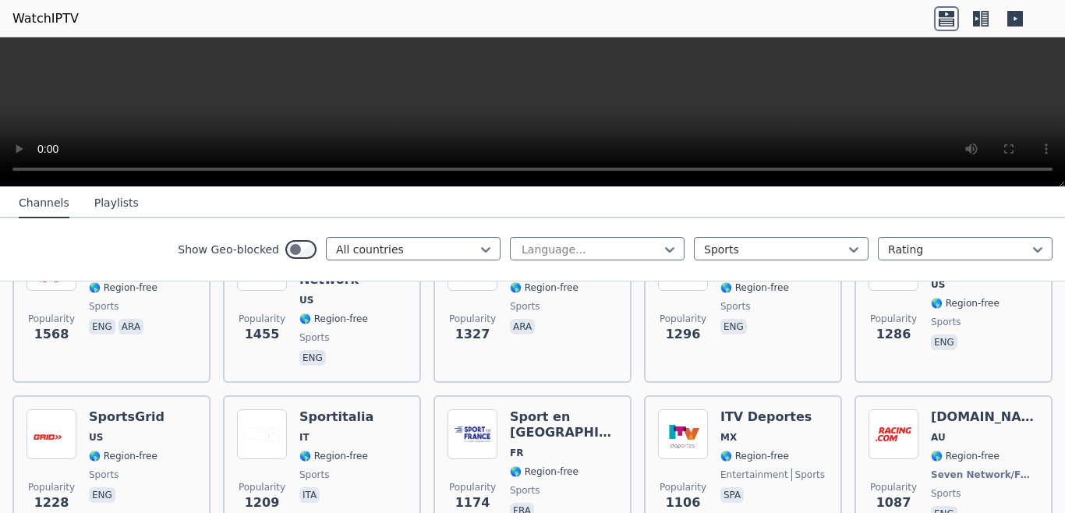
scroll to position [574, 0]
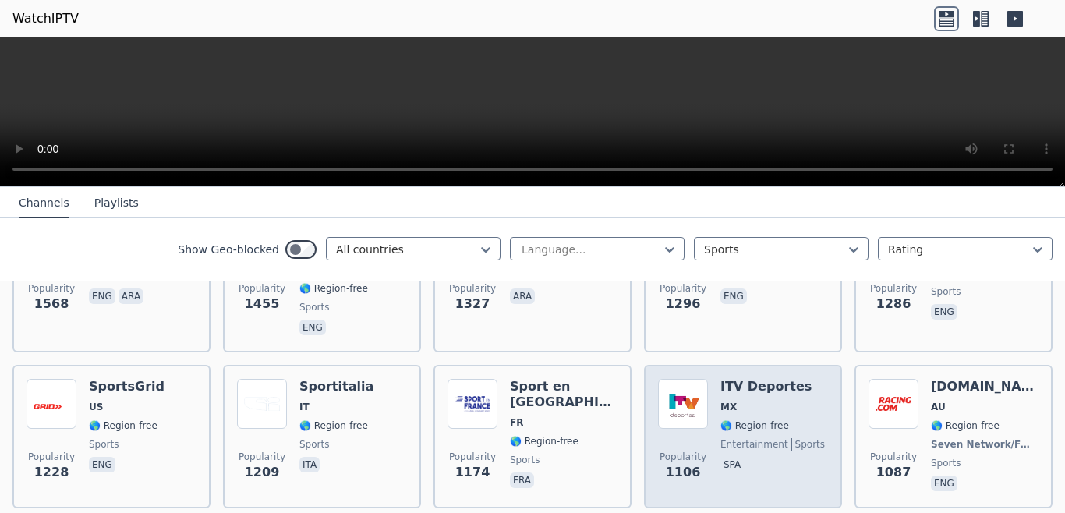
click at [758, 365] on div "Popularity 1106 ITV Deportes MX 🌎 Region-free entertainment sports spa" at bounding box center [743, 436] width 198 height 143
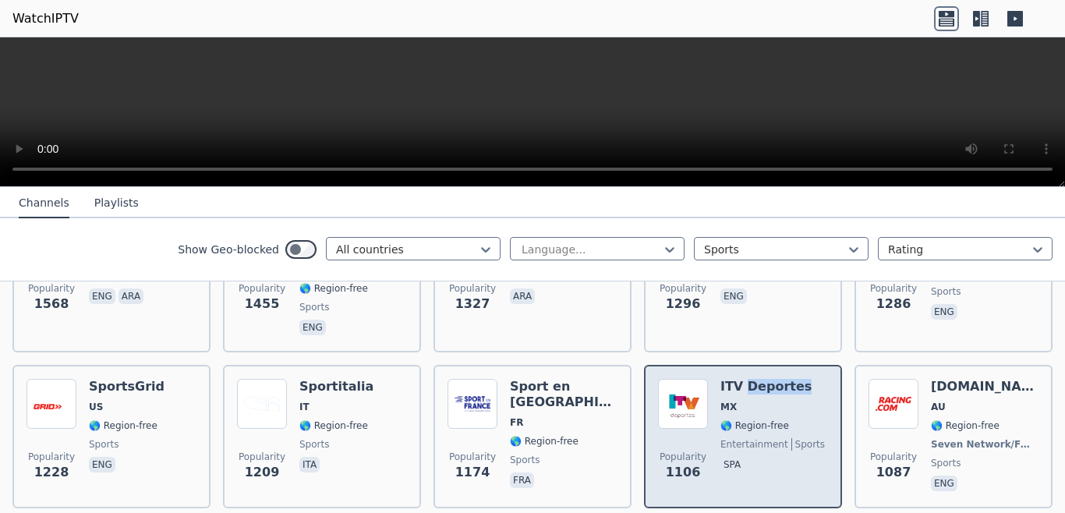
click at [758, 365] on div "Popularity 1106 ITV Deportes MX 🌎 Region-free entertainment sports spa" at bounding box center [743, 436] width 198 height 143
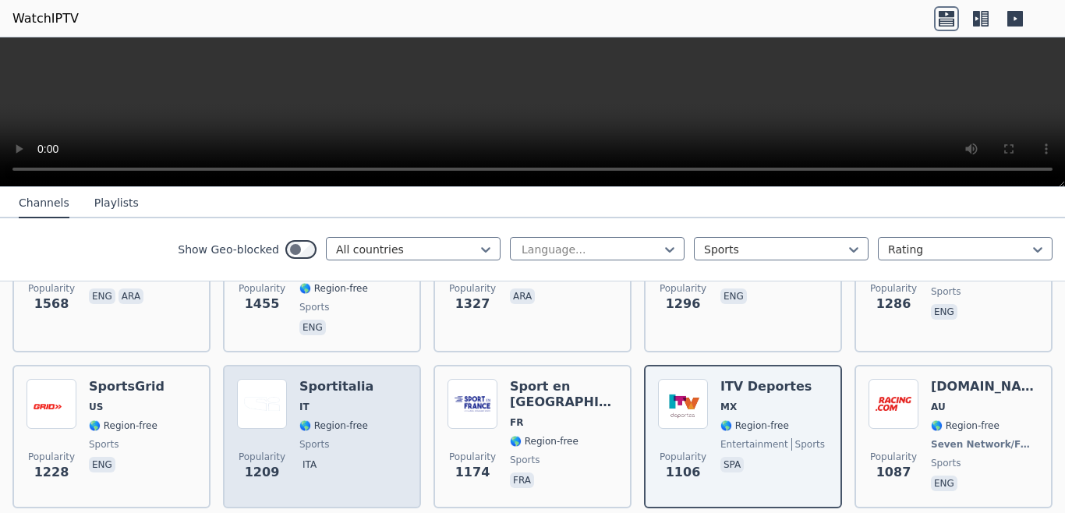
click at [337, 423] on div "Sportitalia IT 🌎 Region-free sports ita" at bounding box center [336, 436] width 74 height 115
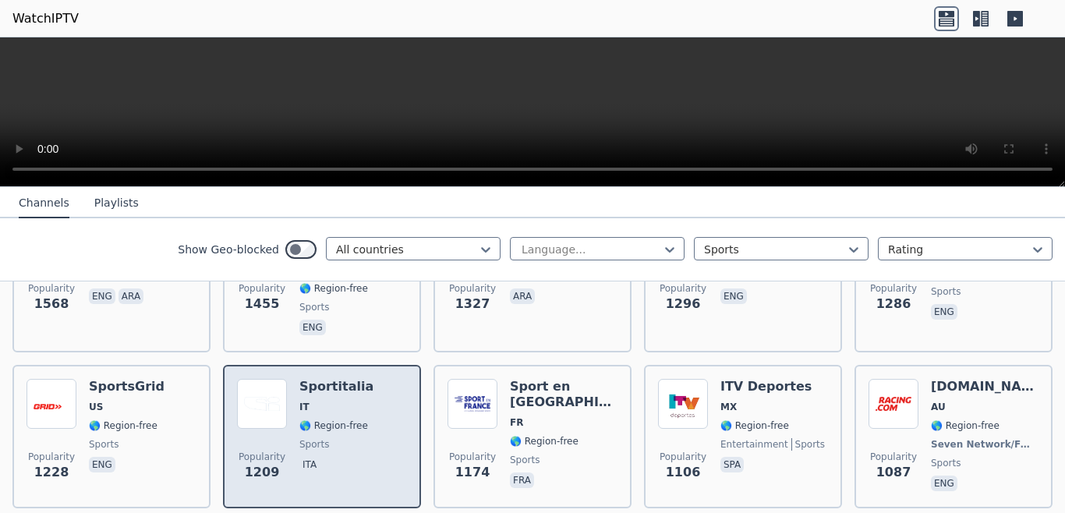
click at [337, 423] on div "Sportitalia IT 🌎 Region-free sports ita" at bounding box center [336, 436] width 74 height 115
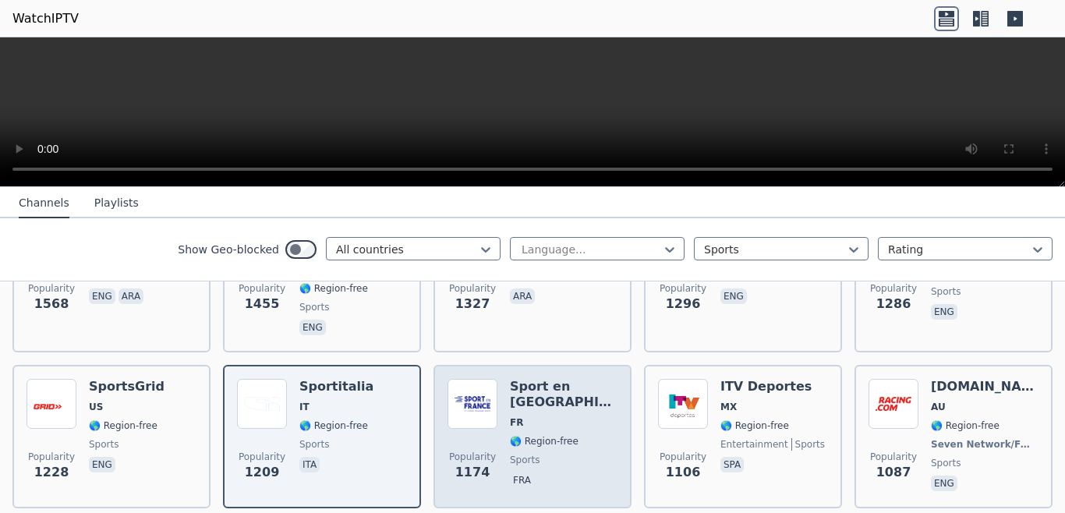
click at [554, 385] on div "Sport en [GEOGRAPHIC_DATA] FR 🌎 Region-free sports fra" at bounding box center [564, 436] width 108 height 115
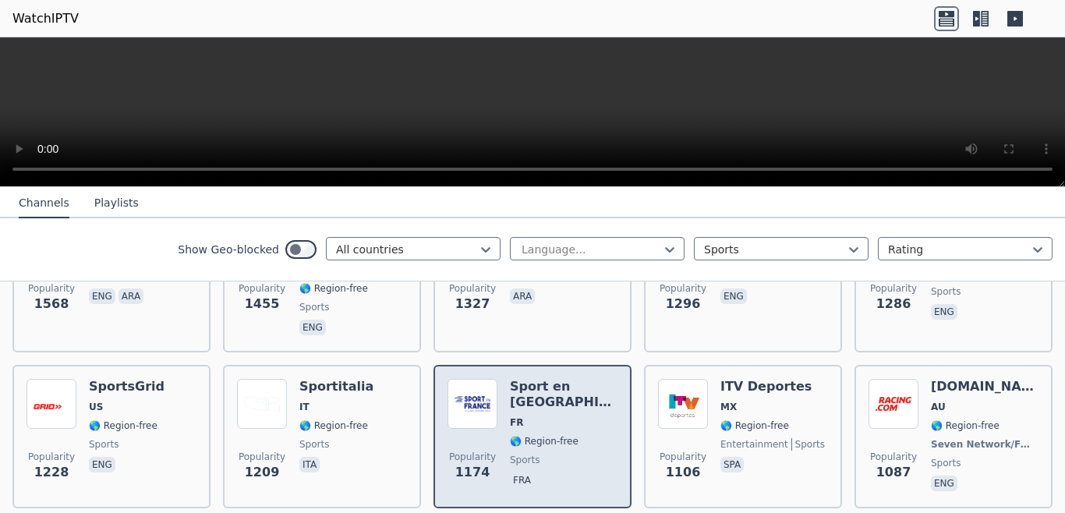
click at [554, 385] on div "Sport en [GEOGRAPHIC_DATA] FR 🌎 Region-free sports fra" at bounding box center [564, 436] width 108 height 115
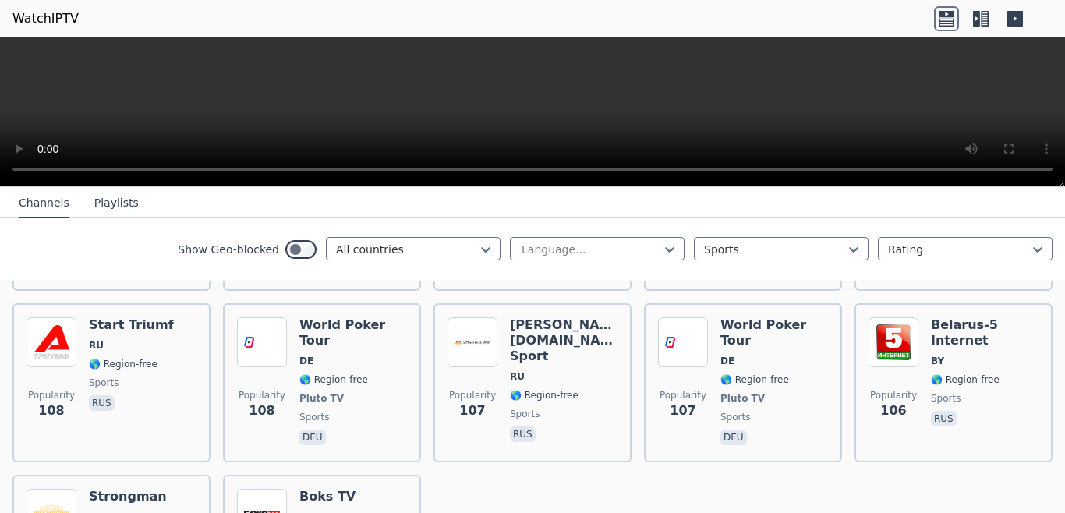
scroll to position [3453, 0]
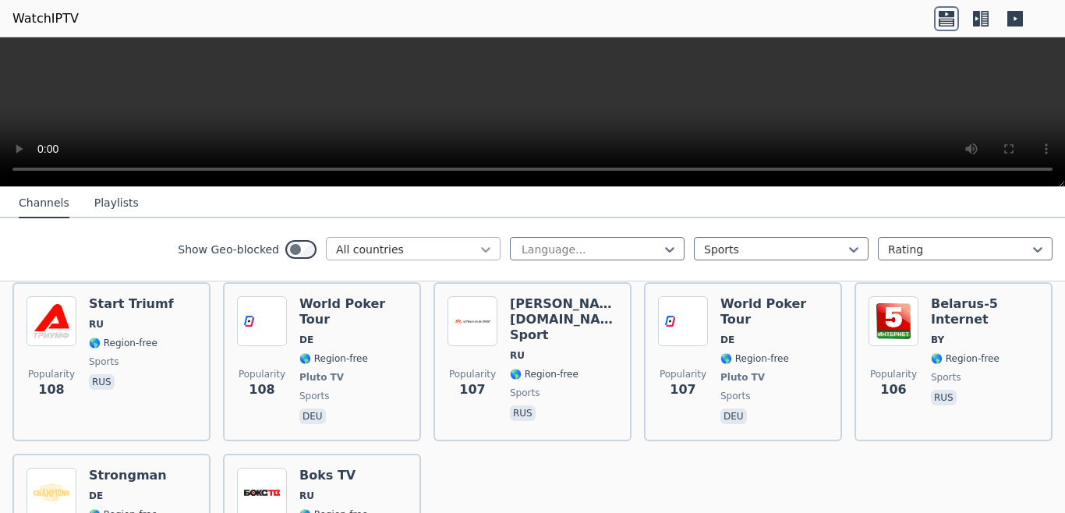
click at [478, 247] on icon at bounding box center [486, 250] width 16 height 16
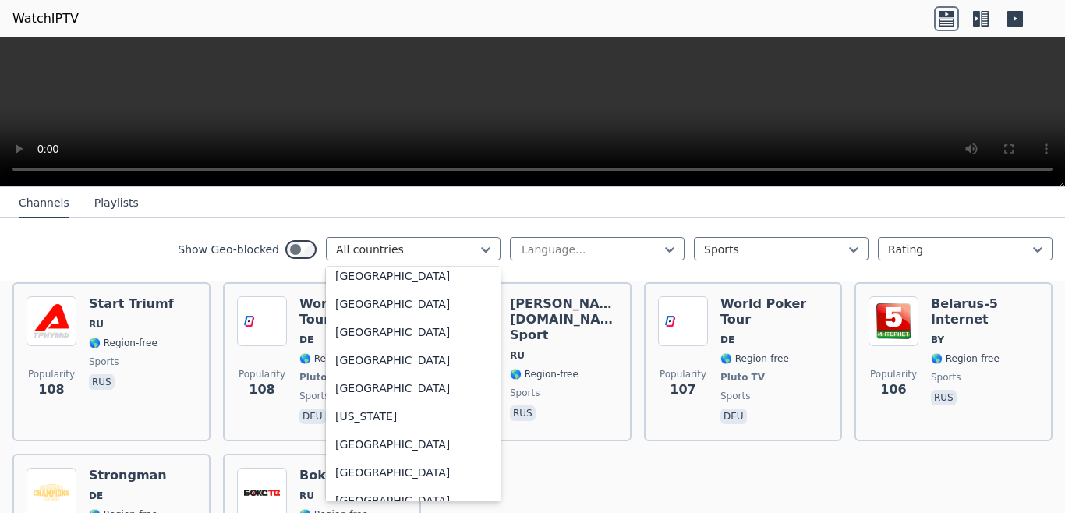
scroll to position [4137, 0]
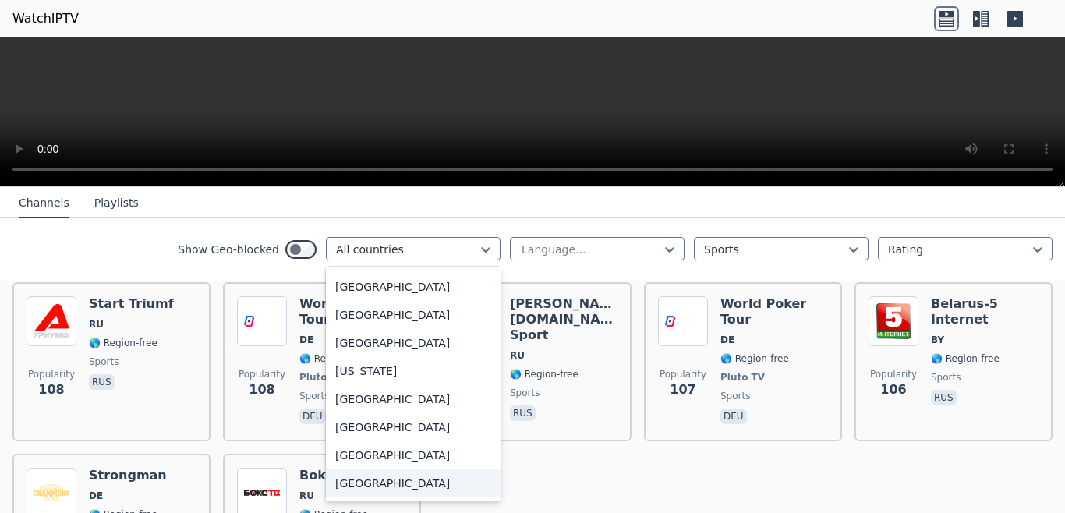
click at [384, 486] on div "[GEOGRAPHIC_DATA]" at bounding box center [413, 483] width 175 height 28
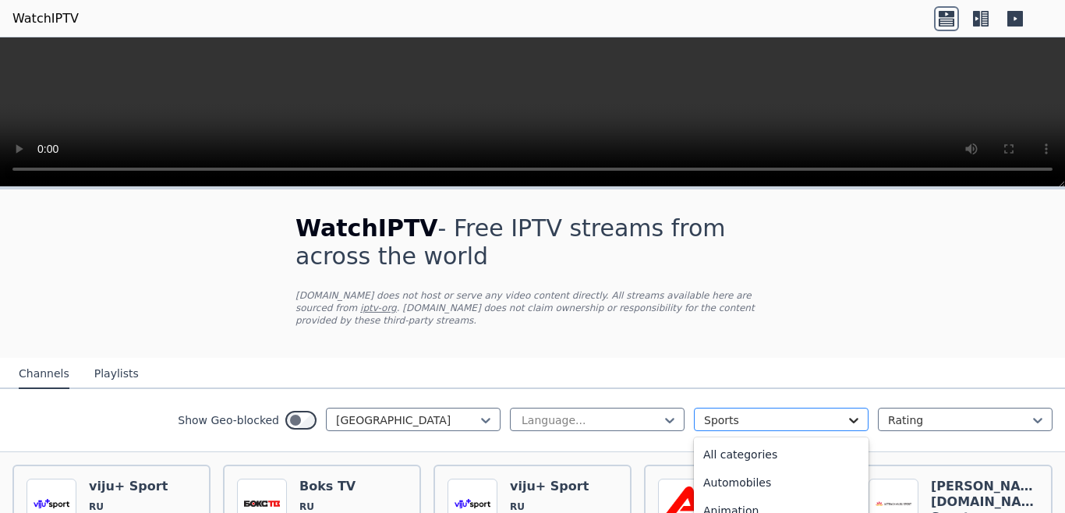
click at [846, 412] on icon at bounding box center [854, 420] width 16 height 16
click at [744, 443] on div "All categories" at bounding box center [781, 454] width 175 height 28
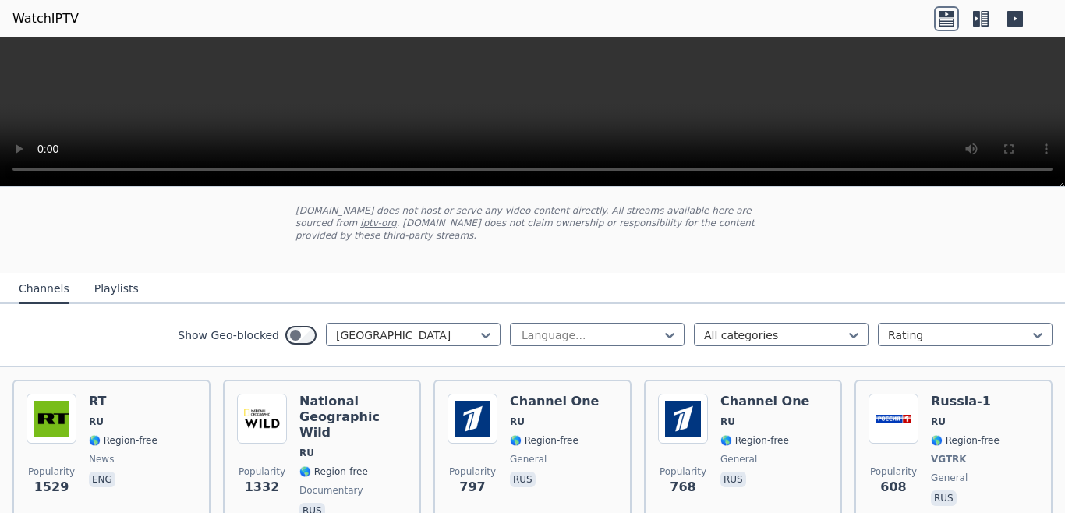
scroll to position [148, 0]
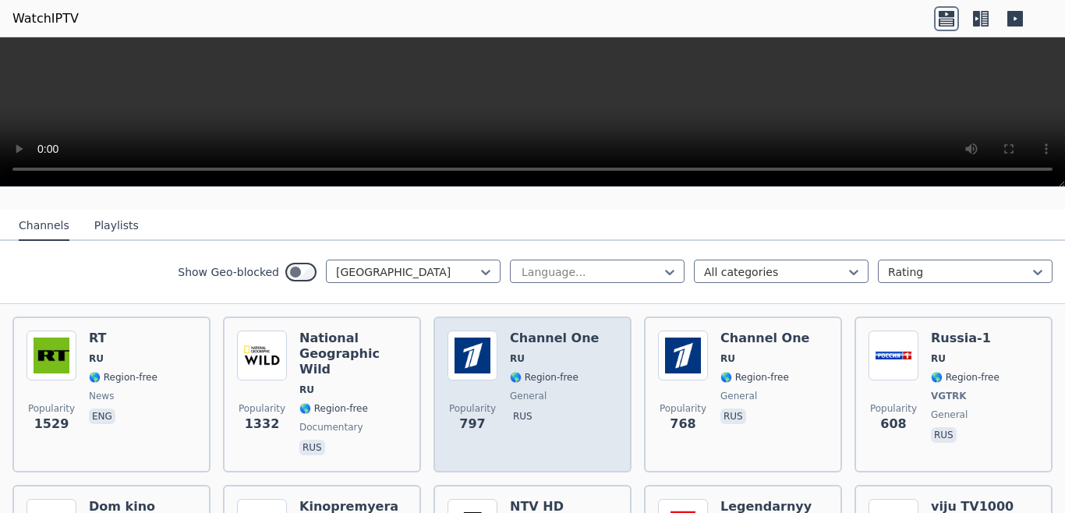
click at [560, 353] on div "Channel One RU 🌎 Region-free general rus" at bounding box center [554, 394] width 89 height 128
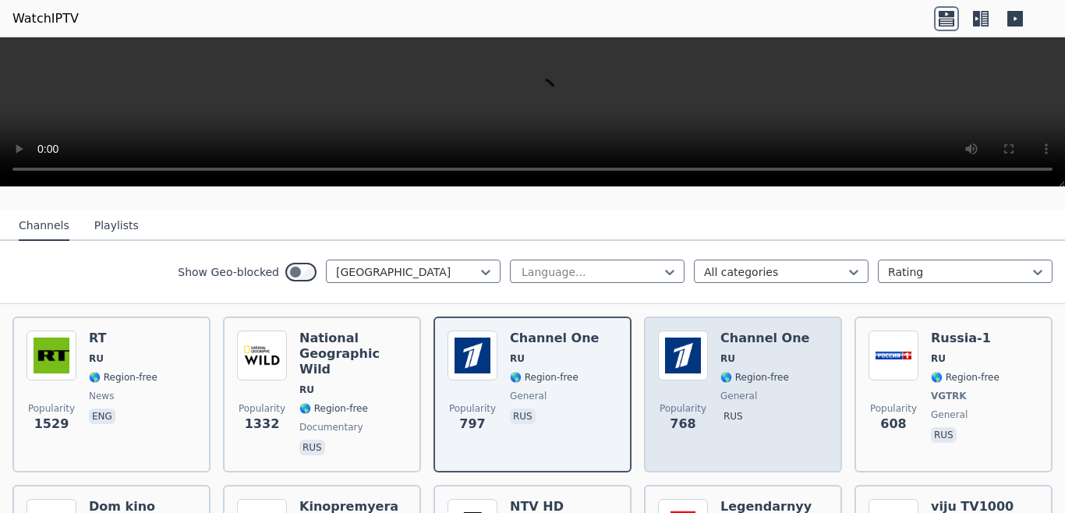
click at [720, 371] on span "🌎 Region-free" at bounding box center [754, 377] width 69 height 12
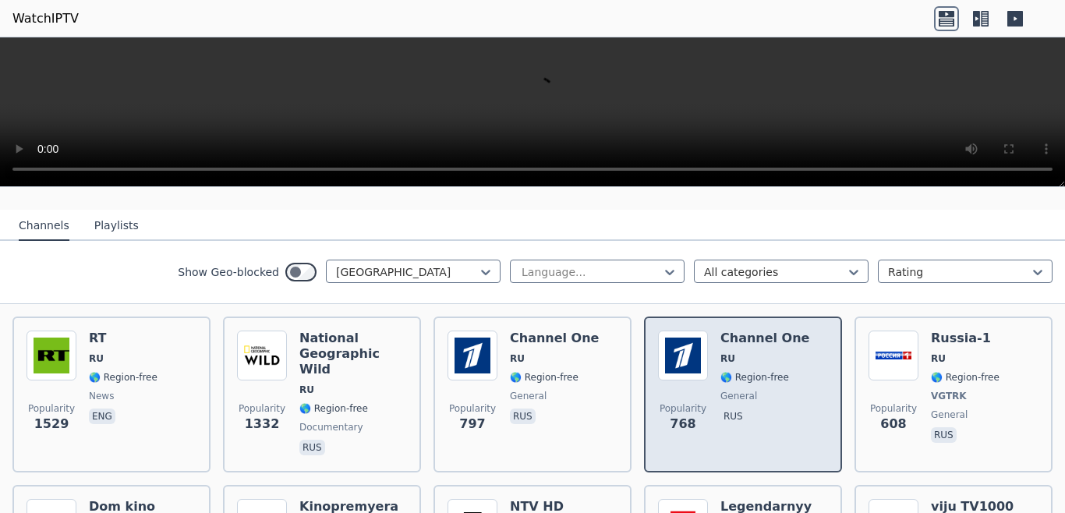
click at [720, 371] on span "🌎 Region-free" at bounding box center [754, 377] width 69 height 12
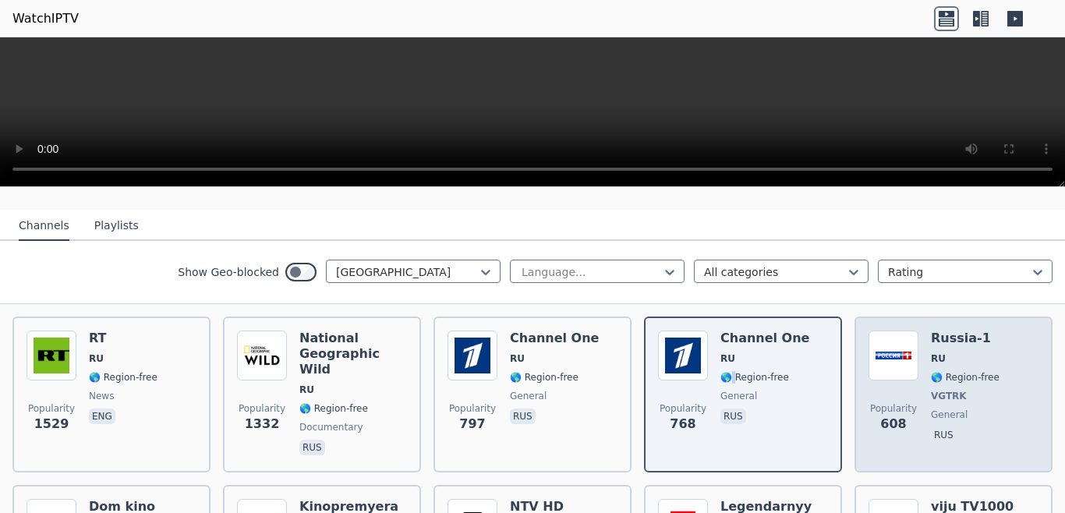
click at [889, 359] on img at bounding box center [893, 355] width 50 height 50
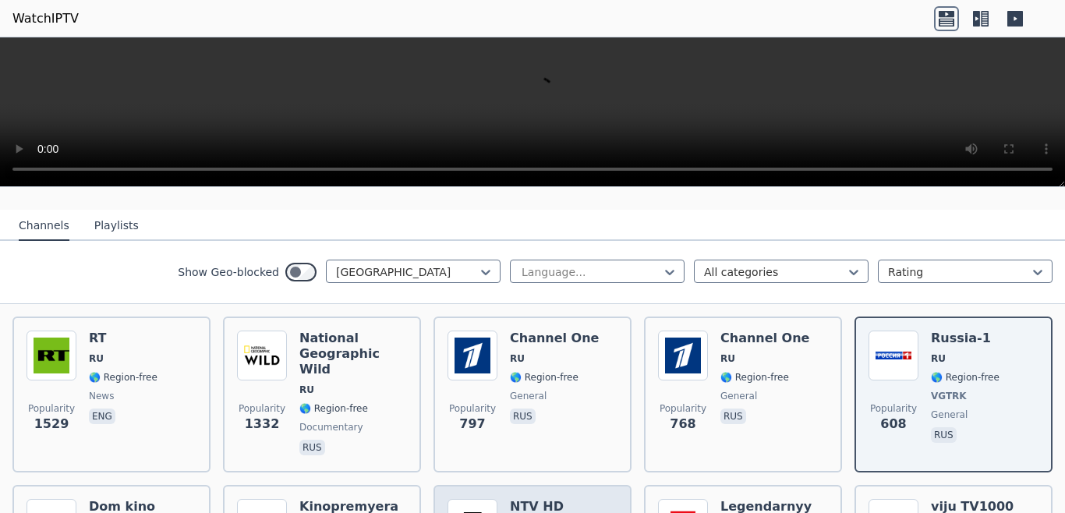
click at [555, 499] on h6 "NTV HD" at bounding box center [544, 507] width 69 height 16
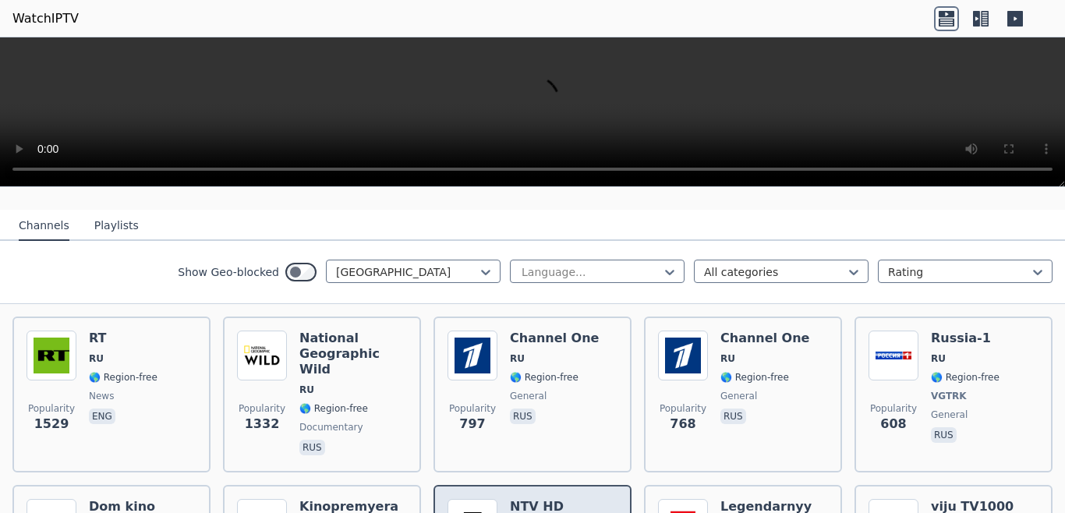
click at [555, 499] on h6 "NTV HD" at bounding box center [544, 507] width 69 height 16
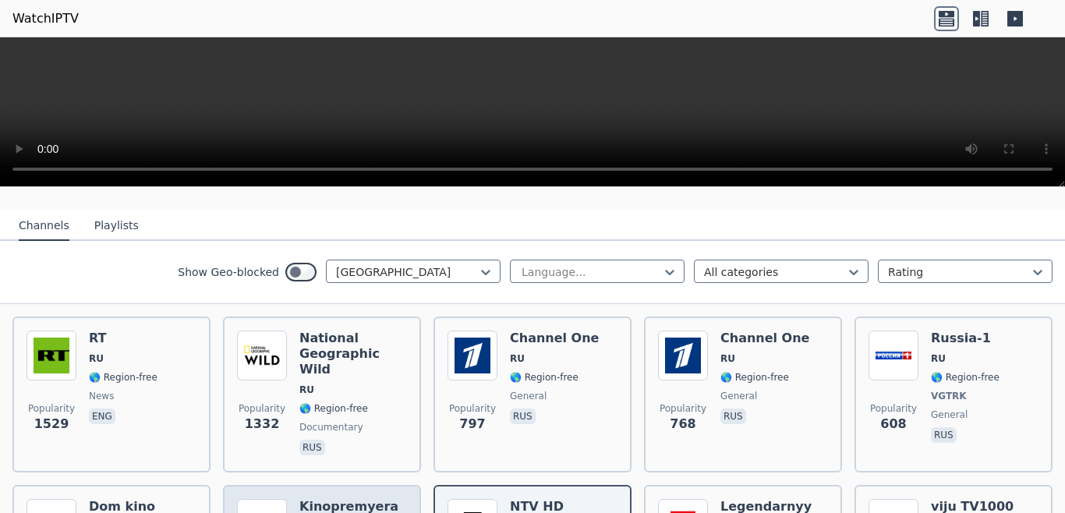
click at [376, 499] on h6 "Kinopremyera HD" at bounding box center [353, 514] width 108 height 31
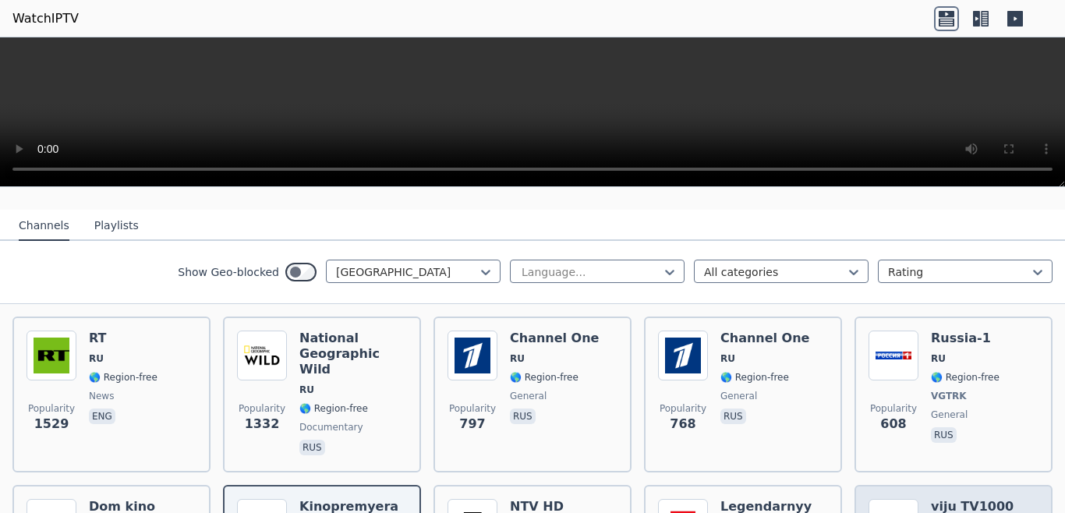
click at [971, 499] on h6 "viju TV1000 action" at bounding box center [985, 514] width 108 height 31
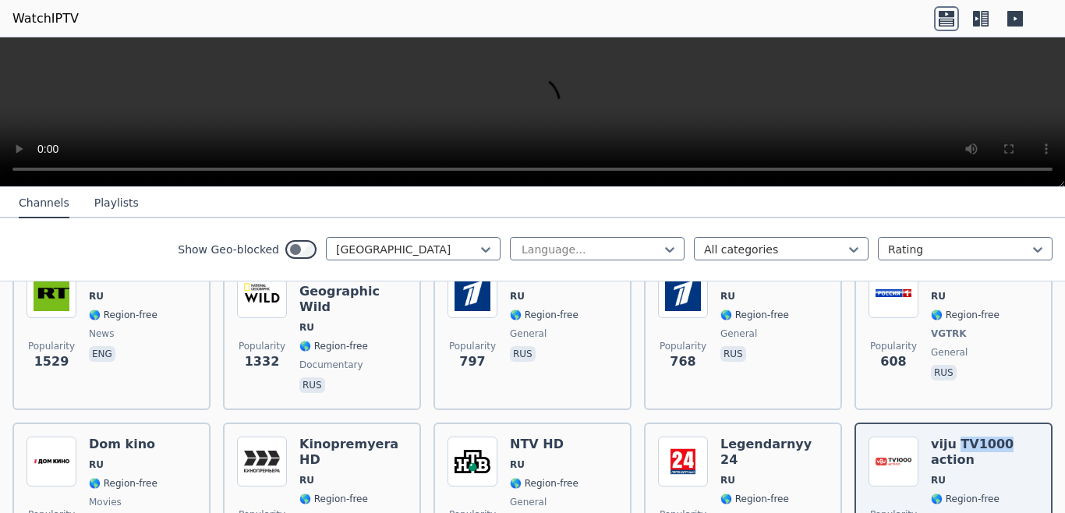
scroll to position [337, 0]
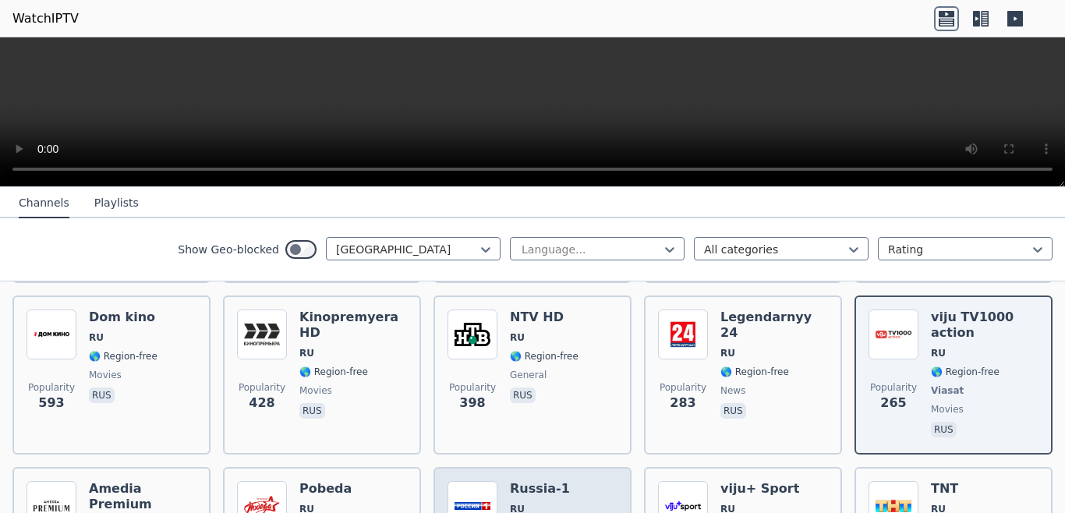
click at [549, 481] on h6 "Russia-1" at bounding box center [544, 489] width 69 height 16
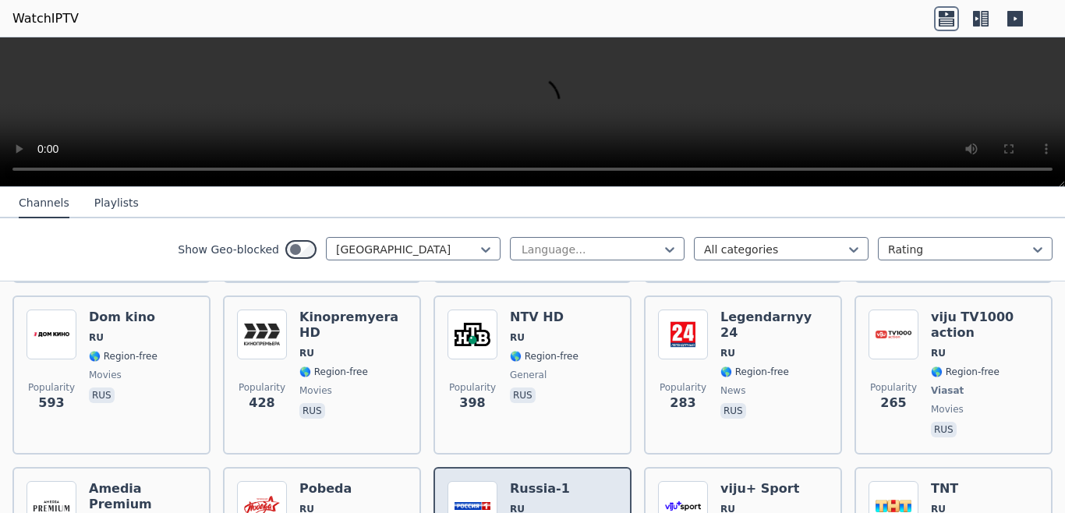
click at [549, 481] on h6 "Russia-1" at bounding box center [544, 489] width 69 height 16
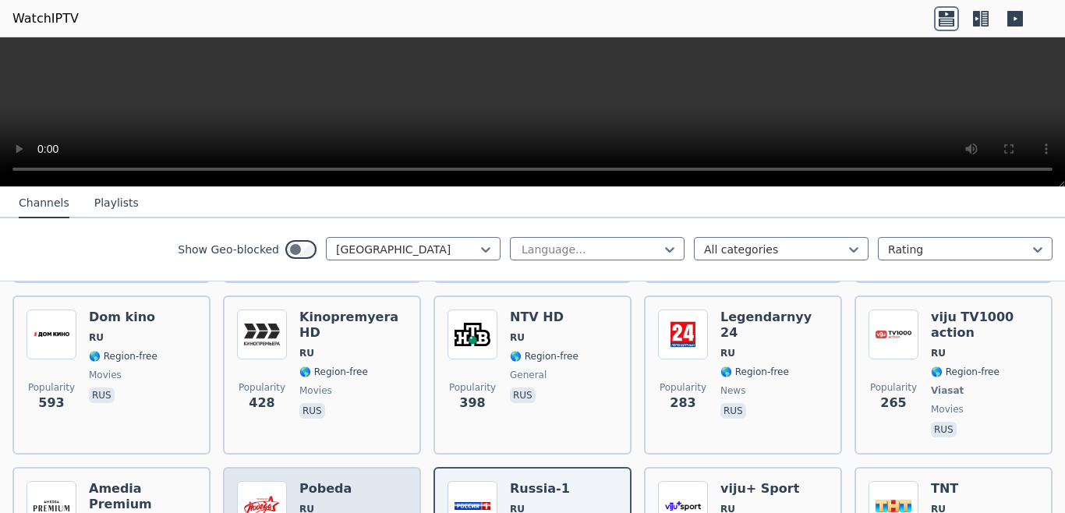
click at [352, 503] on span "RU" at bounding box center [333, 509] width 69 height 12
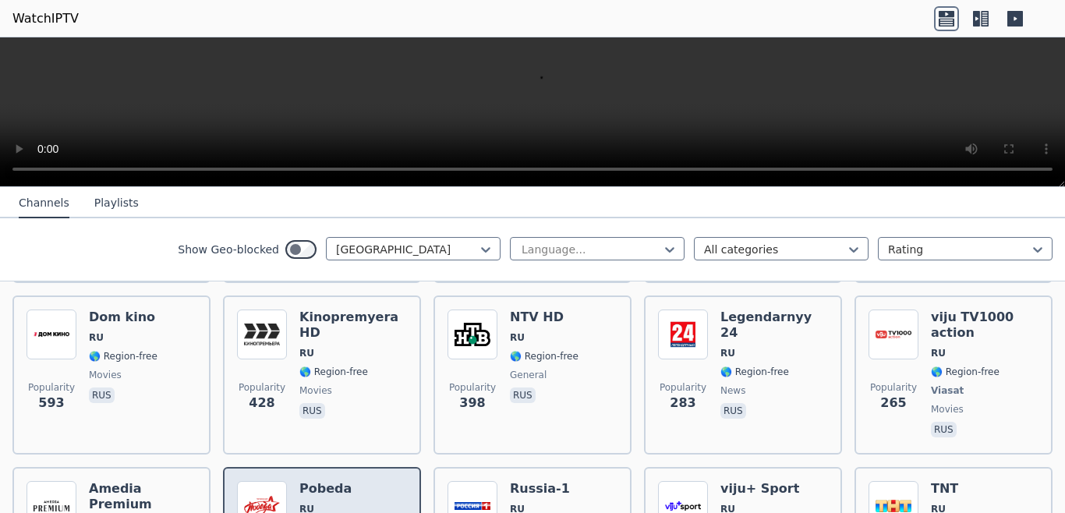
click at [352, 503] on span "RU" at bounding box center [333, 509] width 69 height 12
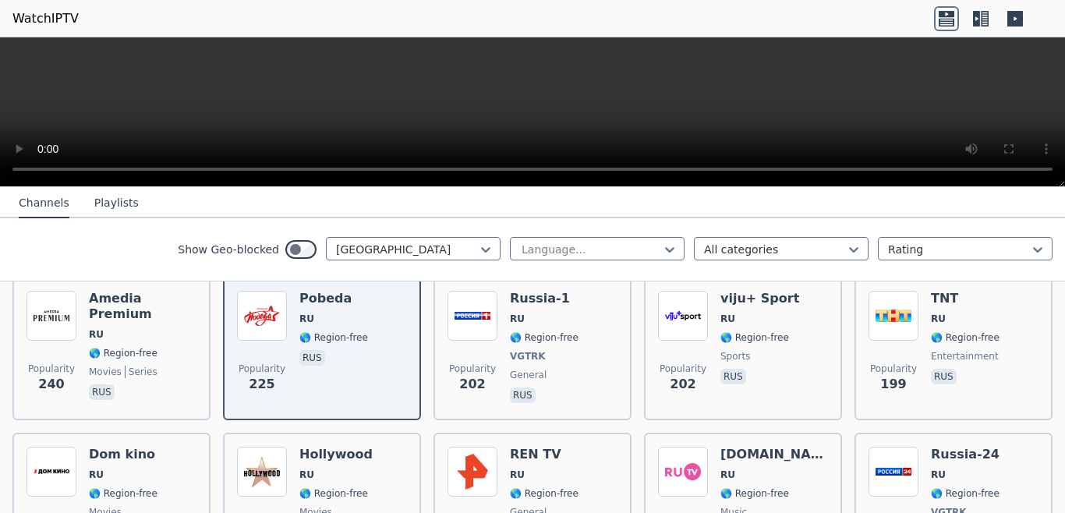
scroll to position [548, 0]
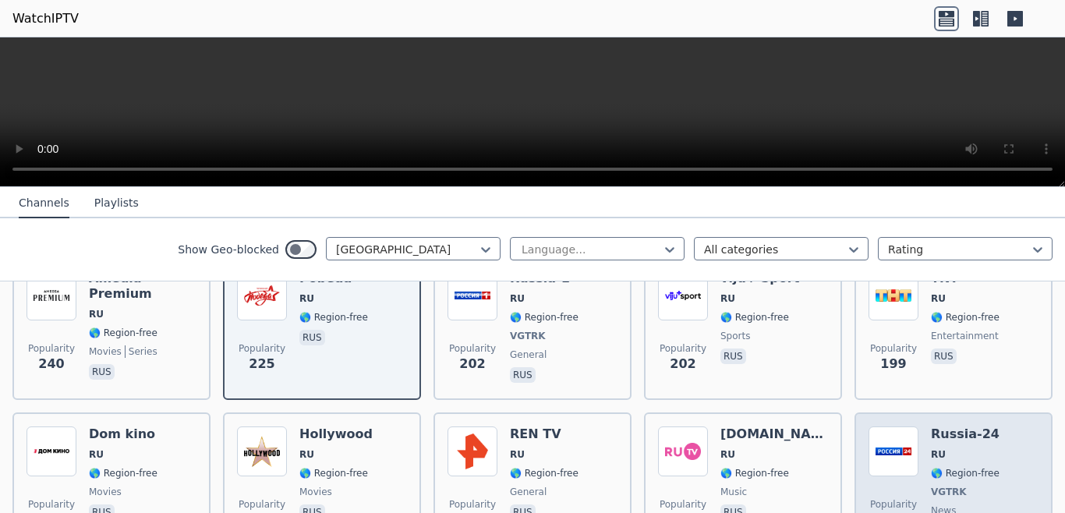
click at [971, 448] on span "RU" at bounding box center [965, 454] width 69 height 12
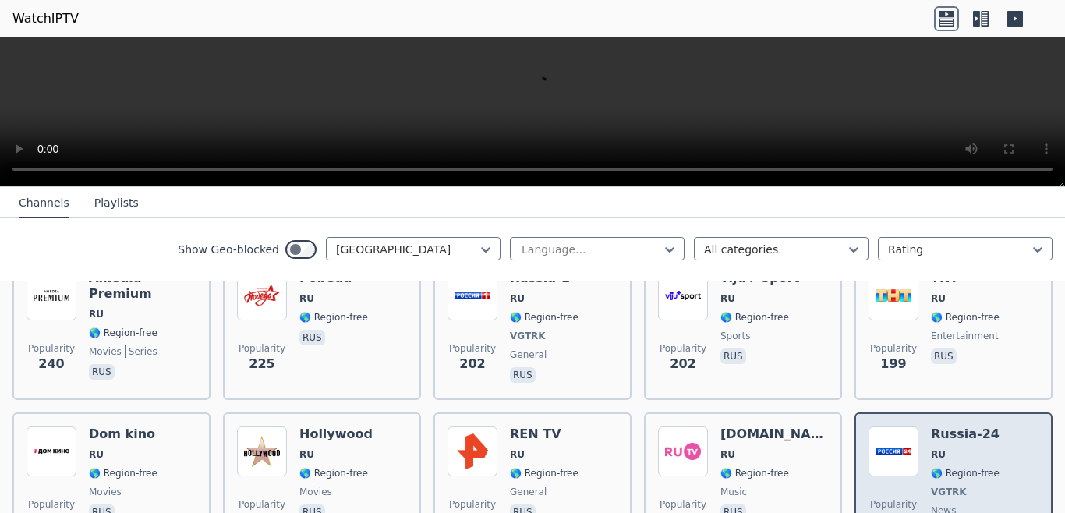
click at [971, 448] on span "RU" at bounding box center [965, 454] width 69 height 12
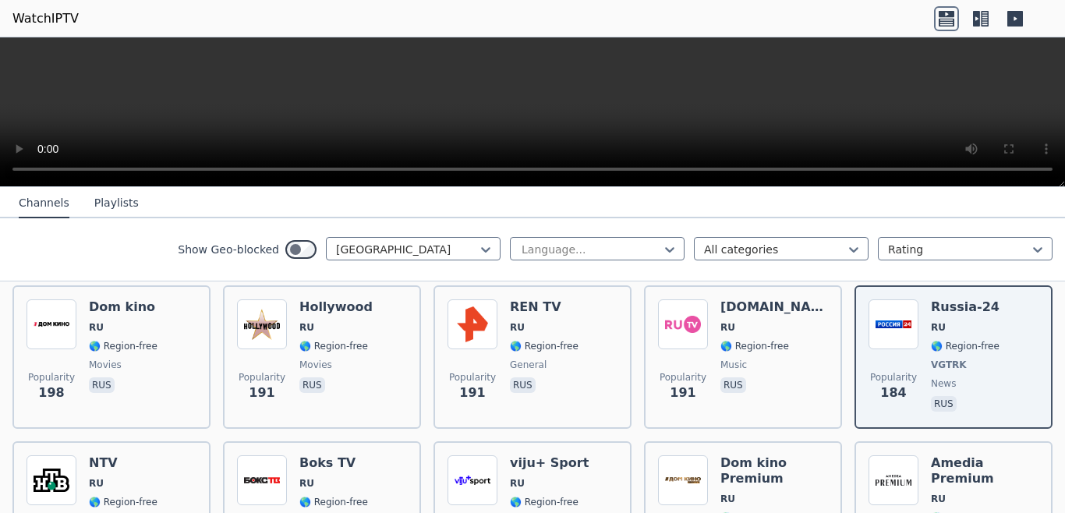
scroll to position [696, 0]
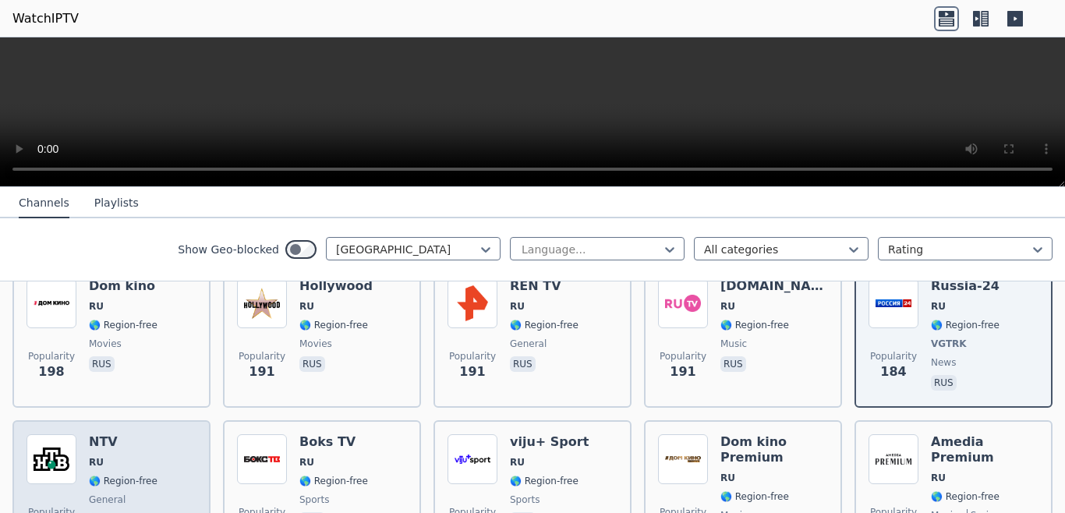
click at [127, 493] on span "general" at bounding box center [123, 499] width 69 height 12
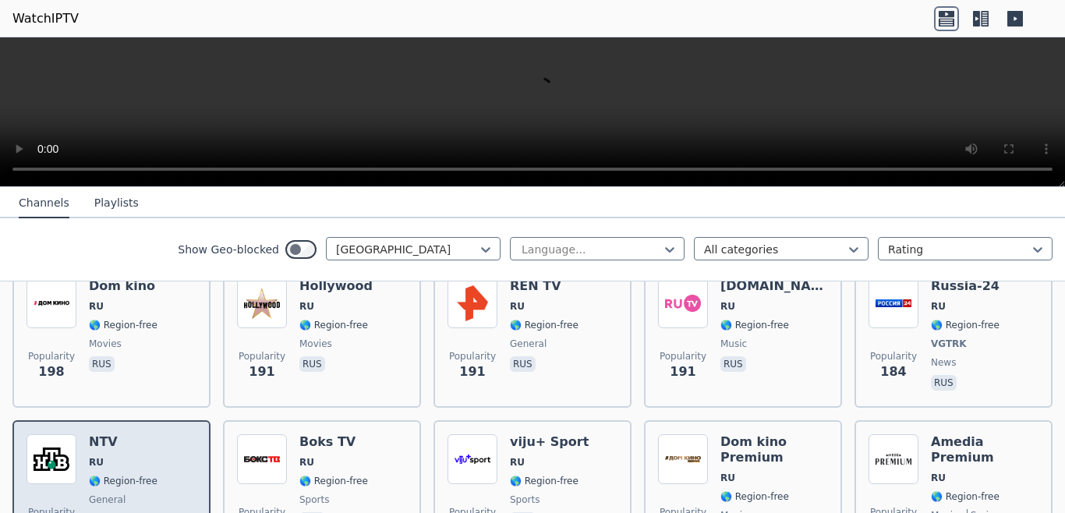
click at [127, 493] on span "general" at bounding box center [123, 499] width 69 height 12
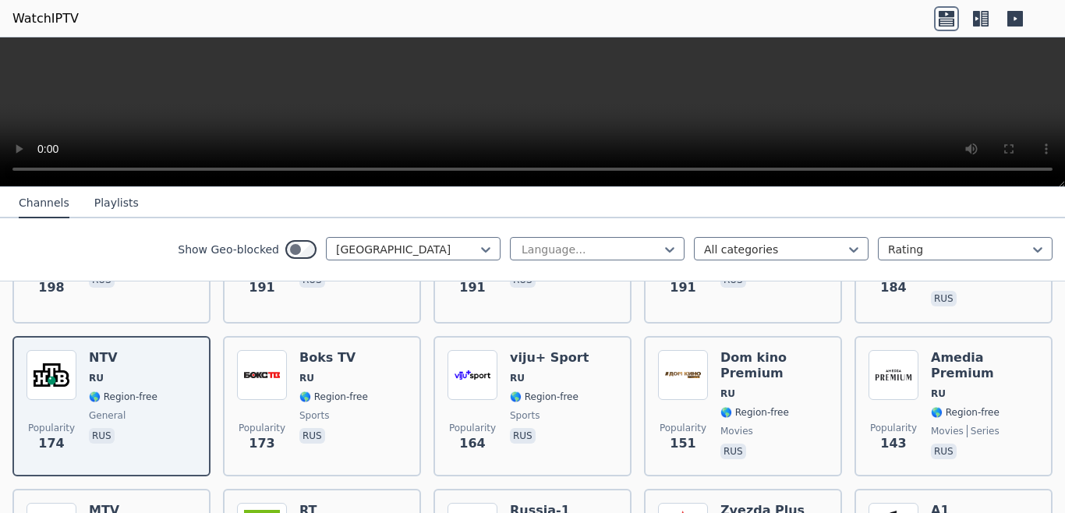
scroll to position [822, 0]
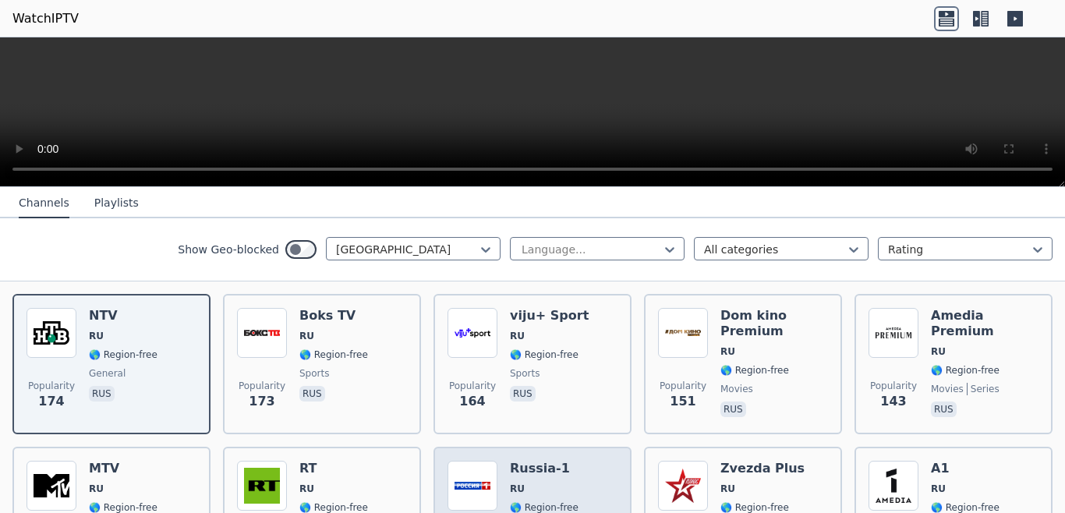
click at [556, 501] on span "🌎 Region-free" at bounding box center [544, 507] width 69 height 12
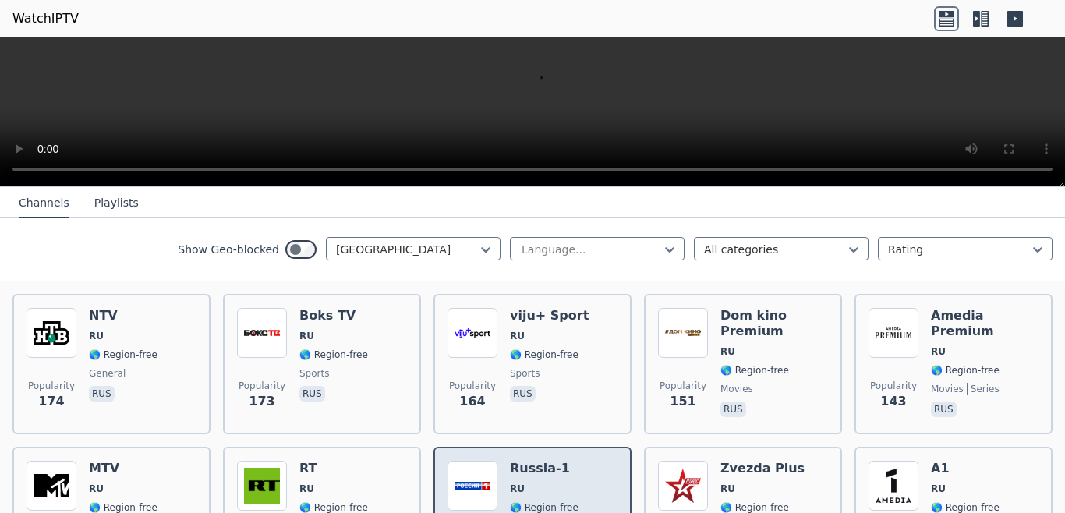
click at [556, 501] on span "🌎 Region-free" at bounding box center [544, 507] width 69 height 12
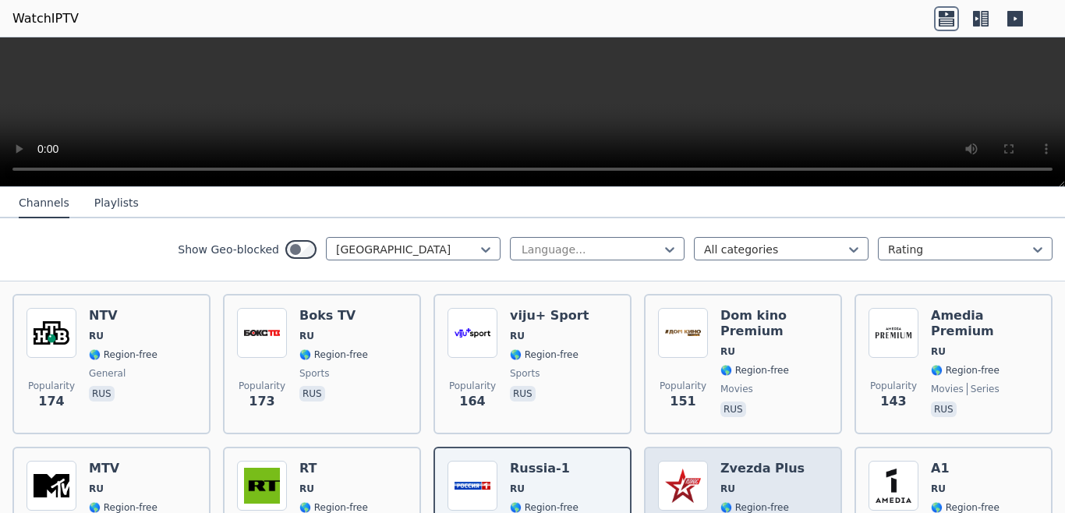
click at [750, 482] on span "RU" at bounding box center [762, 488] width 84 height 12
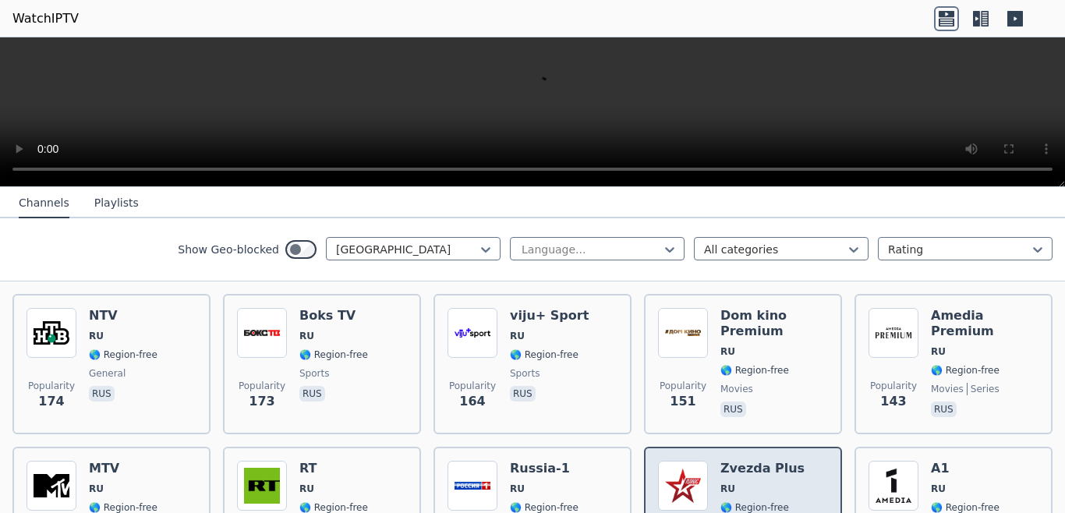
click at [750, 482] on span "RU" at bounding box center [762, 488] width 84 height 12
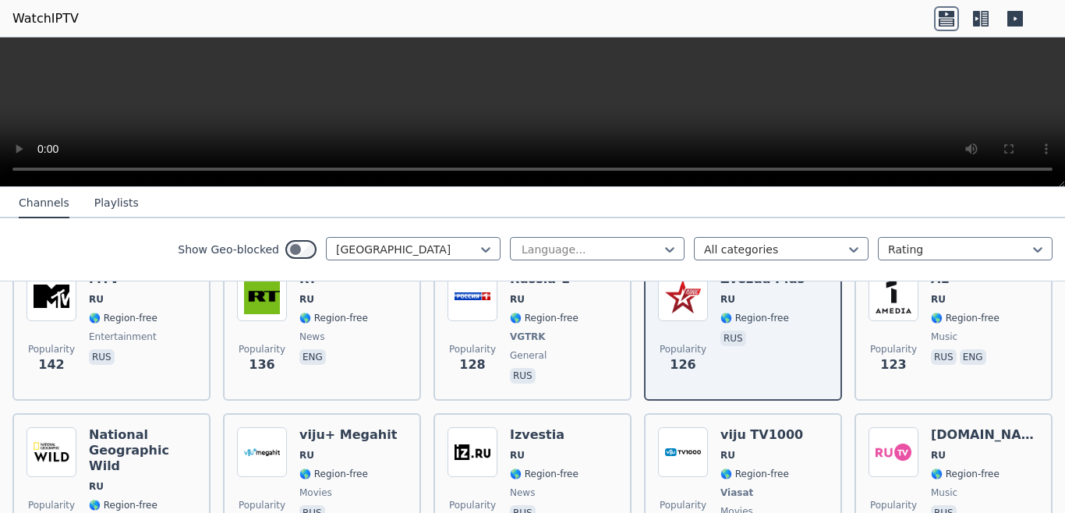
scroll to position [1181, 0]
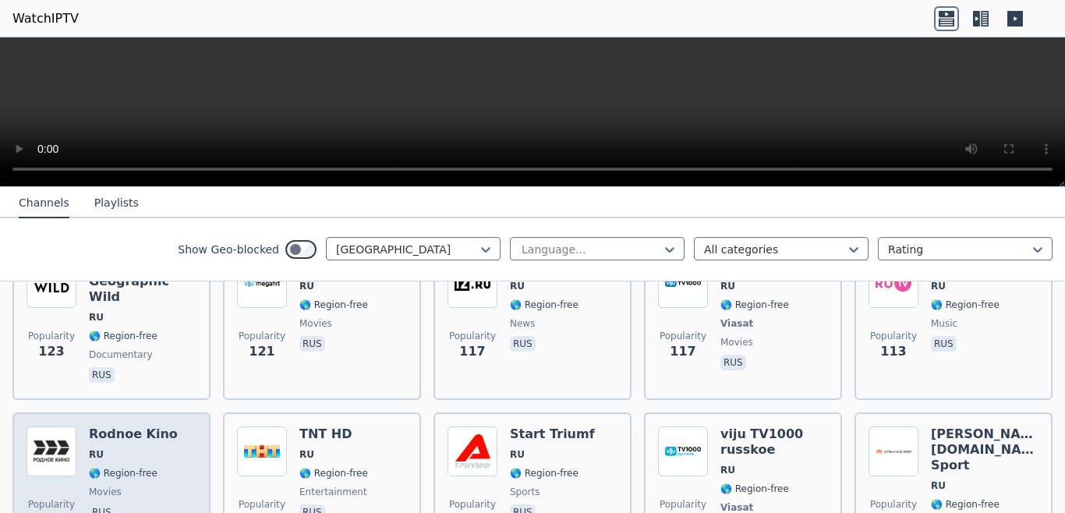
click at [157, 426] on div "Rodnoe Kino RU 🌎 Region-free movies rus" at bounding box center [133, 491] width 89 height 131
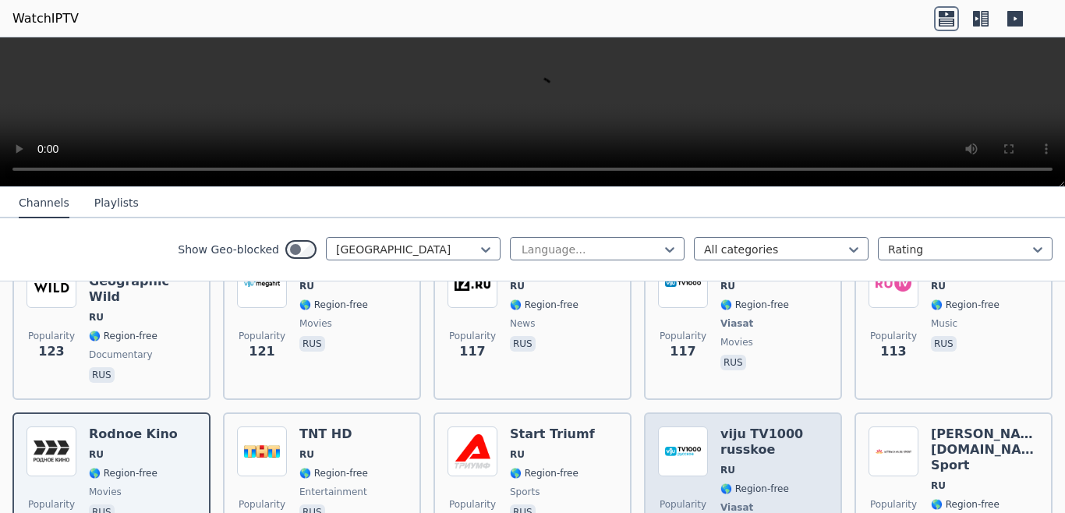
click at [731, 429] on div "[PERSON_NAME] TV1000 russkoe RU 🌎 Region-free Viasat movies rus" at bounding box center [774, 491] width 108 height 131
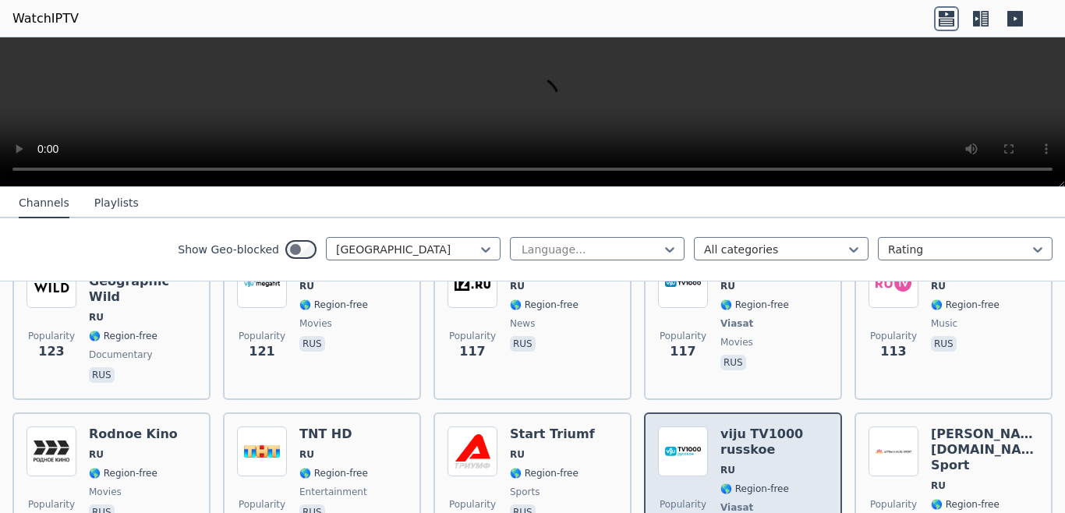
click at [731, 429] on div "[PERSON_NAME] TV1000 russkoe RU 🌎 Region-free Viasat movies rus" at bounding box center [774, 491] width 108 height 131
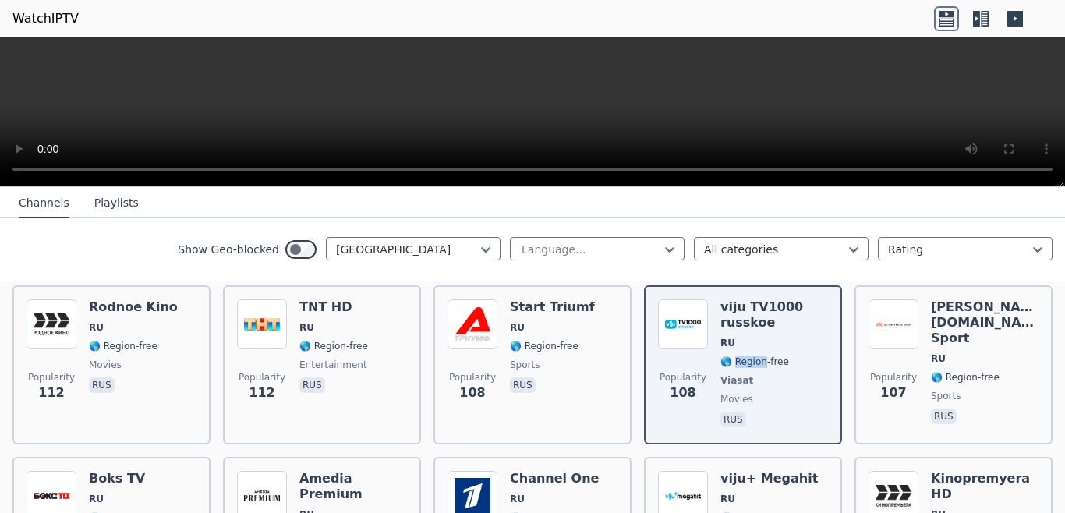
scroll to position [1328, 0]
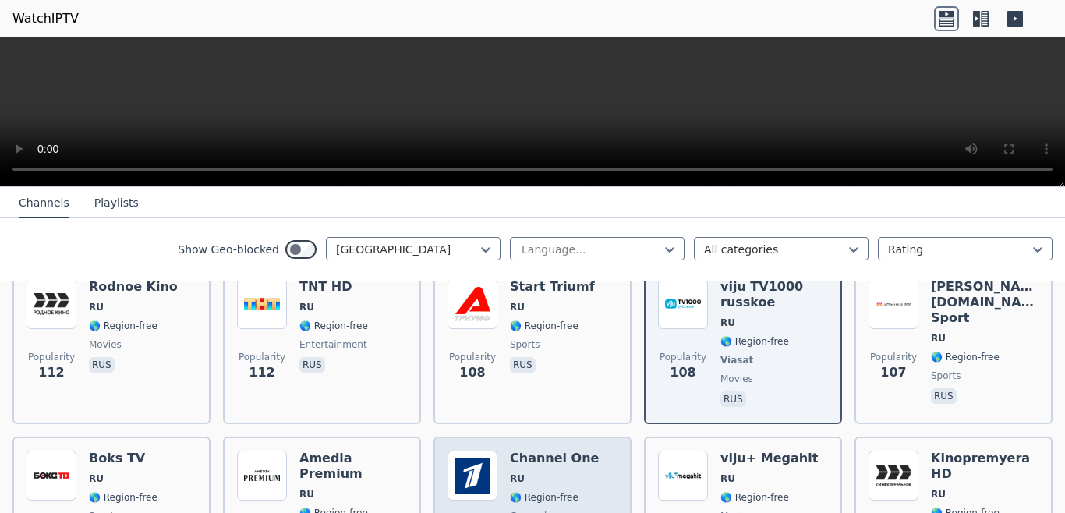
click at [510, 491] on span "🌎 Region-free" at bounding box center [544, 497] width 69 height 12
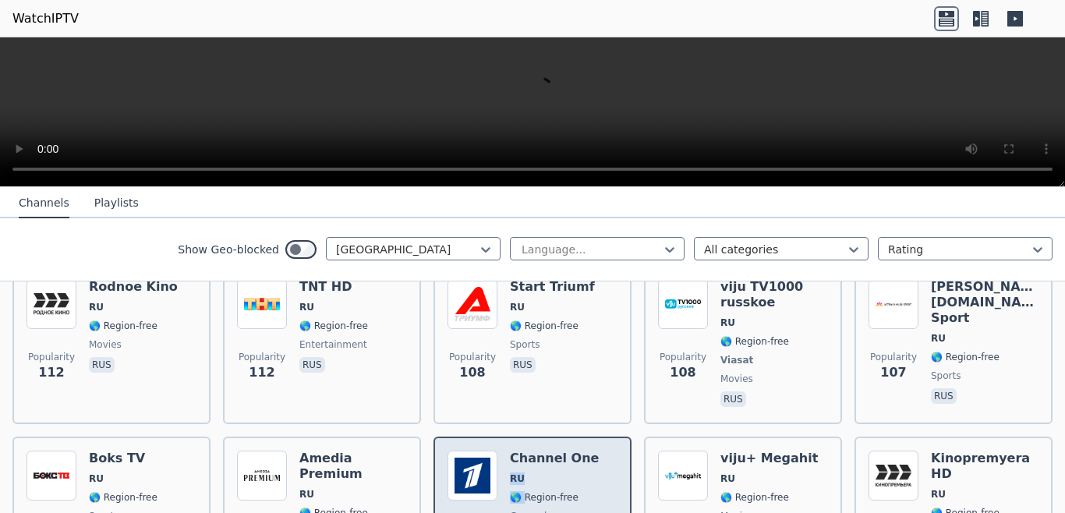
click at [510, 491] on span "🌎 Region-free" at bounding box center [544, 497] width 69 height 12
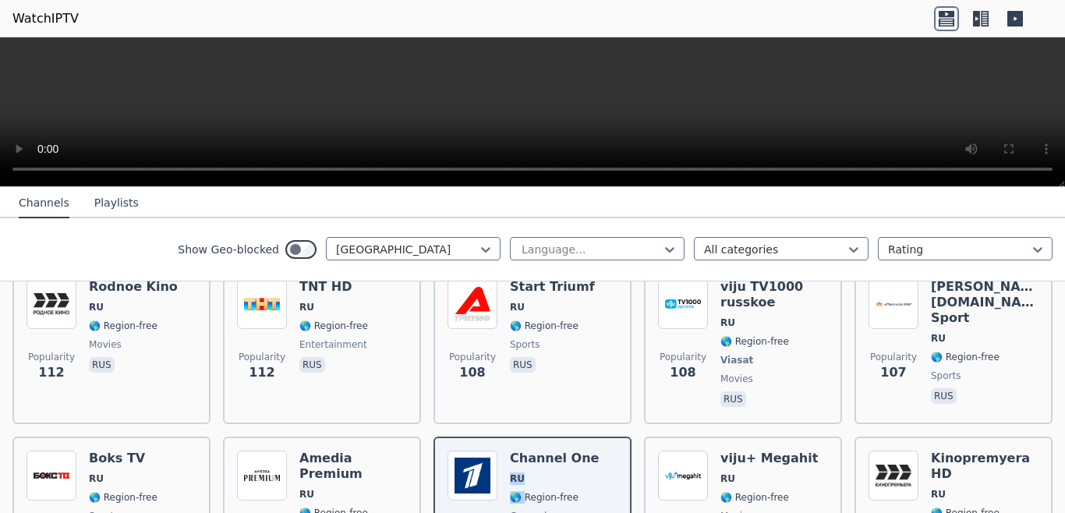
scroll to position [1476, 0]
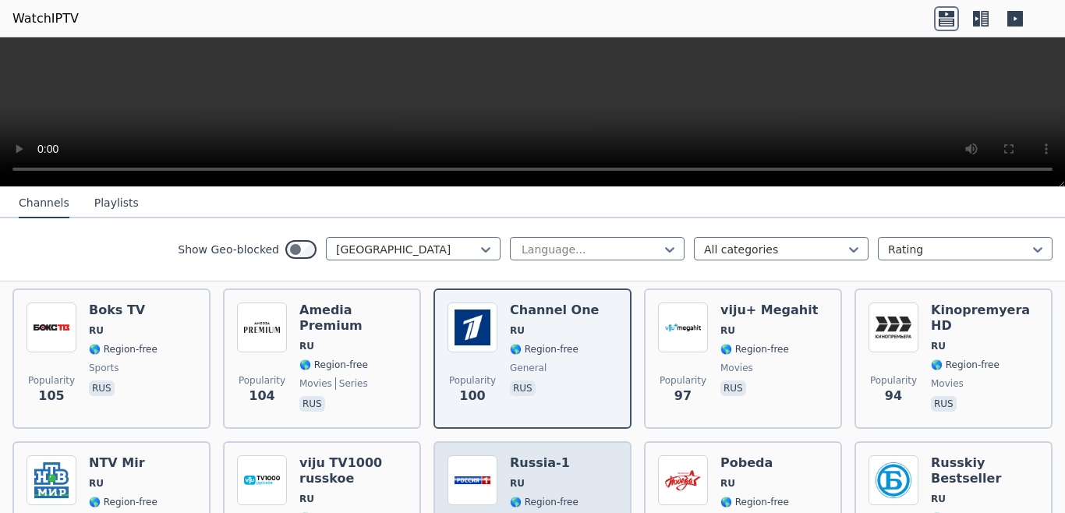
click at [562, 477] on span "RU" at bounding box center [544, 483] width 69 height 12
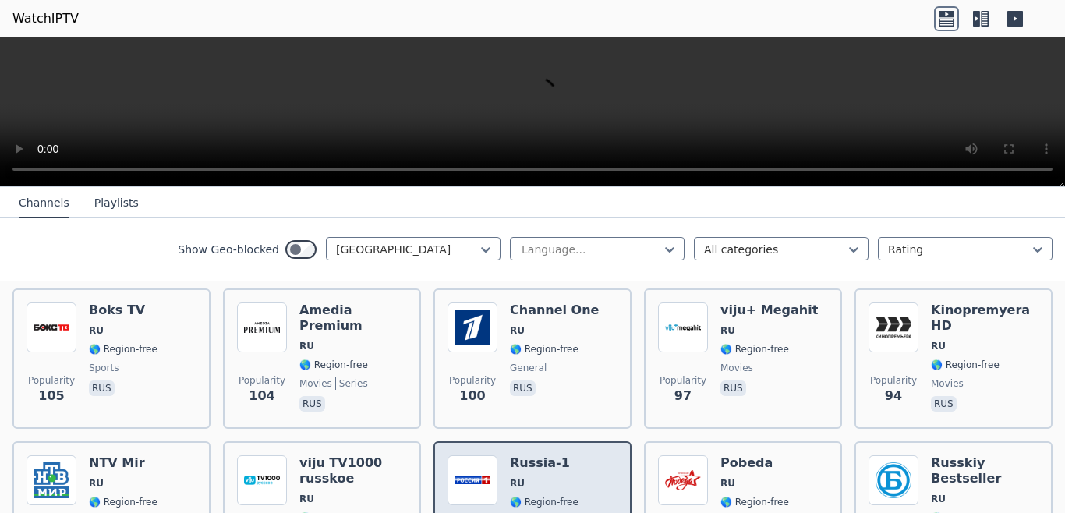
click at [562, 477] on span "RU" at bounding box center [544, 483] width 69 height 12
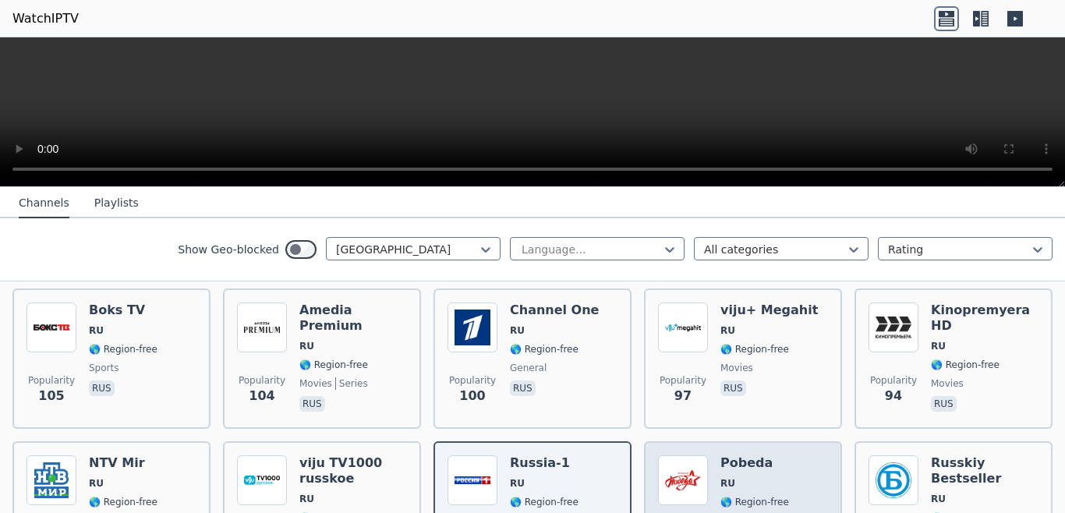
click at [720, 477] on span "RU" at bounding box center [727, 483] width 15 height 12
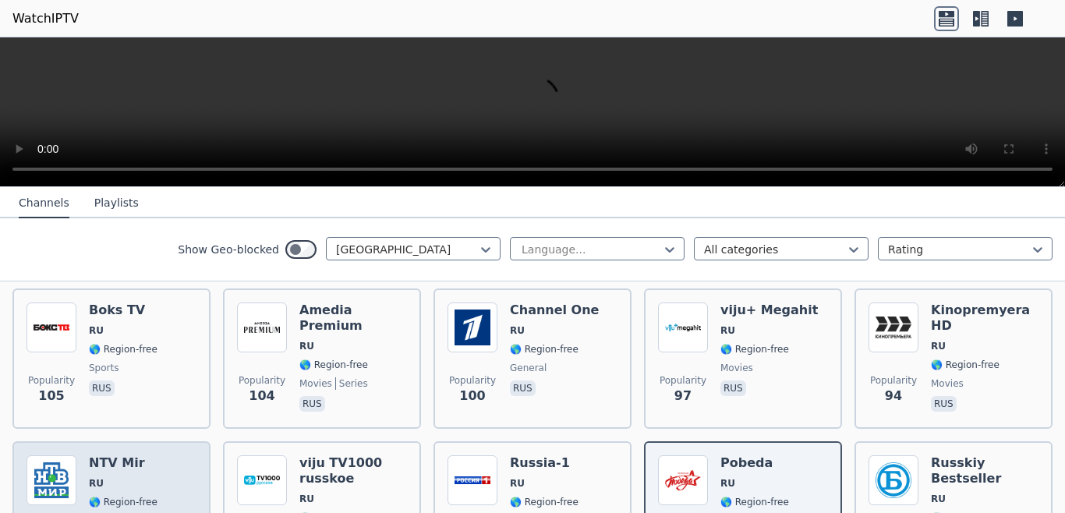
click at [134, 455] on div "NTV Mir RU 🌎 Region-free rus" at bounding box center [123, 520] width 69 height 131
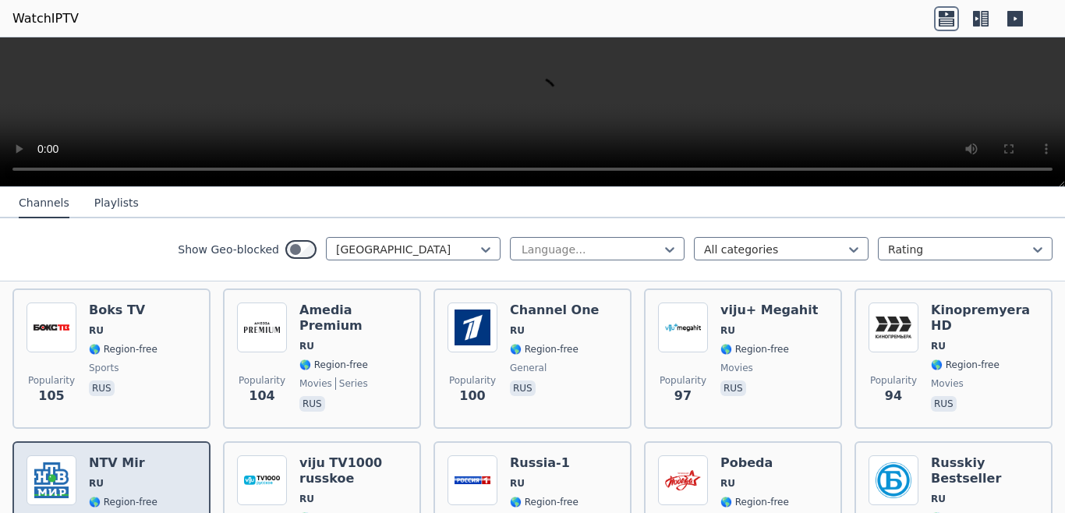
click at [134, 455] on div "NTV Mir RU 🌎 Region-free rus" at bounding box center [123, 520] width 69 height 131
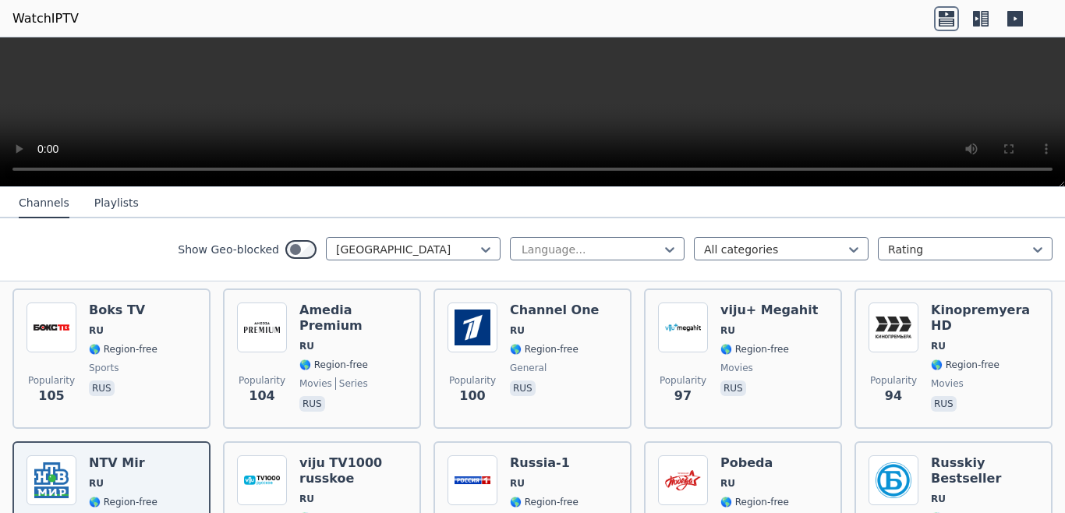
scroll to position [1666, 0]
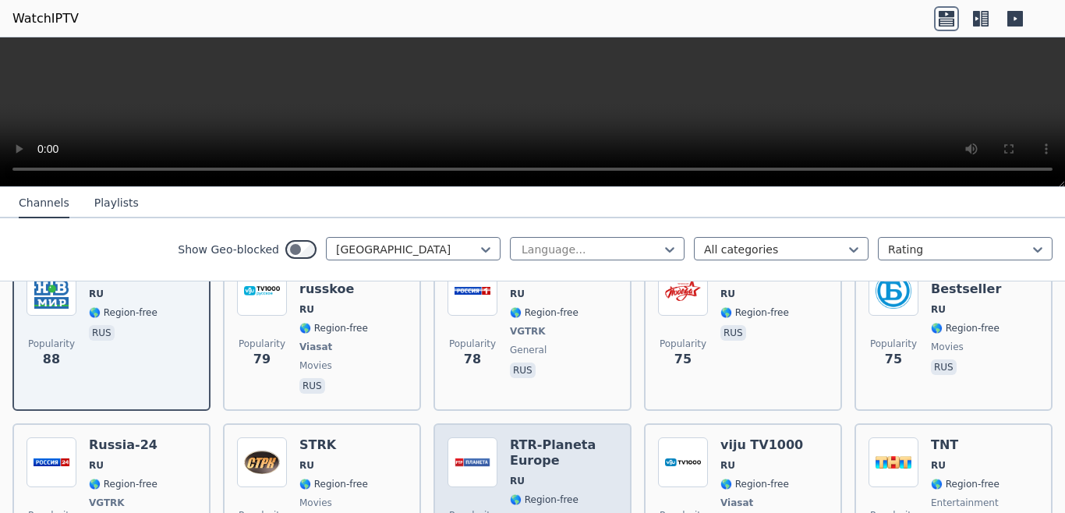
click at [552, 437] on h6 "RTR-Planeta Europe" at bounding box center [564, 452] width 108 height 31
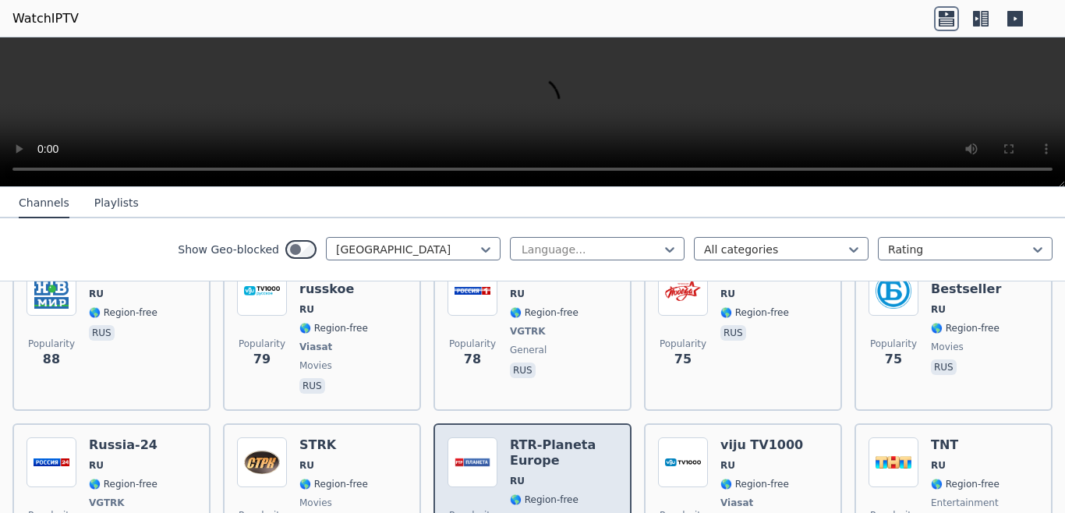
click at [552, 437] on h6 "RTR-Planeta Europe" at bounding box center [564, 452] width 108 height 31
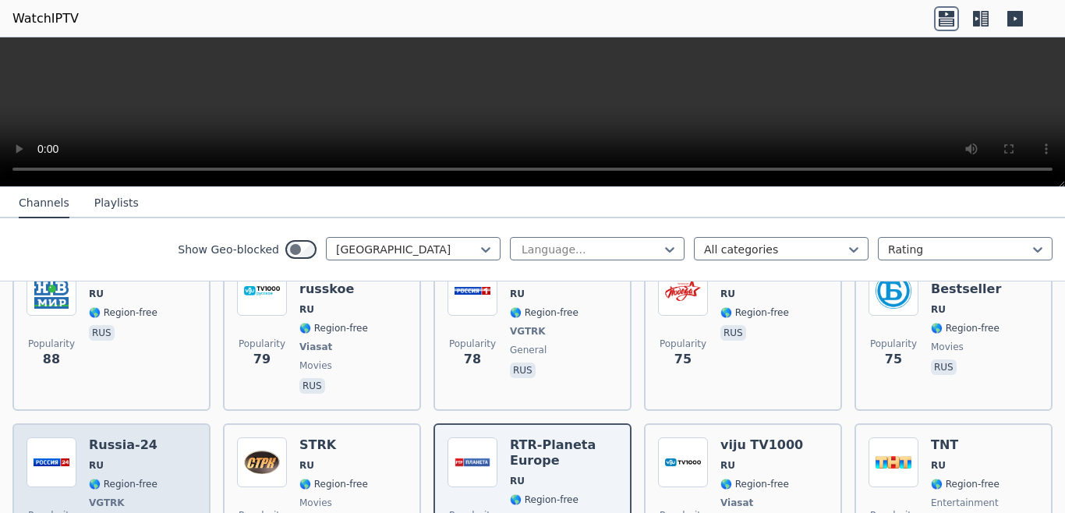
click at [125, 496] on span "VGTRK" at bounding box center [123, 502] width 69 height 12
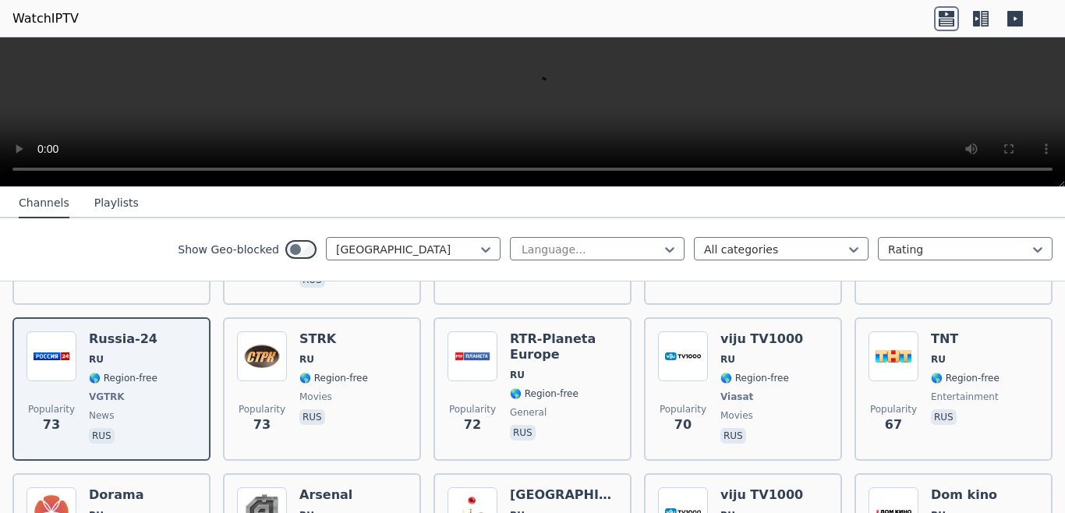
scroll to position [1814, 0]
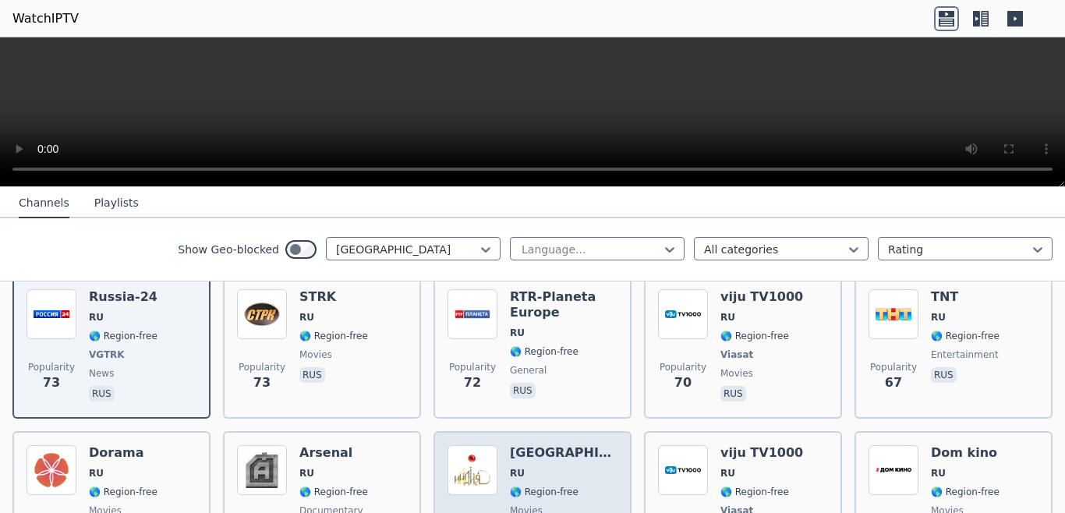
click at [549, 504] on span "movies" at bounding box center [564, 510] width 108 height 12
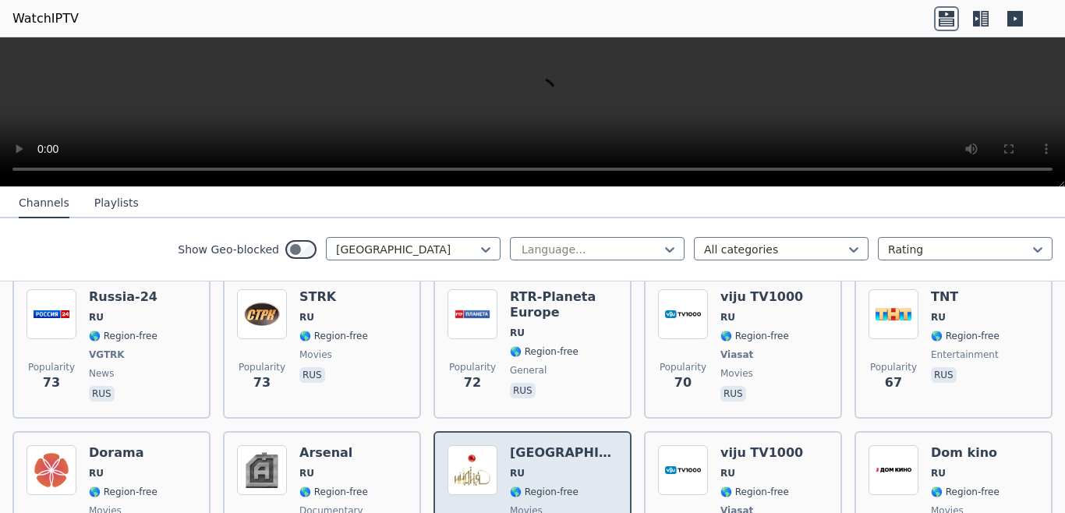
click at [549, 504] on span "movies" at bounding box center [564, 510] width 108 height 12
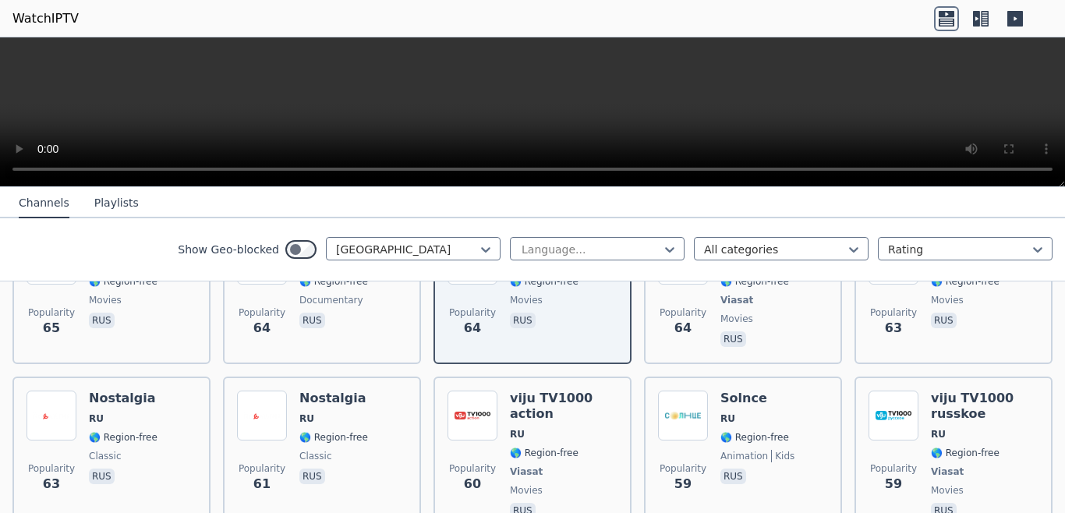
scroll to position [2193, 0]
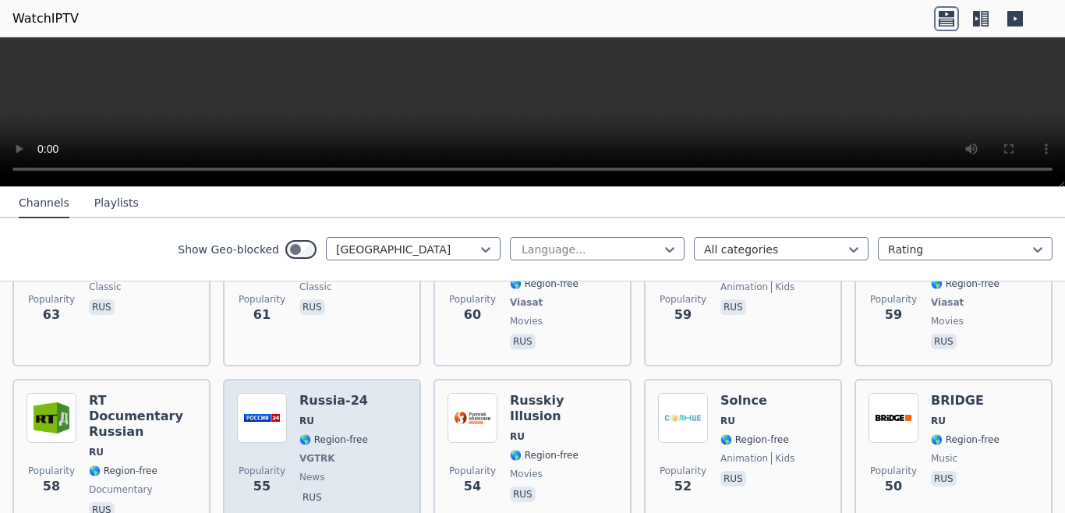
click at [351, 452] on span "VGTRK" at bounding box center [333, 458] width 69 height 12
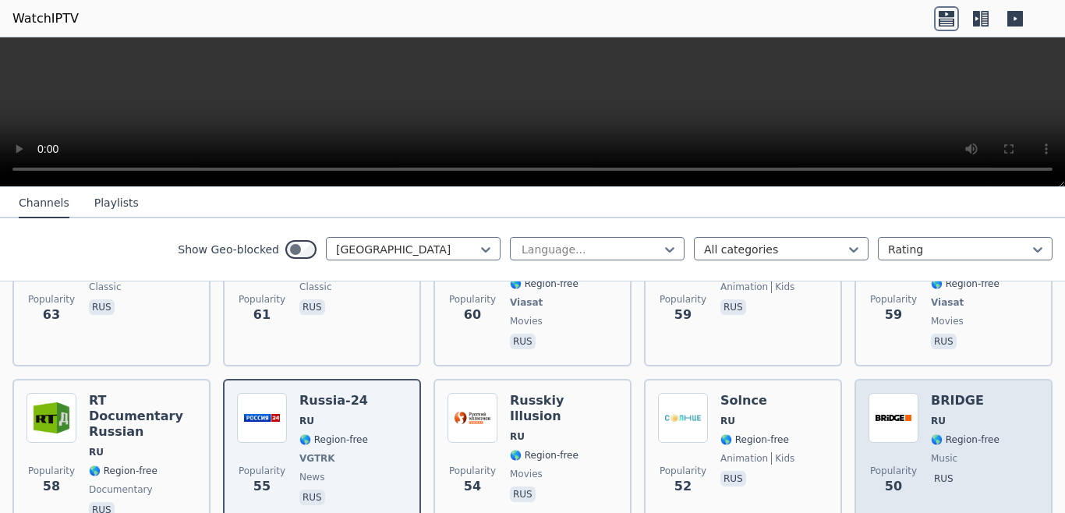
click at [947, 415] on span "RU" at bounding box center [965, 421] width 69 height 12
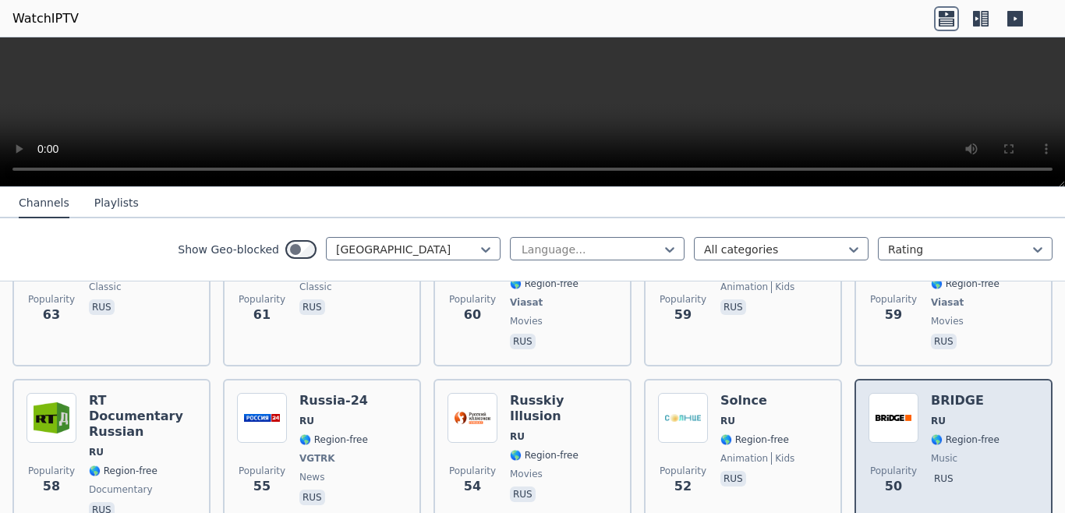
click at [947, 415] on span "RU" at bounding box center [965, 421] width 69 height 12
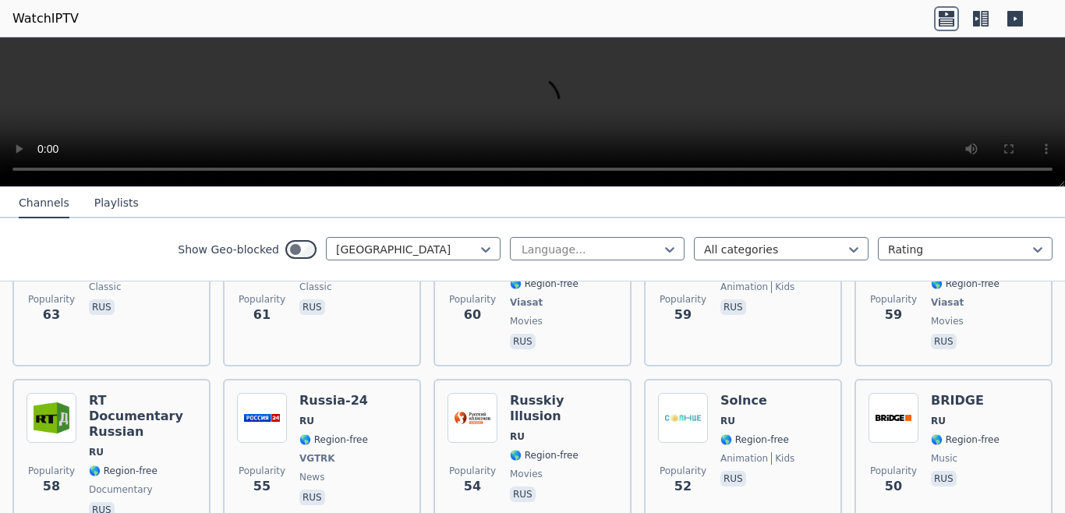
scroll to position [2404, 0]
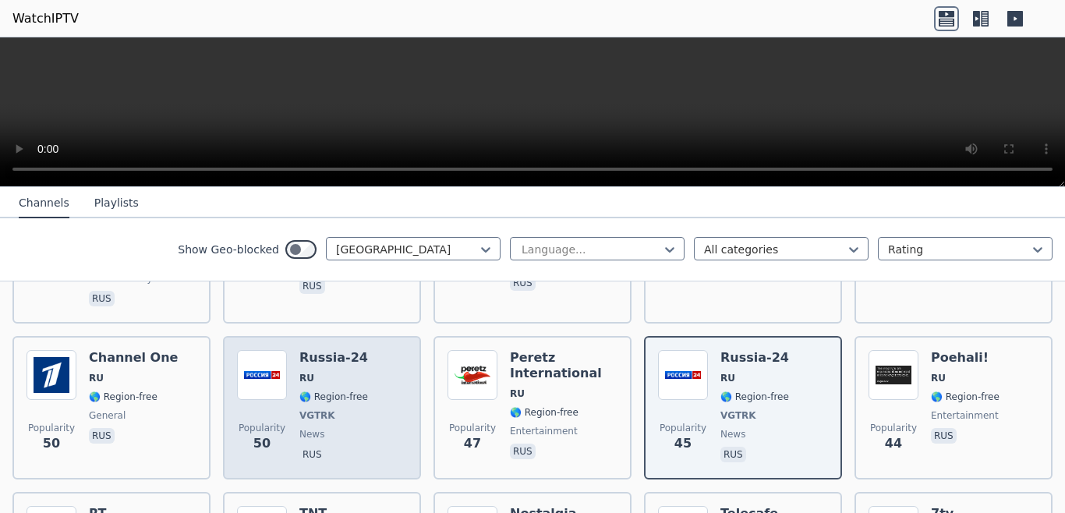
click at [391, 350] on div "Popularity 50 [GEOGRAPHIC_DATA]-24 RU 🌎 Region-free VGTRK news rus" at bounding box center [322, 407] width 170 height 115
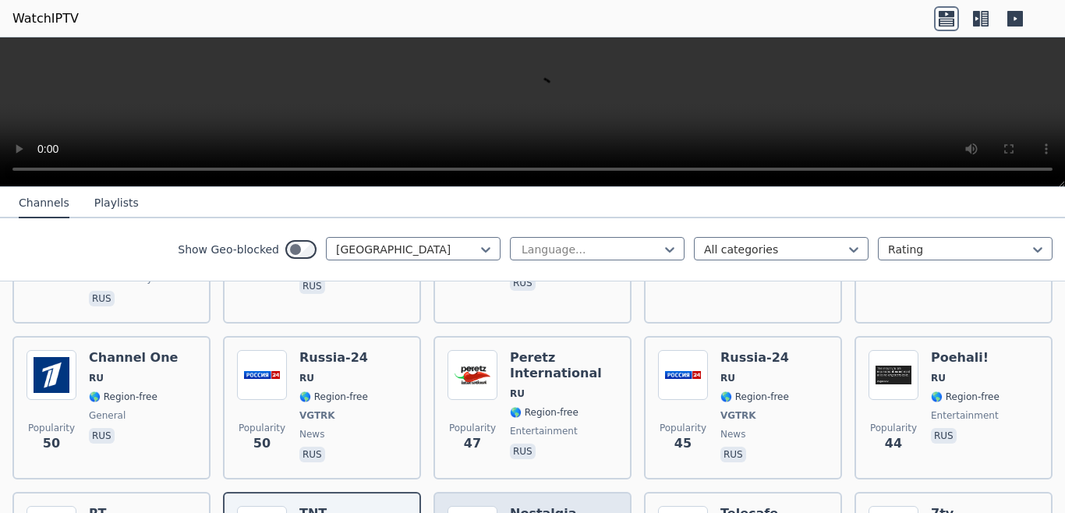
click at [517, 506] on h6 "Nostalgia" at bounding box center [544, 514] width 69 height 16
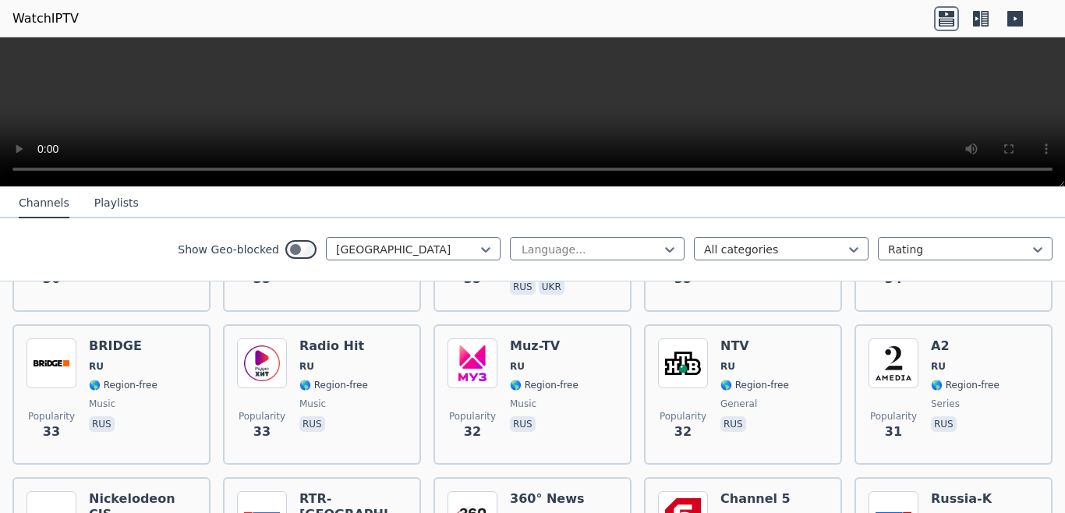
scroll to position [3206, 0]
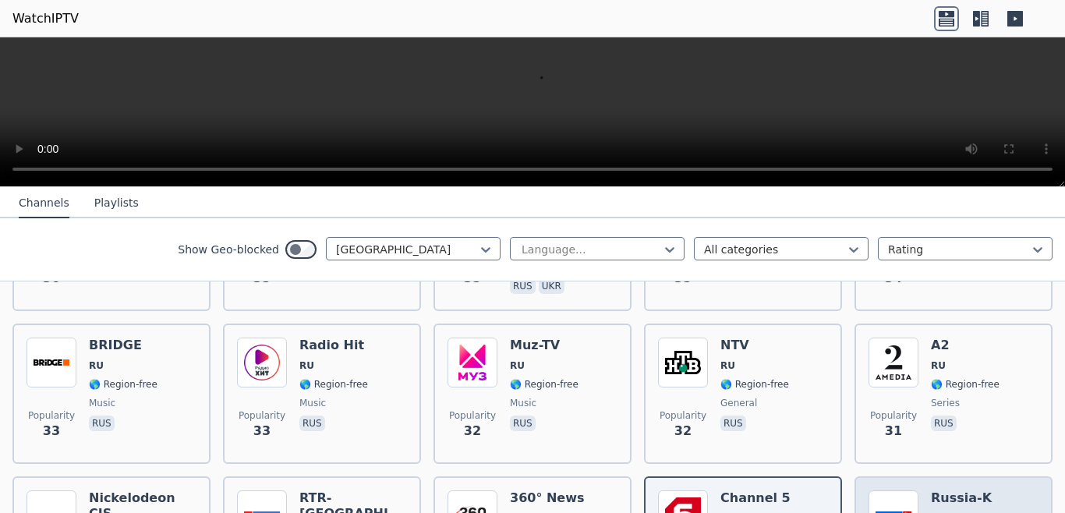
click at [899, 490] on img at bounding box center [893, 515] width 50 height 50
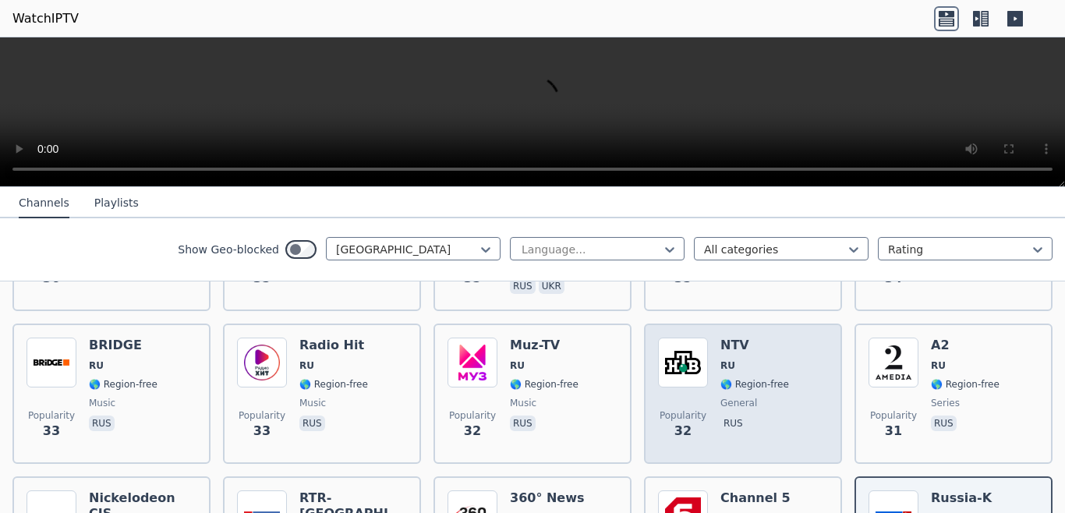
click at [762, 337] on div "NTV RU 🌎 Region-free general rus" at bounding box center [754, 393] width 69 height 112
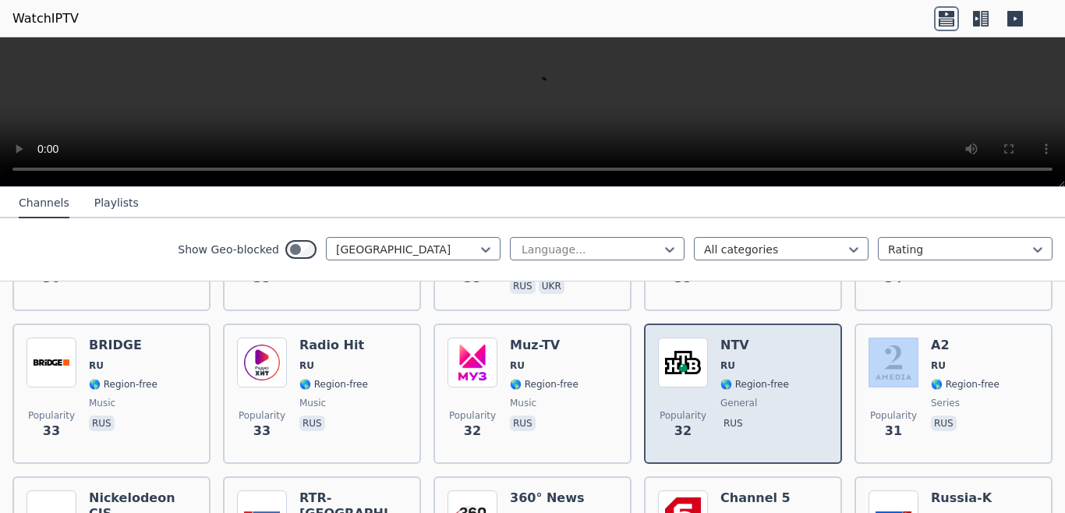
click at [762, 337] on div "NTV RU 🌎 Region-free general rus" at bounding box center [754, 393] width 69 height 112
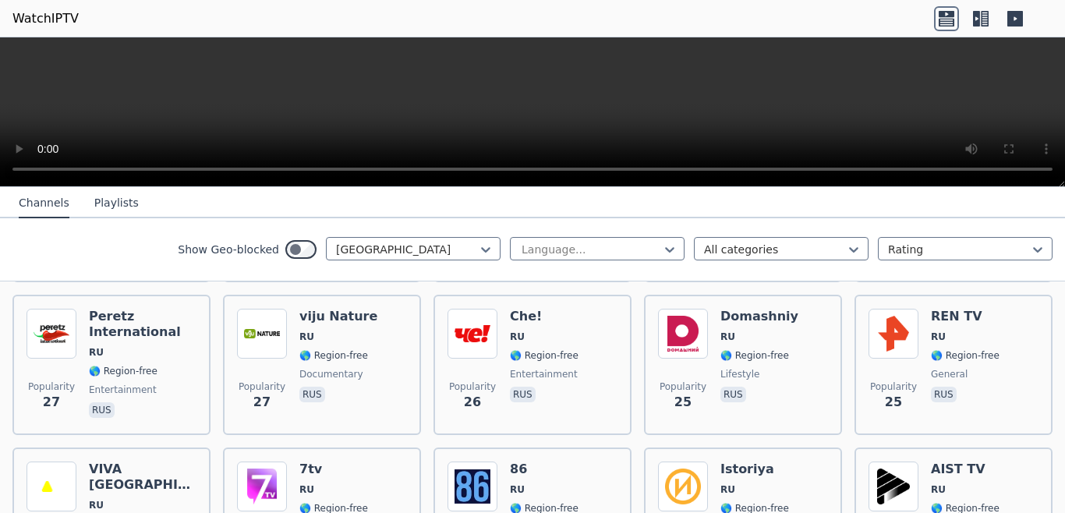
scroll to position [3775, 0]
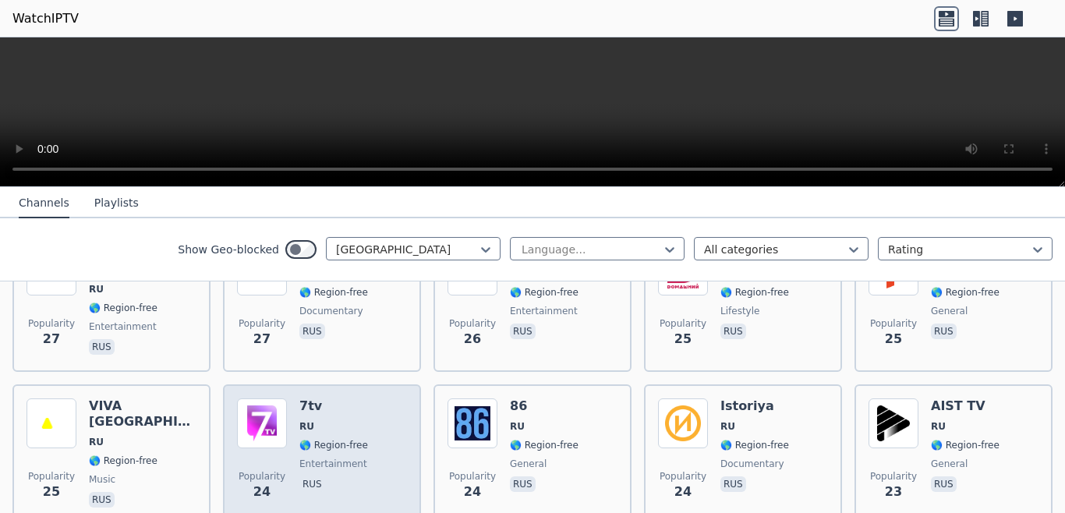
click at [316, 420] on span "RU" at bounding box center [333, 426] width 69 height 12
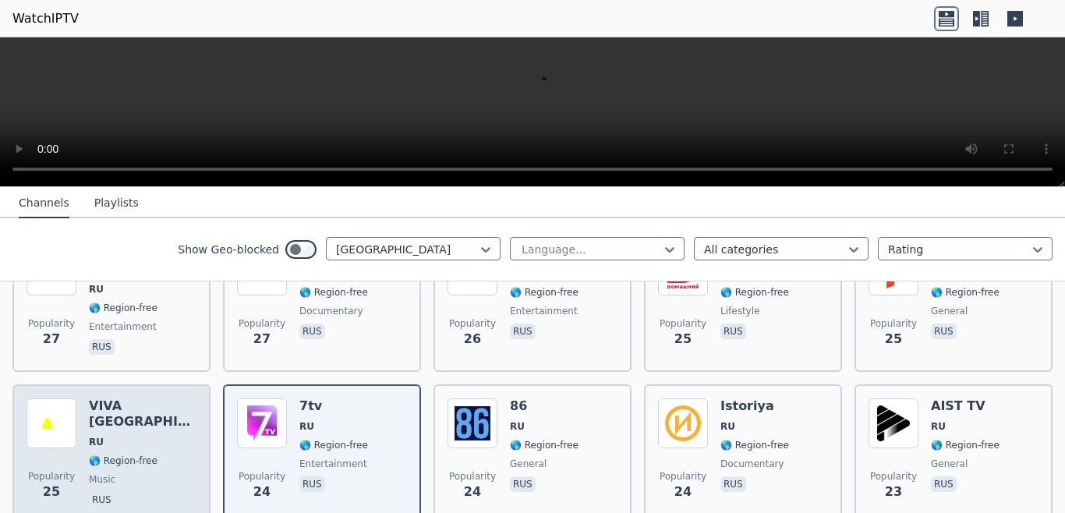
click at [183, 398] on div "Popularity 25 VIVA [GEOGRAPHIC_DATA] RU 🌎 Region-free music rus" at bounding box center [111, 454] width 170 height 112
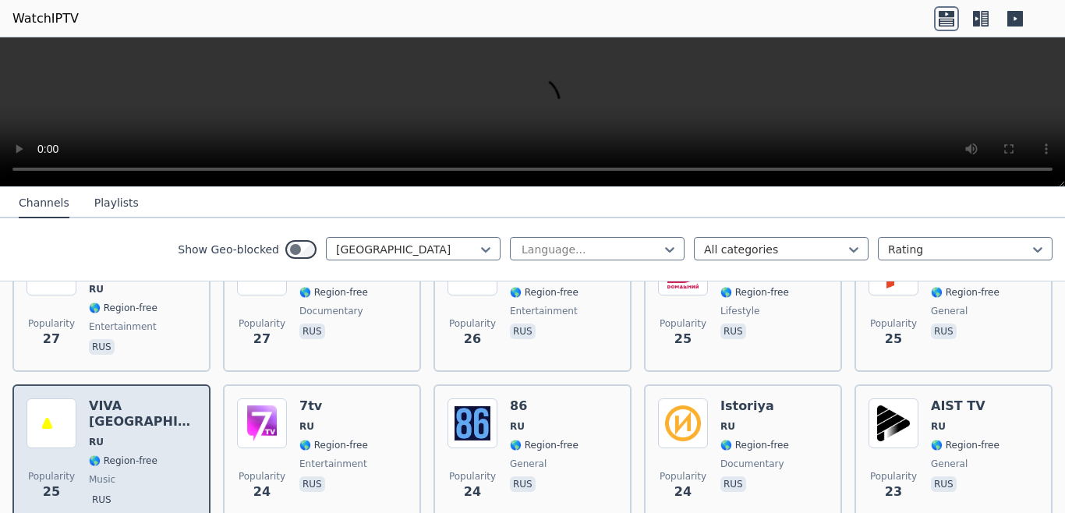
click at [183, 398] on div "Popularity 25 VIVA [GEOGRAPHIC_DATA] RU 🌎 Region-free music rus" at bounding box center [111, 454] width 170 height 112
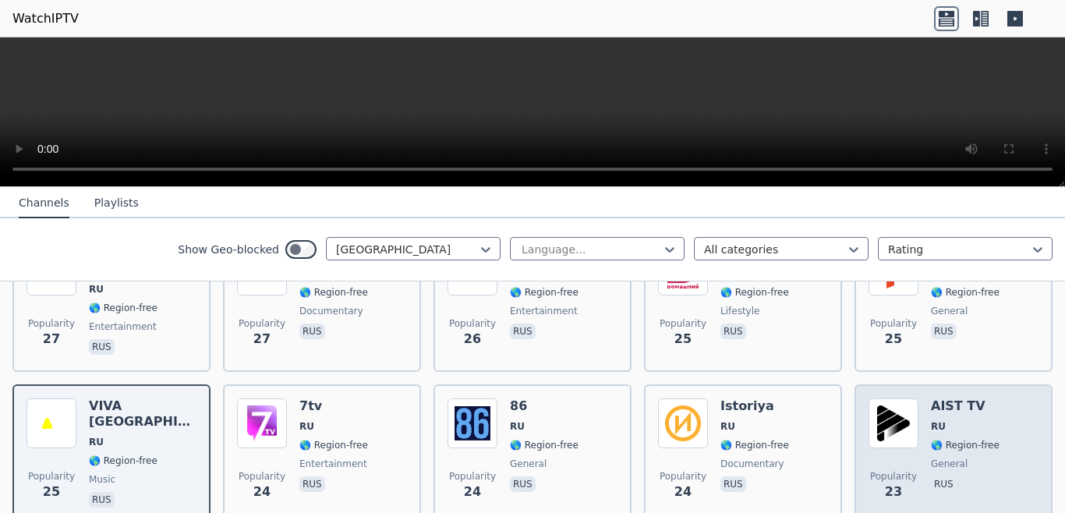
click at [908, 398] on div "Popularity 23 AIST TV RU 🌎 Region-free general rus" at bounding box center [953, 454] width 170 height 112
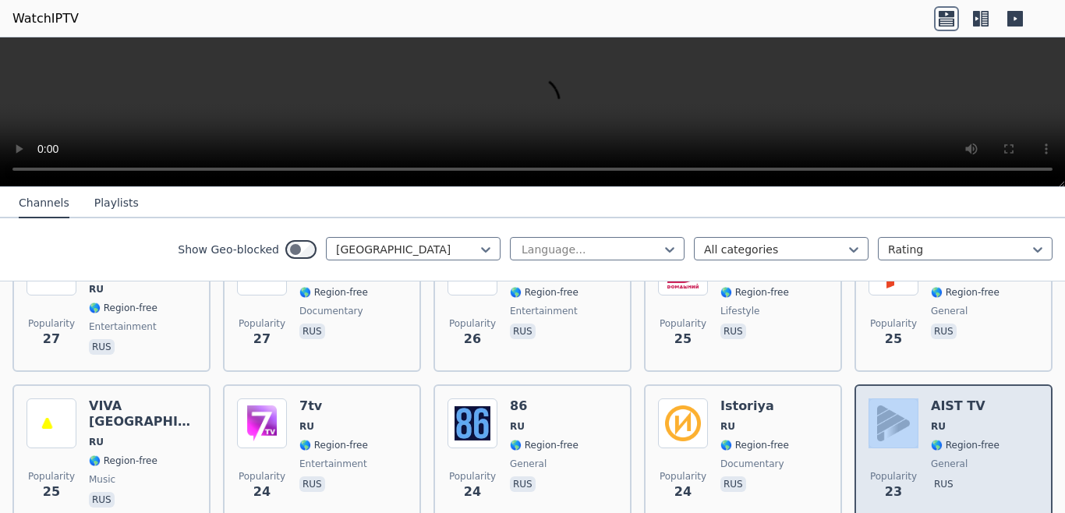
click at [908, 398] on div "Popularity 23 AIST TV RU 🌎 Region-free general rus" at bounding box center [953, 454] width 170 height 112
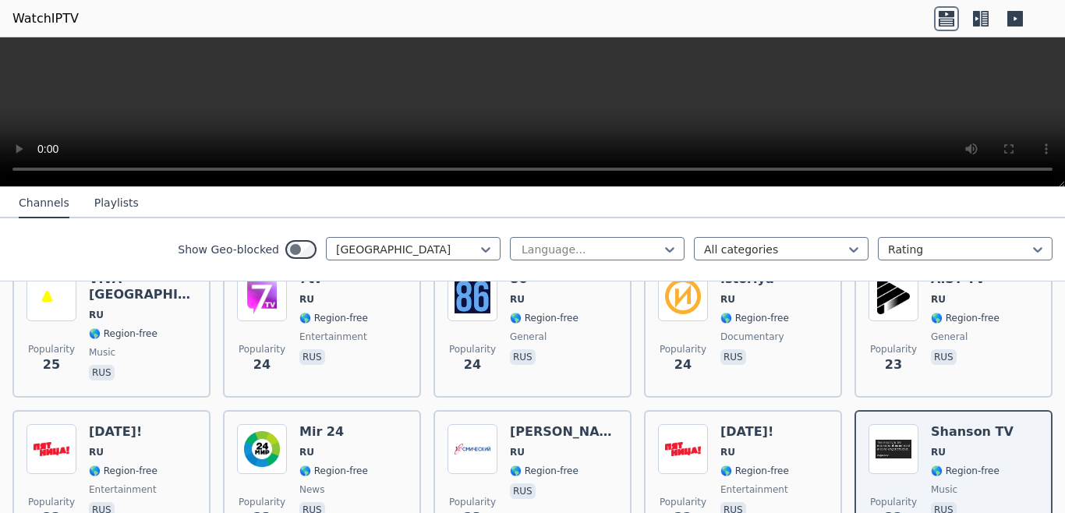
scroll to position [4049, 0]
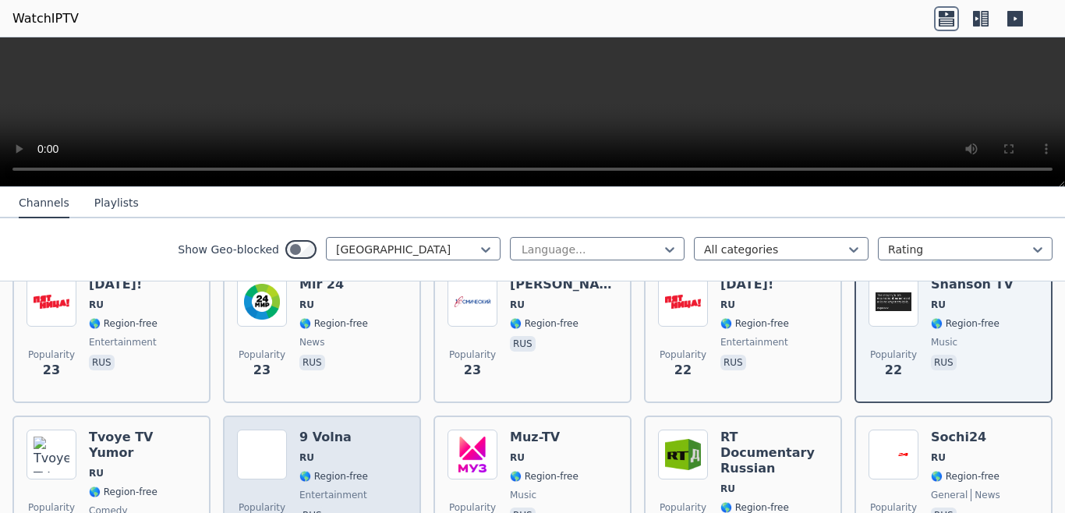
click at [322, 429] on div "9 Volna RU 🌎 Region-free entertainment rus" at bounding box center [333, 493] width 69 height 128
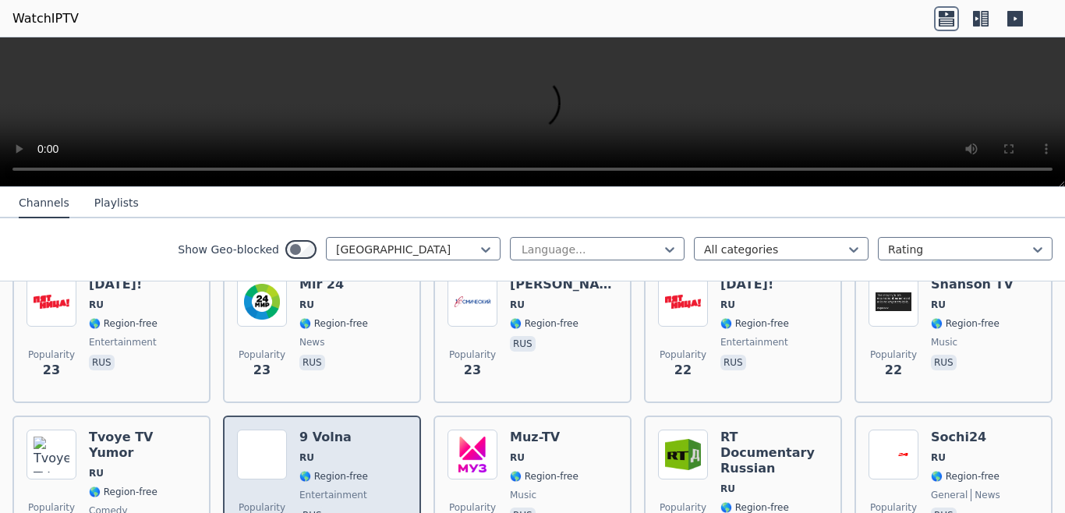
click at [322, 429] on div "9 Volna RU 🌎 Region-free entertainment rus" at bounding box center [333, 493] width 69 height 128
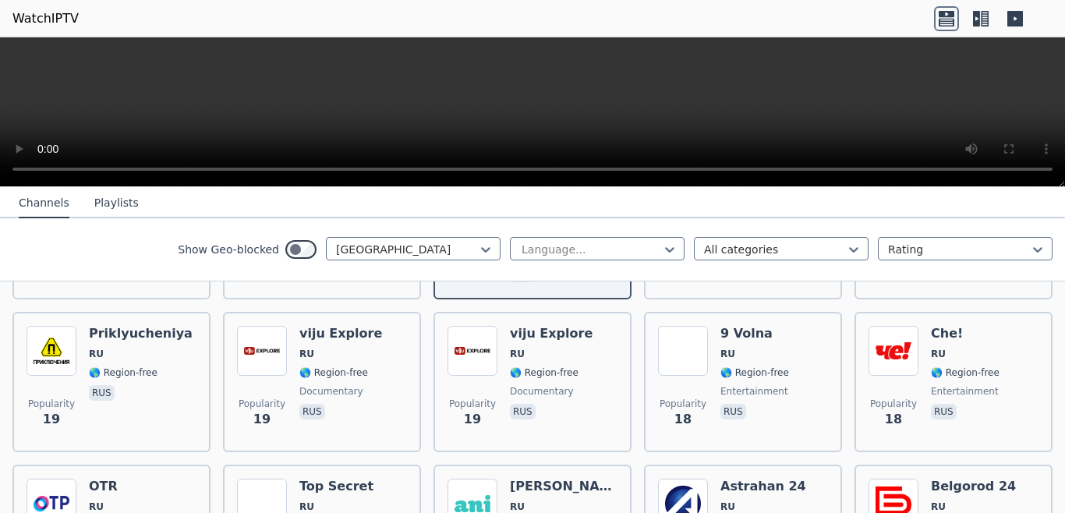
scroll to position [4513, 0]
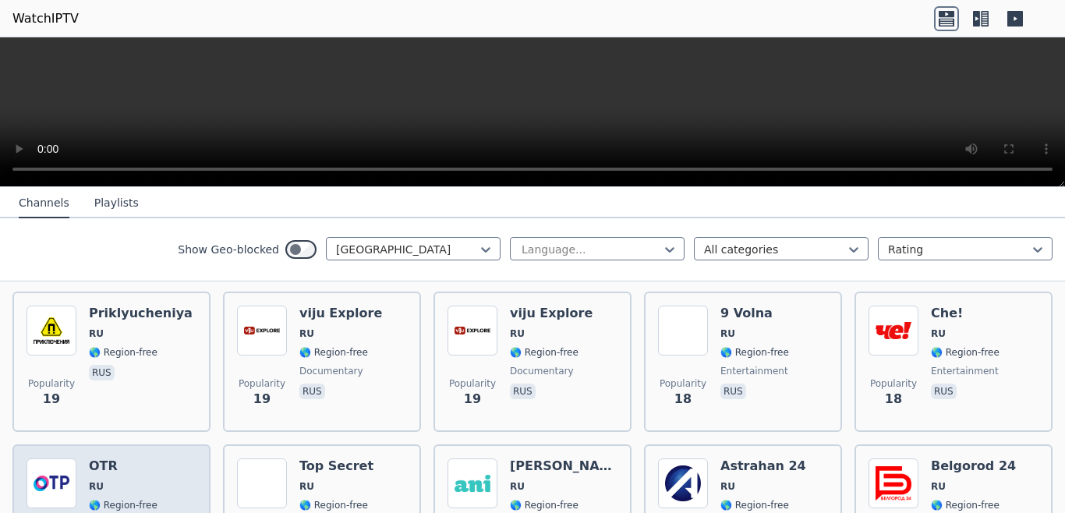
click at [176, 458] on div "Popularity 18 OTR RU 🌎 Region-free rus" at bounding box center [111, 514] width 170 height 112
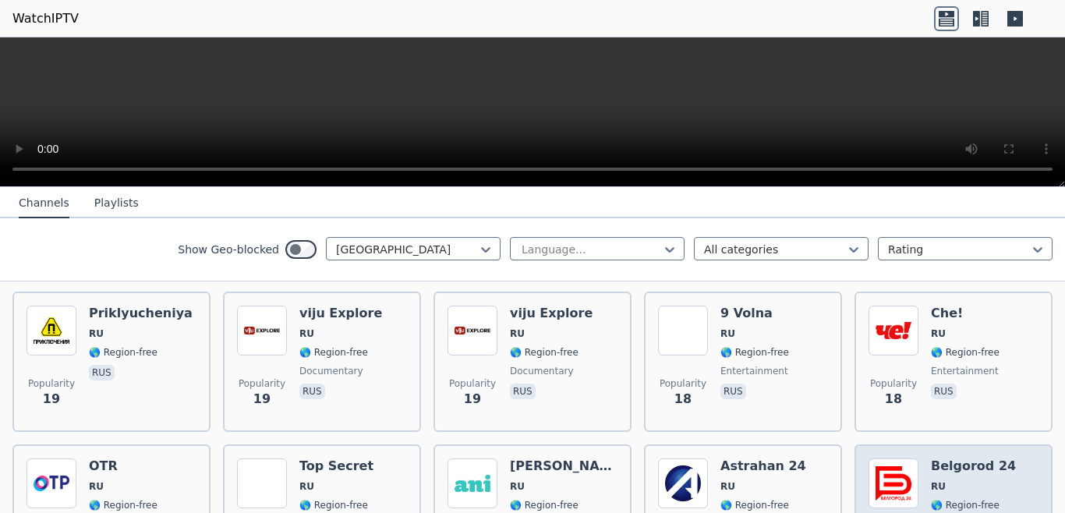
click at [973, 499] on span "🌎 Region-free" at bounding box center [965, 505] width 69 height 12
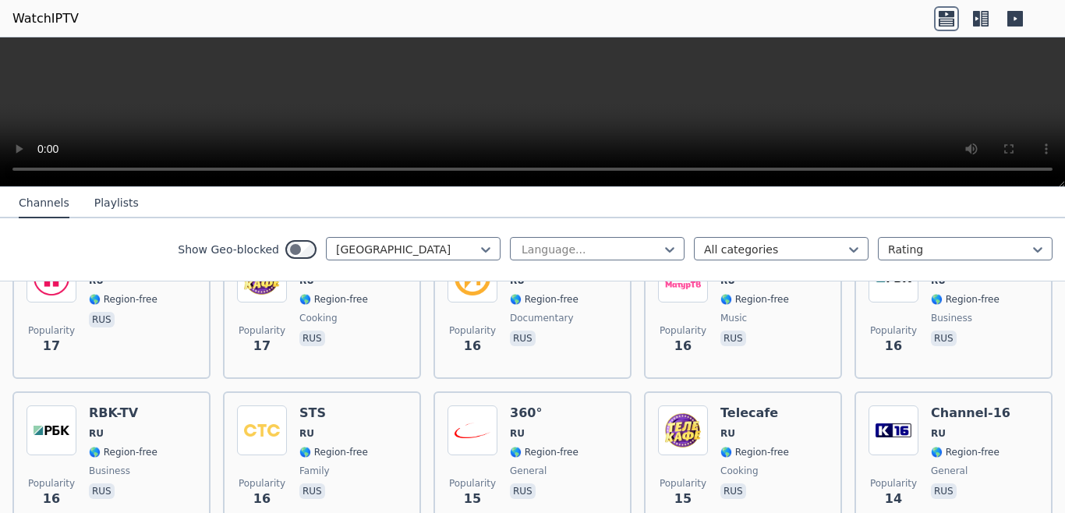
scroll to position [4913, 0]
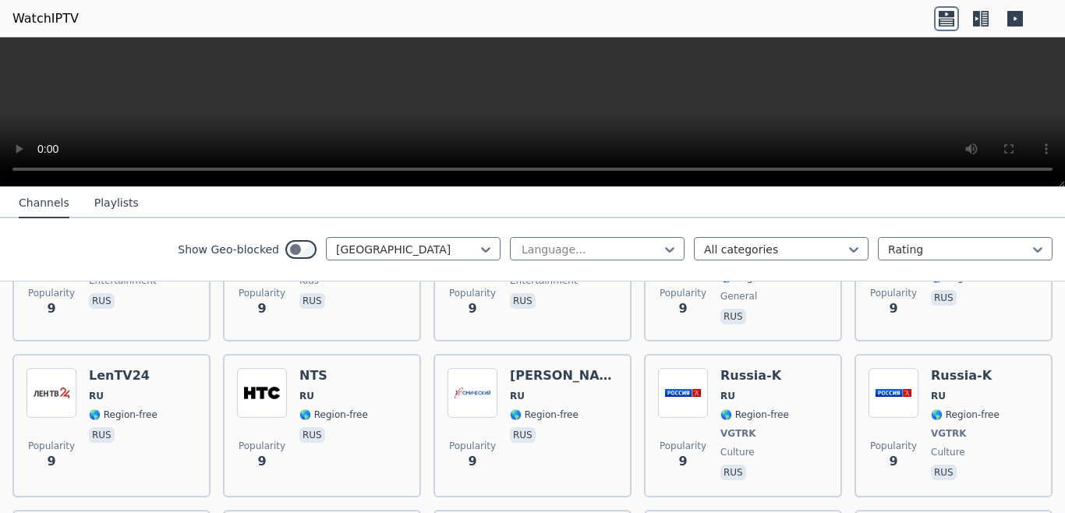
scroll to position [6347, 0]
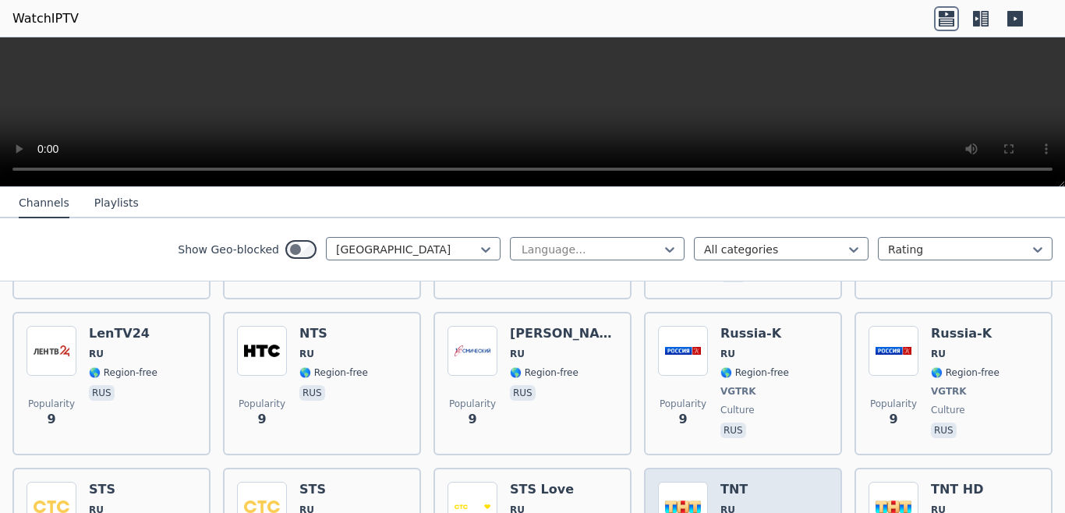
drag, startPoint x: 799, startPoint y: 3, endPoint x: 1064, endPoint y: 98, distance: 281.5
click at [1064, 98] on video at bounding box center [532, 112] width 1065 height 150
